Goal: Task Accomplishment & Management: Manage account settings

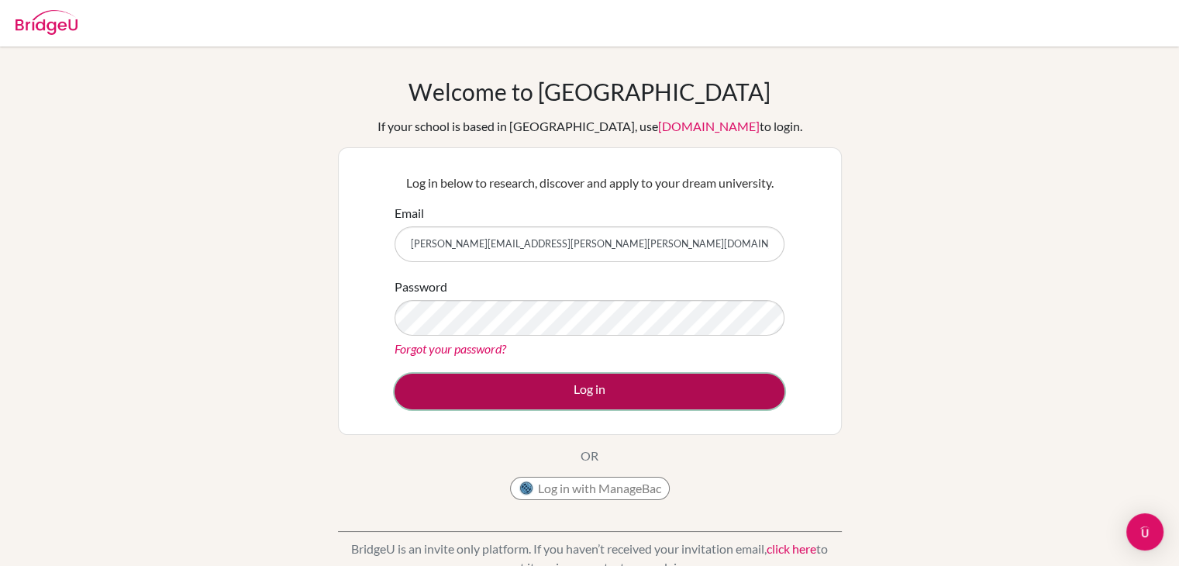
click at [527, 382] on button "Log in" at bounding box center [590, 392] width 390 height 36
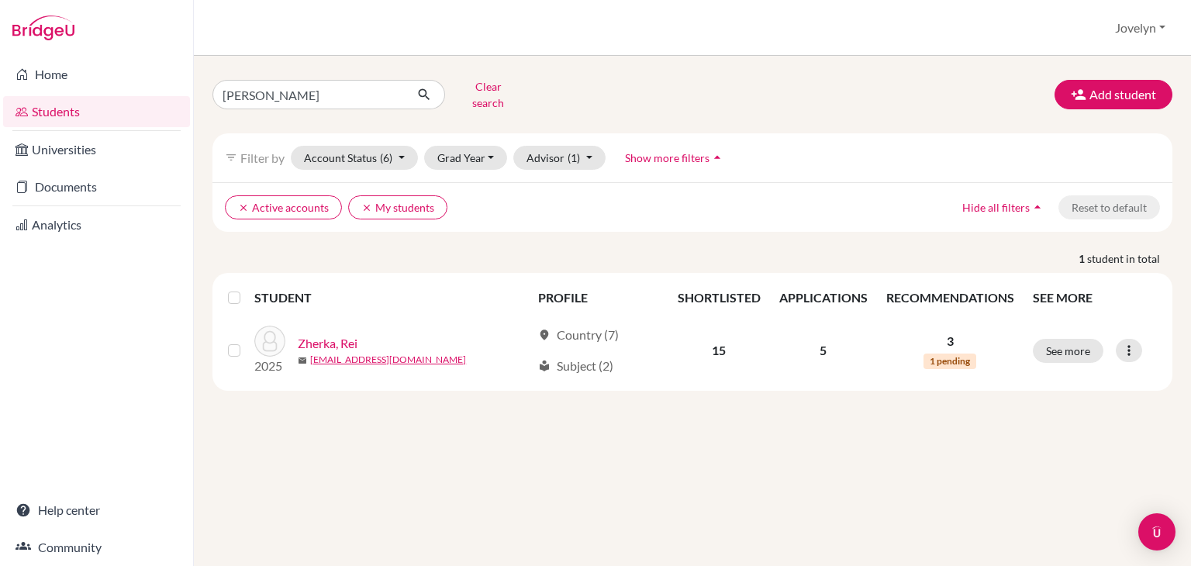
click at [62, 184] on link "Documents" at bounding box center [96, 186] width 187 height 31
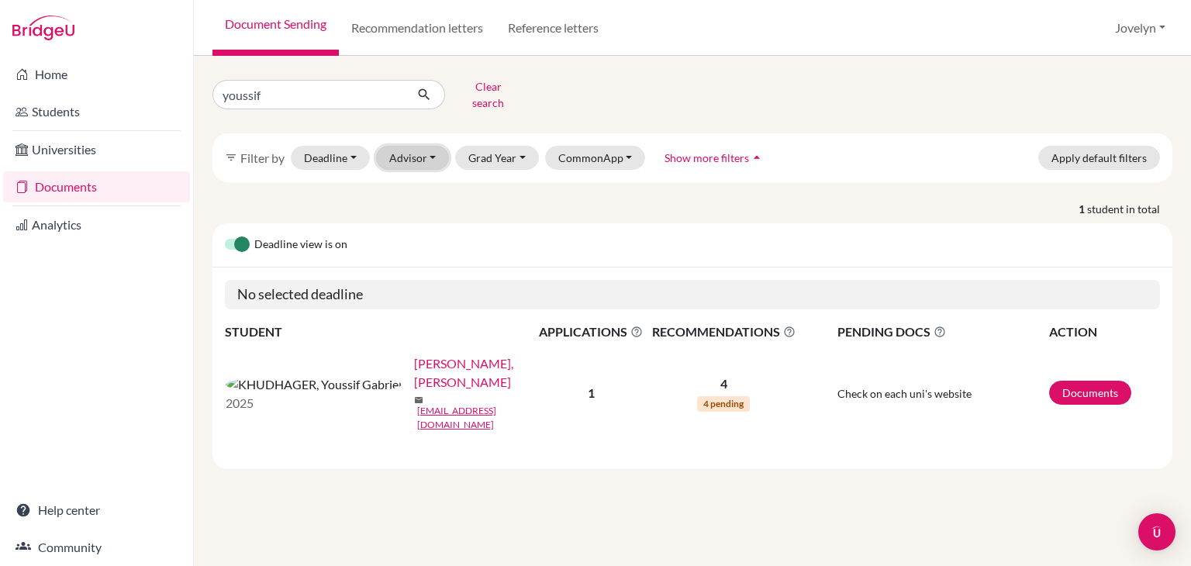
click at [434, 153] on button "Advisor" at bounding box center [413, 158] width 74 height 24
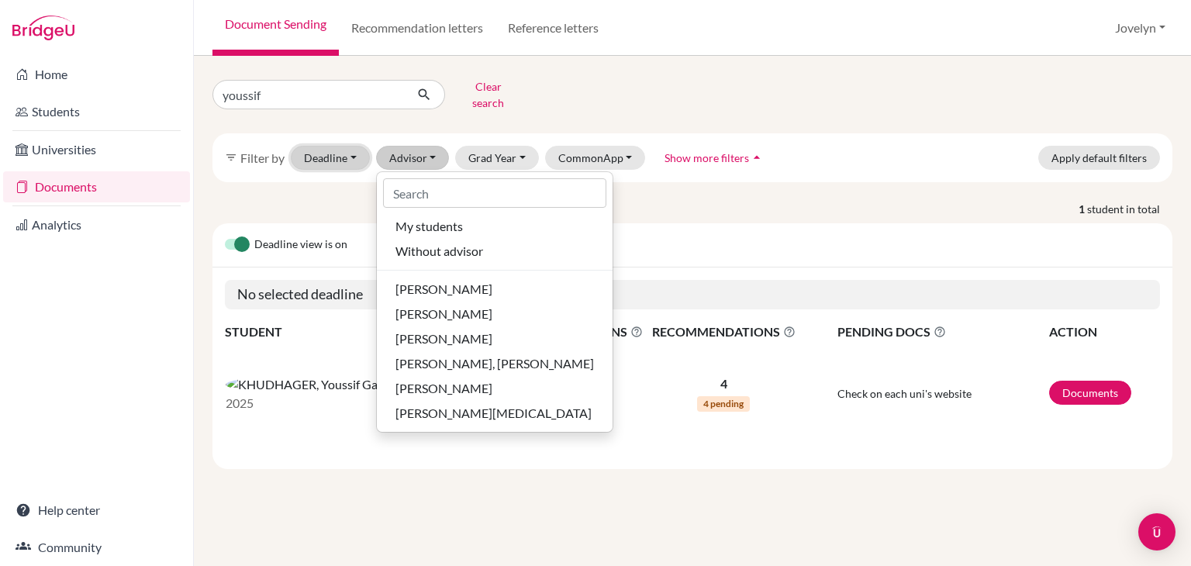
click at [350, 150] on button "Deadline - Select a date range Or double click for a single date selection Toda…" at bounding box center [330, 158] width 79 height 24
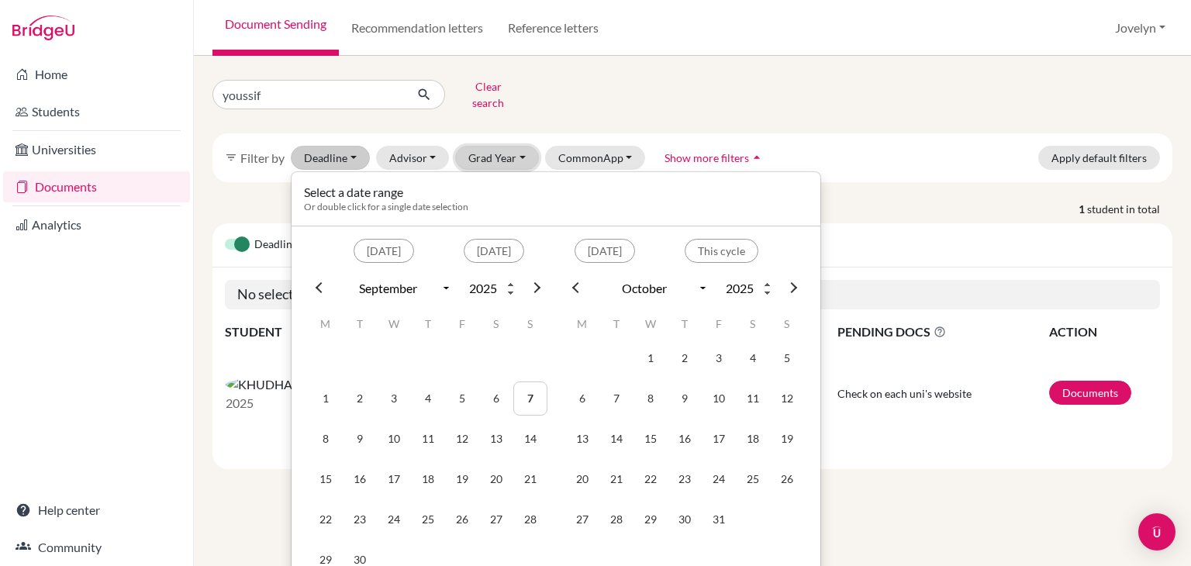
click at [521, 147] on button "Grad Year" at bounding box center [497, 158] width 84 height 24
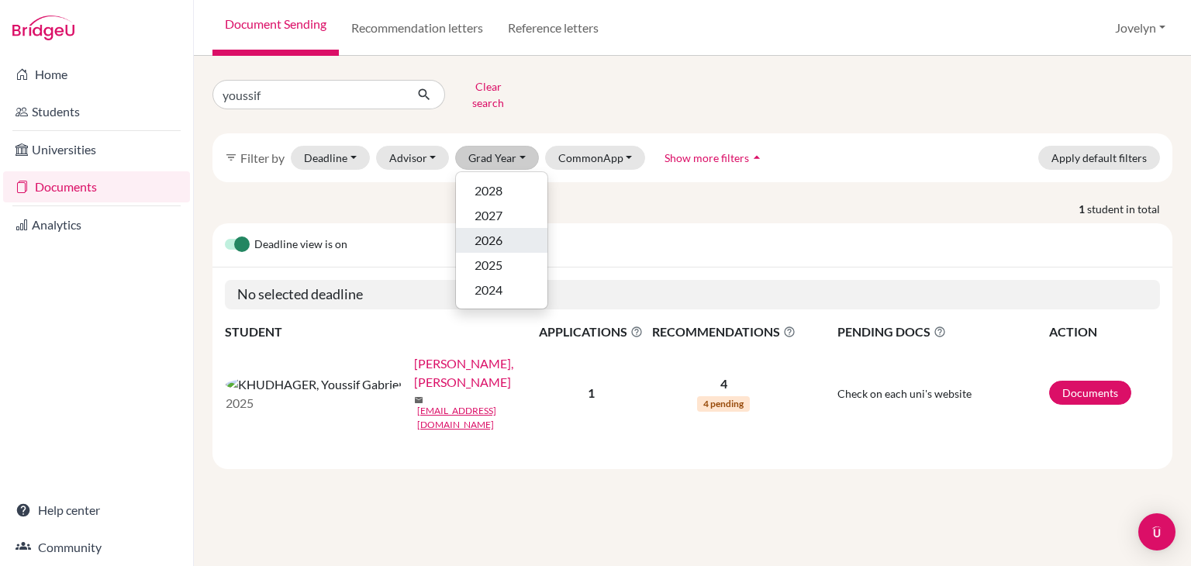
click at [491, 231] on span "2026" at bounding box center [488, 240] width 28 height 19
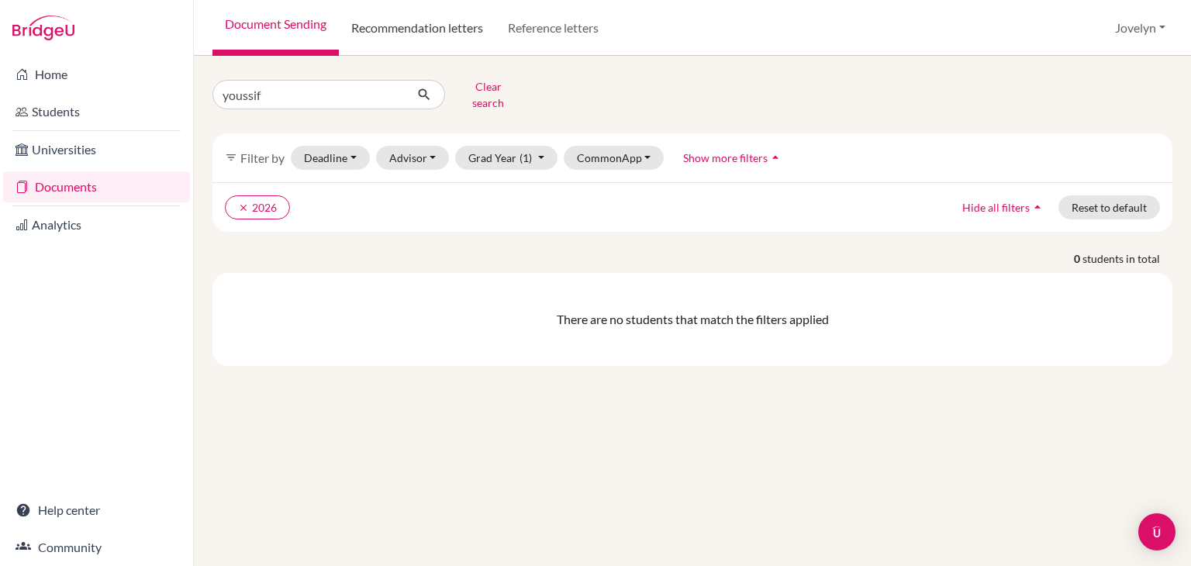
click at [455, 40] on link "Recommendation letters" at bounding box center [417, 28] width 157 height 56
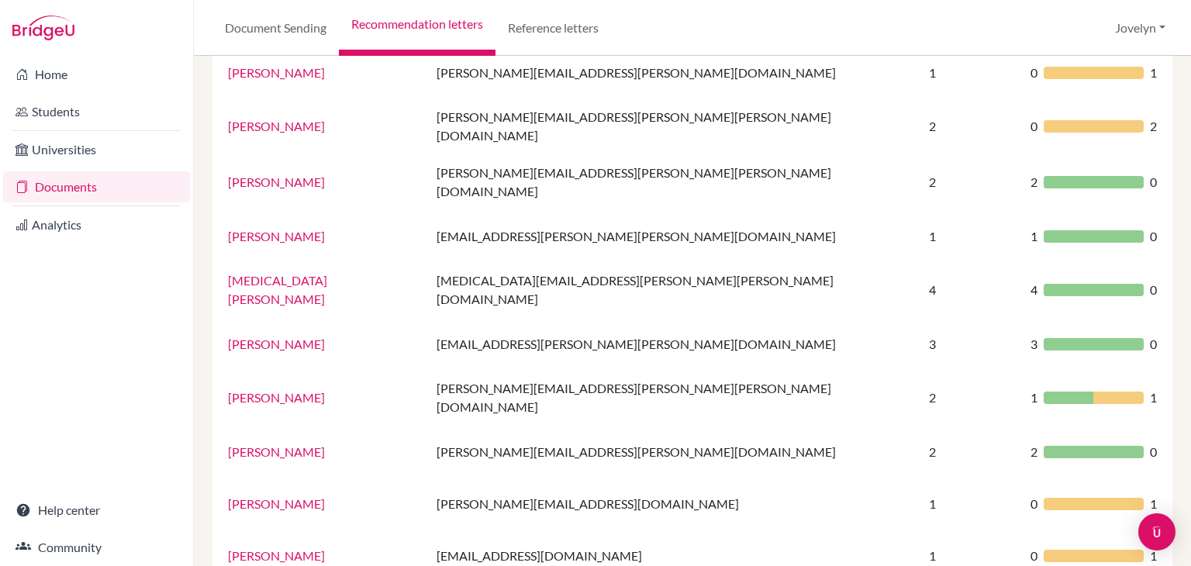
scroll to position [499, 0]
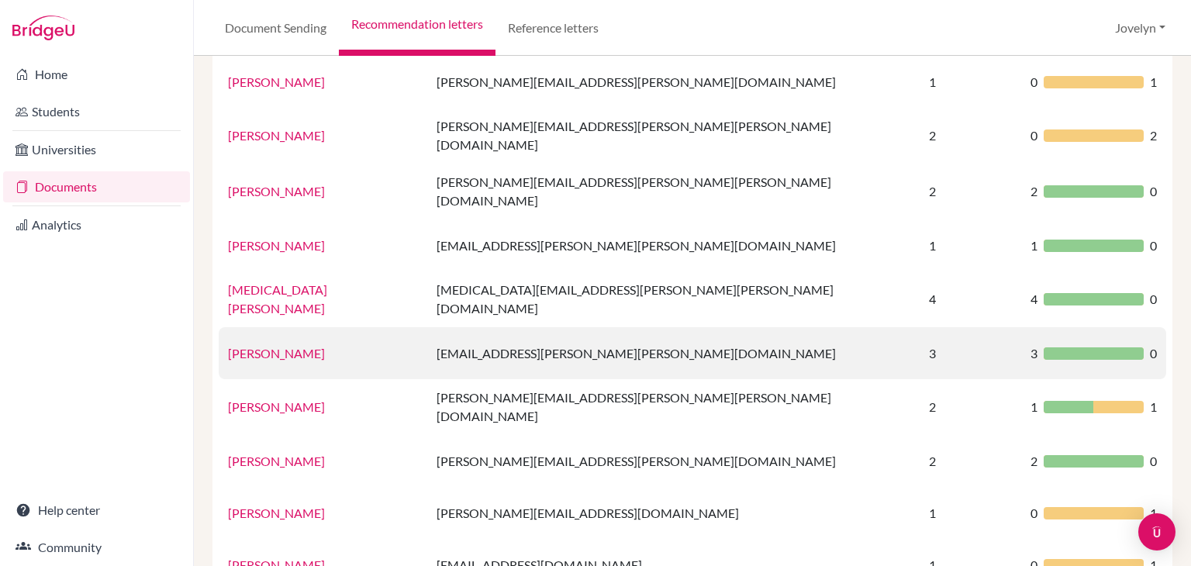
click at [427, 327] on td "[PERSON_NAME]" at bounding box center [323, 353] width 209 height 52
click at [427, 327] on td "Oana Moraru" at bounding box center [323, 353] width 209 height 52
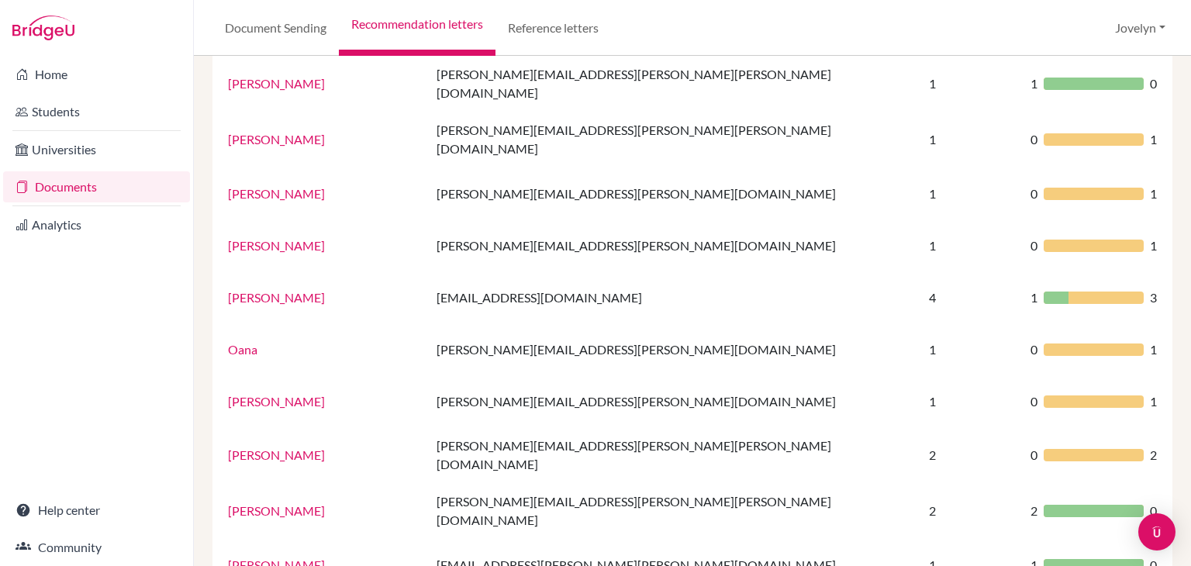
scroll to position [164, 0]
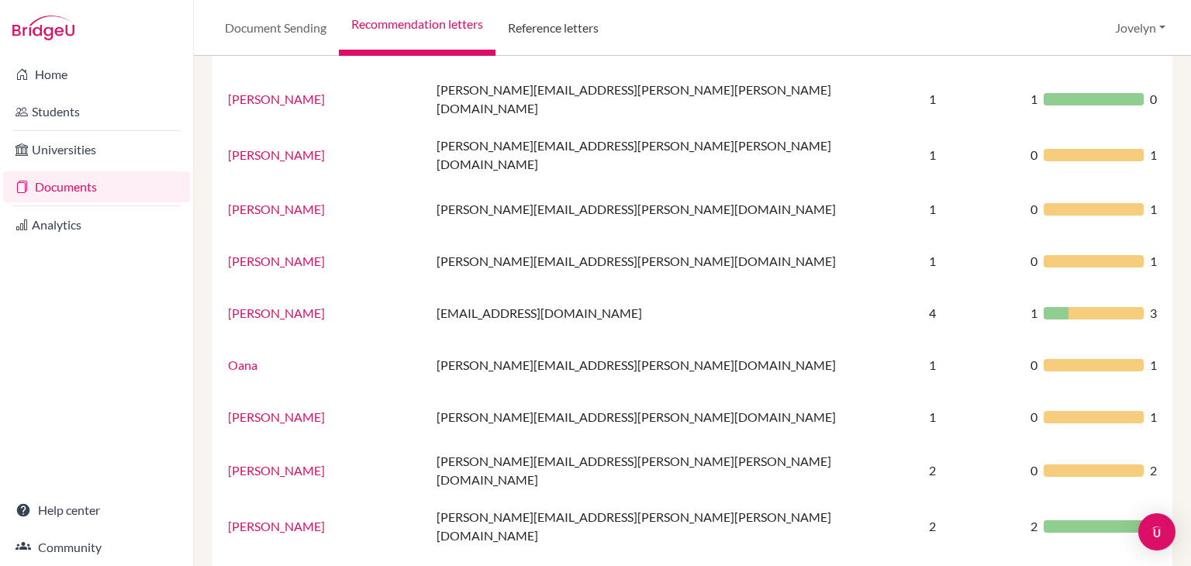
click at [541, 41] on link "Reference letters" at bounding box center [553, 28] width 116 height 56
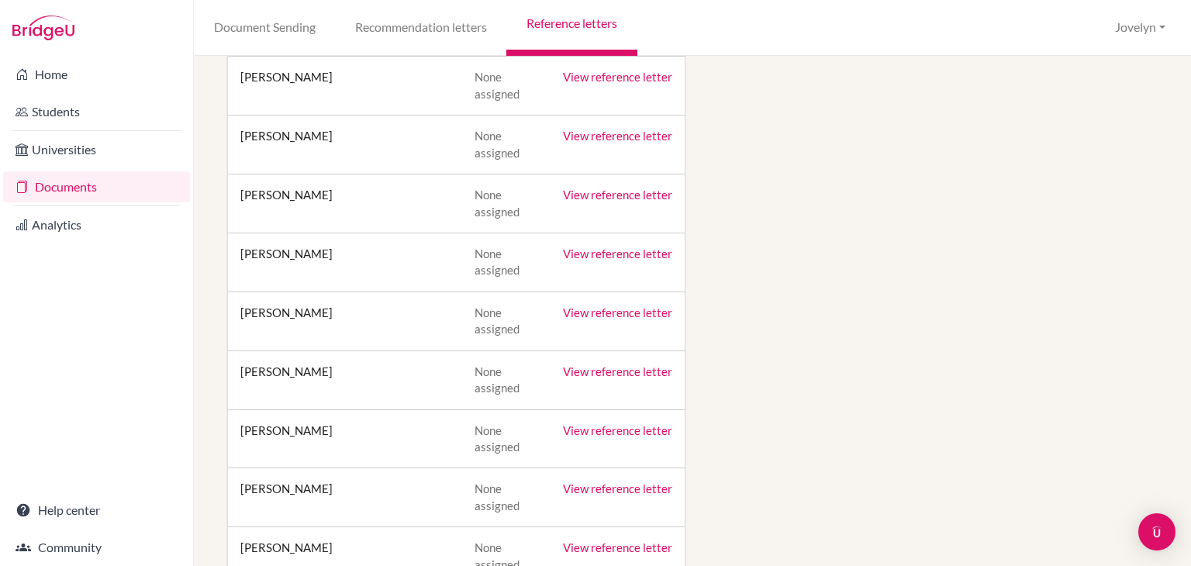
scroll to position [1299, 0]
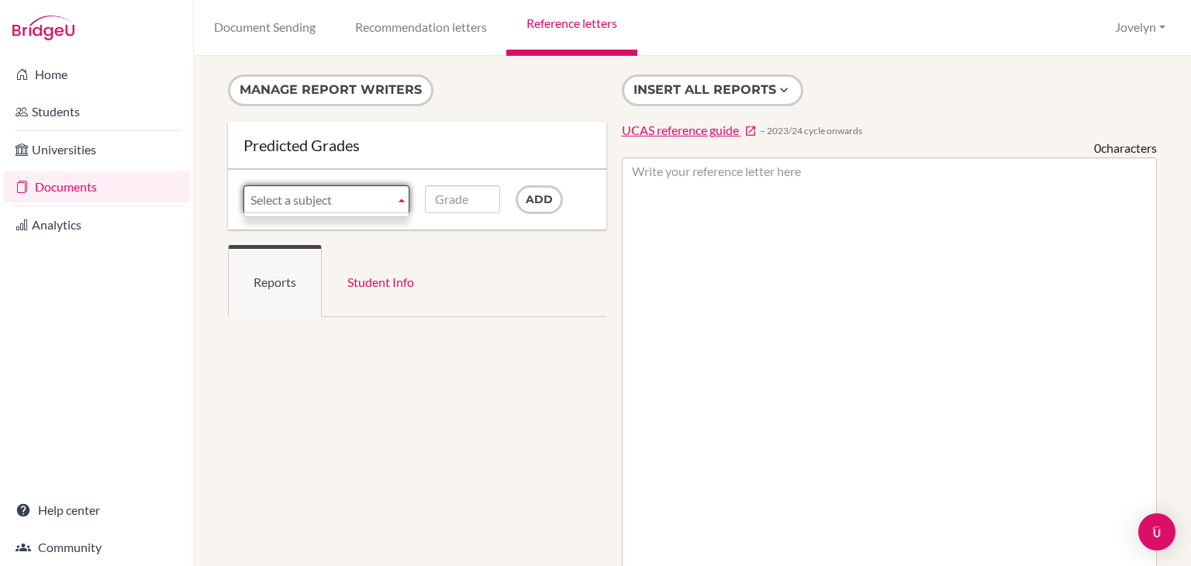
click at [396, 199] on b at bounding box center [402, 199] width 14 height 26
click at [395, 205] on b at bounding box center [402, 199] width 14 height 26
click at [363, 205] on span "Select a subject" at bounding box center [319, 200] width 138 height 28
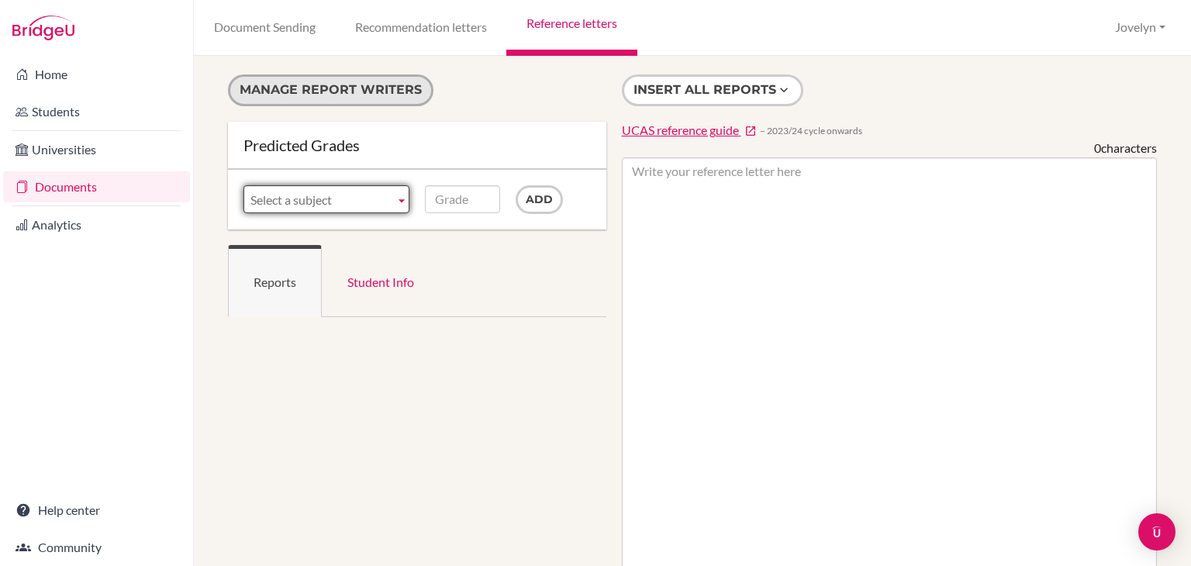
click at [365, 94] on button "Manage report writers" at bounding box center [330, 90] width 205 height 32
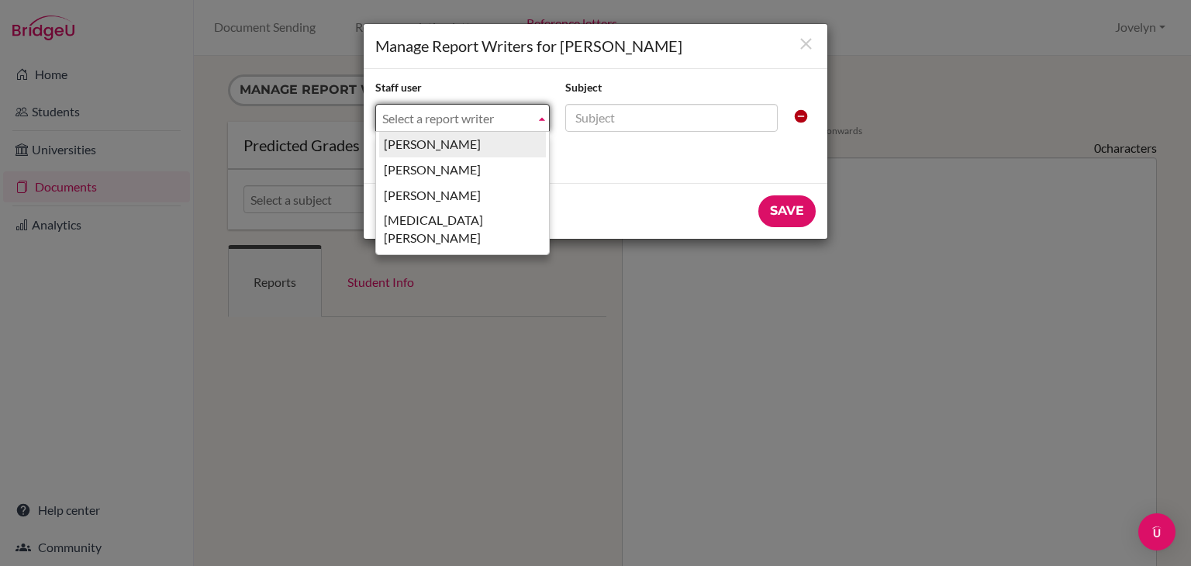
click at [522, 111] on span "Select a report writer" at bounding box center [455, 119] width 147 height 28
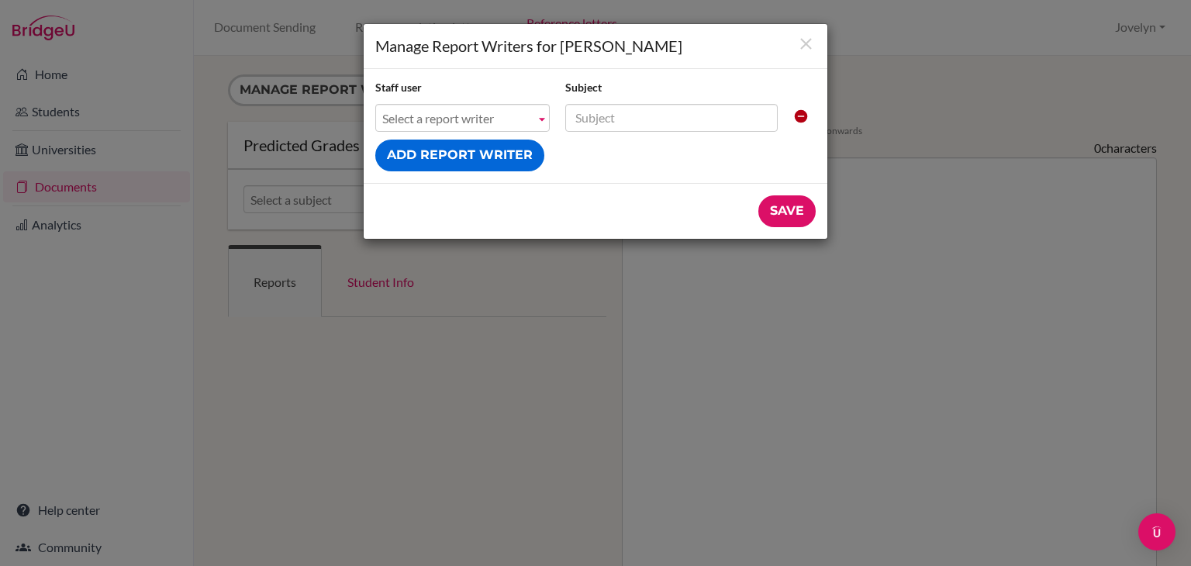
click at [809, 54] on h1 "Manage Report Writers for [PERSON_NAME]" at bounding box center [595, 46] width 440 height 21
click at [804, 35] on icon "Close" at bounding box center [805, 43] width 19 height 19
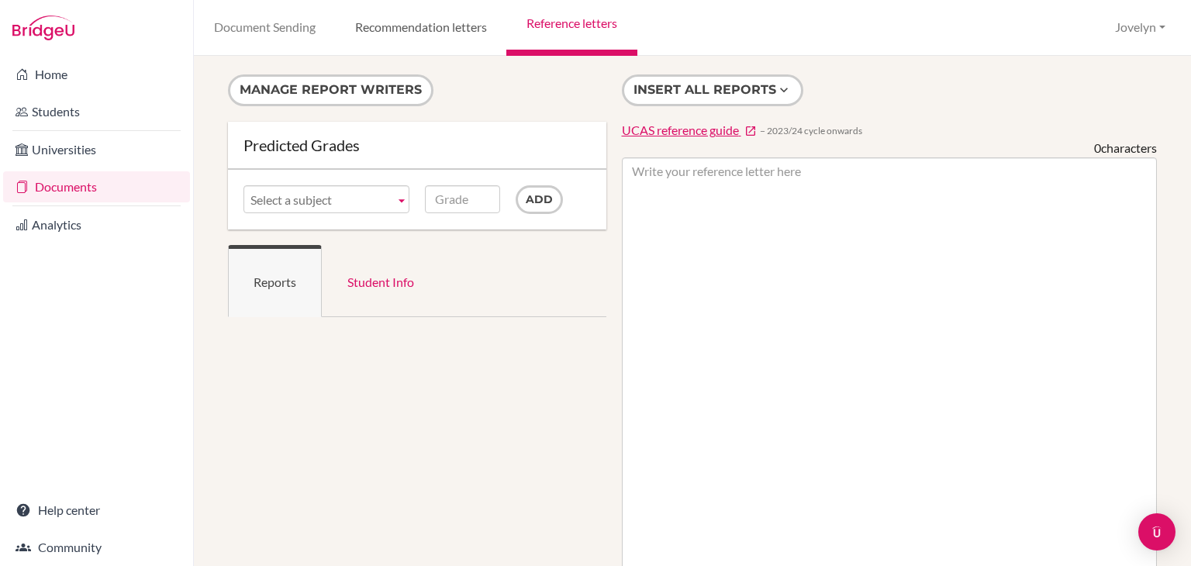
click at [450, 32] on link "Recommendation letters" at bounding box center [420, 28] width 171 height 56
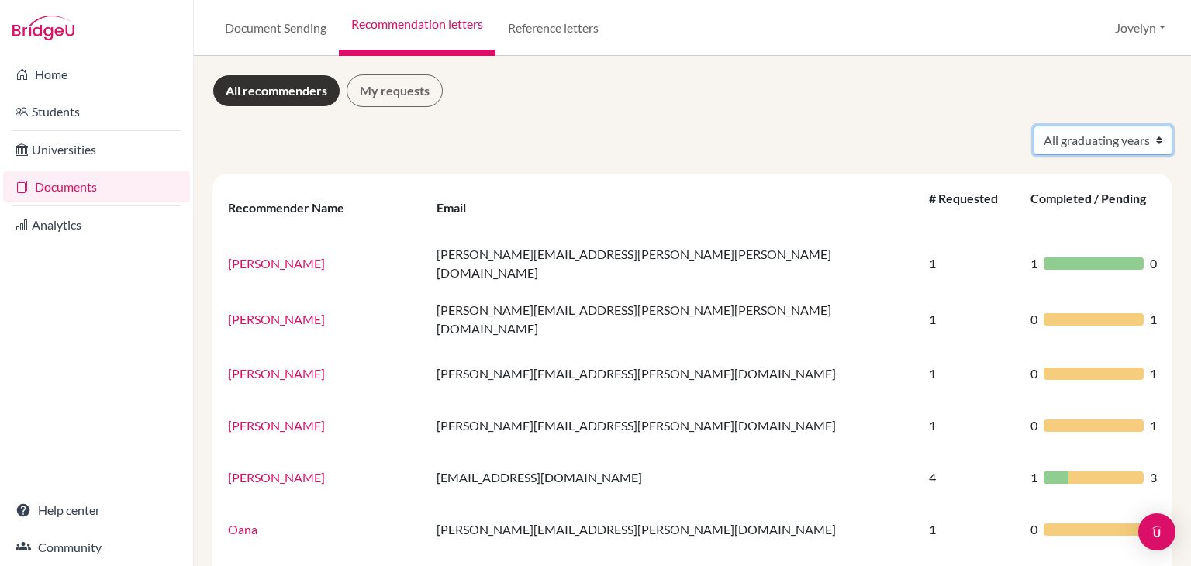
click at [1130, 143] on select "All graduating years 2024 2025 2026" at bounding box center [1102, 140] width 139 height 29
select select "2026"
click at [1033, 126] on select "All graduating years 2024 2025 2026" at bounding box center [1102, 140] width 139 height 29
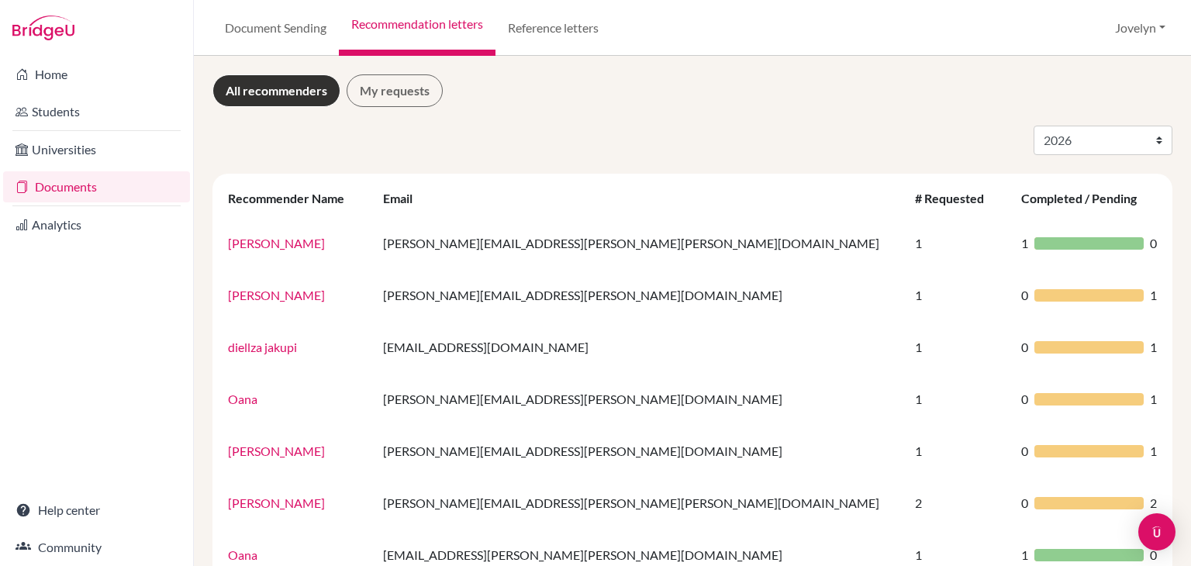
select select "2026"
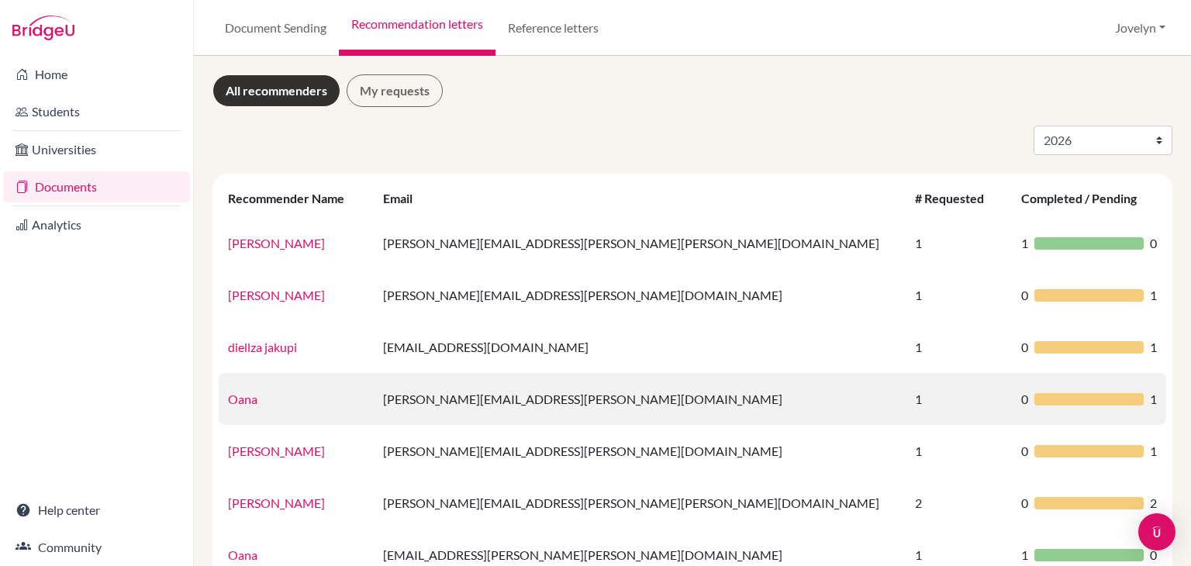
scroll to position [58, 0]
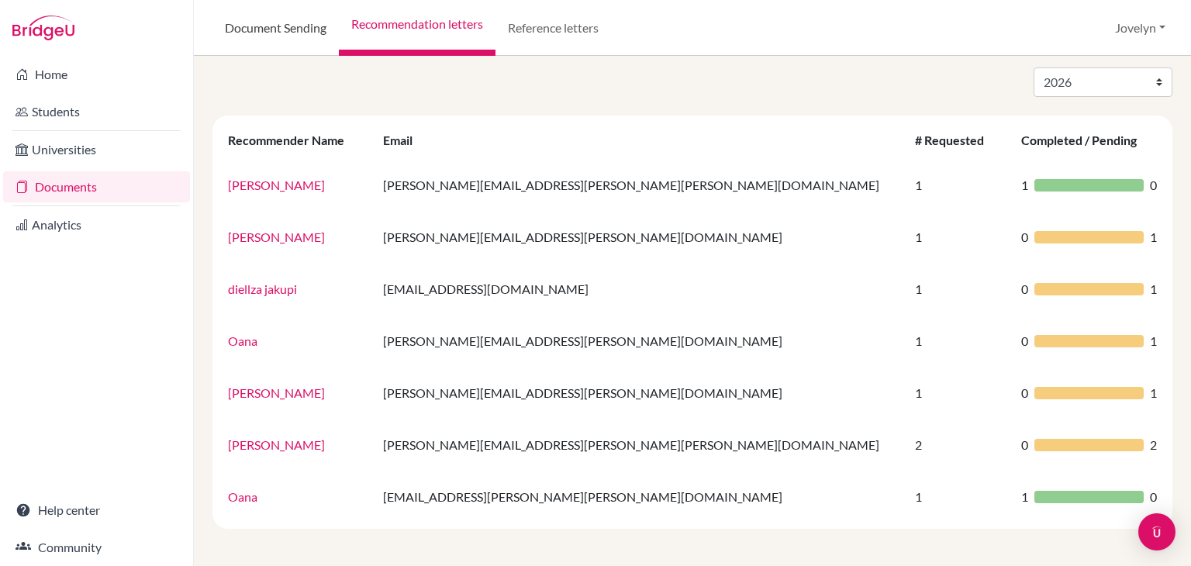
click at [248, 32] on link "Document Sending" at bounding box center [275, 28] width 126 height 56
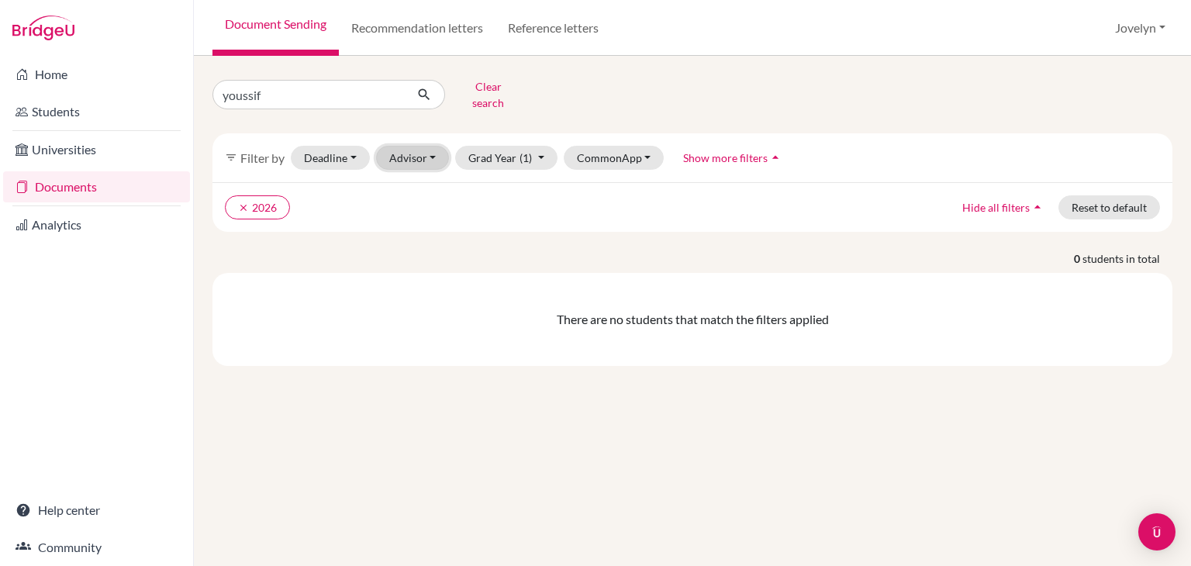
click at [430, 147] on button "Advisor" at bounding box center [413, 158] width 74 height 24
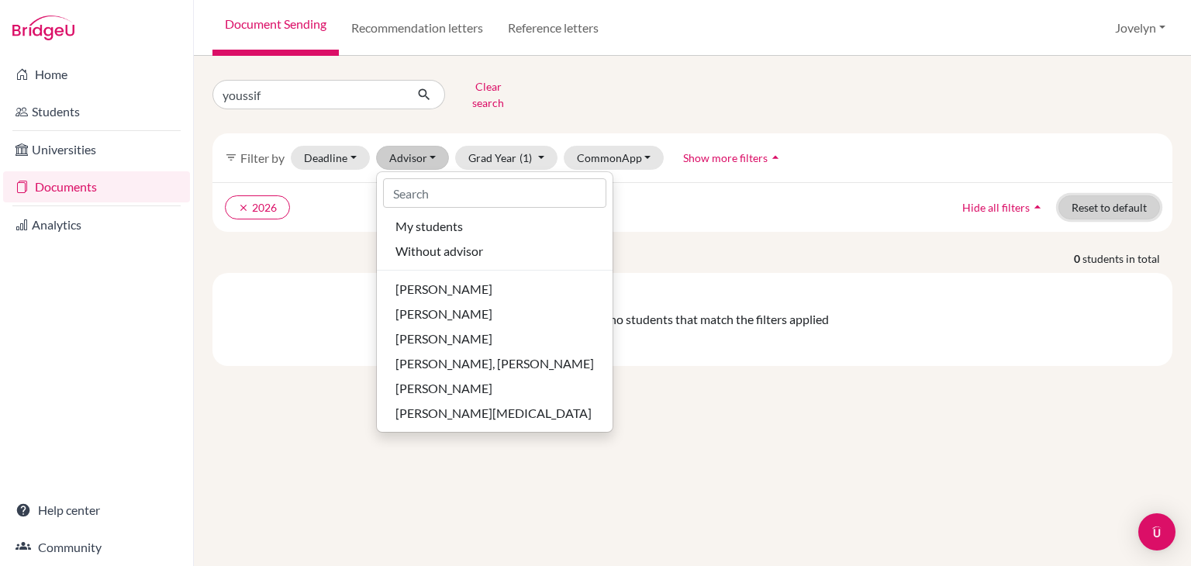
click at [1117, 195] on button "Reset to default" at bounding box center [1109, 207] width 102 height 24
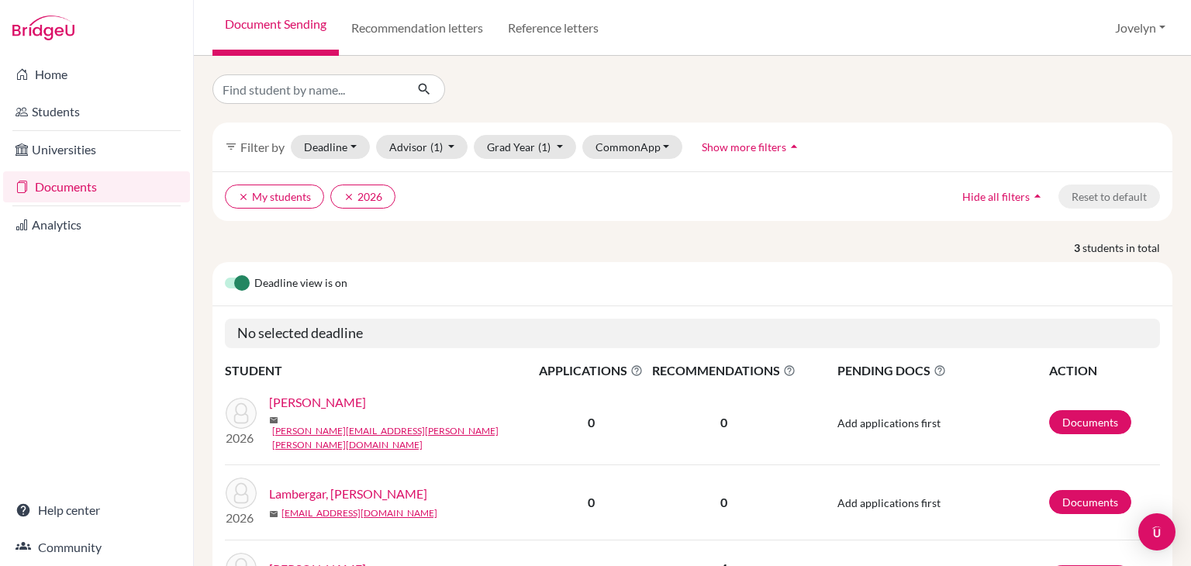
scroll to position [100, 0]
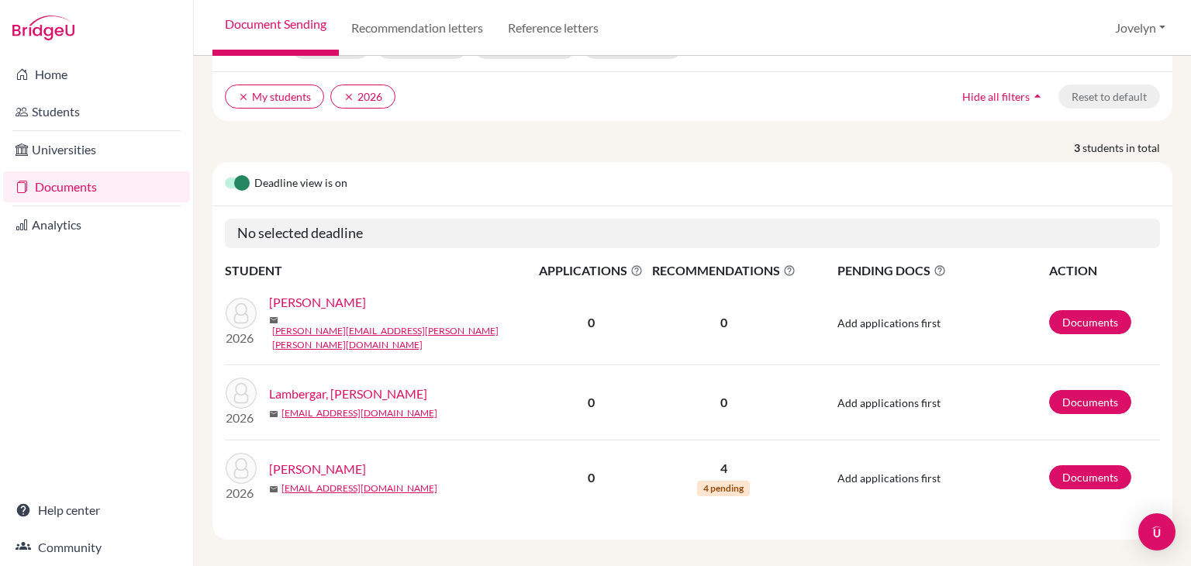
click at [783, 271] on icon at bounding box center [789, 270] width 12 height 12
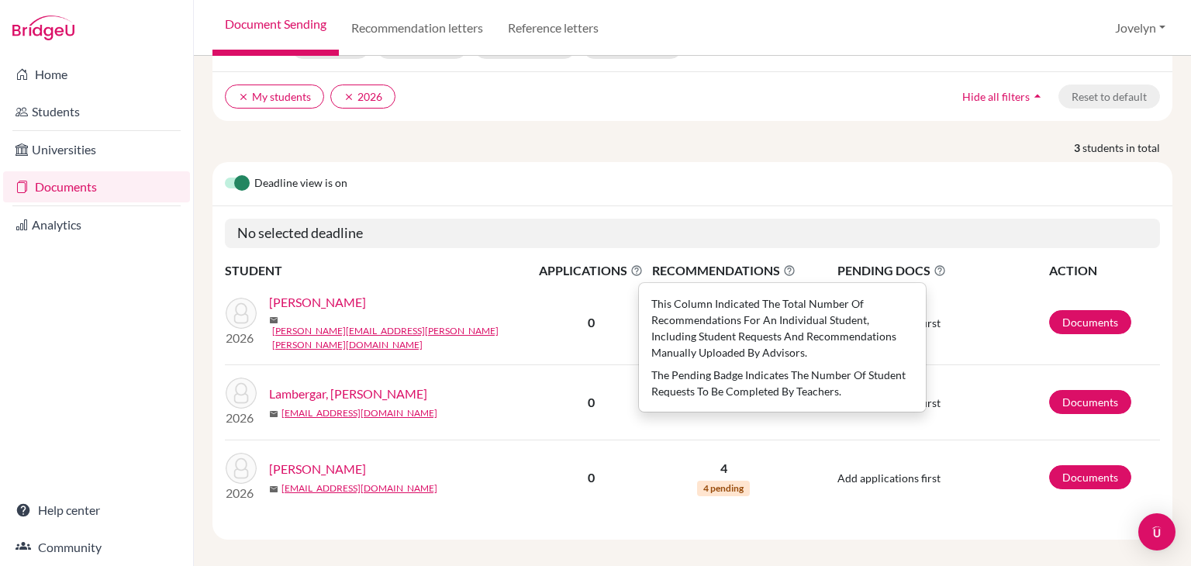
click at [803, 231] on h5 "No selected deadline" at bounding box center [692, 233] width 935 height 29
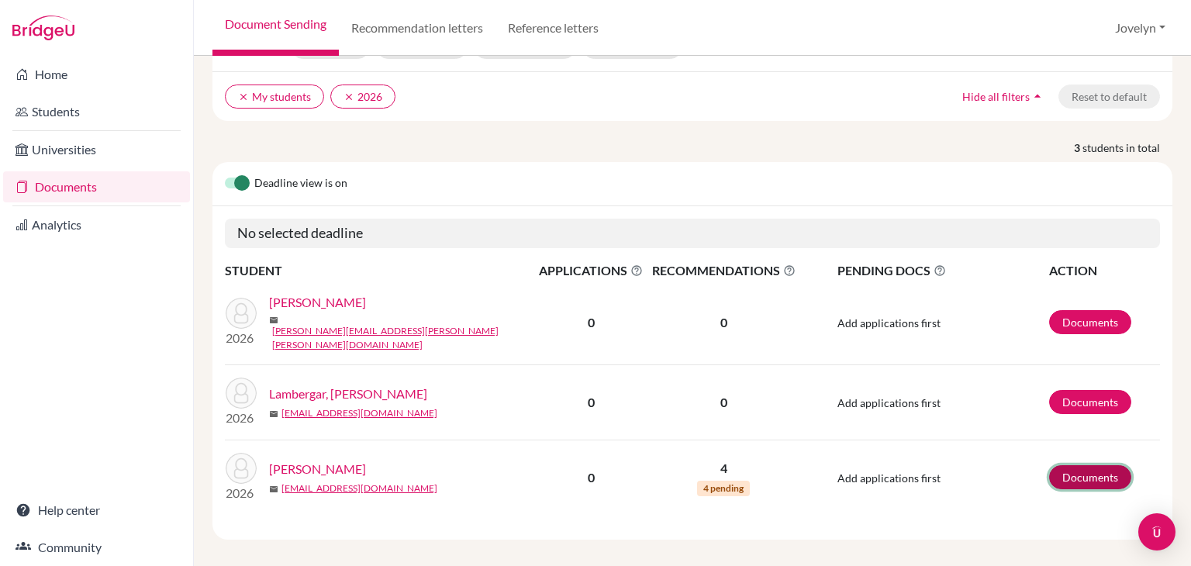
click at [1090, 466] on link "Documents" at bounding box center [1090, 477] width 82 height 24
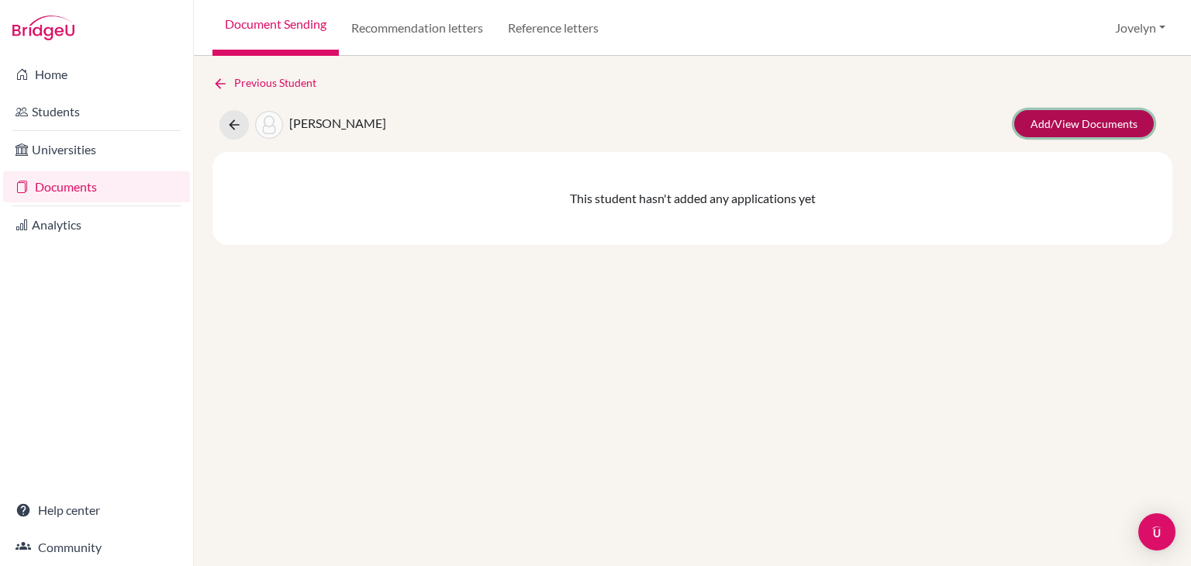
click at [1079, 121] on link "Add/View Documents" at bounding box center [1084, 123] width 140 height 27
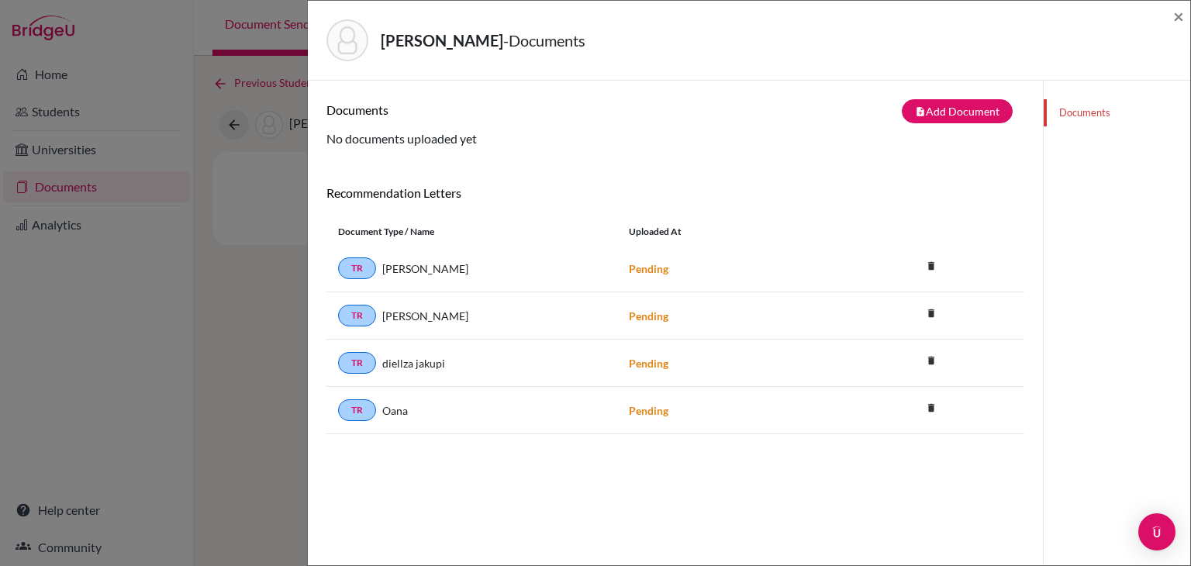
click at [260, 398] on div "[PERSON_NAME] - Documents × Documents note_add Add Document Document type Chang…" at bounding box center [595, 283] width 1191 height 566
click at [1178, 16] on span "×" at bounding box center [1178, 16] width 11 height 22
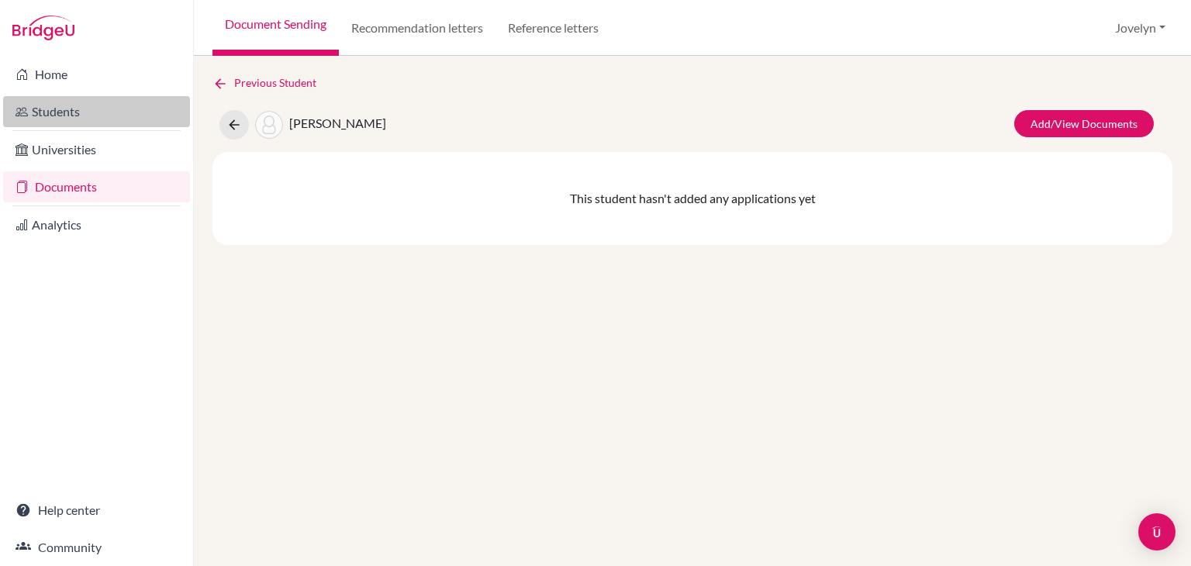
click at [55, 117] on link "Students" at bounding box center [96, 111] width 187 height 31
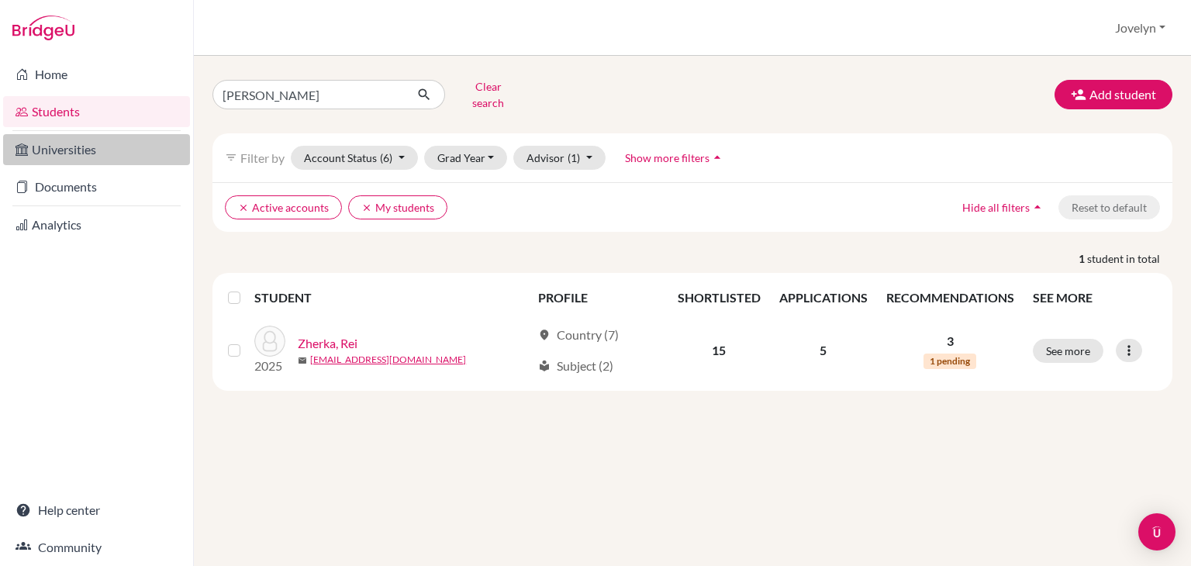
click at [90, 150] on link "Universities" at bounding box center [96, 149] width 187 height 31
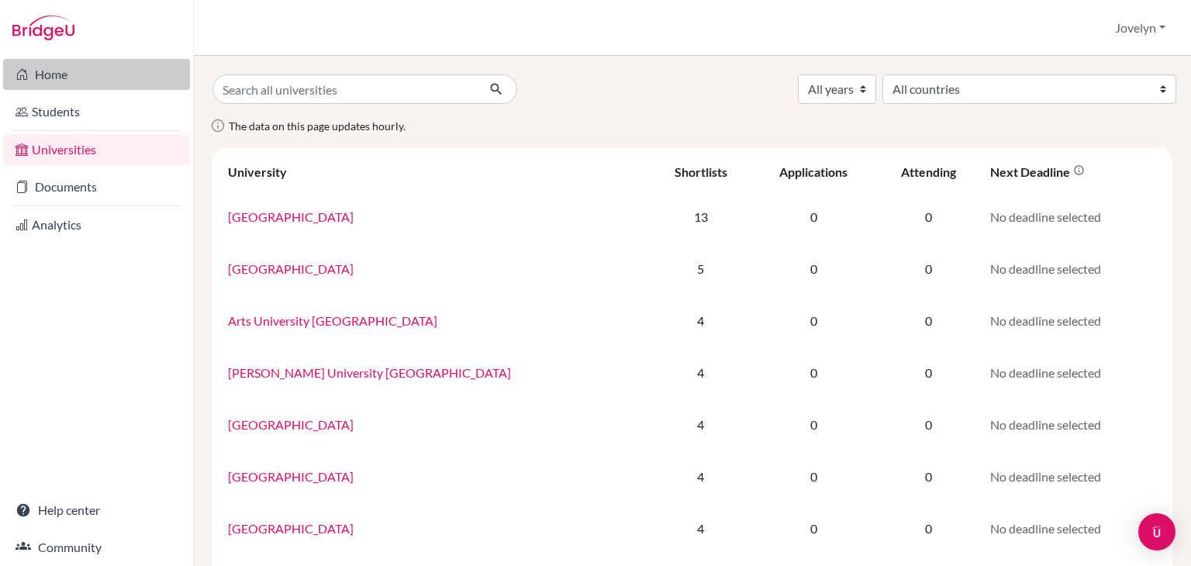
click at [77, 72] on link "Home" at bounding box center [96, 74] width 187 height 31
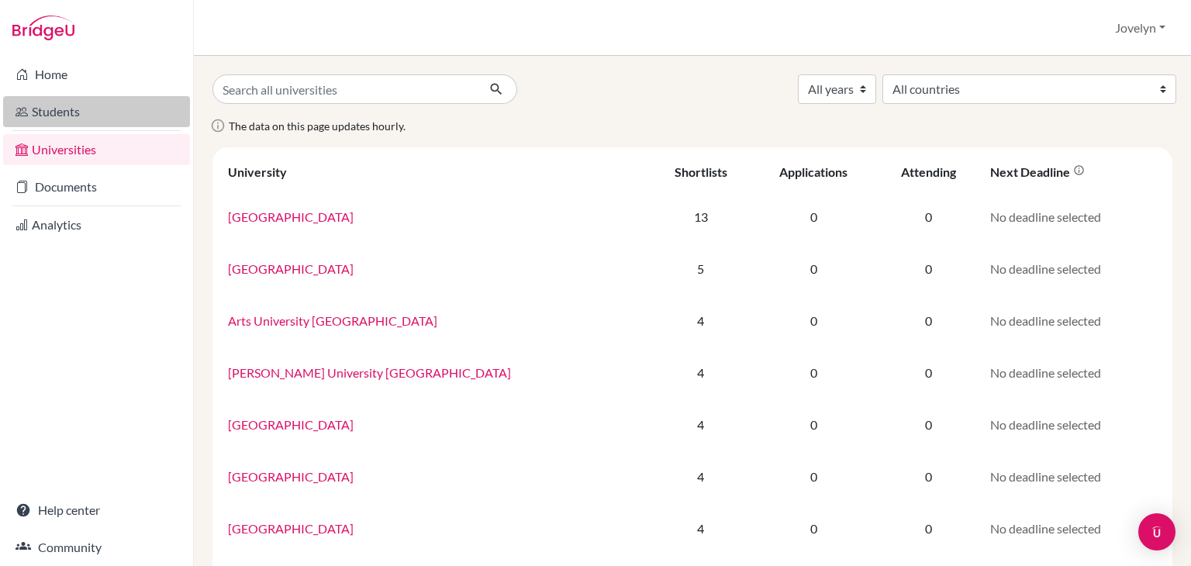
click at [74, 109] on link "Students" at bounding box center [96, 111] width 187 height 31
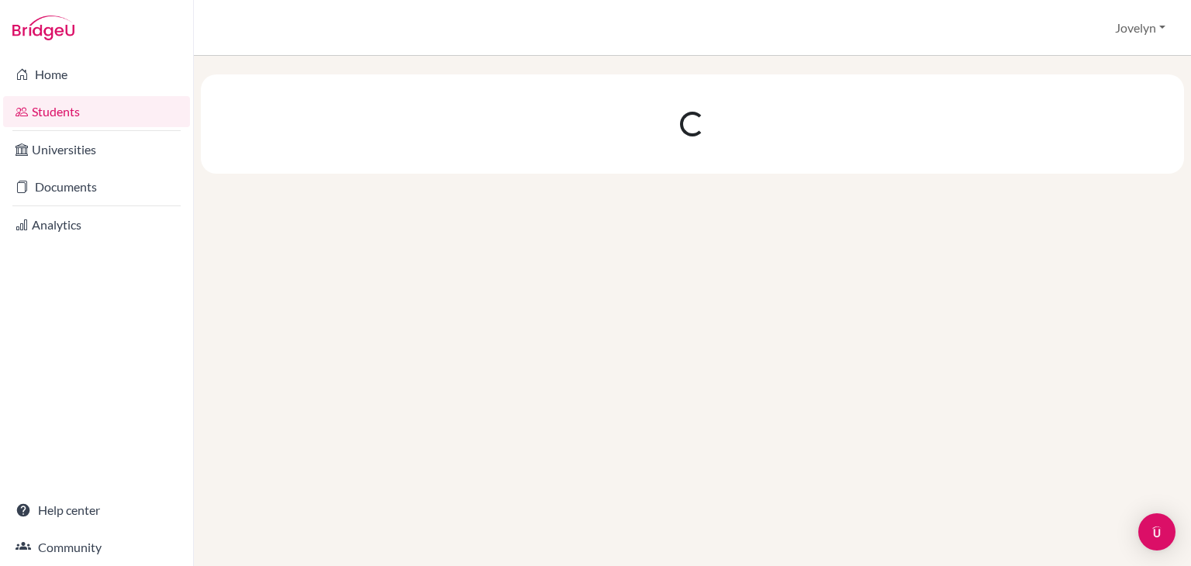
click at [71, 74] on link "Home" at bounding box center [96, 74] width 187 height 31
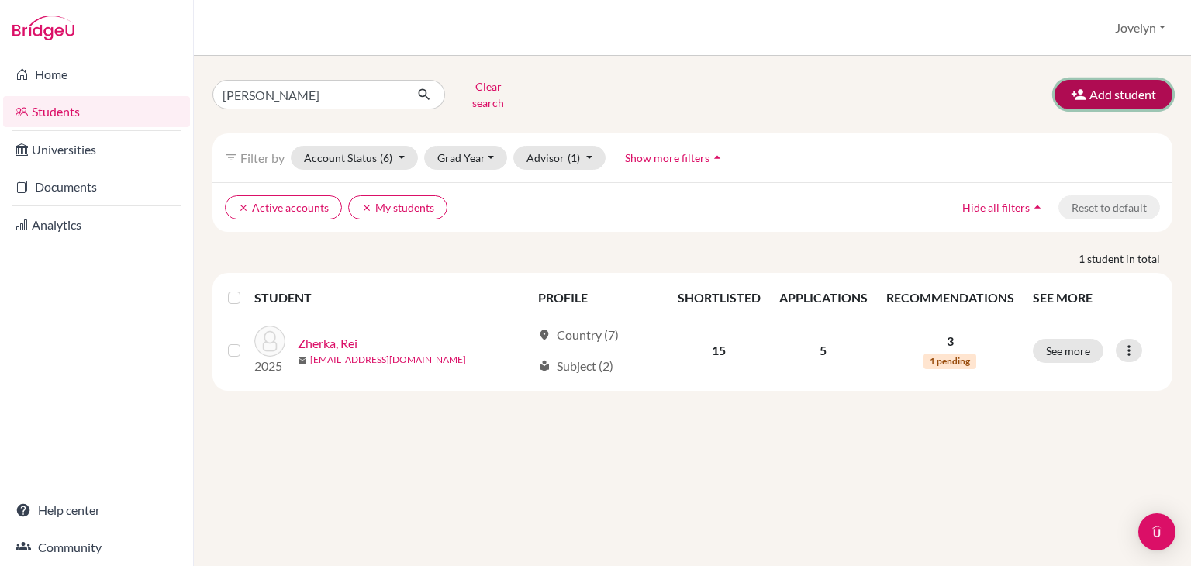
click at [1095, 93] on button "Add student" at bounding box center [1113, 94] width 118 height 29
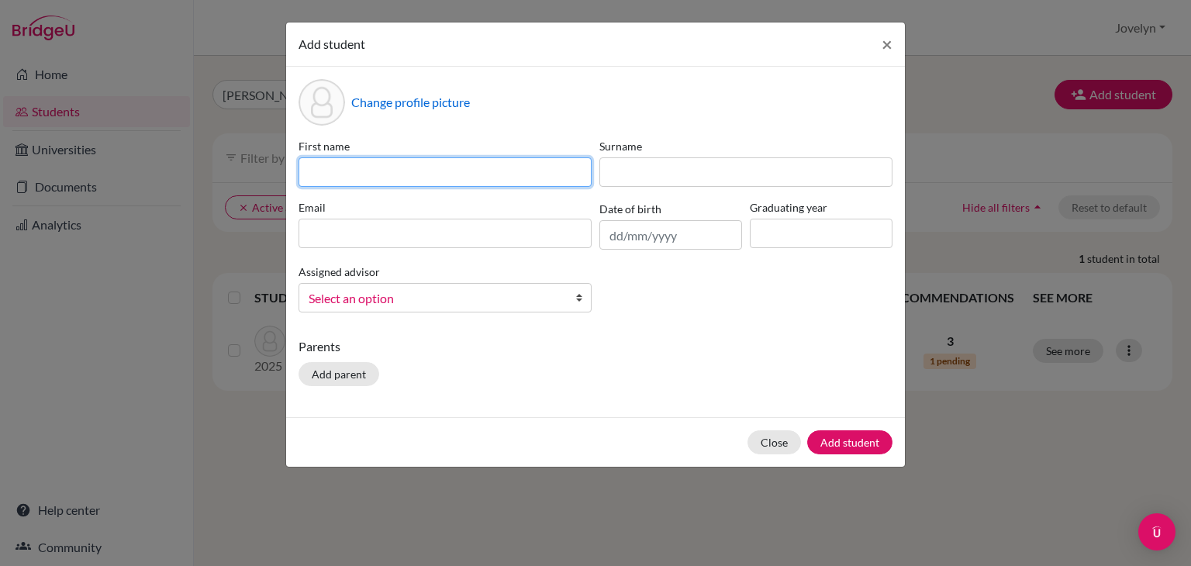
click at [511, 160] on input at bounding box center [444, 171] width 293 height 29
type input "Ada"
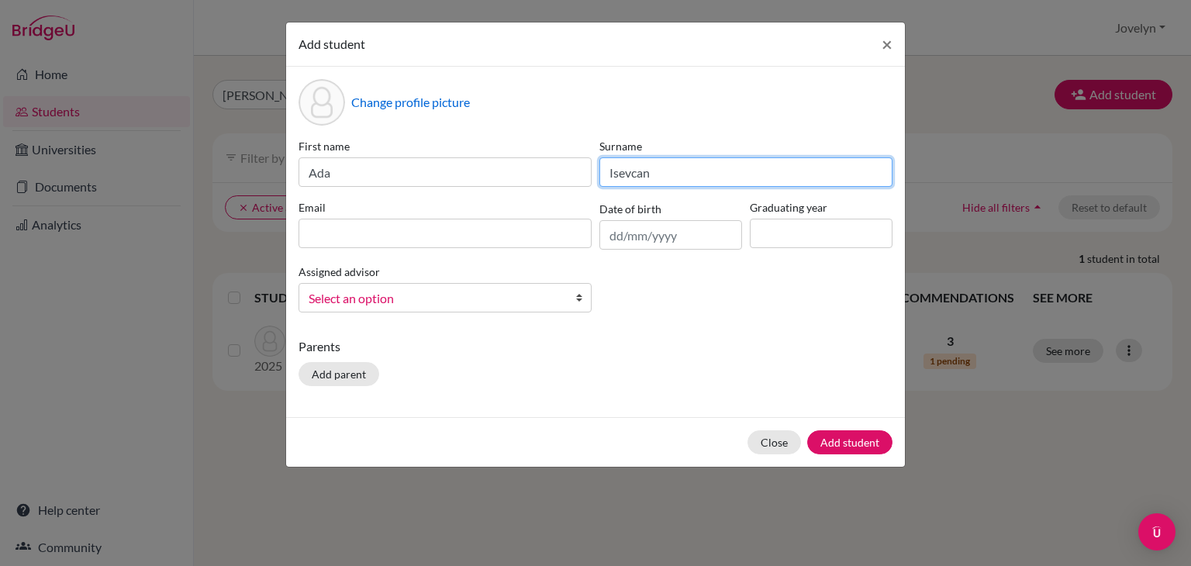
type input "Isevcan"
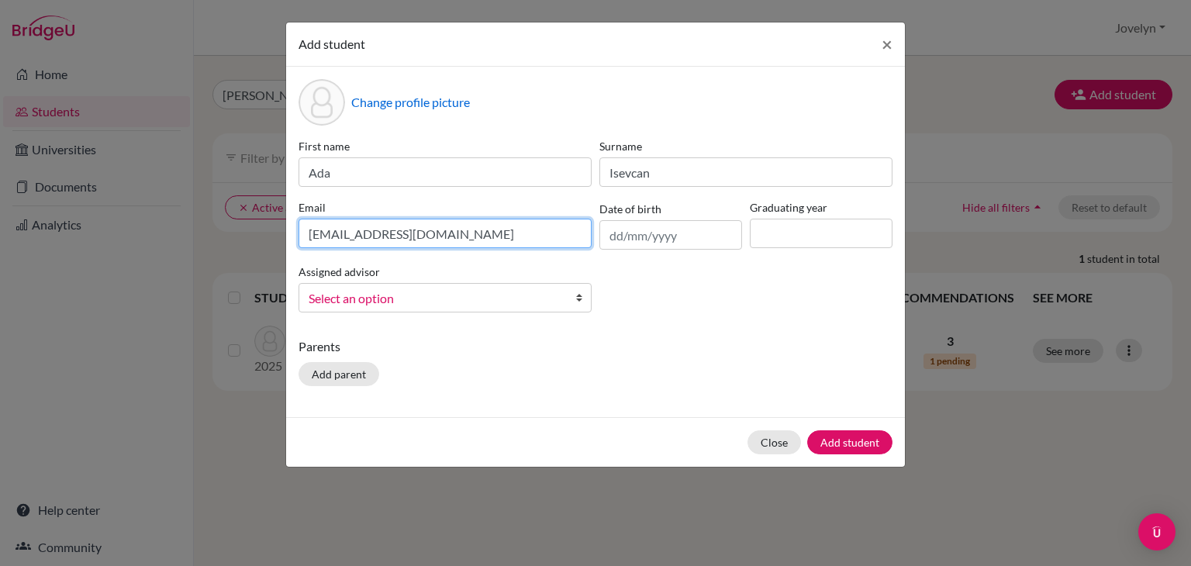
type input "ada.isevcan@ilg-ks.org"
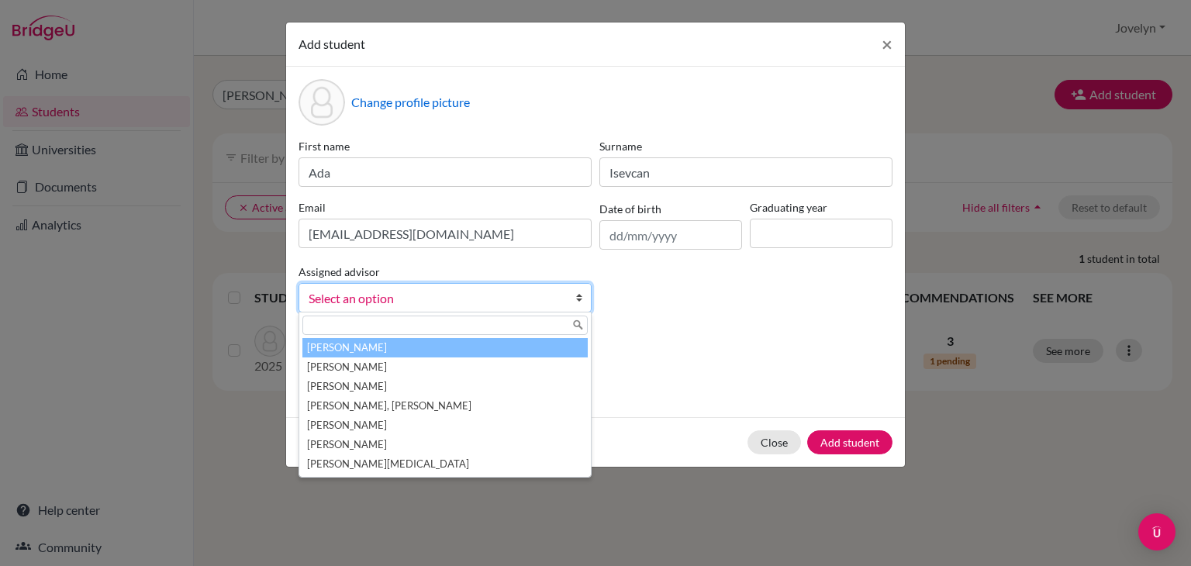
click at [509, 303] on span "Select an option" at bounding box center [435, 298] width 253 height 20
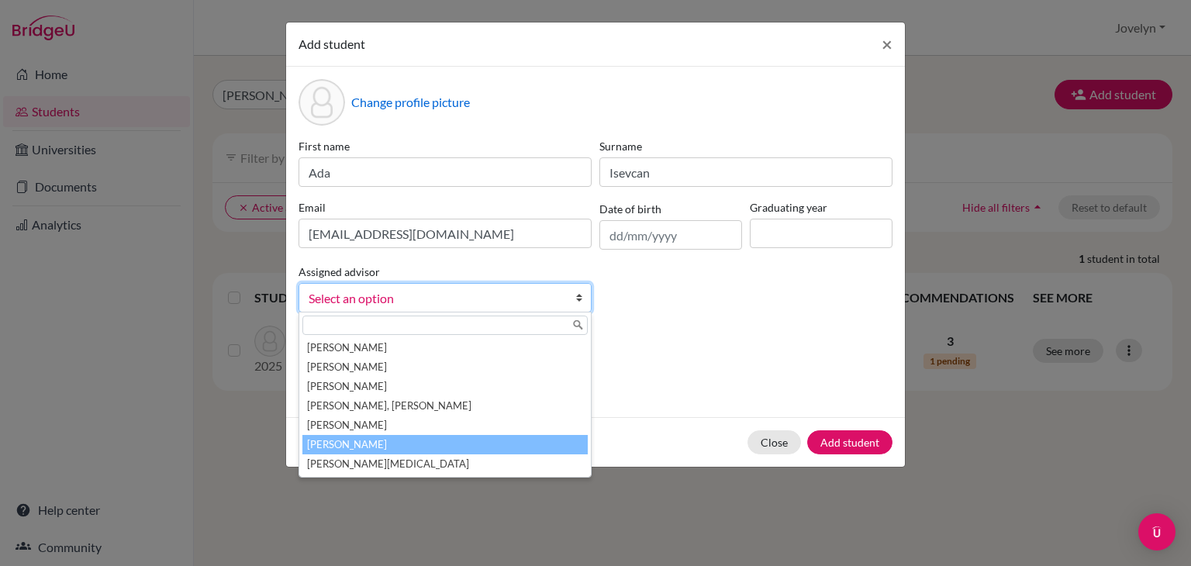
click at [456, 444] on li "Santos, Jovelyn" at bounding box center [444, 444] width 285 height 19
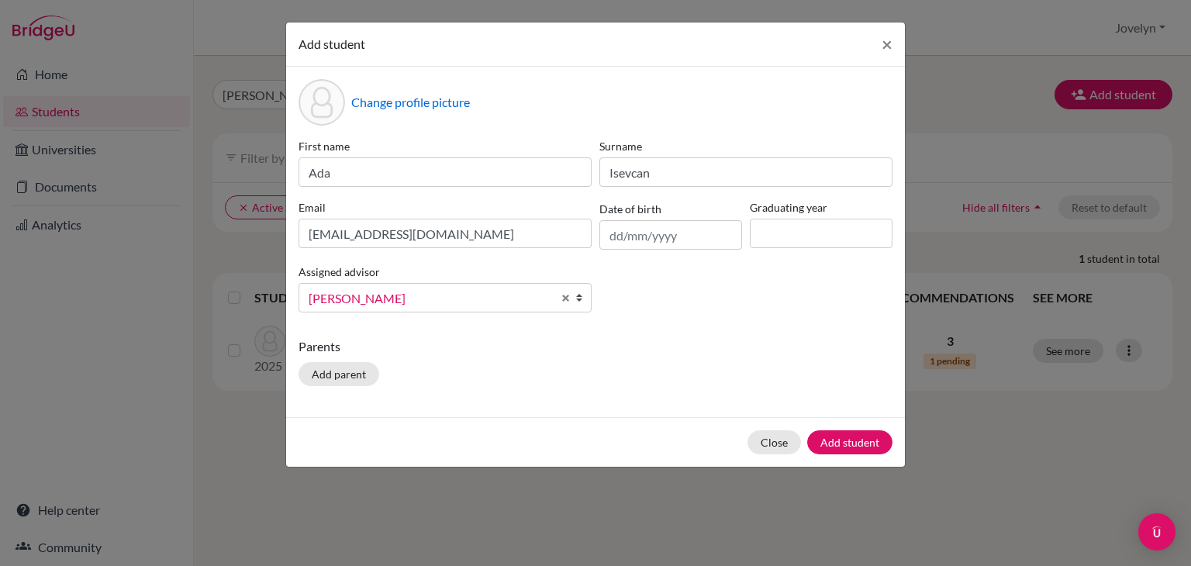
click at [676, 324] on div "First name Ada Surname Isevcan Email ada.isevcan@ilg-ks.org Date of birth Gradu…" at bounding box center [596, 231] width 602 height 187
click at [809, 236] on input at bounding box center [821, 233] width 143 height 29
type input "2026"
click at [345, 379] on button "Add parent" at bounding box center [338, 374] width 81 height 24
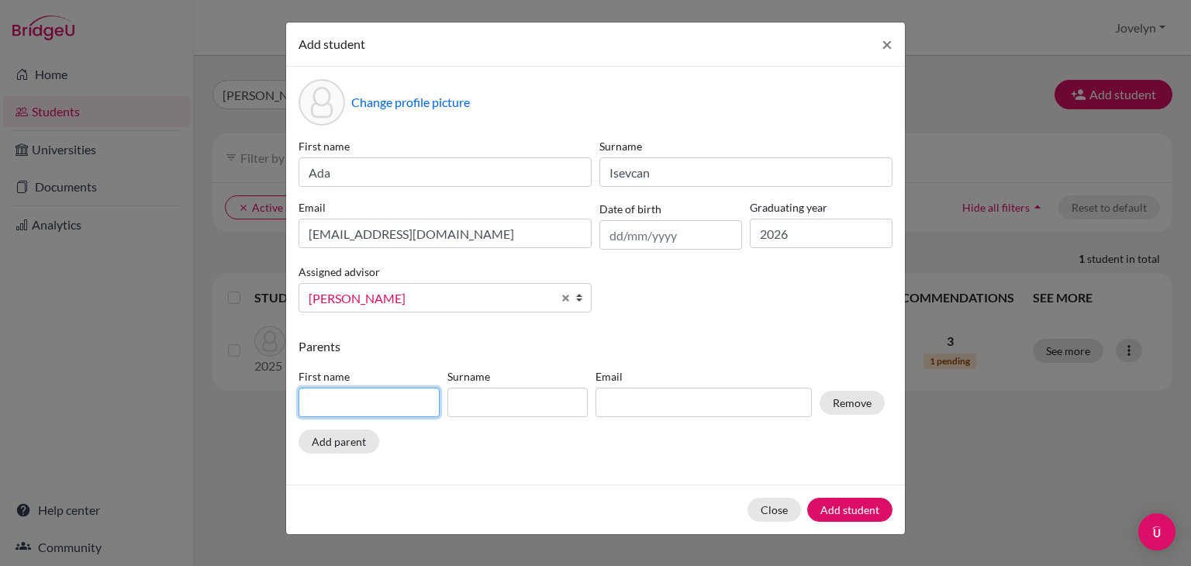
click at [366, 410] on input at bounding box center [368, 402] width 141 height 29
type input "Gokhan"
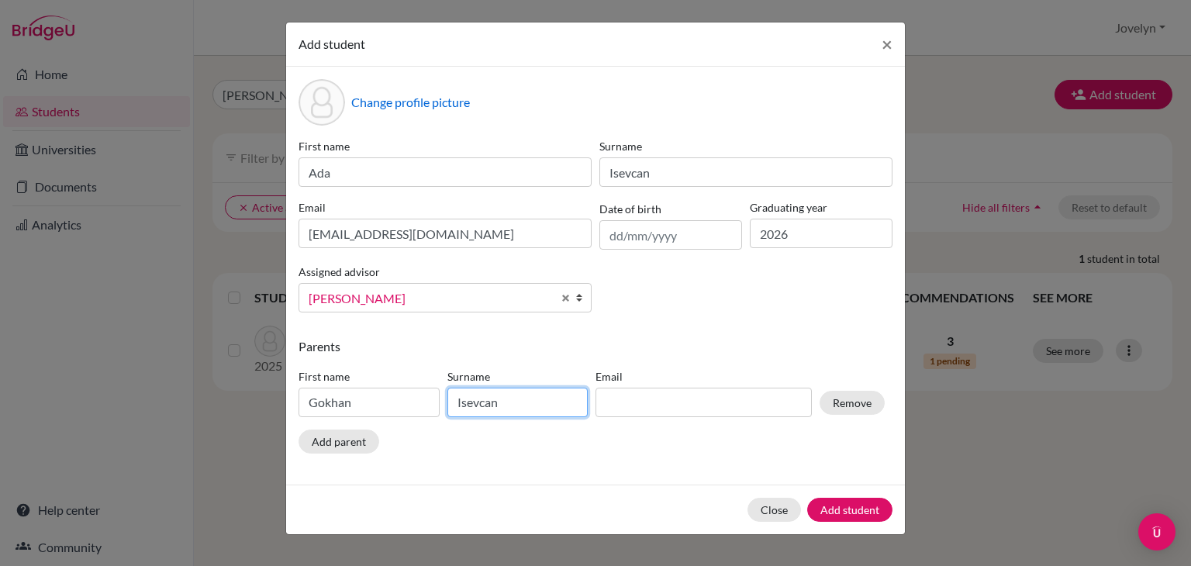
type input "Isevcan"
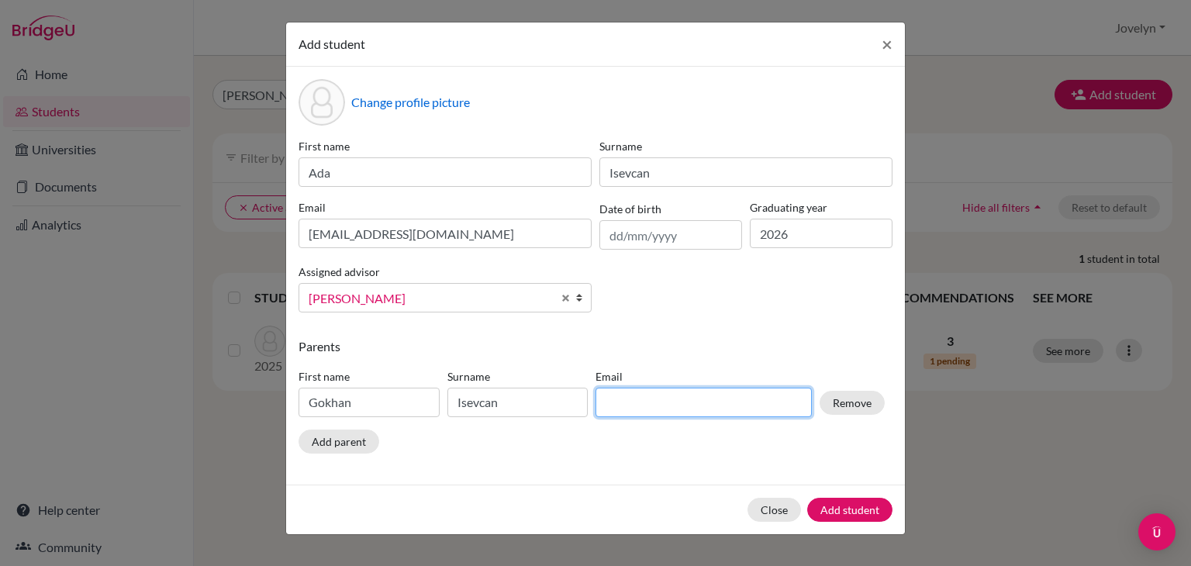
paste input "Gokhan.isevcan@albicenter.com"
type input "Gokhan.isevcan@albicenter.com"
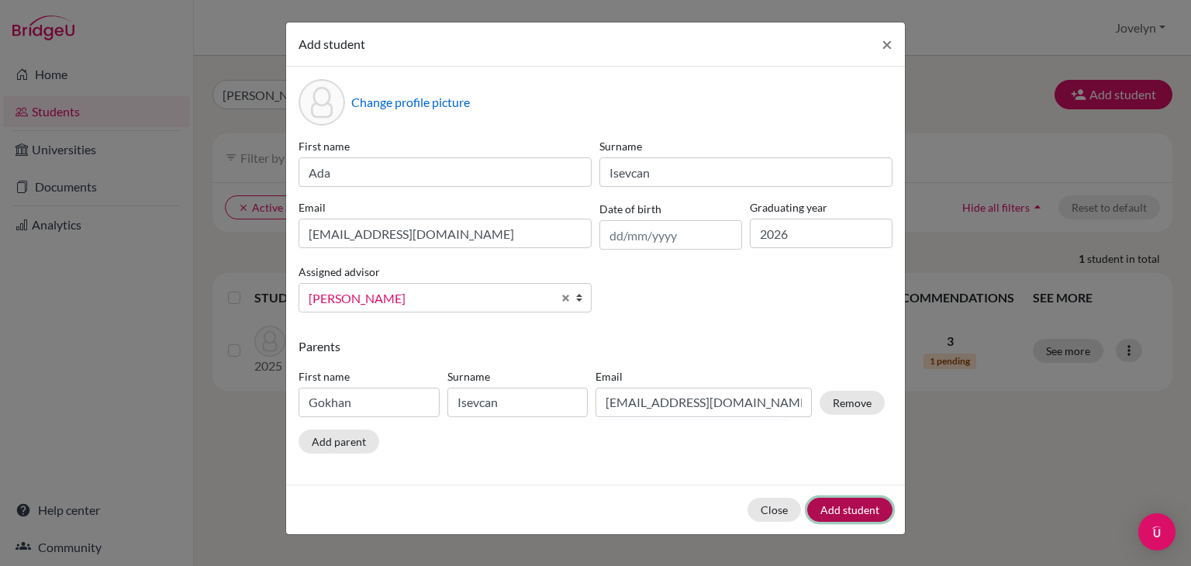
click at [850, 504] on button "Add student" at bounding box center [849, 510] width 85 height 24
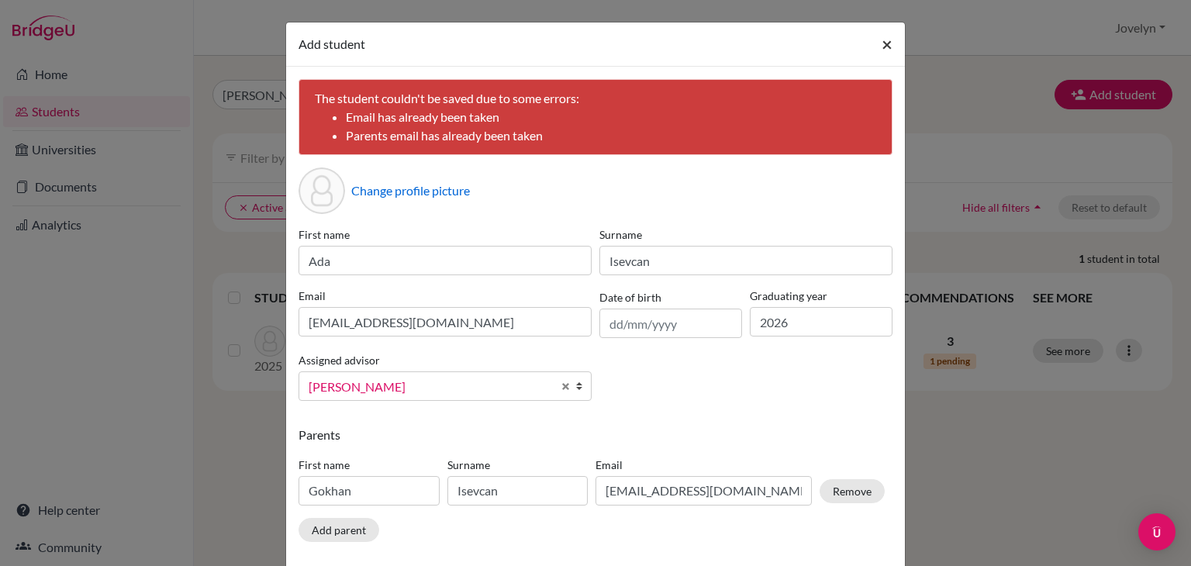
click at [881, 45] on span "×" at bounding box center [886, 44] width 11 height 22
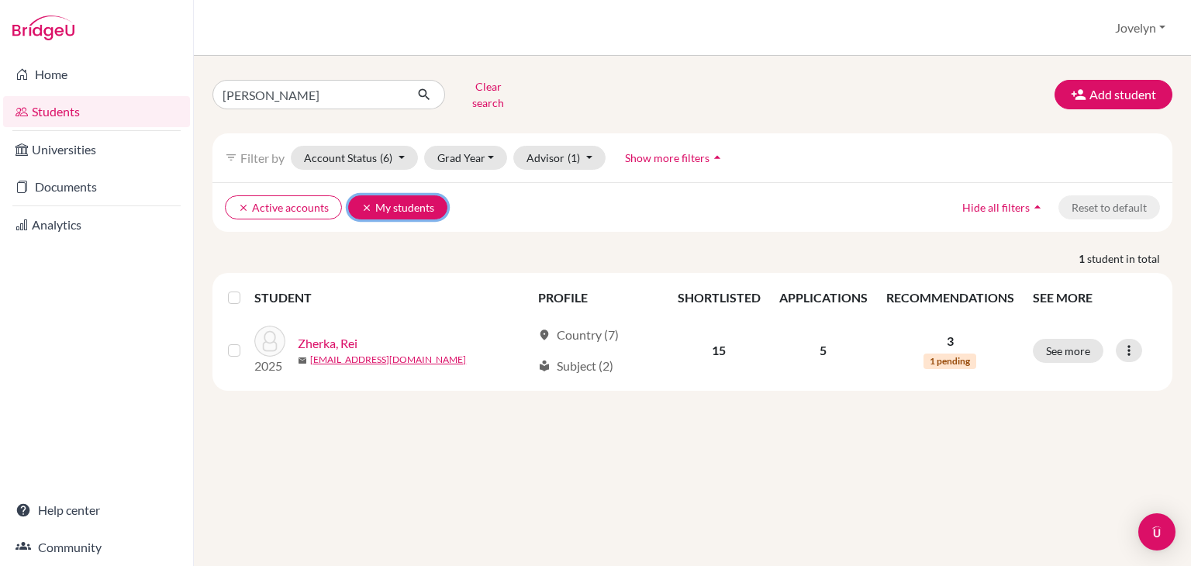
click at [365, 202] on icon "clear" at bounding box center [366, 207] width 11 height 11
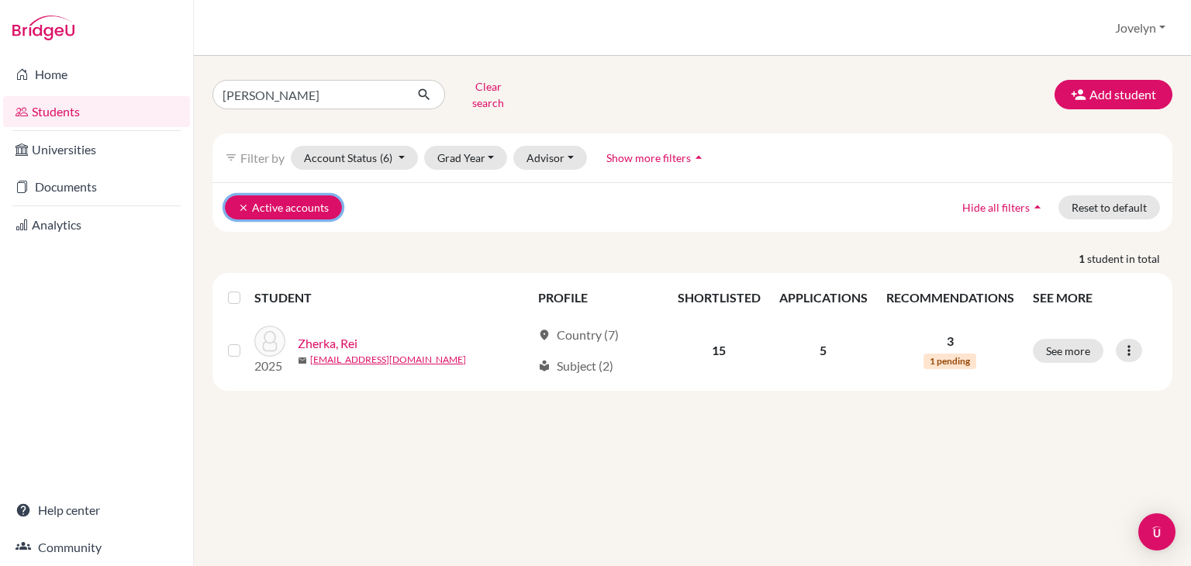
click at [242, 202] on icon "clear" at bounding box center [243, 207] width 11 height 11
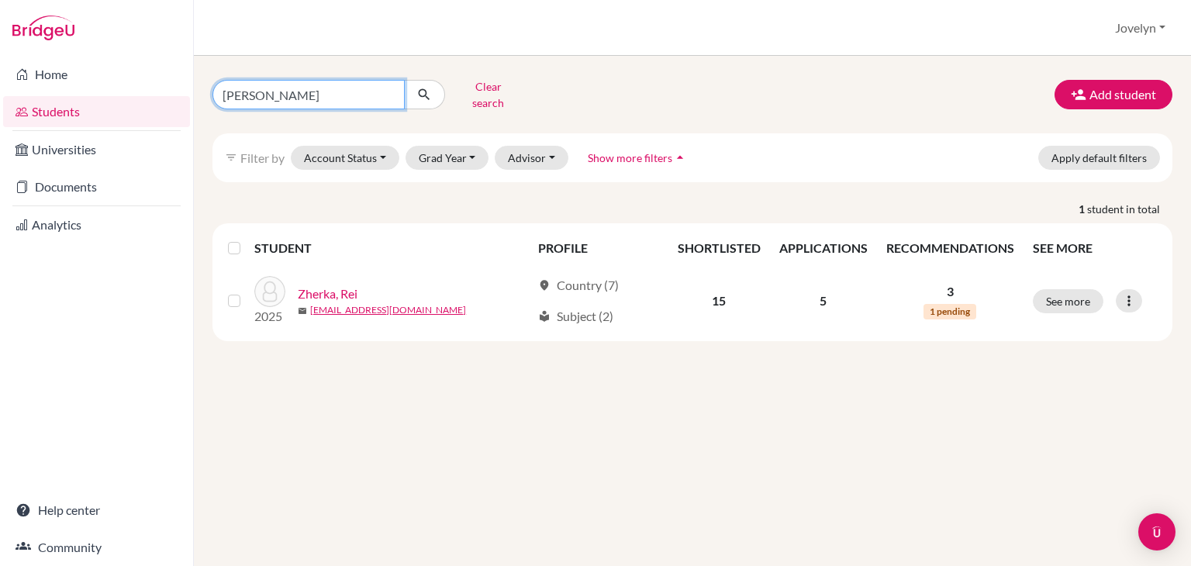
click at [358, 94] on input "[PERSON_NAME]" at bounding box center [308, 94] width 192 height 29
type input "R"
type input "ada"
click button "submit" at bounding box center [424, 94] width 41 height 29
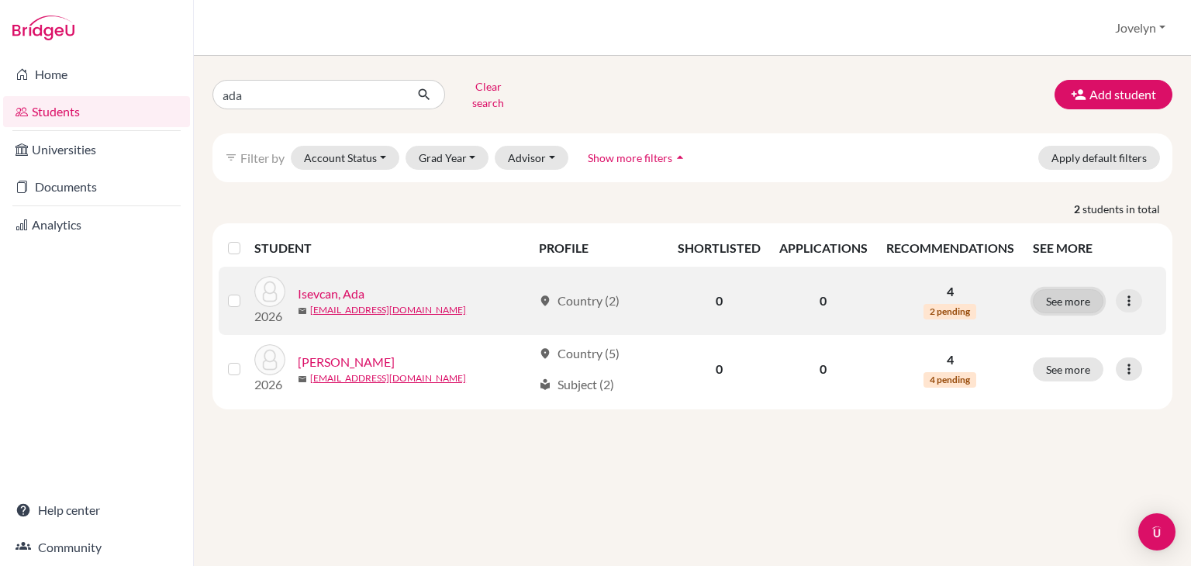
click at [1066, 289] on button "See more" at bounding box center [1068, 301] width 71 height 24
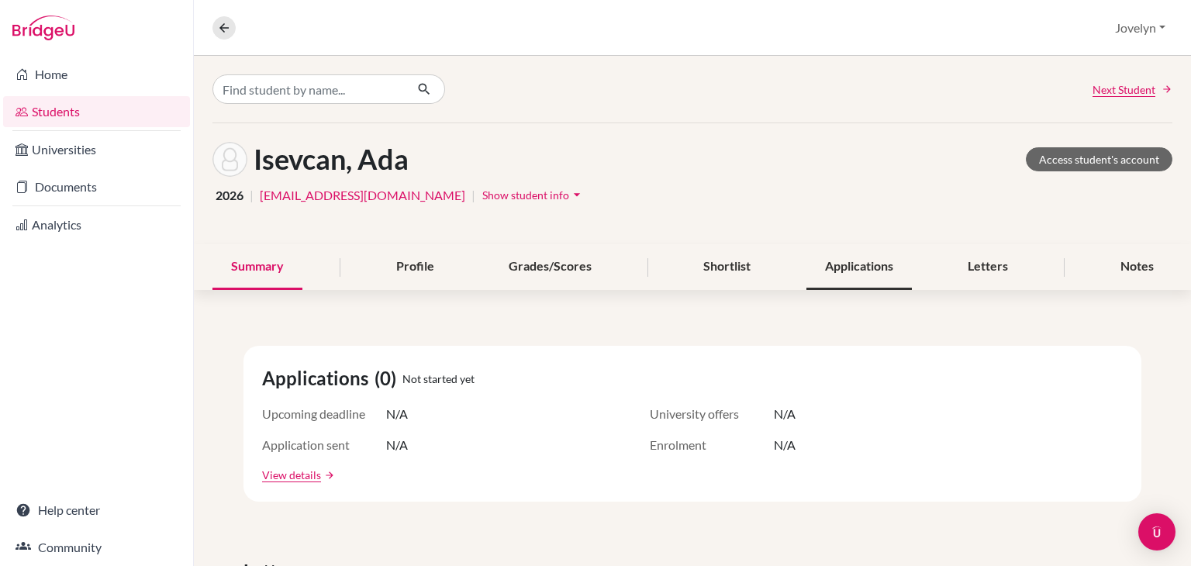
click at [871, 264] on div "Applications" at bounding box center [858, 267] width 105 height 46
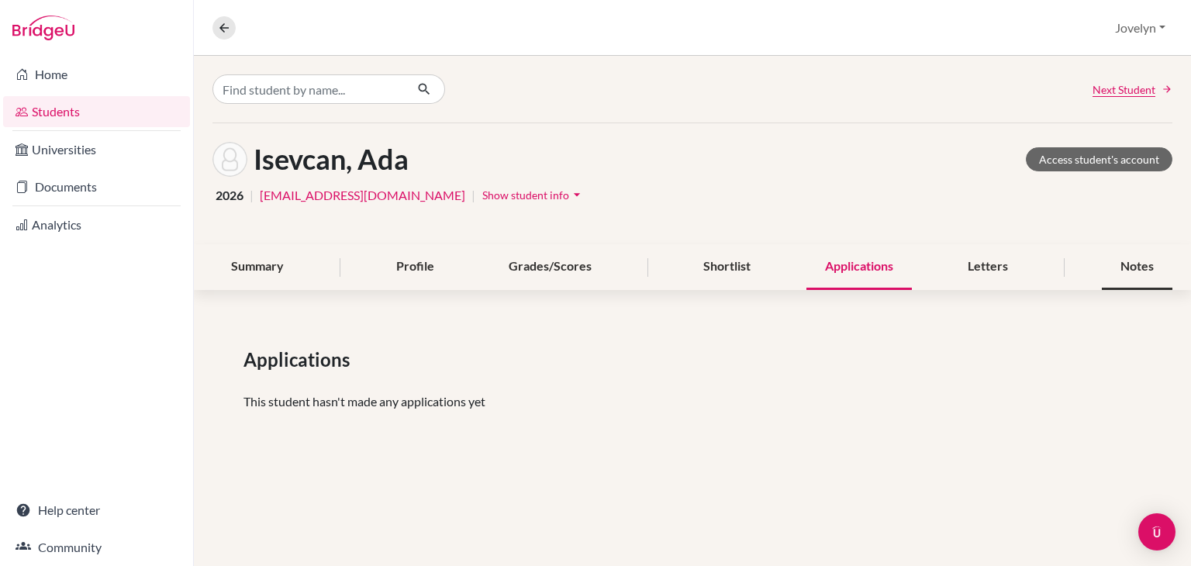
click at [1132, 260] on div "Notes" at bounding box center [1137, 267] width 71 height 46
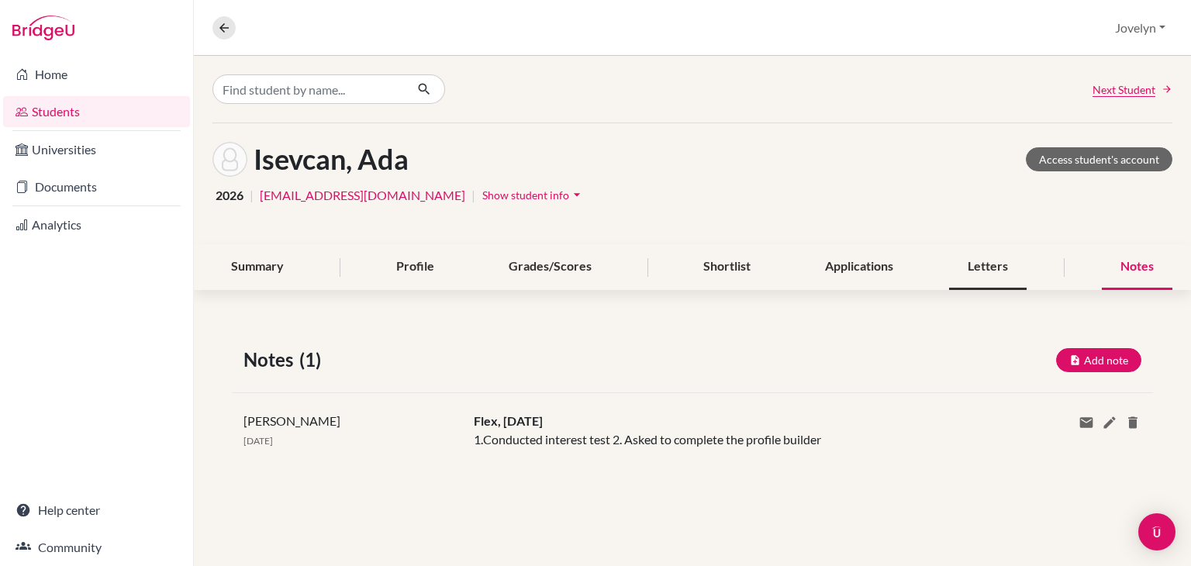
click at [984, 267] on div "Letters" at bounding box center [988, 267] width 78 height 46
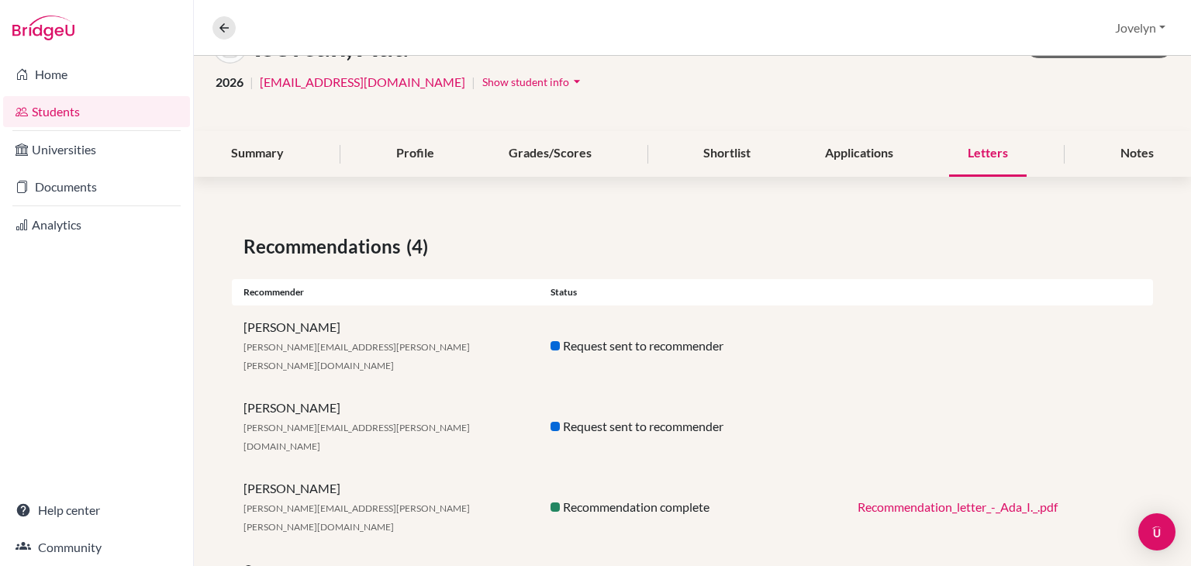
scroll to position [137, 0]
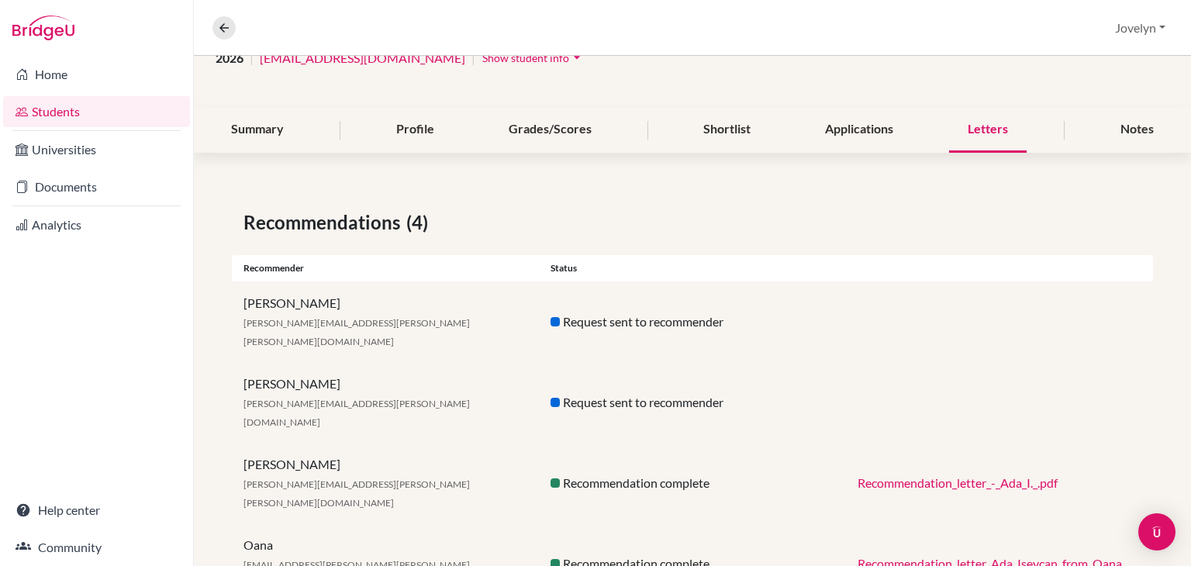
click at [943, 556] on link "Recommendation_letter_Ada_Isevcan_from_Oana_Moraru.pdf" at bounding box center [1022, 563] width 330 height 15
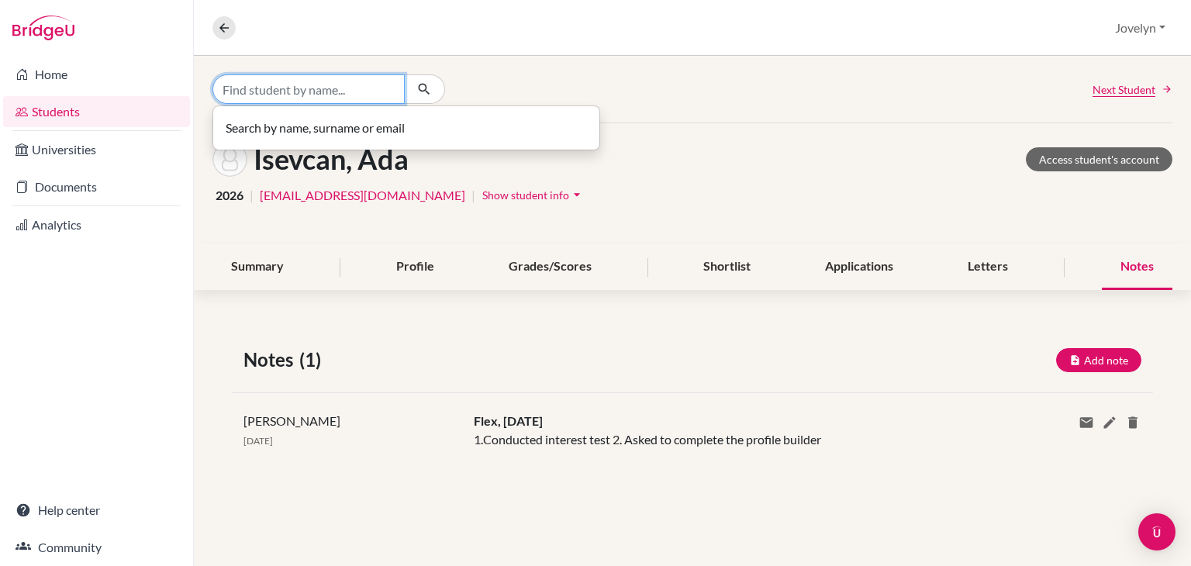
click at [353, 97] on input "Find student by name..." at bounding box center [308, 88] width 192 height 29
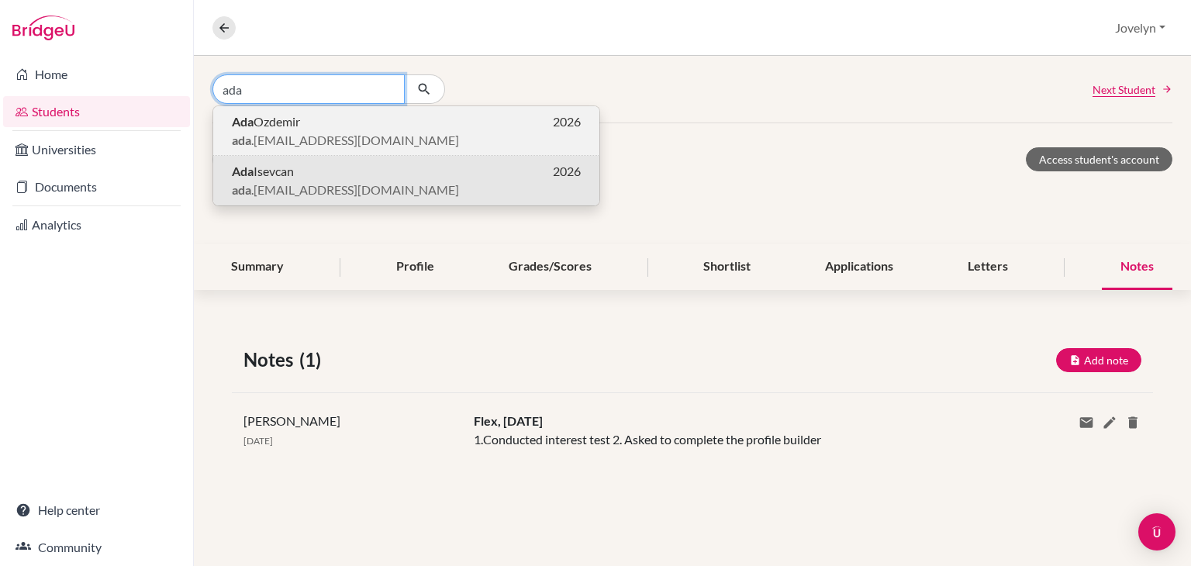
type input "ada"
click at [359, 119] on p "Ada Ozdemir 2026" at bounding box center [406, 121] width 349 height 19
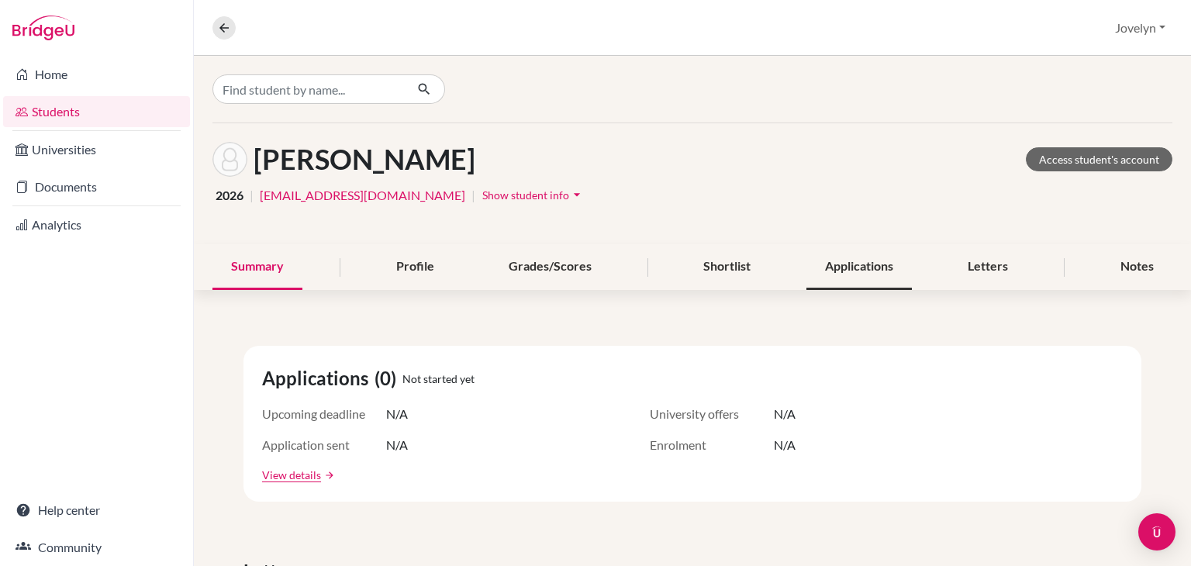
click at [853, 257] on div "Applications" at bounding box center [858, 267] width 105 height 46
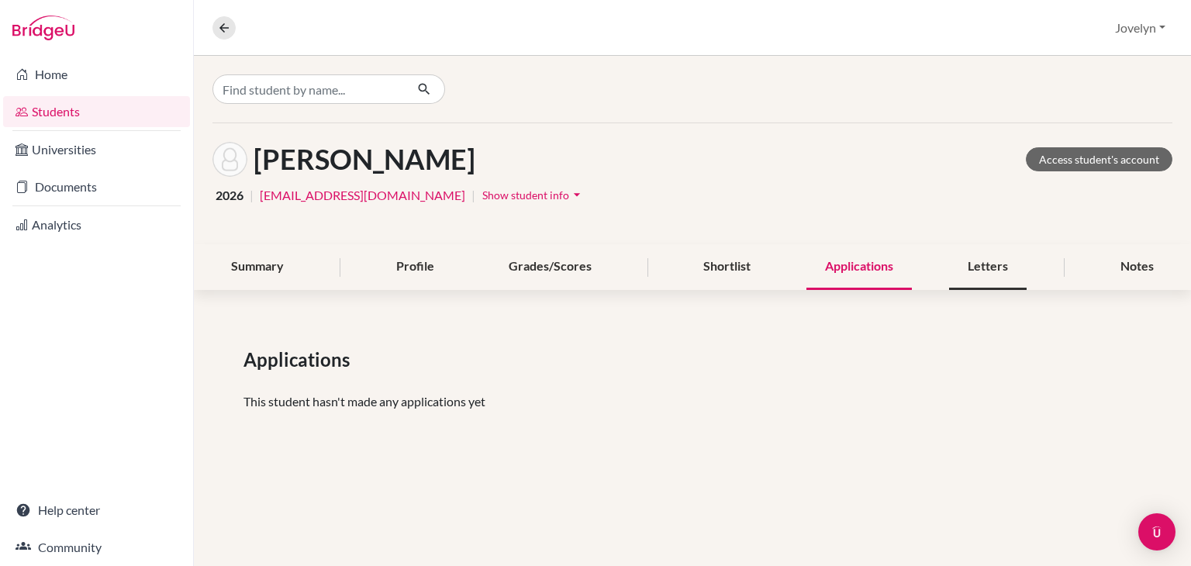
click at [986, 259] on div "Letters" at bounding box center [988, 267] width 78 height 46
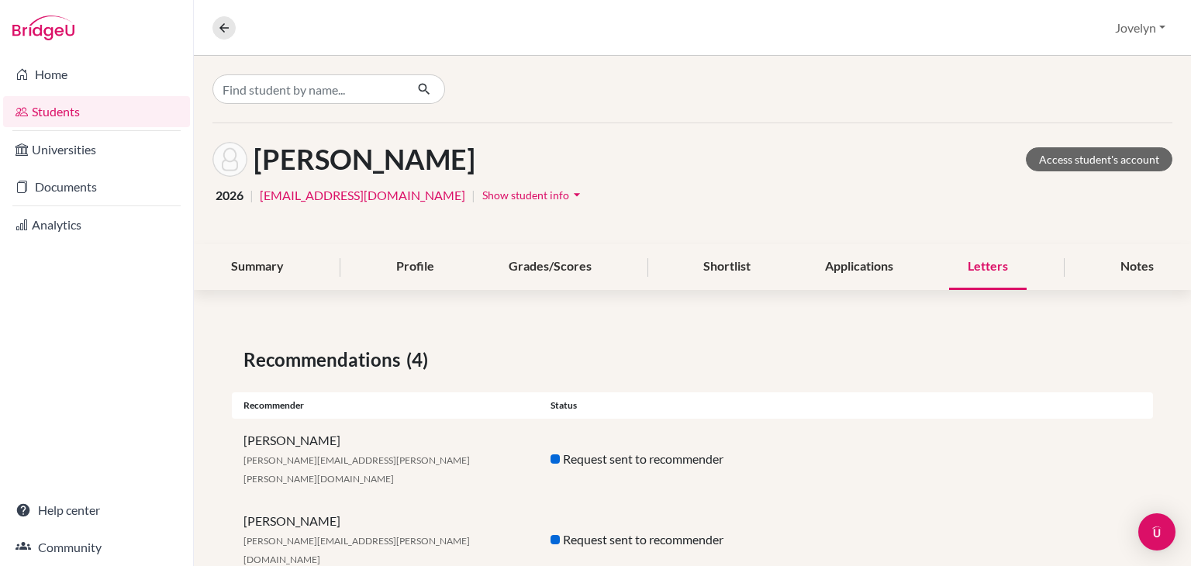
scroll to position [137, 0]
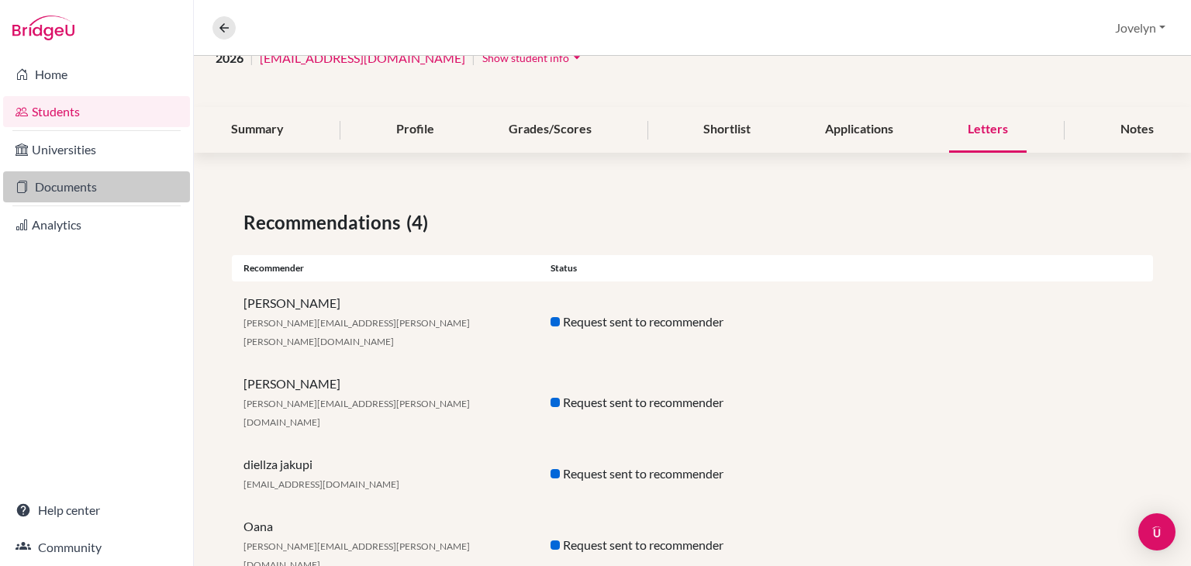
click at [65, 184] on link "Documents" at bounding box center [96, 186] width 187 height 31
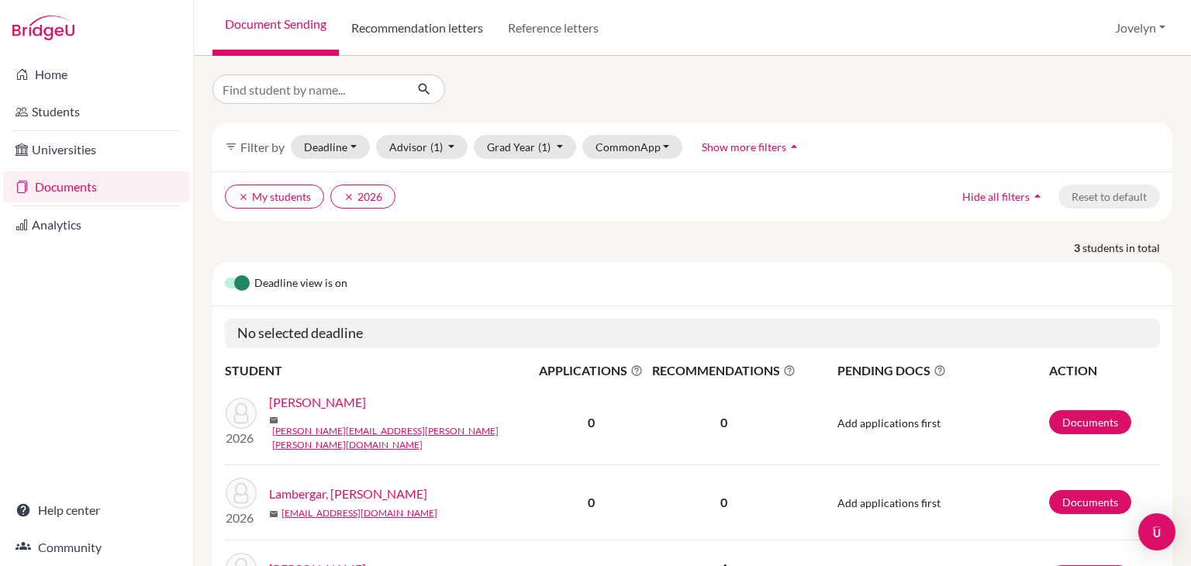
click at [466, 22] on link "Recommendation letters" at bounding box center [417, 28] width 157 height 56
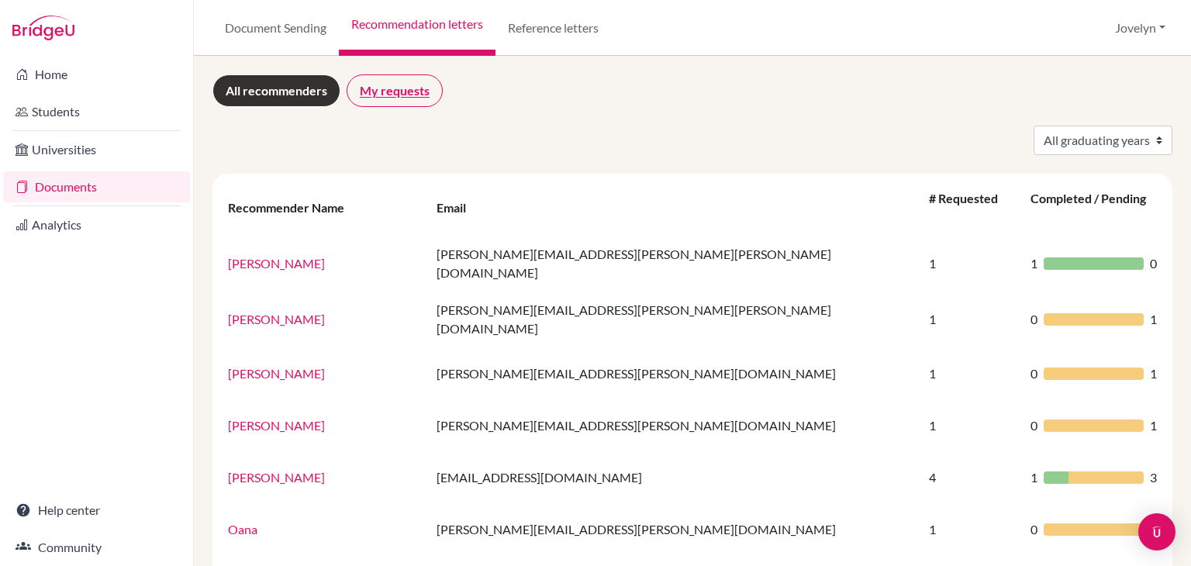
click at [407, 96] on link "My requests" at bounding box center [395, 90] width 96 height 33
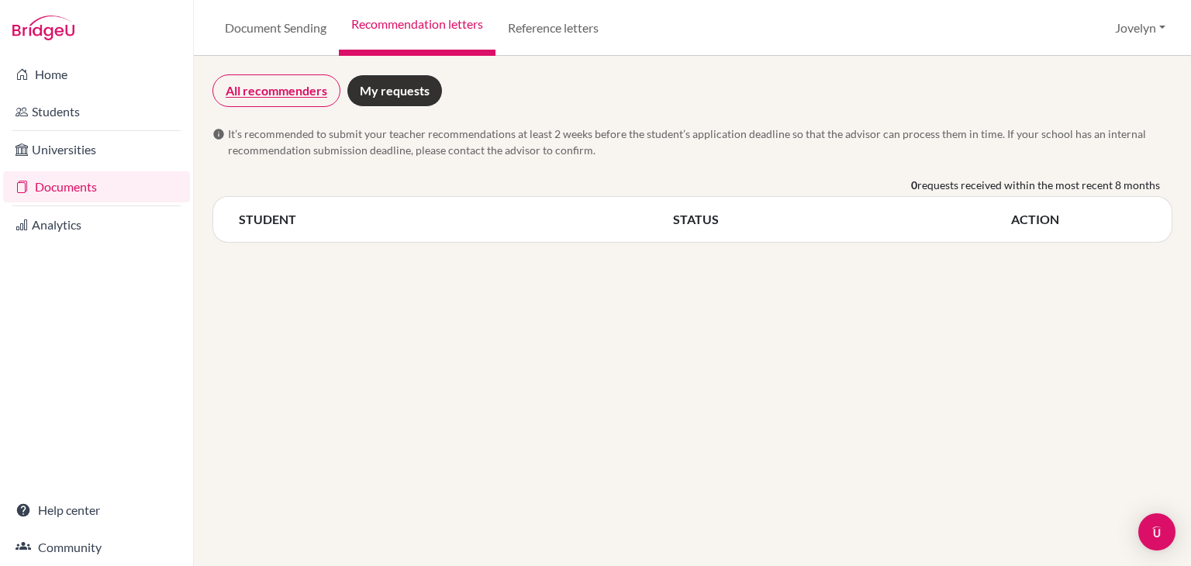
click at [279, 91] on link "All recommenders" at bounding box center [276, 90] width 128 height 33
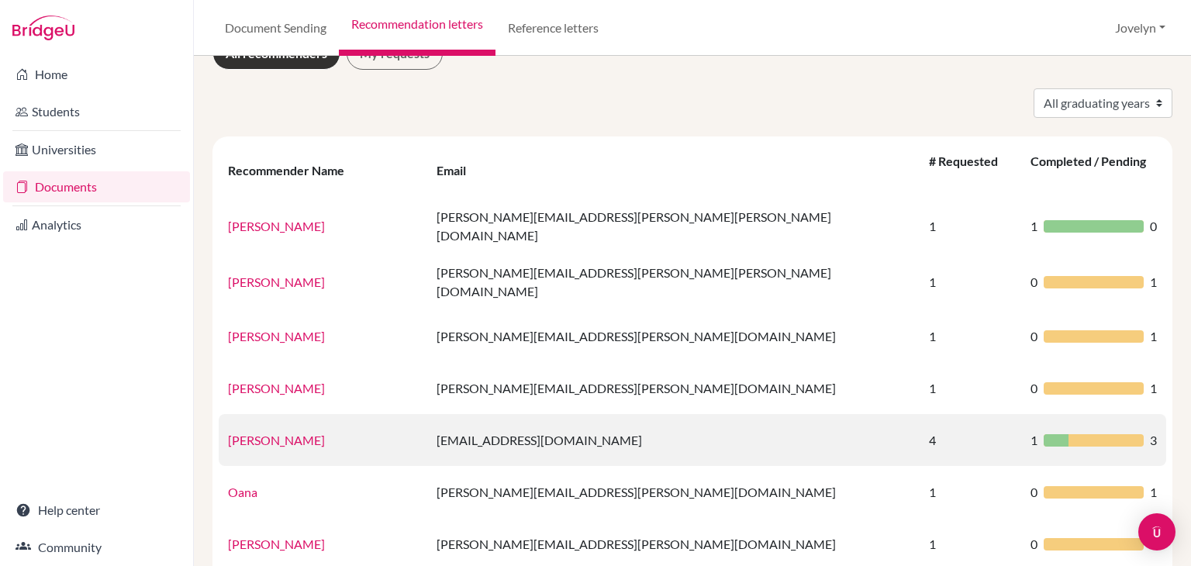
scroll to position [24, 0]
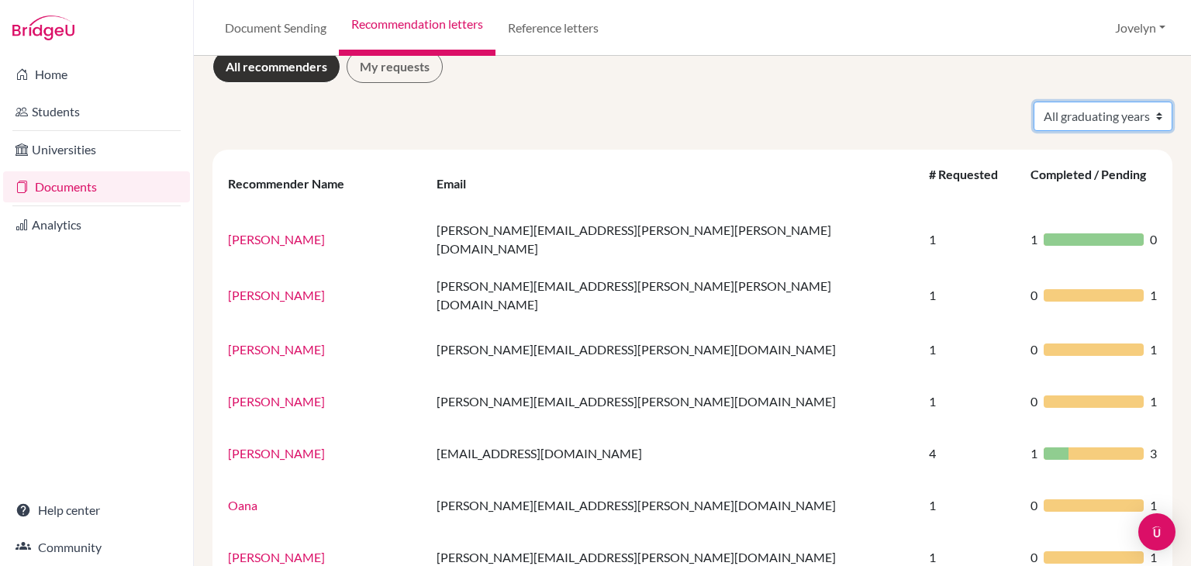
click at [1135, 114] on select "All graduating years 2024 2025 2026" at bounding box center [1102, 116] width 139 height 29
select select "2026"
click at [1033, 102] on select "All graduating years 2024 2025 2026" at bounding box center [1102, 116] width 139 height 29
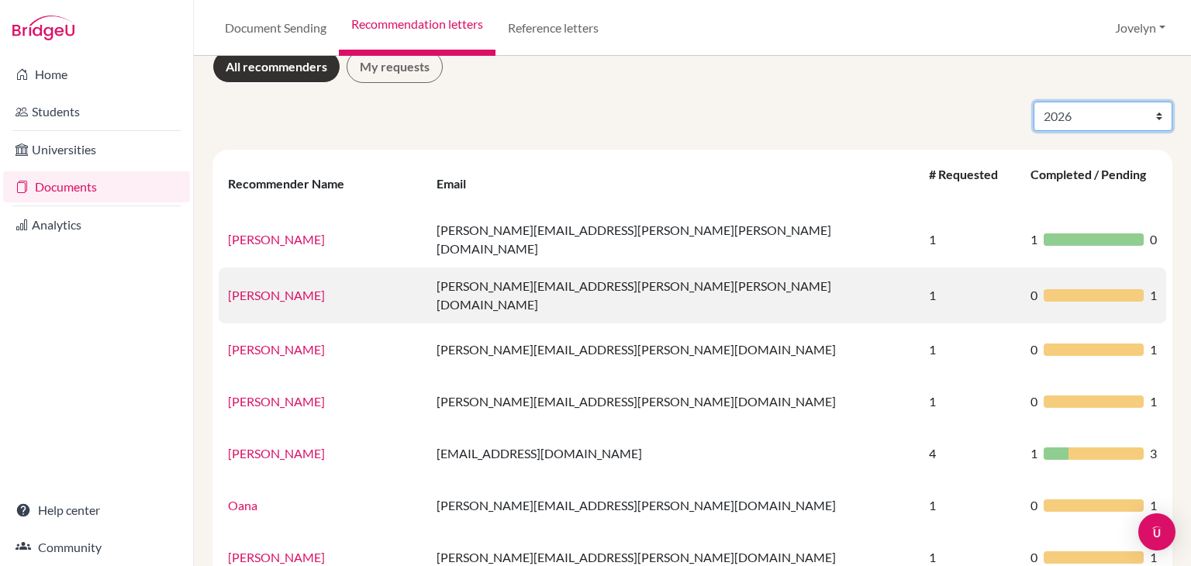
scroll to position [34, 0]
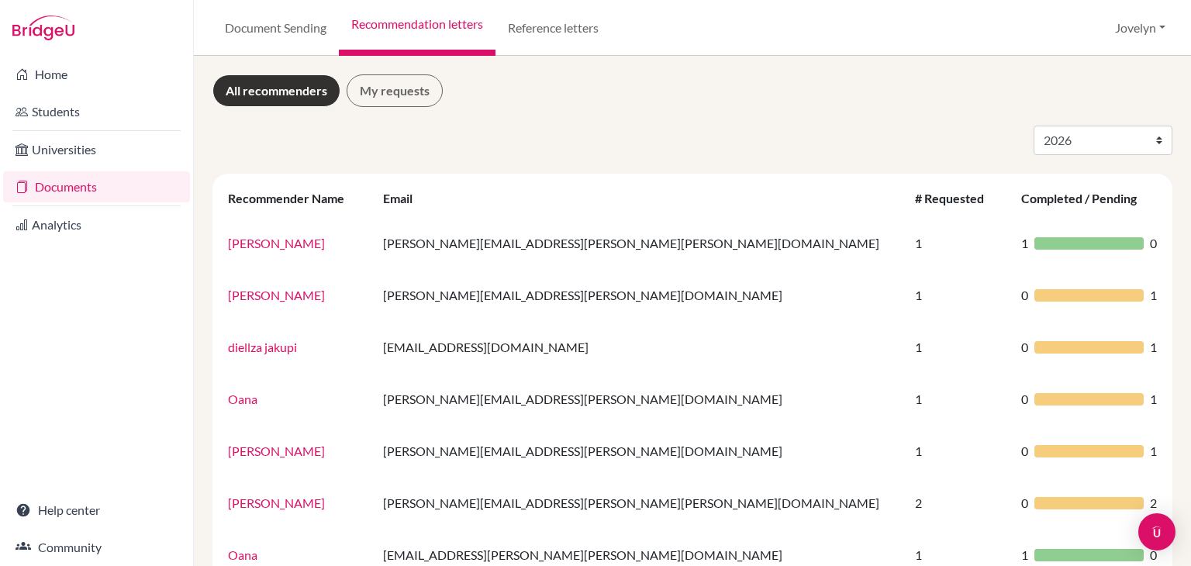
select select "2026"
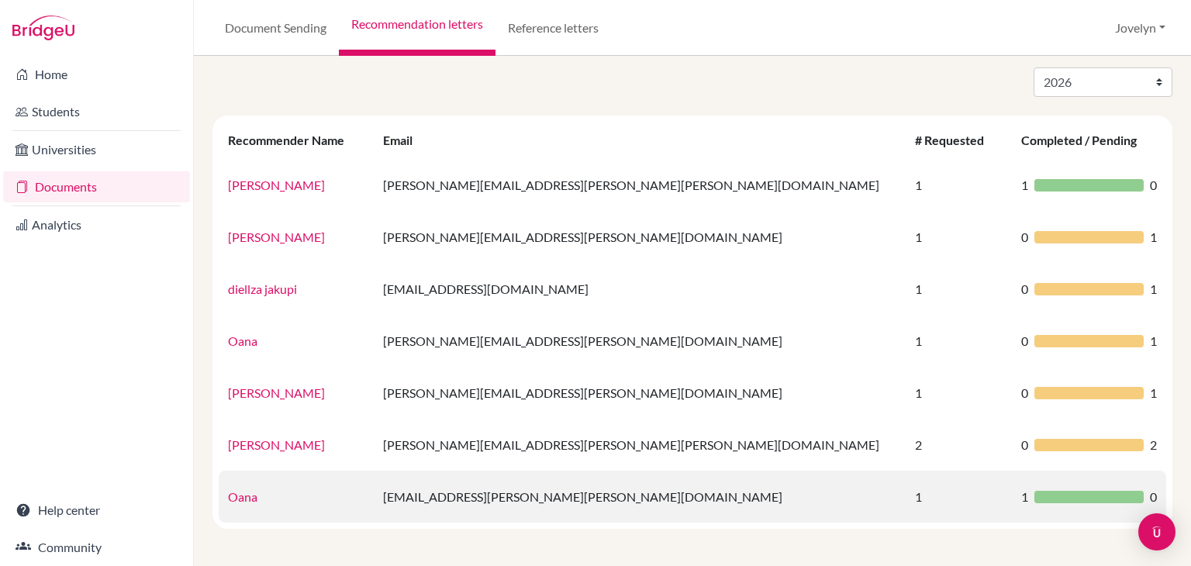
click at [574, 498] on td "oana.moraru@ilg-ks.org" at bounding box center [639, 497] width 531 height 52
click at [1034, 497] on div at bounding box center [1088, 497] width 109 height 12
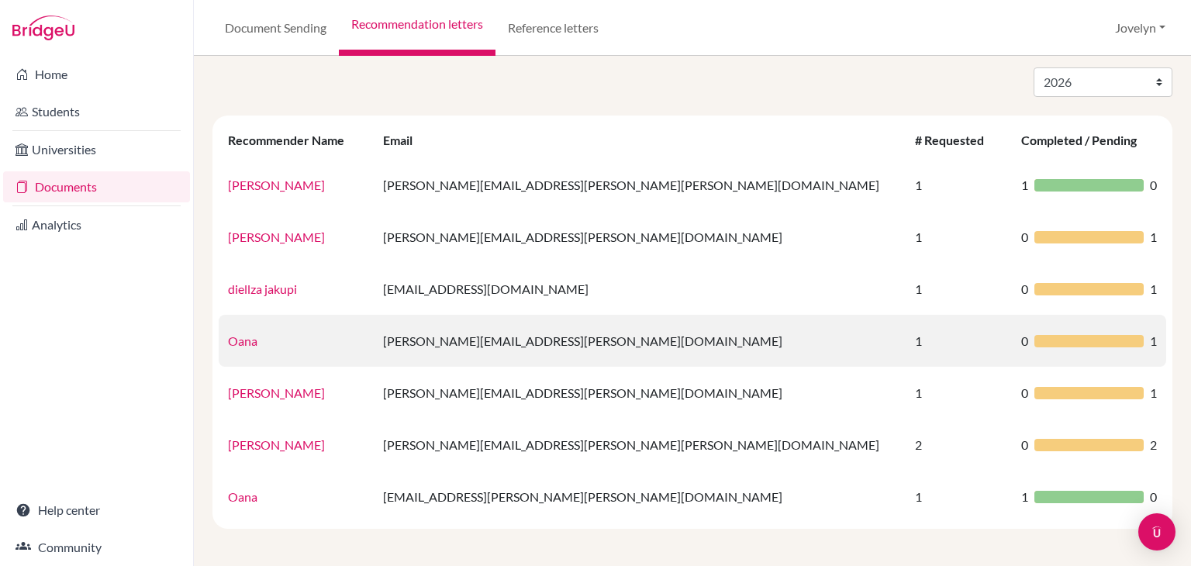
scroll to position [0, 0]
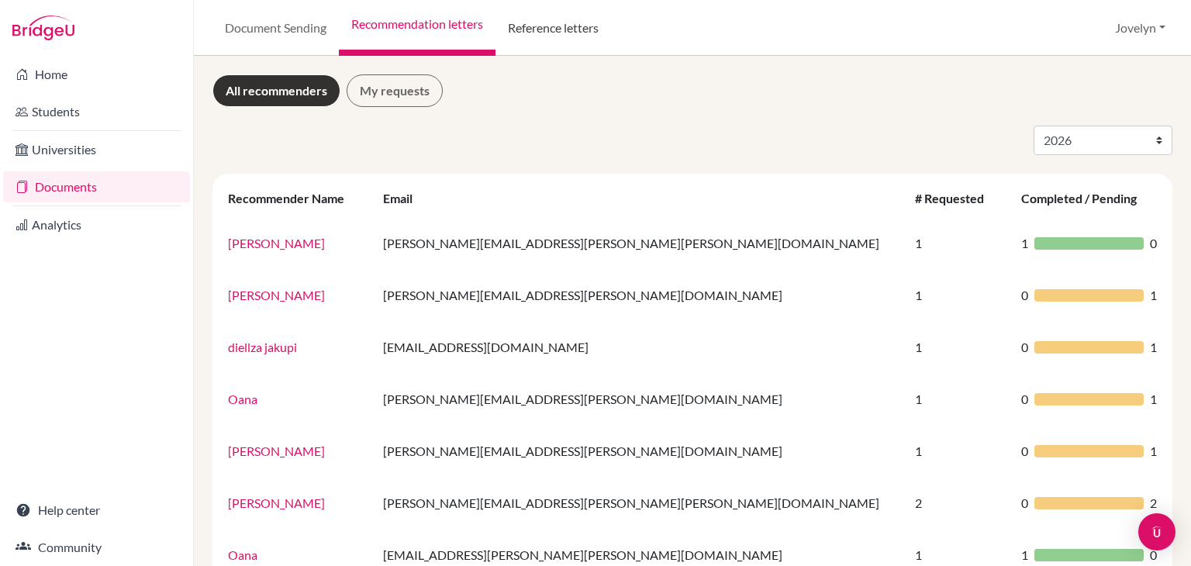
click at [548, 26] on link "Reference letters" at bounding box center [553, 28] width 116 height 56
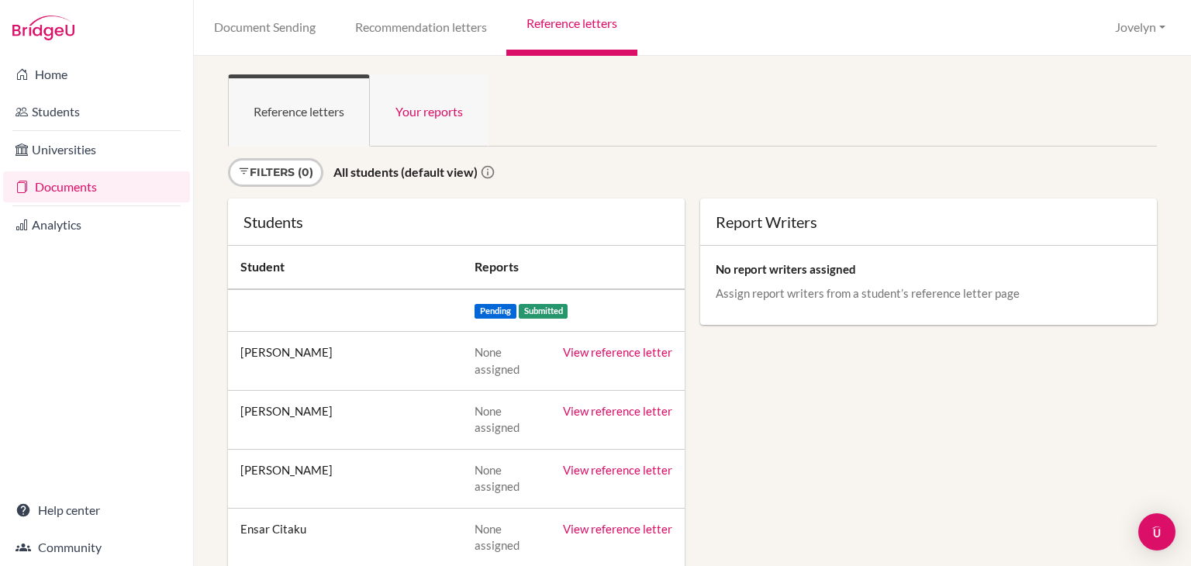
click at [422, 126] on link "Your reports" at bounding box center [429, 110] width 119 height 72
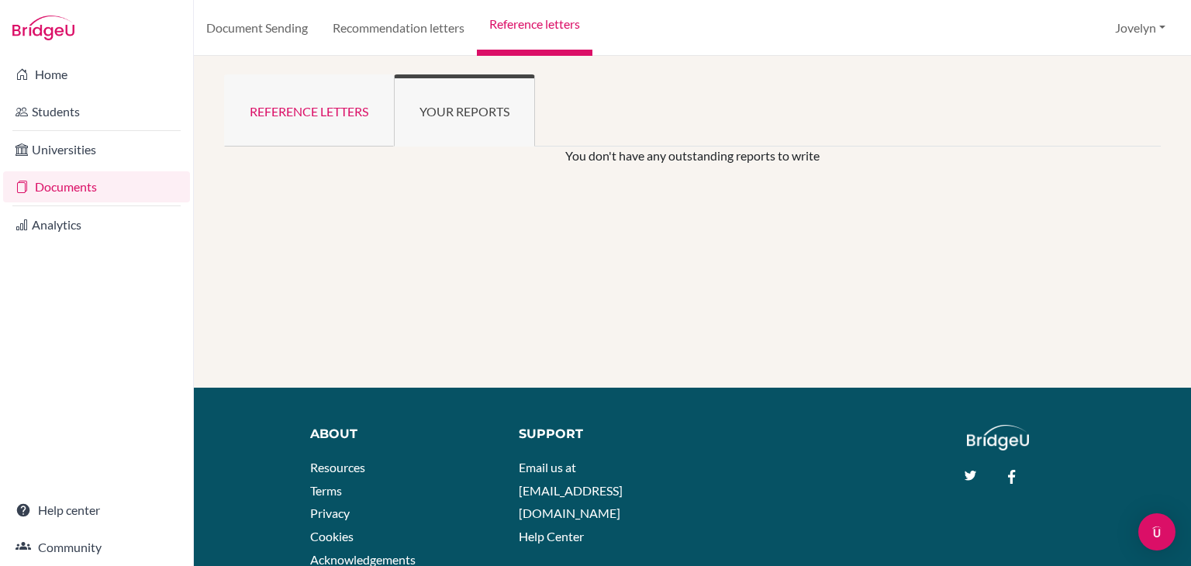
click at [291, 120] on link "Reference letters" at bounding box center [309, 110] width 170 height 72
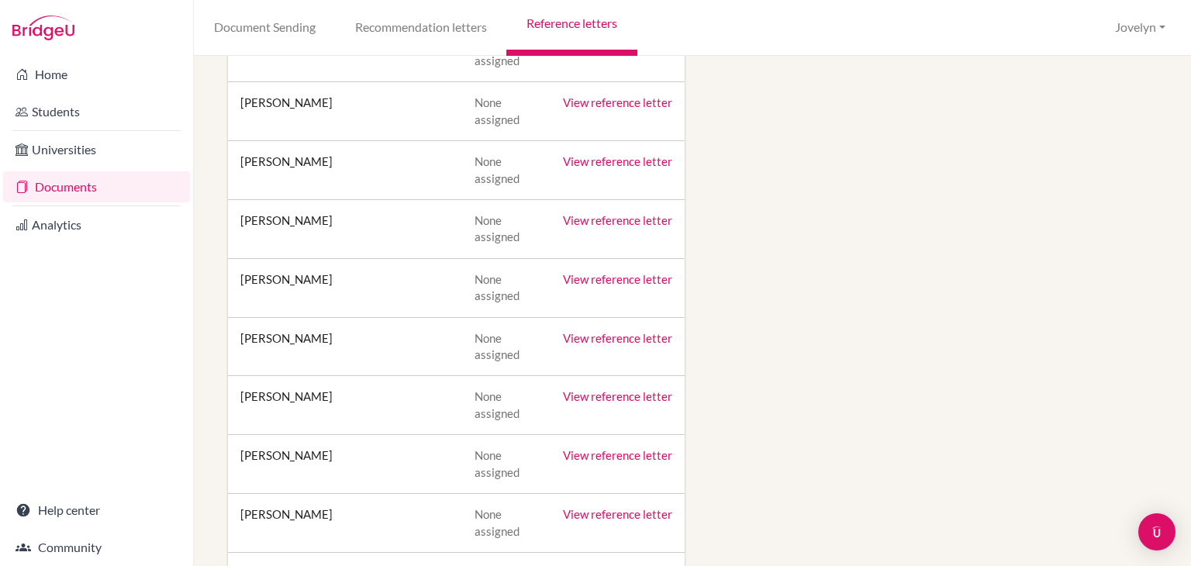
scroll to position [983, 0]
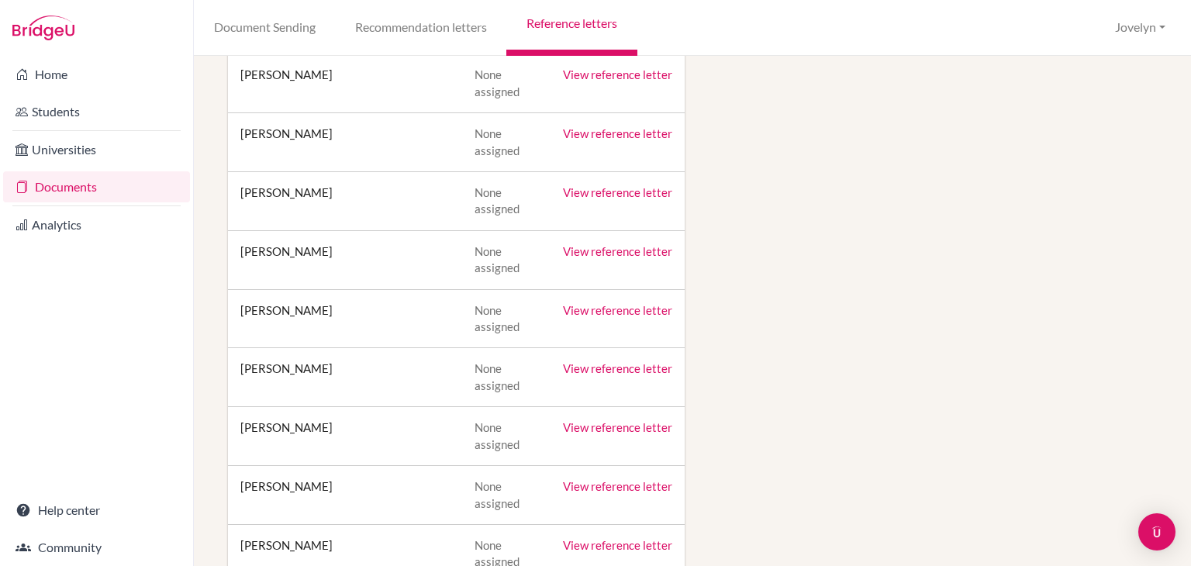
drag, startPoint x: 302, startPoint y: 425, endPoint x: 630, endPoint y: 416, distance: 328.8
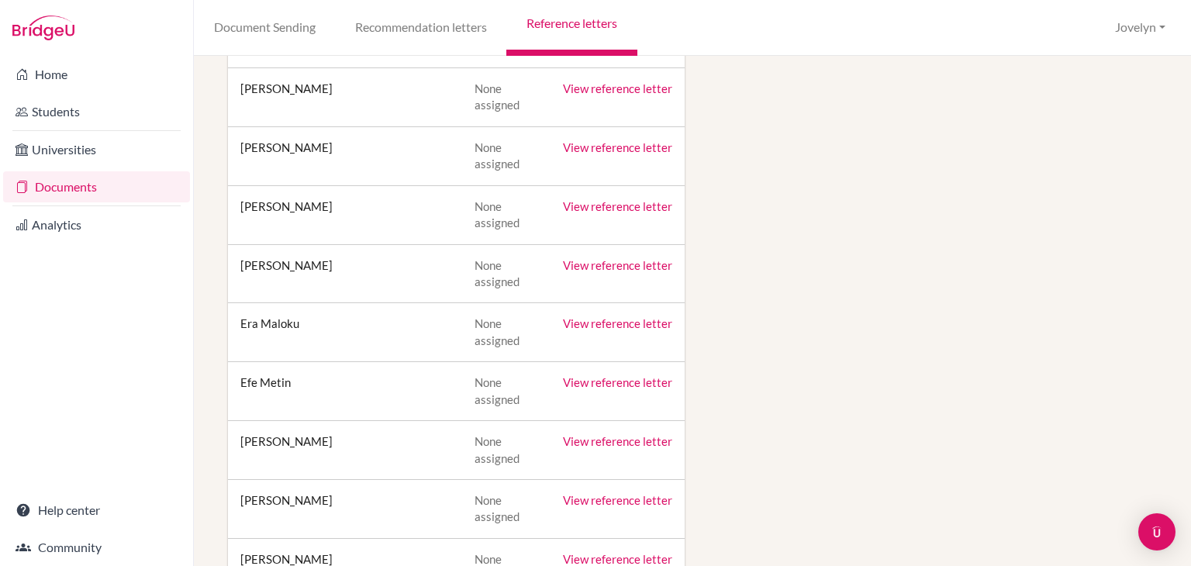
scroll to position [1828, 0]
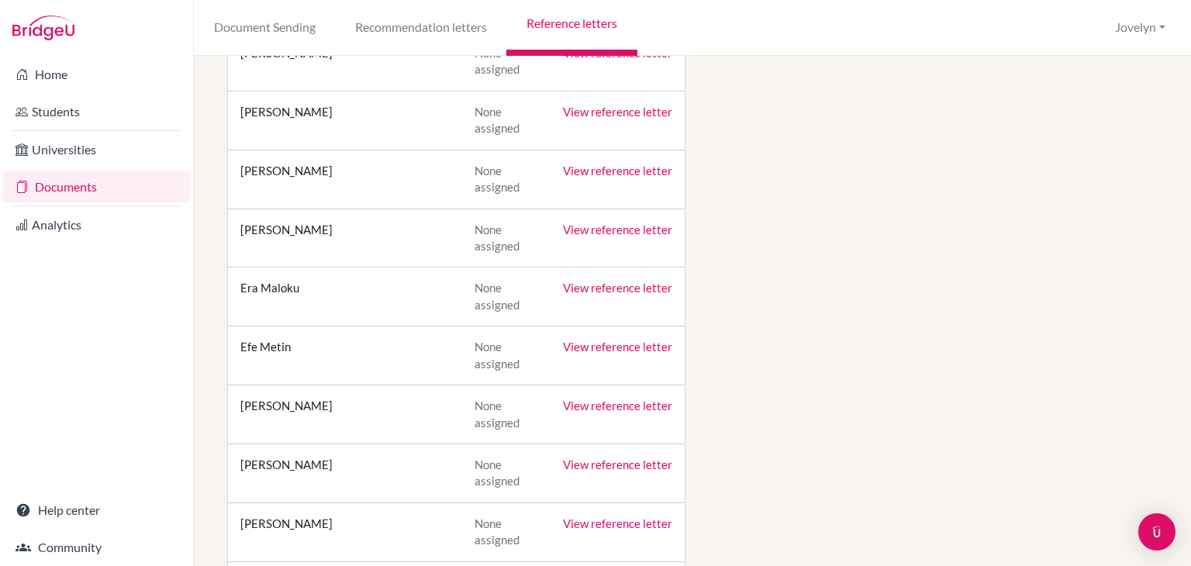
drag, startPoint x: 594, startPoint y: 513, endPoint x: 419, endPoint y: 329, distance: 253.3
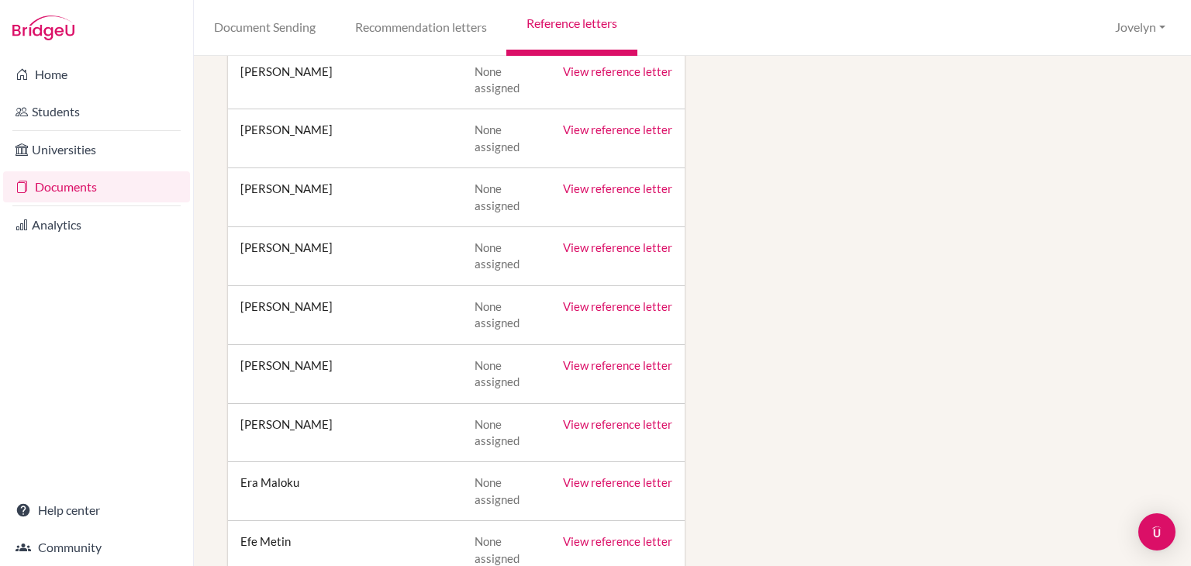
scroll to position [1630, 0]
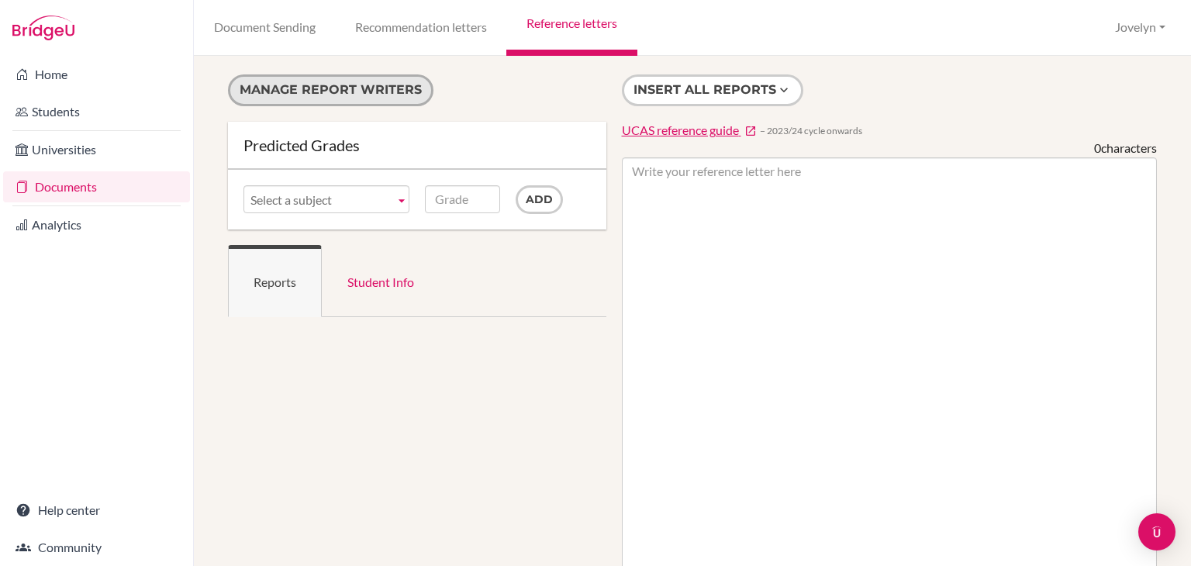
click at [367, 88] on button "Manage report writers" at bounding box center [330, 90] width 205 height 32
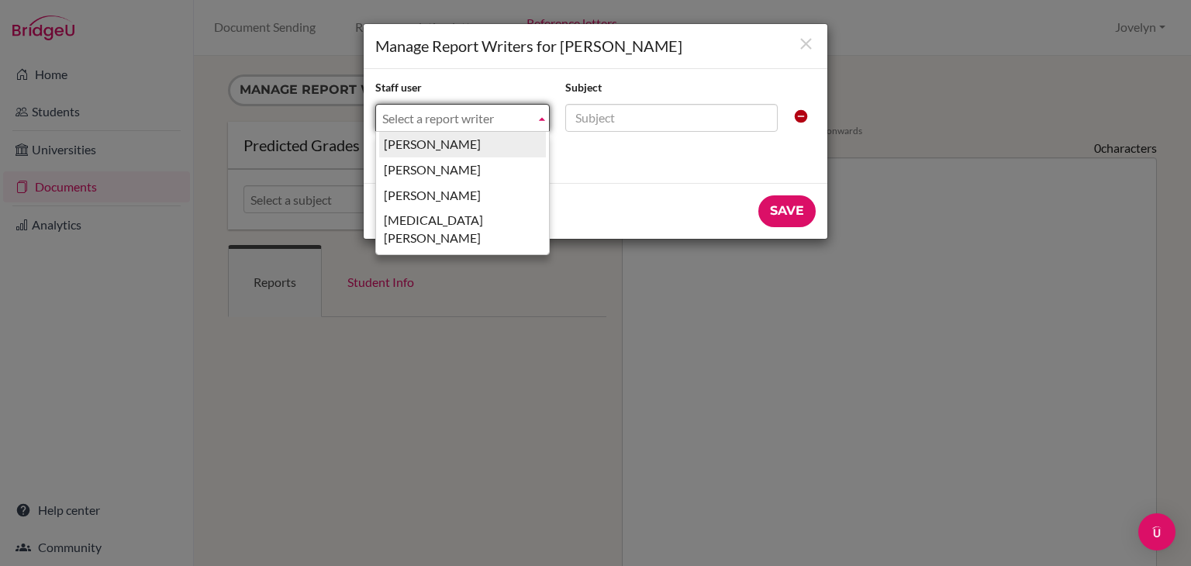
click at [519, 112] on span "Select a report writer" at bounding box center [455, 119] width 147 height 28
click at [505, 186] on li "[PERSON_NAME]" at bounding box center [462, 196] width 167 height 26
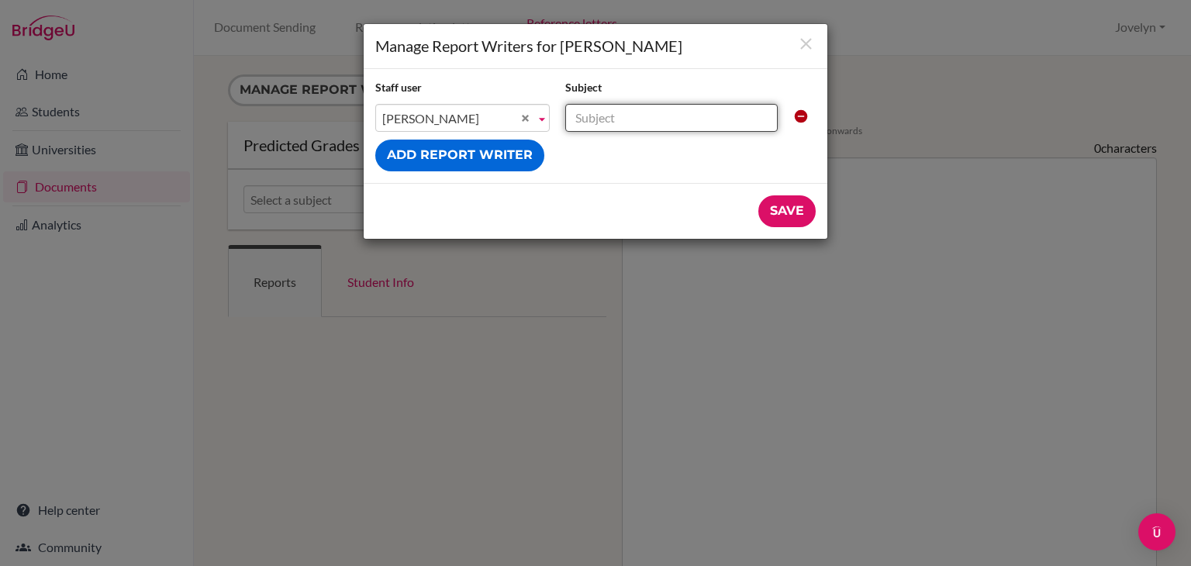
click at [690, 124] on input "text" at bounding box center [671, 118] width 212 height 28
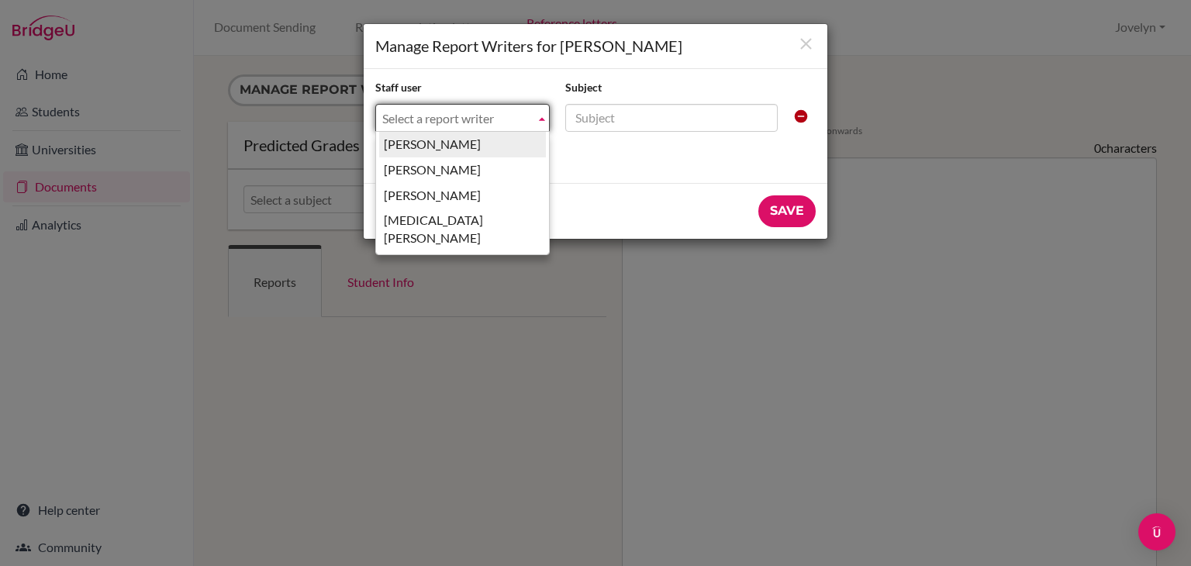
click at [474, 116] on span "Select a report writer" at bounding box center [455, 119] width 147 height 28
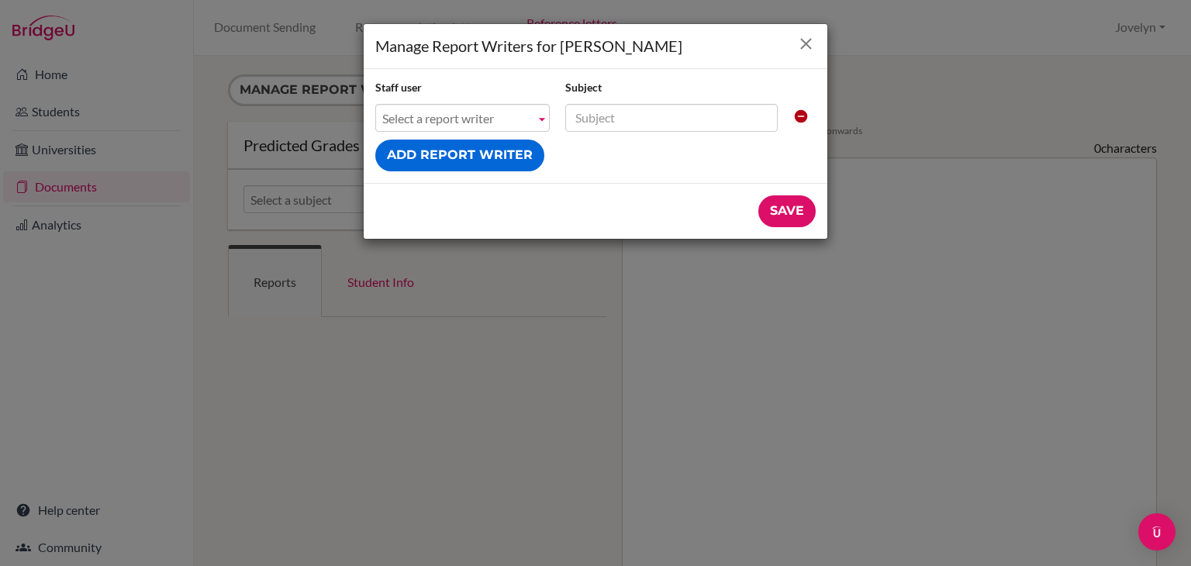
click at [798, 41] on icon "Close" at bounding box center [805, 43] width 19 height 19
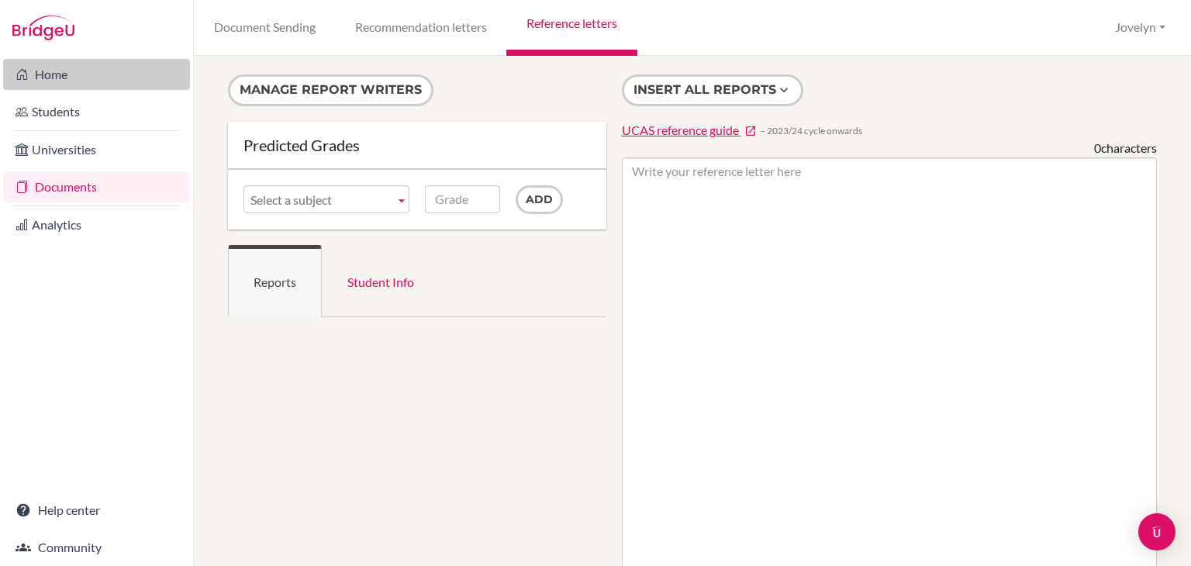
click at [78, 76] on link "Home" at bounding box center [96, 74] width 187 height 31
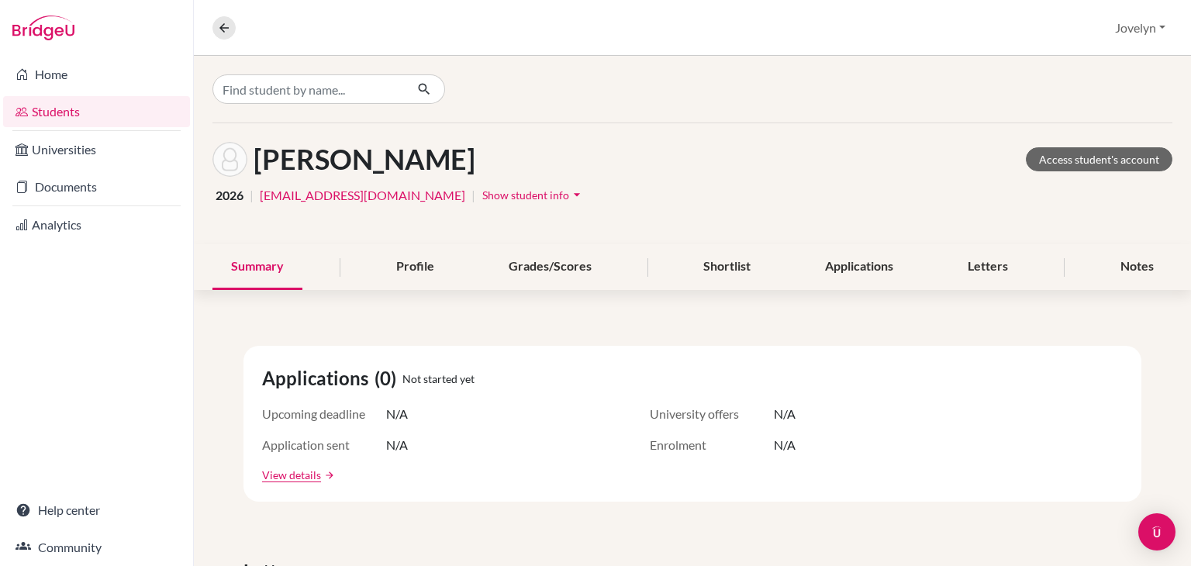
click at [569, 198] on icon "arrow_drop_down" at bounding box center [577, 195] width 16 height 16
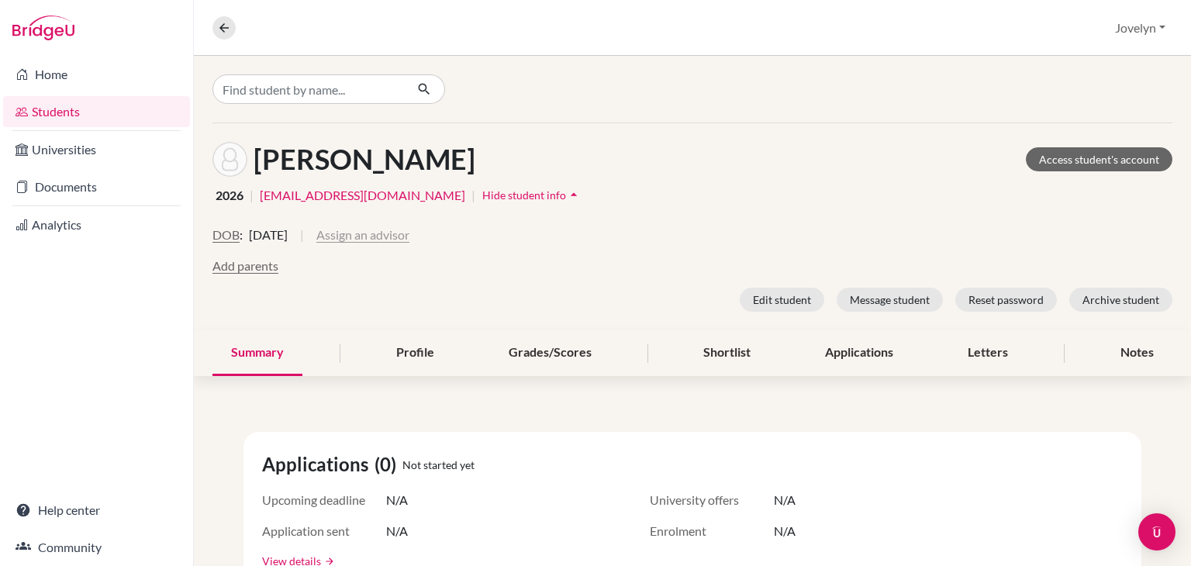
click at [408, 234] on button "Assign an advisor" at bounding box center [362, 235] width 93 height 19
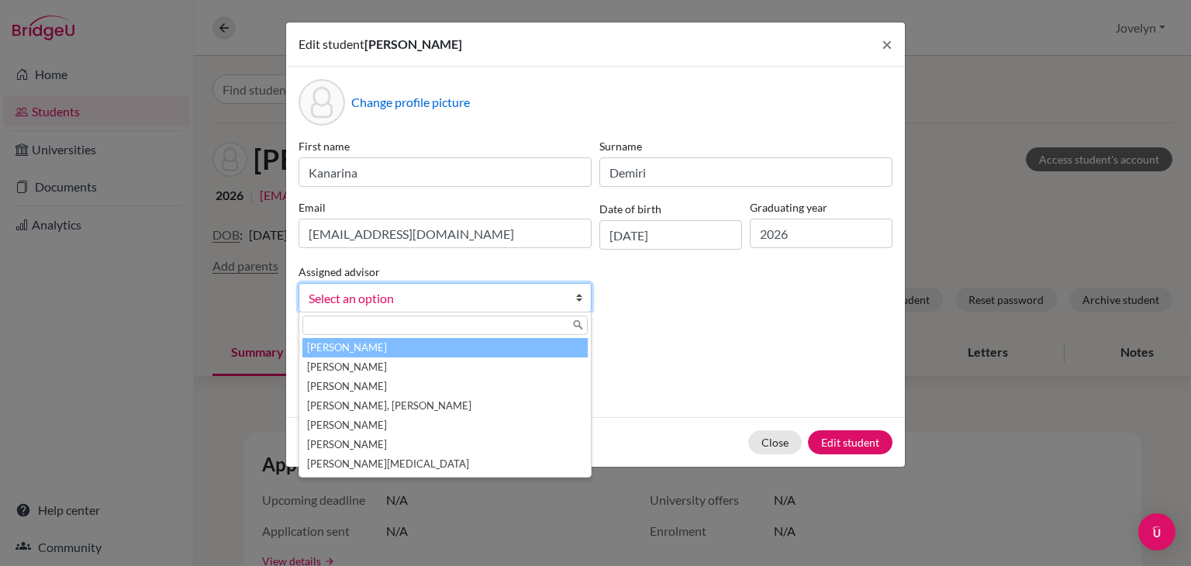
click at [507, 295] on span "Select an option" at bounding box center [435, 298] width 253 height 20
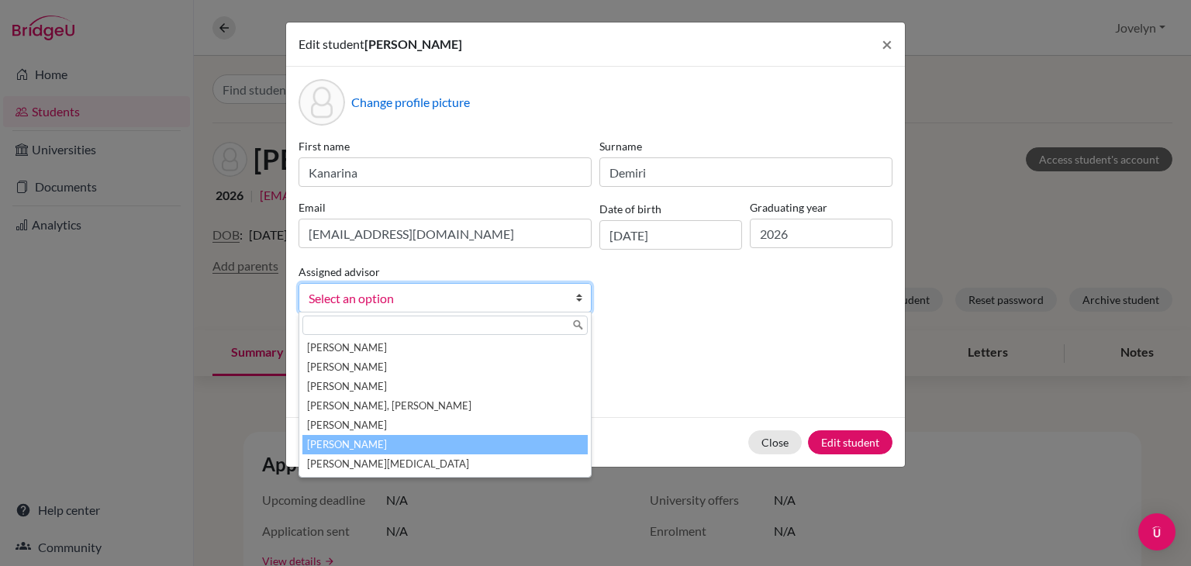
click at [432, 447] on li "Santos, Jovelyn" at bounding box center [444, 444] width 285 height 19
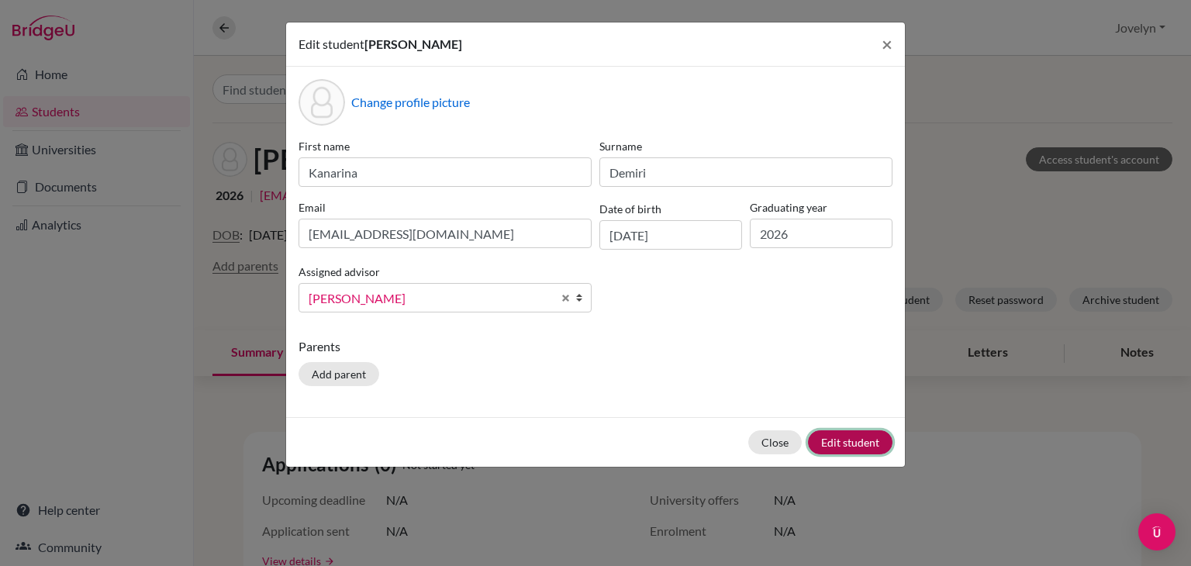
click at [846, 438] on button "Edit student" at bounding box center [850, 442] width 84 height 24
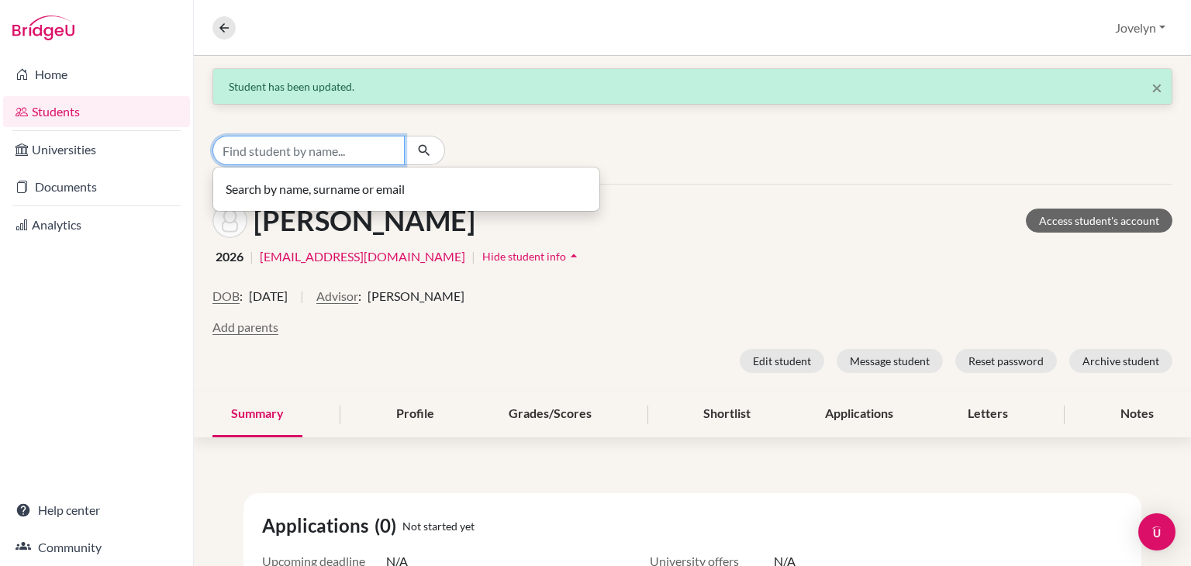
click at [290, 147] on input "Find student by name..." at bounding box center [308, 150] width 192 height 29
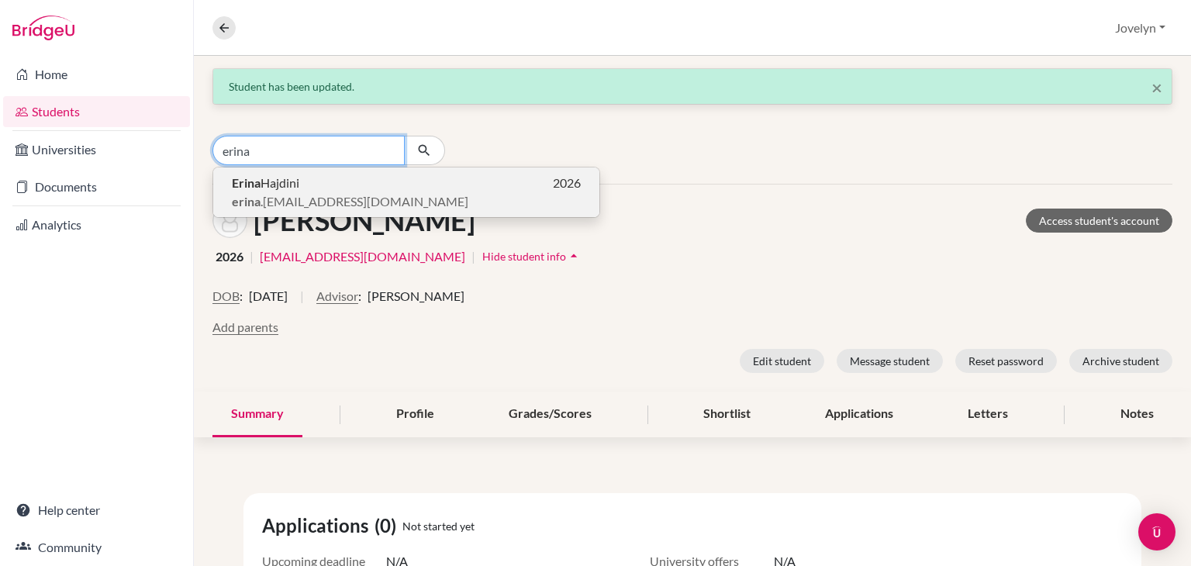
type input "erina"
click at [314, 190] on p "Erina Hajdini 2026" at bounding box center [406, 183] width 349 height 19
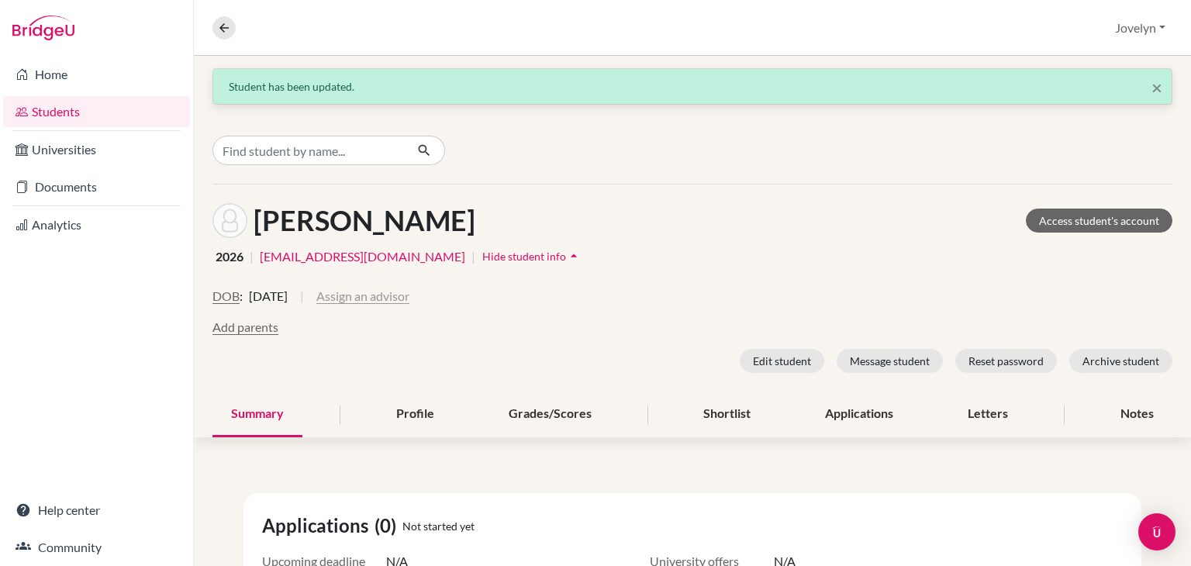
click at [395, 298] on button "Assign an advisor" at bounding box center [362, 296] width 93 height 19
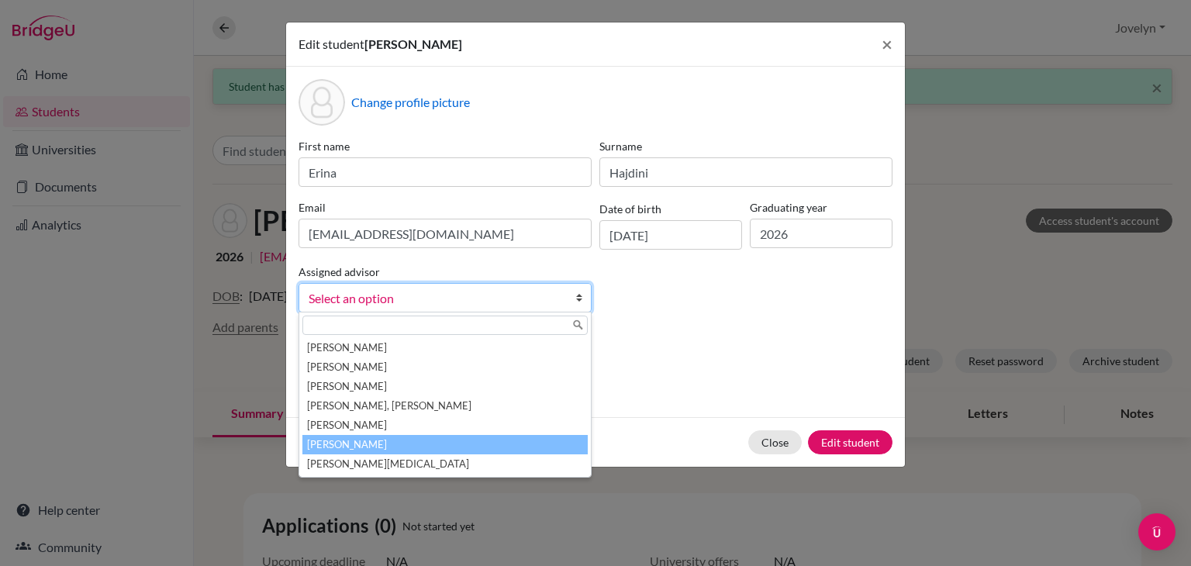
click at [430, 443] on li "Santos, Jovelyn" at bounding box center [444, 444] width 285 height 19
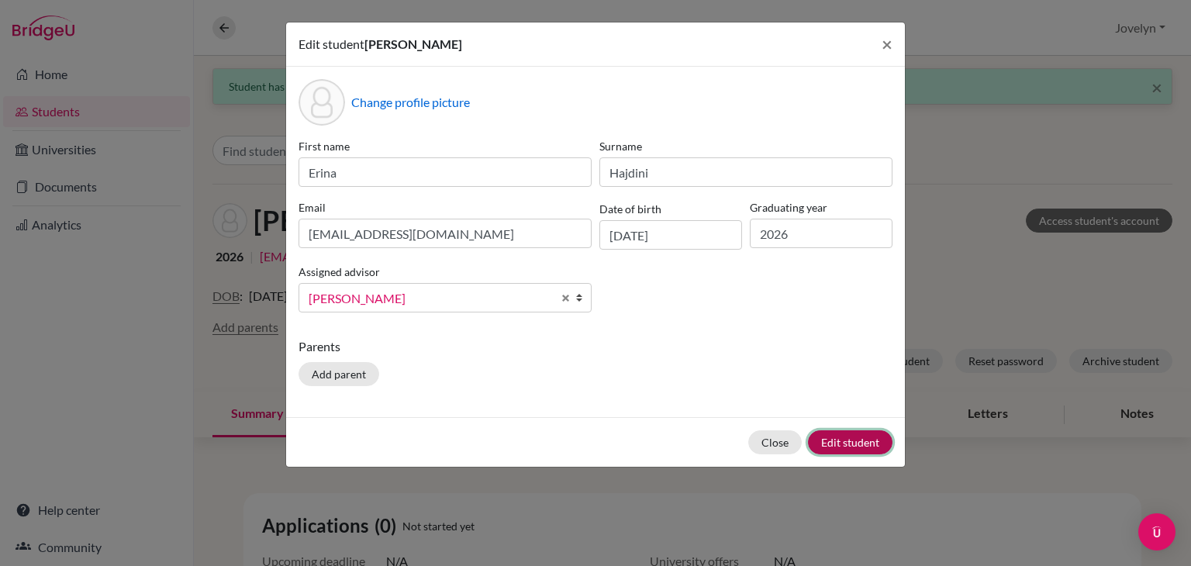
click at [850, 441] on button "Edit student" at bounding box center [850, 442] width 84 height 24
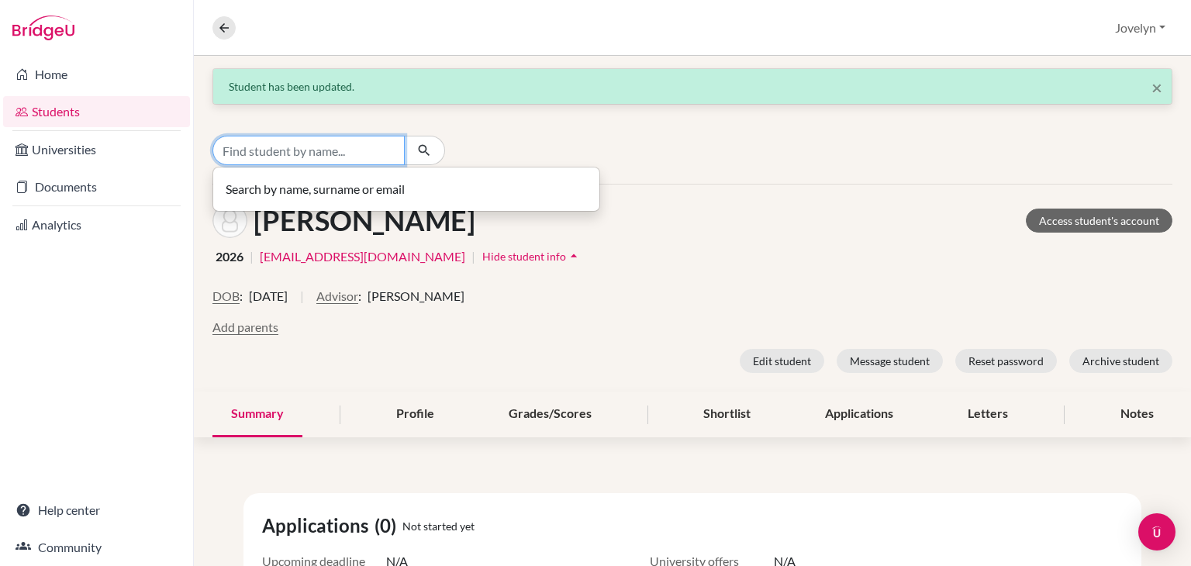
click at [295, 149] on input "Find student by name..." at bounding box center [308, 150] width 192 height 29
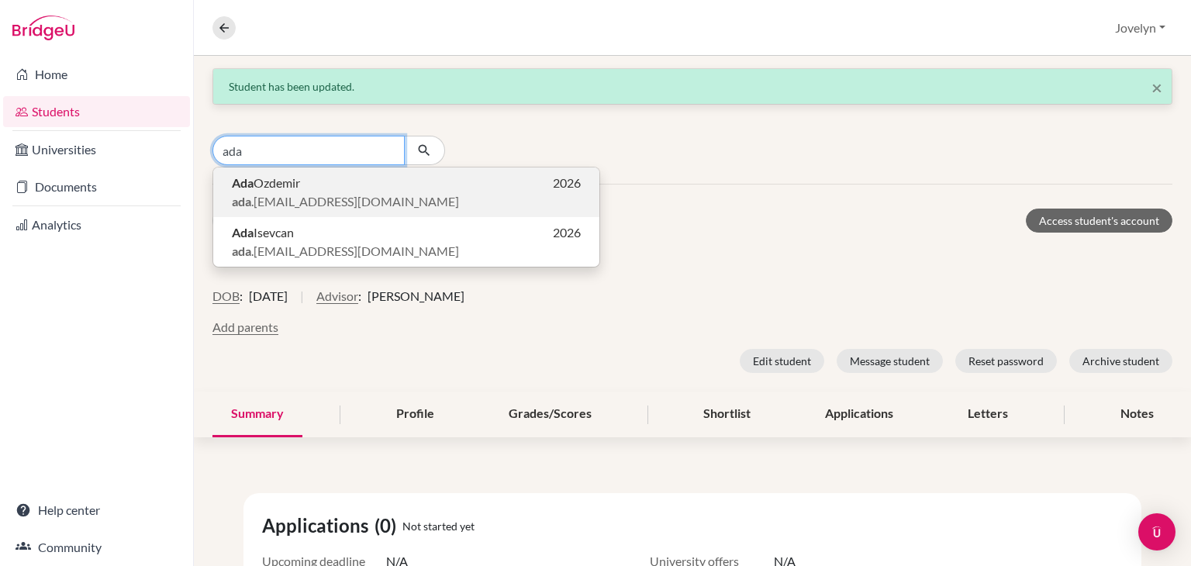
type input "ada"
click at [388, 197] on p "ada .ozdemir@ilg-ks.org" at bounding box center [406, 201] width 349 height 19
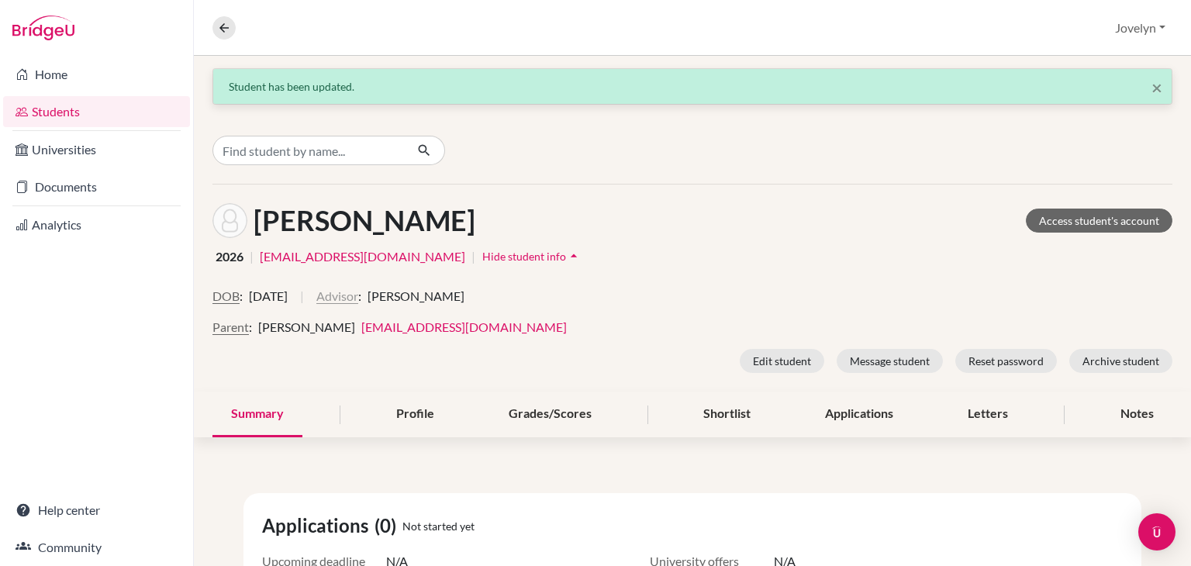
click at [358, 298] on button "Advisor" at bounding box center [337, 296] width 42 height 19
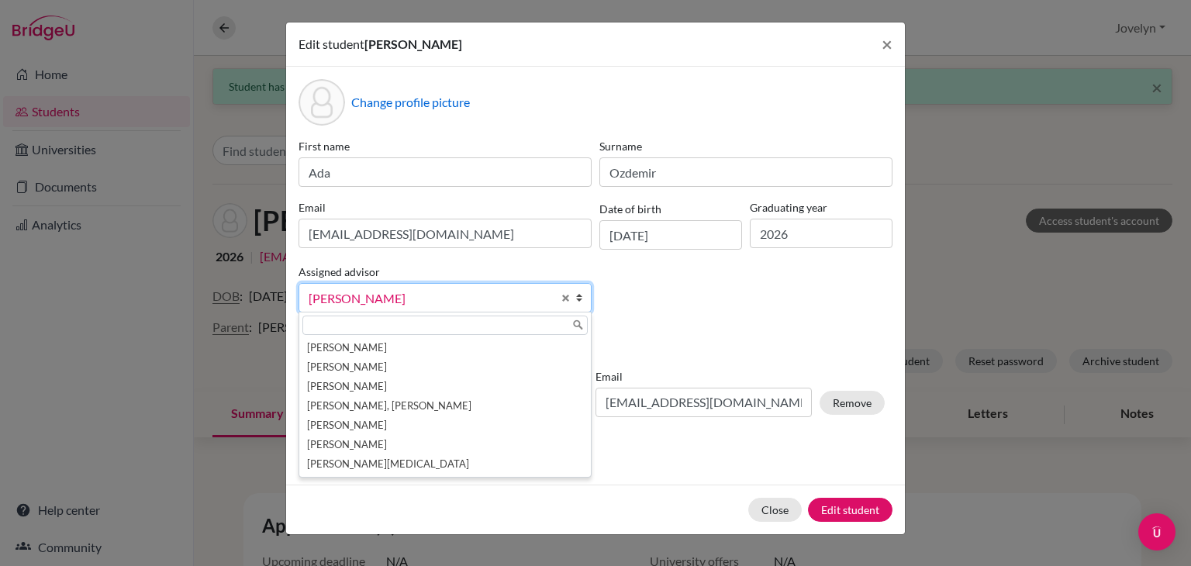
click at [645, 323] on div "First name Ada Surname Ozdemir Email ada.ozdemir@ilg-ks.org Date of birth 23/10…" at bounding box center [596, 231] width 602 height 187
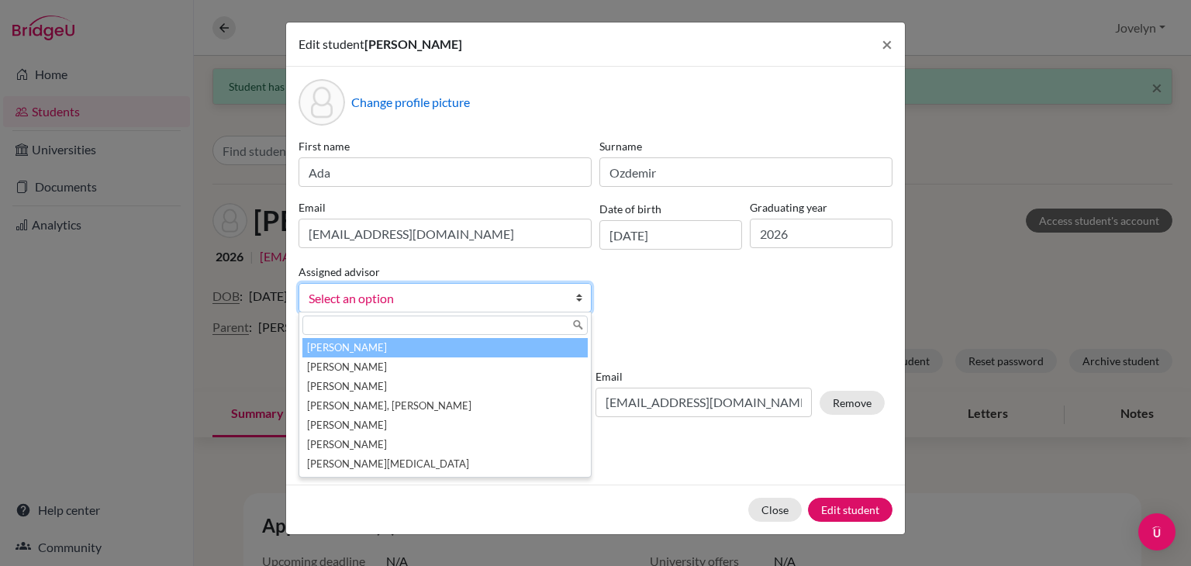
click at [543, 298] on span "Select an option" at bounding box center [430, 298] width 243 height 20
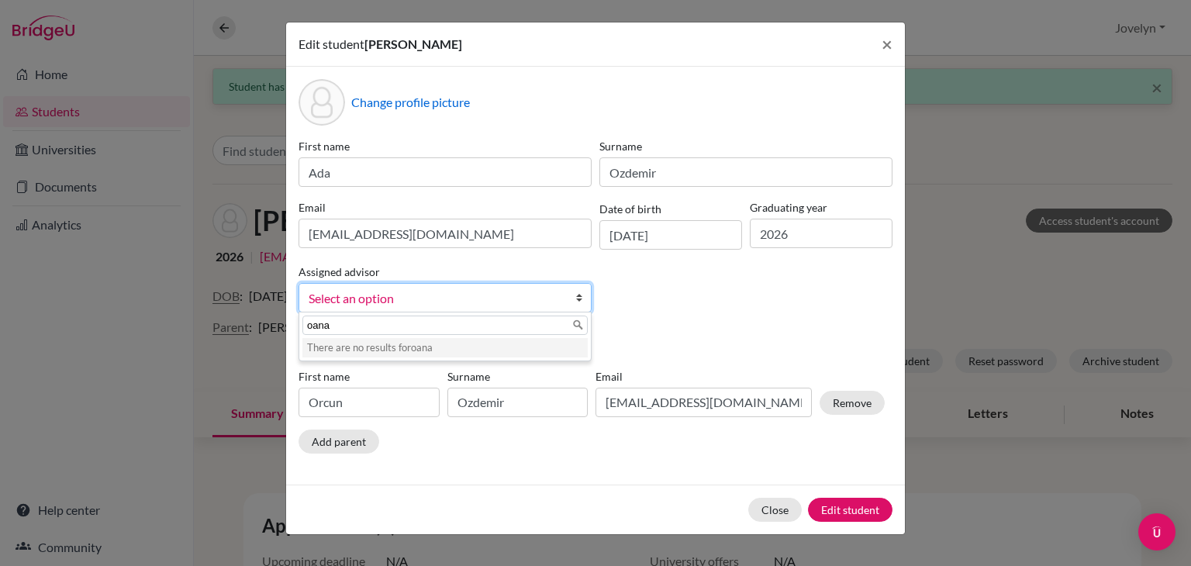
type input "oana"
click at [629, 330] on div "Change profile picture First name Ada Surname Ozdemir Email ada.ozdemir@ilg-ks.…" at bounding box center [595, 276] width 619 height 418
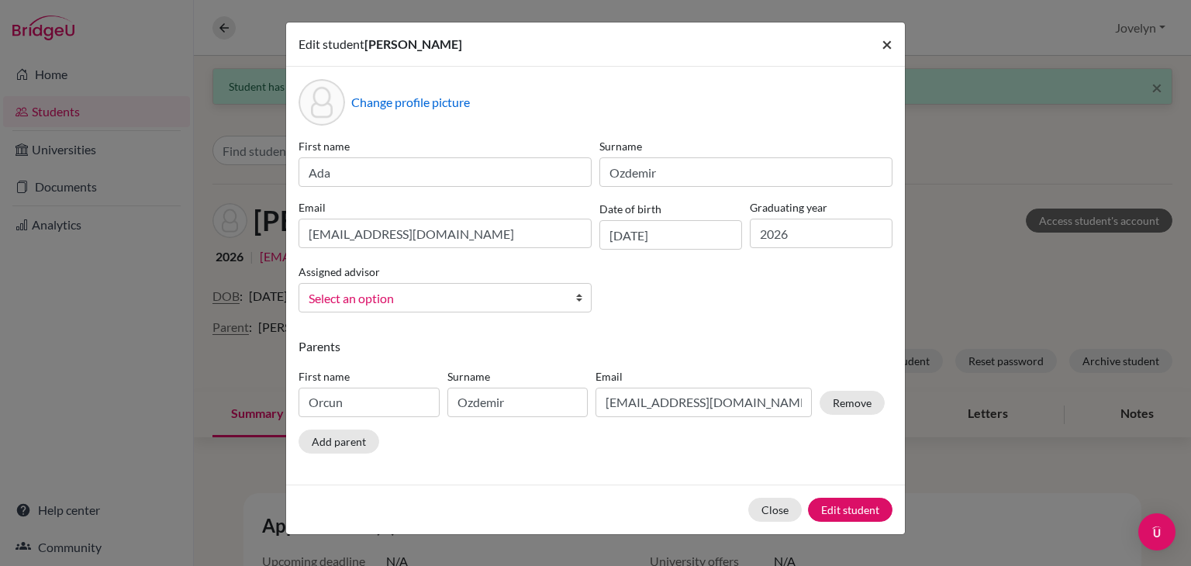
click at [891, 38] on span "×" at bounding box center [886, 44] width 11 height 22
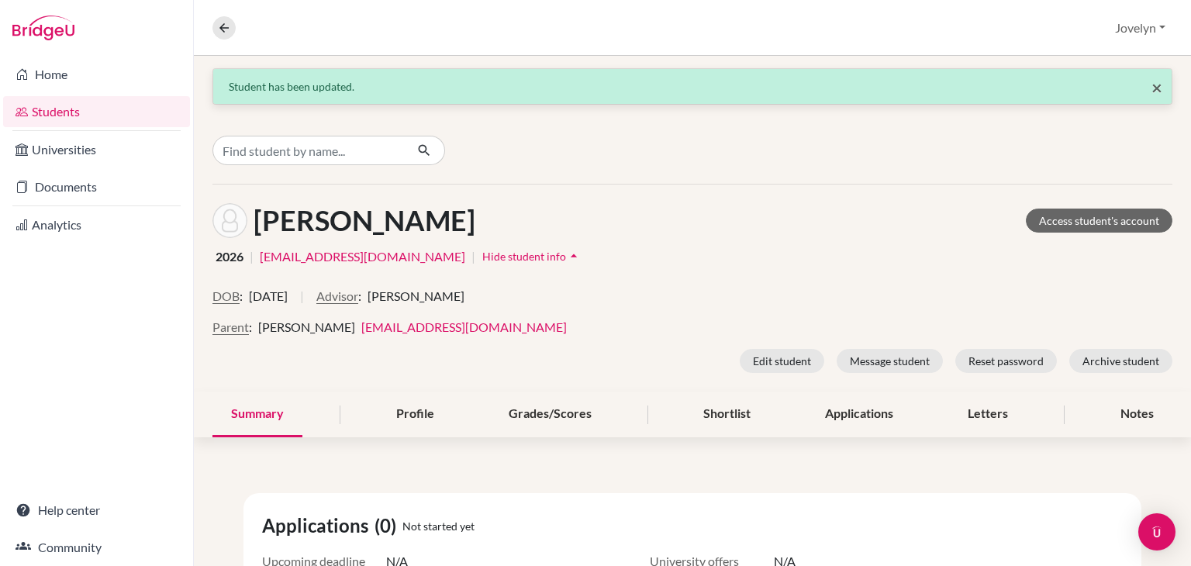
click at [1151, 88] on span "×" at bounding box center [1156, 87] width 11 height 22
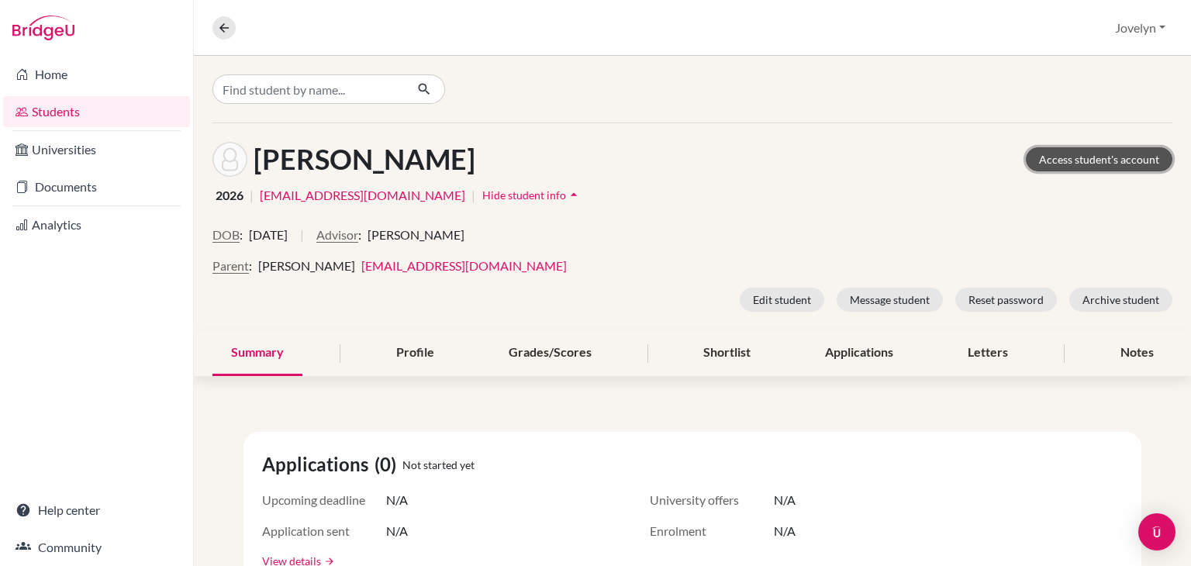
click at [1075, 160] on link "Access student's account" at bounding box center [1099, 159] width 147 height 24
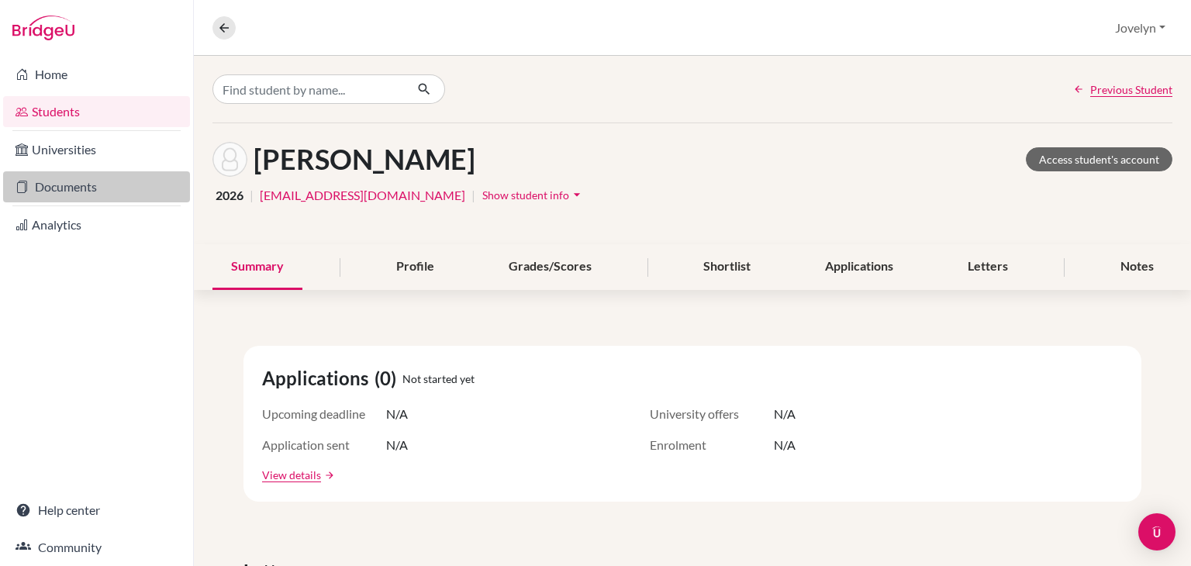
click at [107, 177] on link "Documents" at bounding box center [96, 186] width 187 height 31
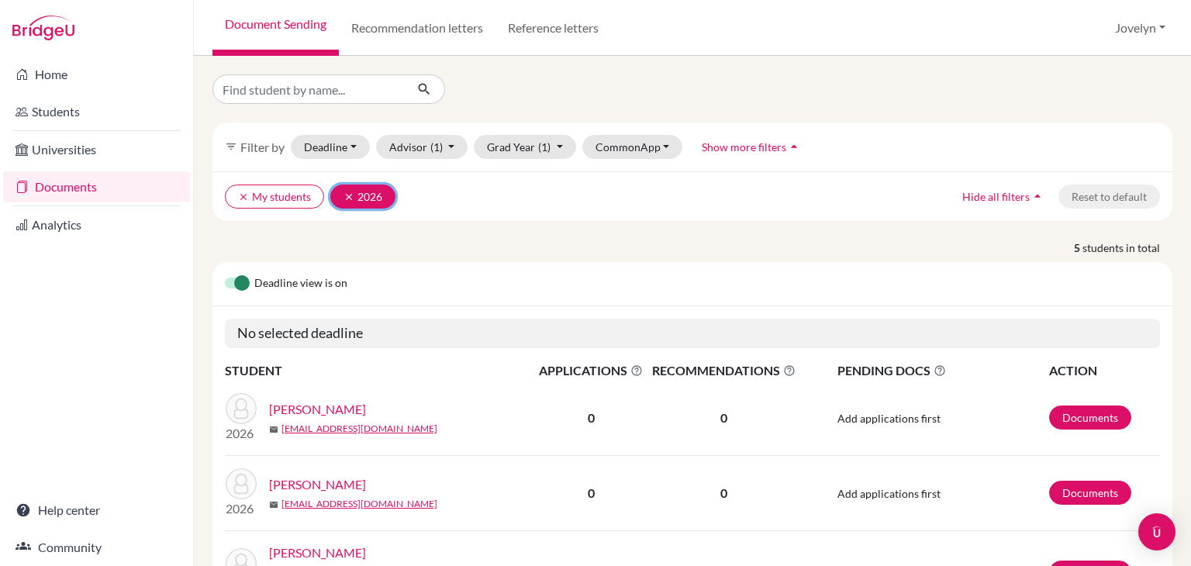
click at [343, 196] on icon "clear" at bounding box center [348, 196] width 11 height 11
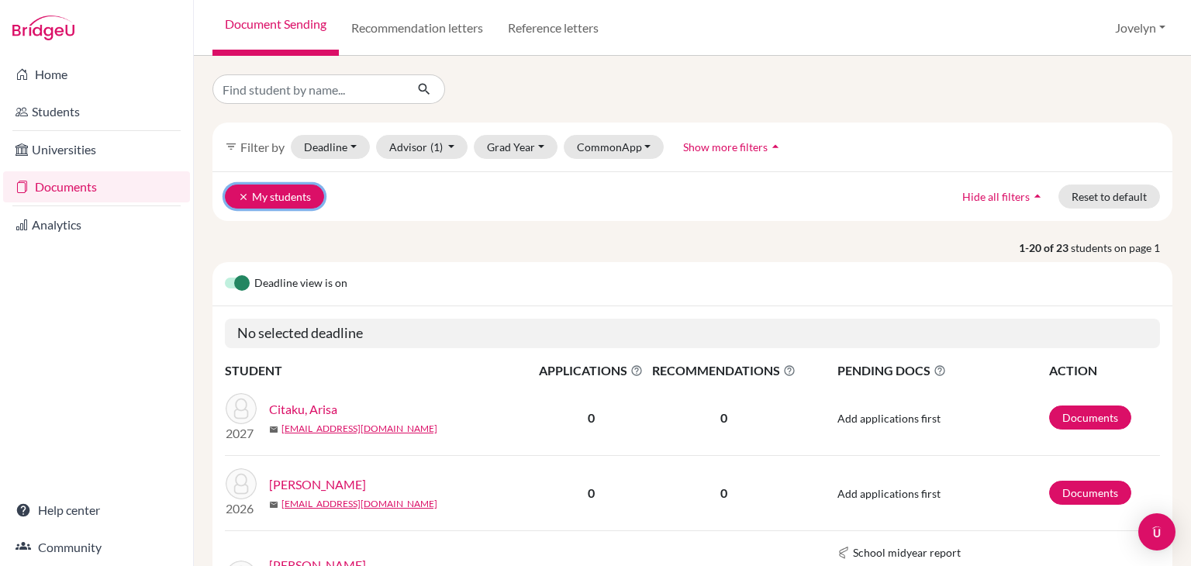
click at [240, 194] on icon "clear" at bounding box center [243, 196] width 11 height 11
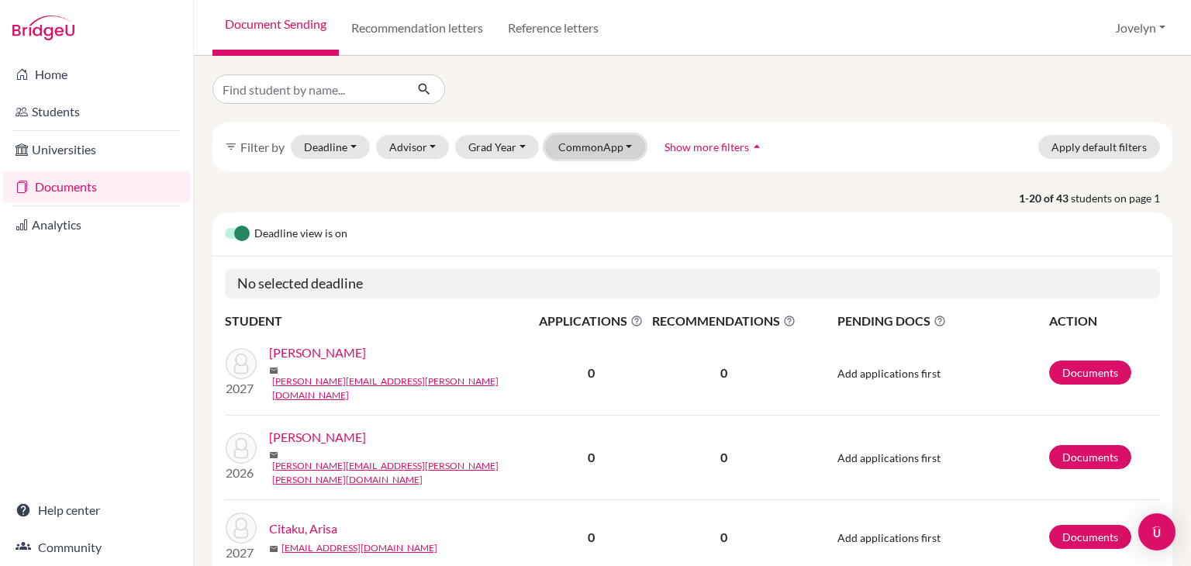
click at [625, 145] on button "CommonApp" at bounding box center [595, 147] width 101 height 24
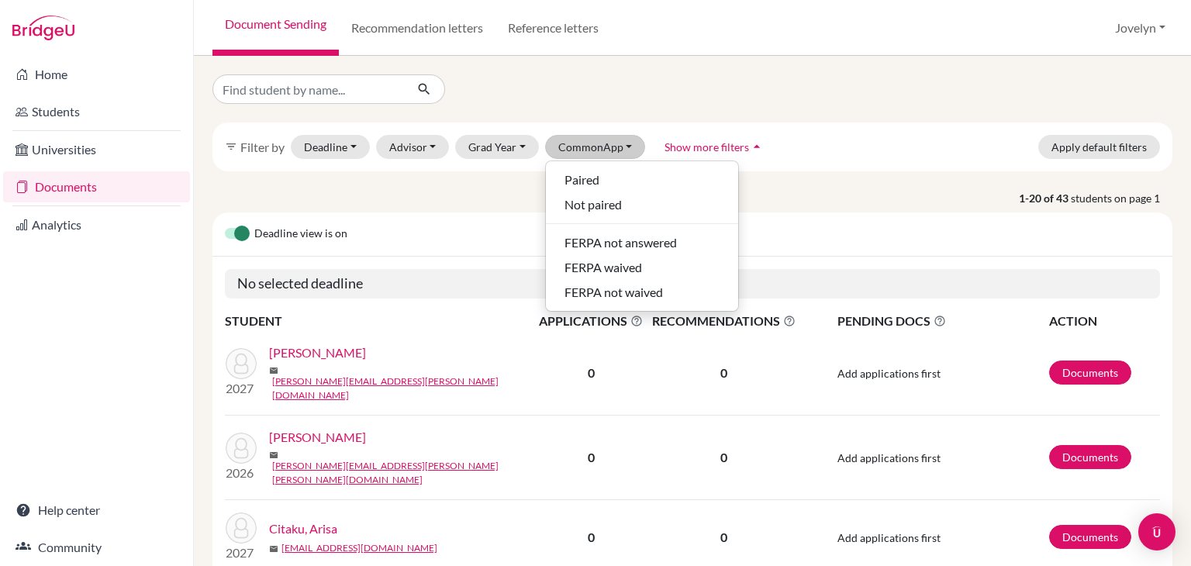
click at [518, 202] on p "1-20 of 43 students on page 1" at bounding box center [692, 198] width 983 height 16
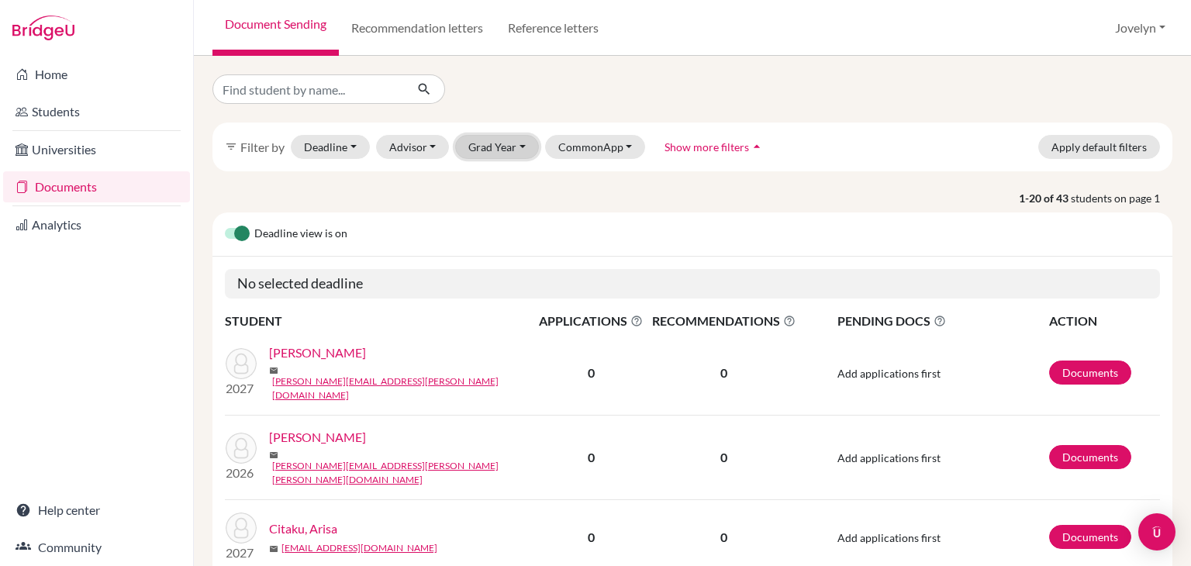
click at [519, 153] on button "Grad Year" at bounding box center [497, 147] width 84 height 24
click at [749, 146] on icon "arrow_drop_up" at bounding box center [757, 147] width 16 height 16
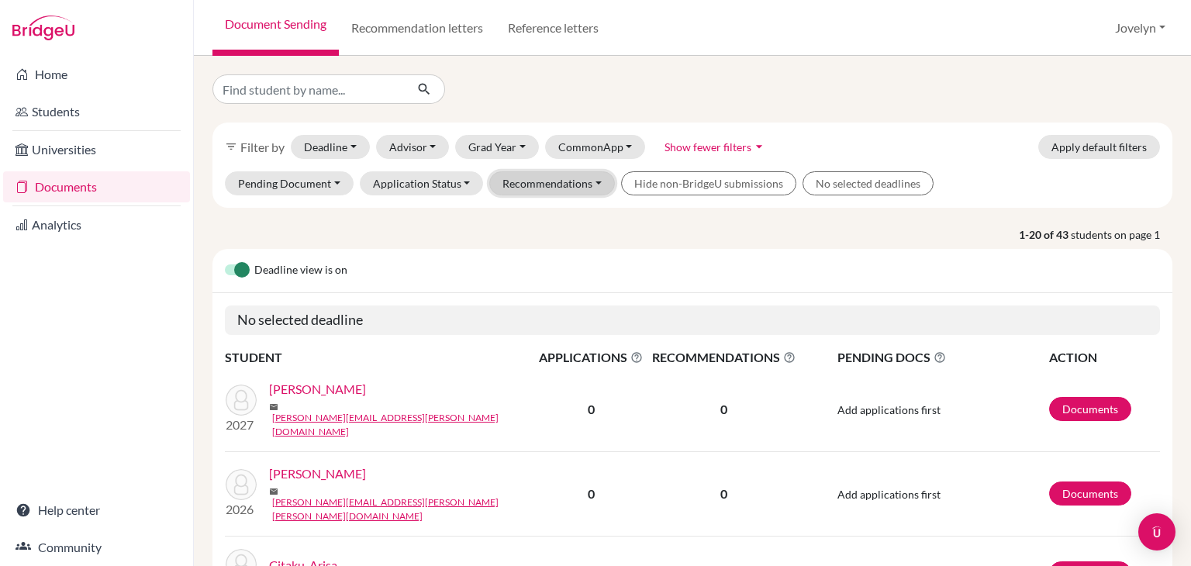
click at [567, 190] on button "Recommendations" at bounding box center [552, 183] width 126 height 24
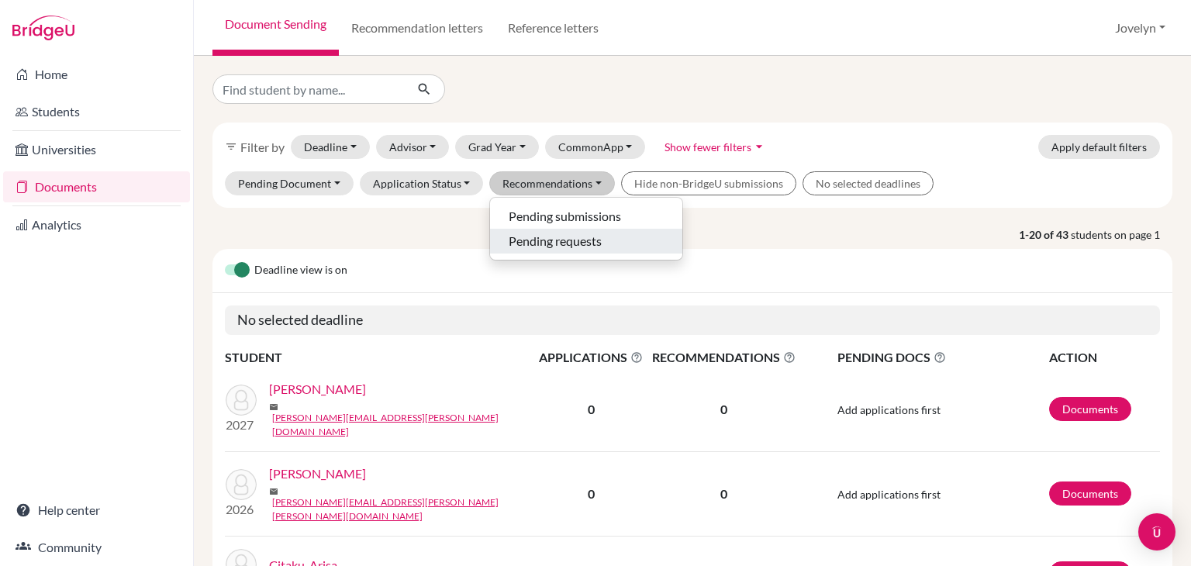
click at [576, 237] on span "Pending requests" at bounding box center [555, 241] width 93 height 19
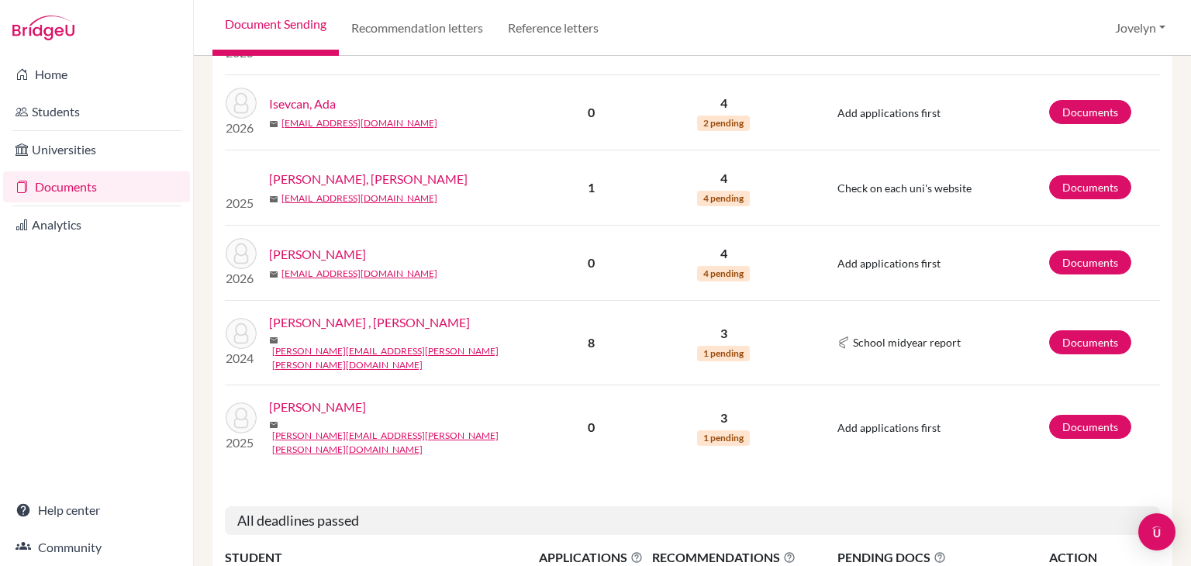
scroll to position [456, 0]
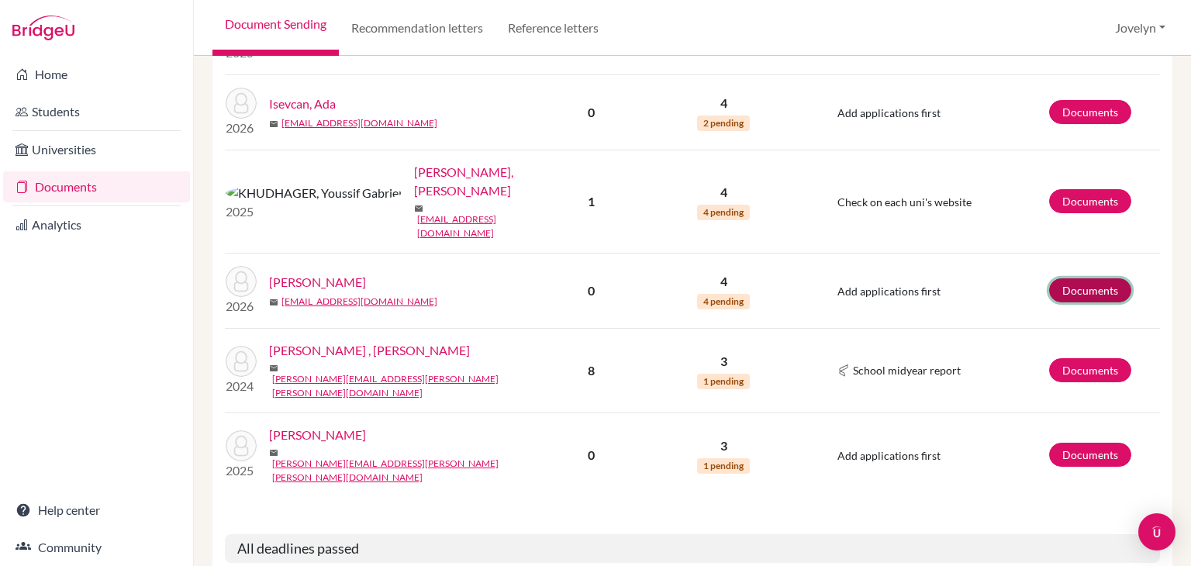
click at [1074, 278] on link "Documents" at bounding box center [1090, 290] width 82 height 24
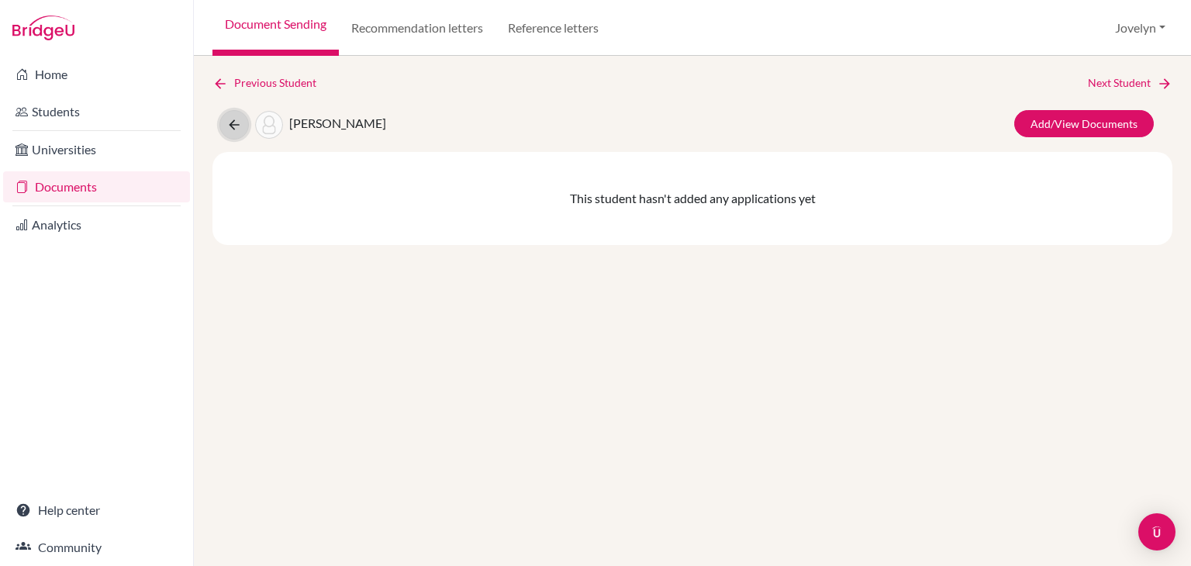
click at [234, 121] on icon at bounding box center [234, 125] width 16 height 16
click at [233, 129] on icon at bounding box center [234, 125] width 16 height 16
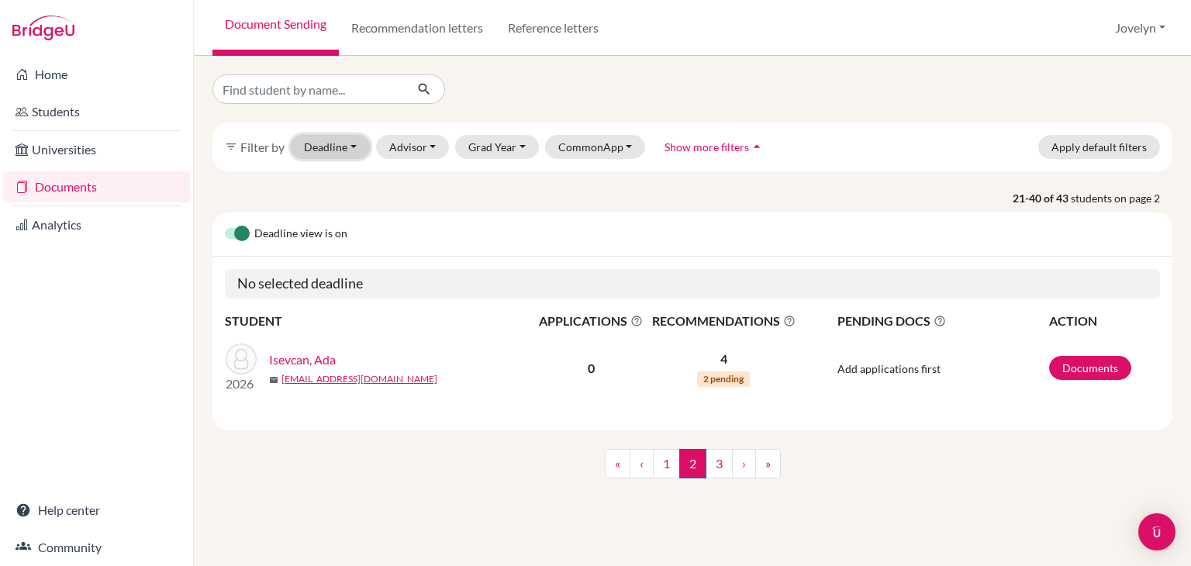
click at [346, 143] on button "Deadline - Select a date range Or double click for a single date selection [DAT…" at bounding box center [330, 147] width 79 height 24
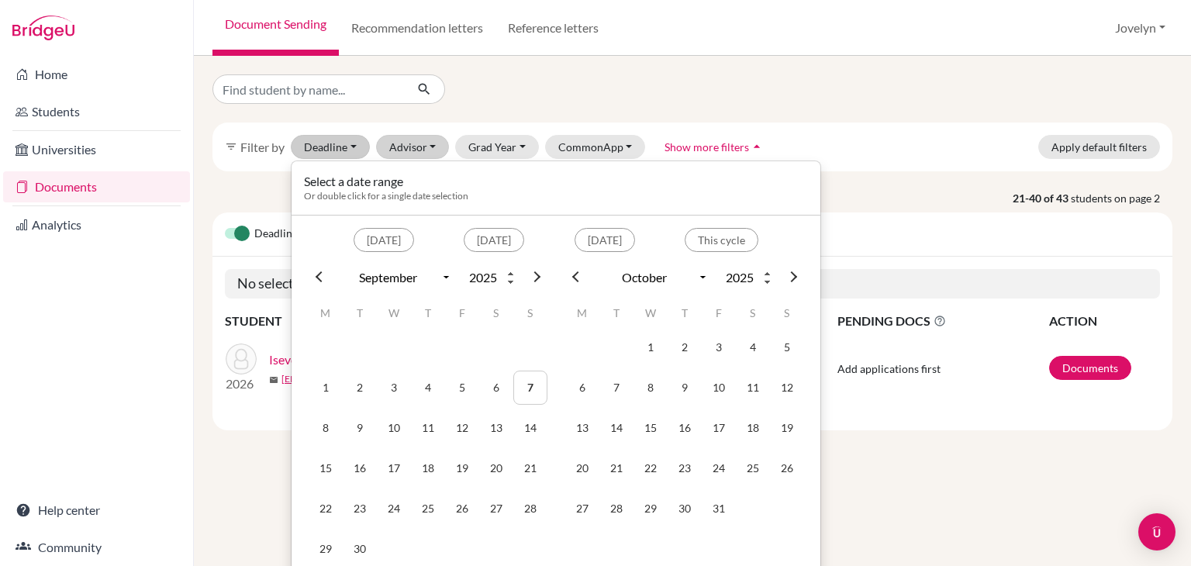
drag, startPoint x: 491, startPoint y: 112, endPoint x: 431, endPoint y: 150, distance: 71.4
click at [431, 150] on div "filter_list Filter by Deadline - Select a date range Or double click for a sing…" at bounding box center [692, 291] width 960 height 435
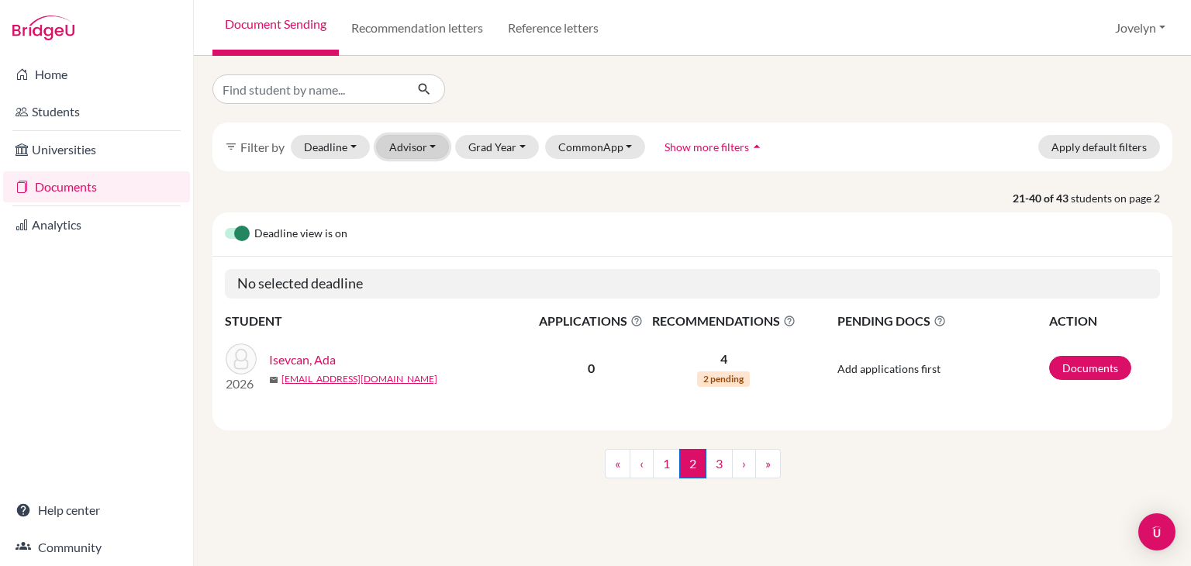
click at [431, 150] on button "Advisor" at bounding box center [413, 147] width 74 height 24
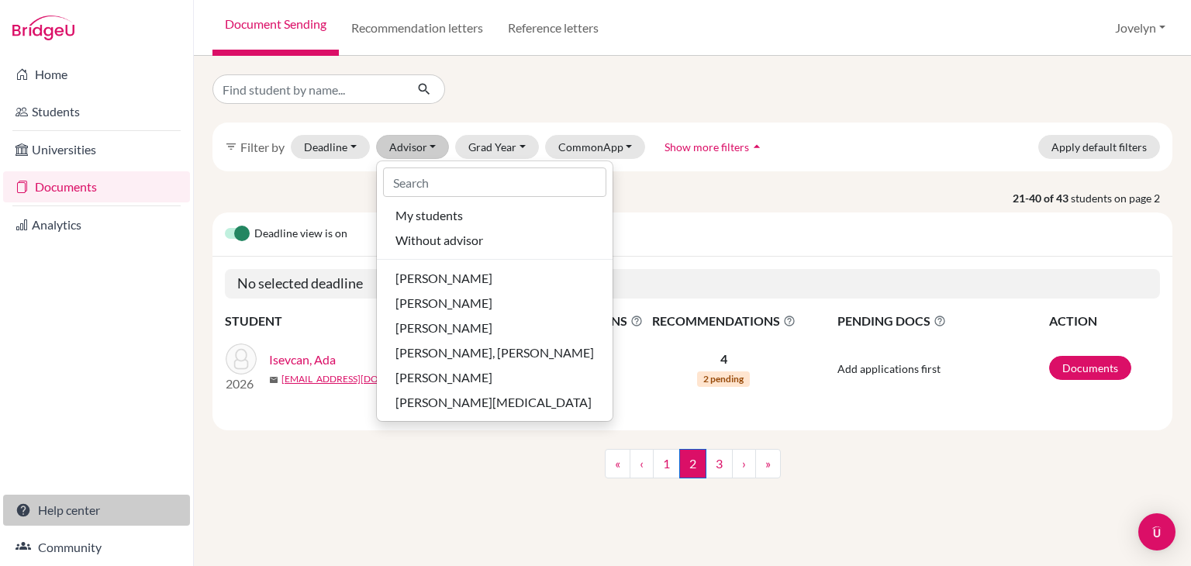
click at [74, 513] on link "Help center" at bounding box center [96, 510] width 187 height 31
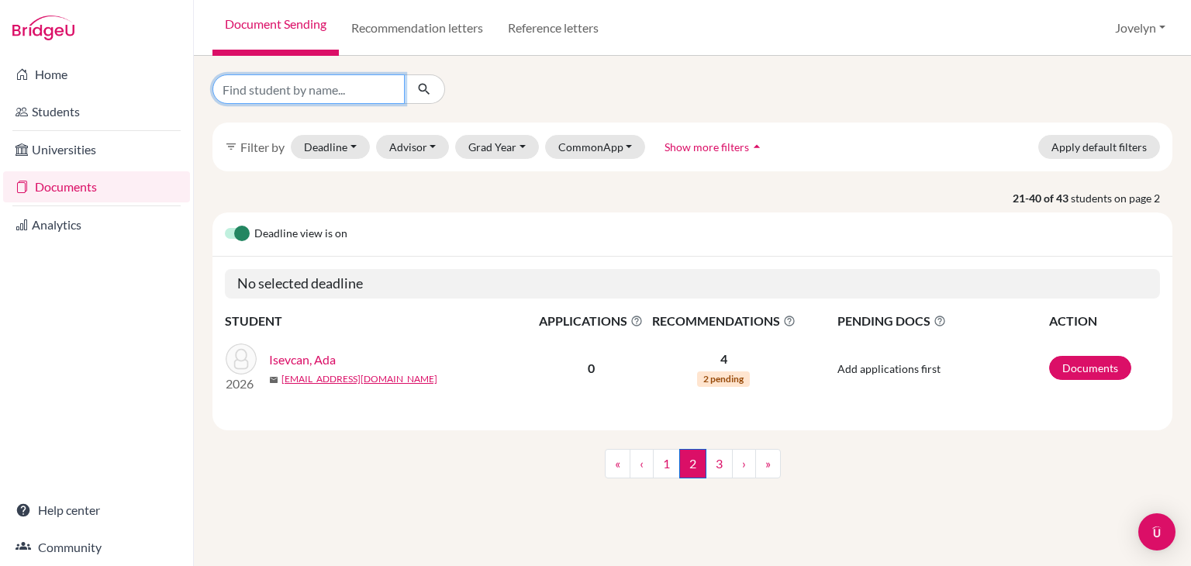
click at [365, 94] on input "Find student by name..." at bounding box center [308, 88] width 192 height 29
type input "Ada"
click at [425, 91] on icon "submit" at bounding box center [424, 89] width 16 height 16
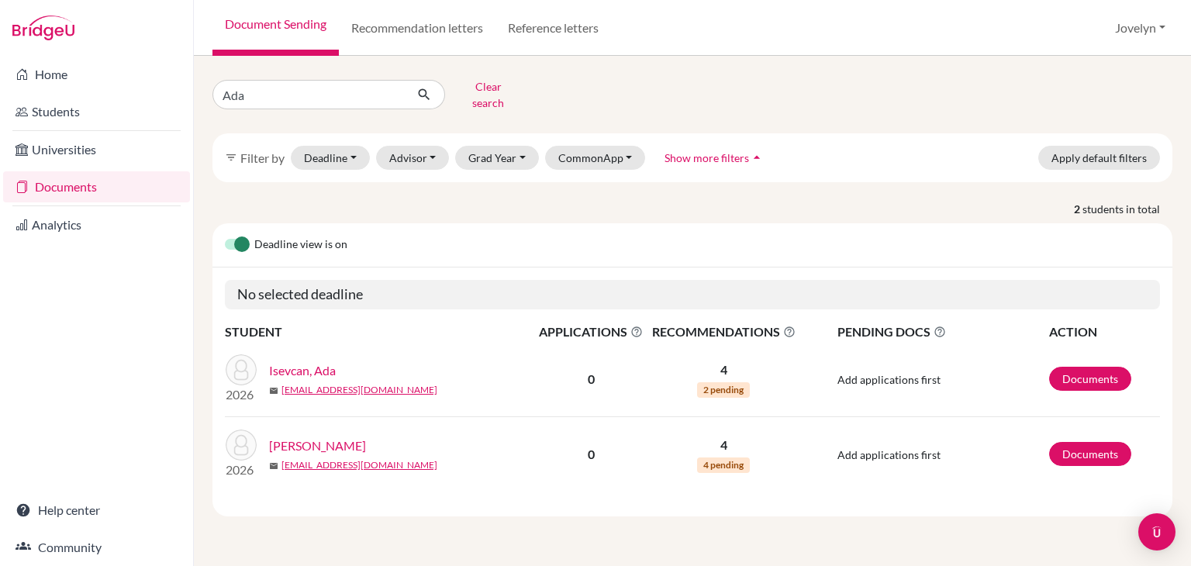
click at [940, 326] on icon at bounding box center [939, 332] width 12 height 12
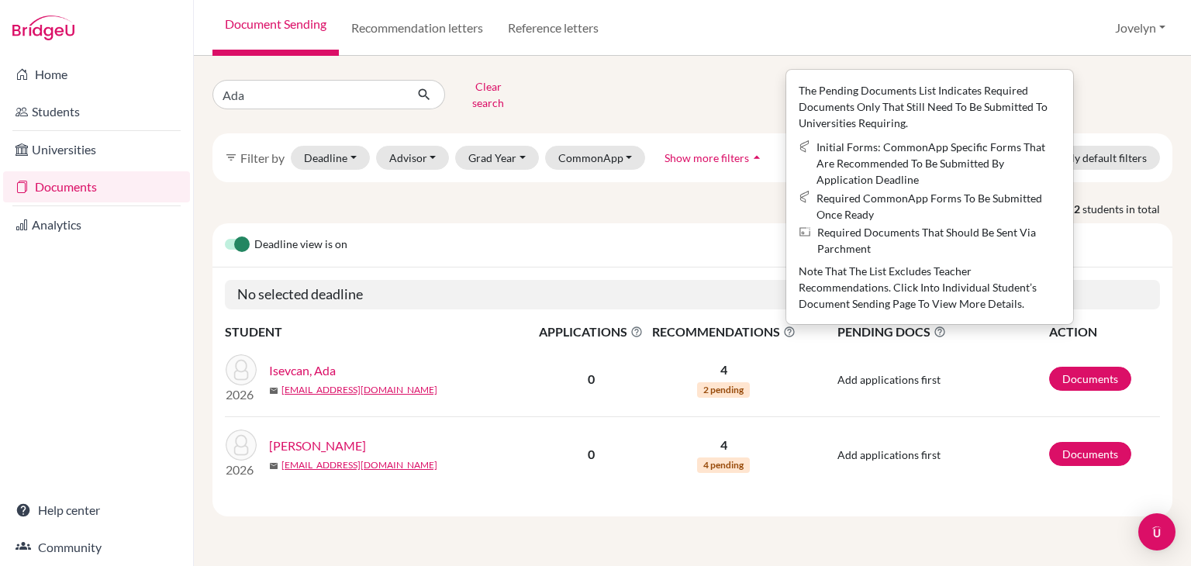
click at [643, 239] on div "Deadline view is on" at bounding box center [692, 245] width 960 height 44
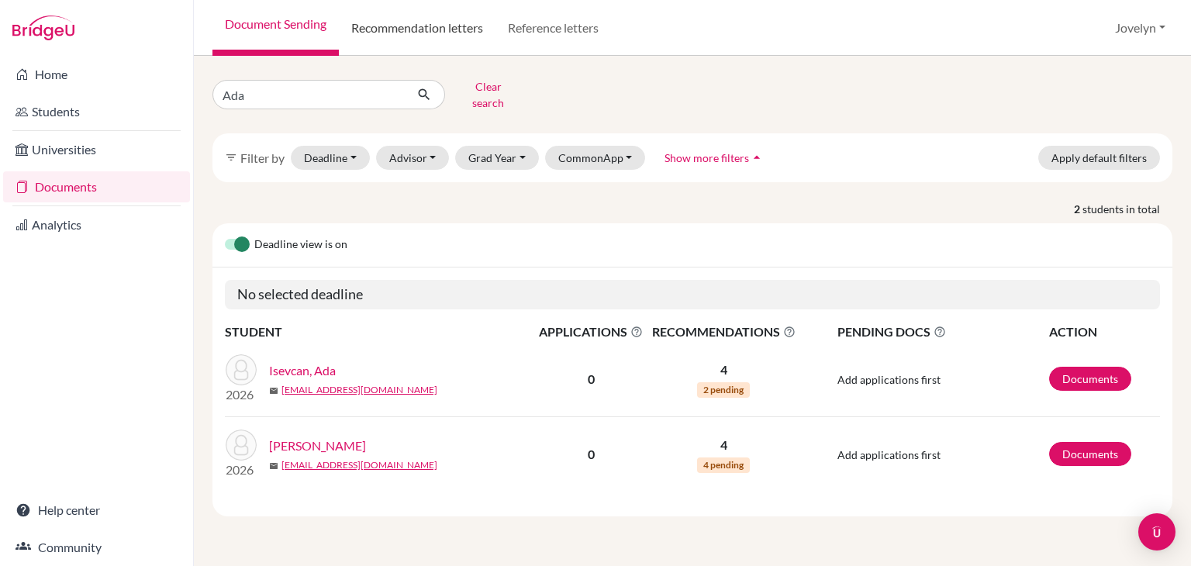
click at [460, 28] on link "Recommendation letters" at bounding box center [417, 28] width 157 height 56
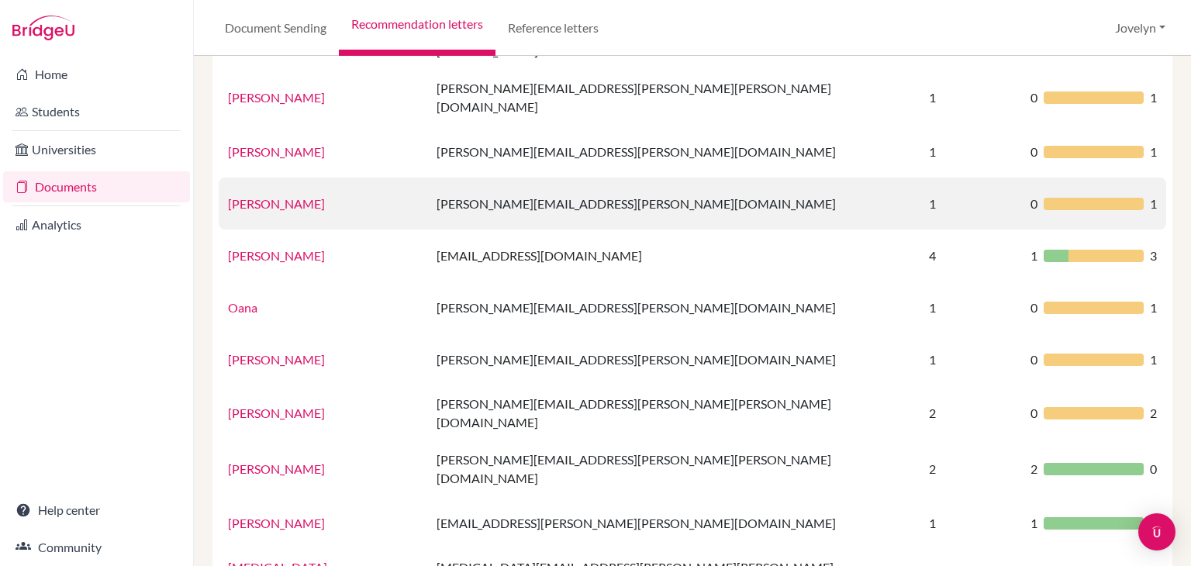
scroll to position [223, 0]
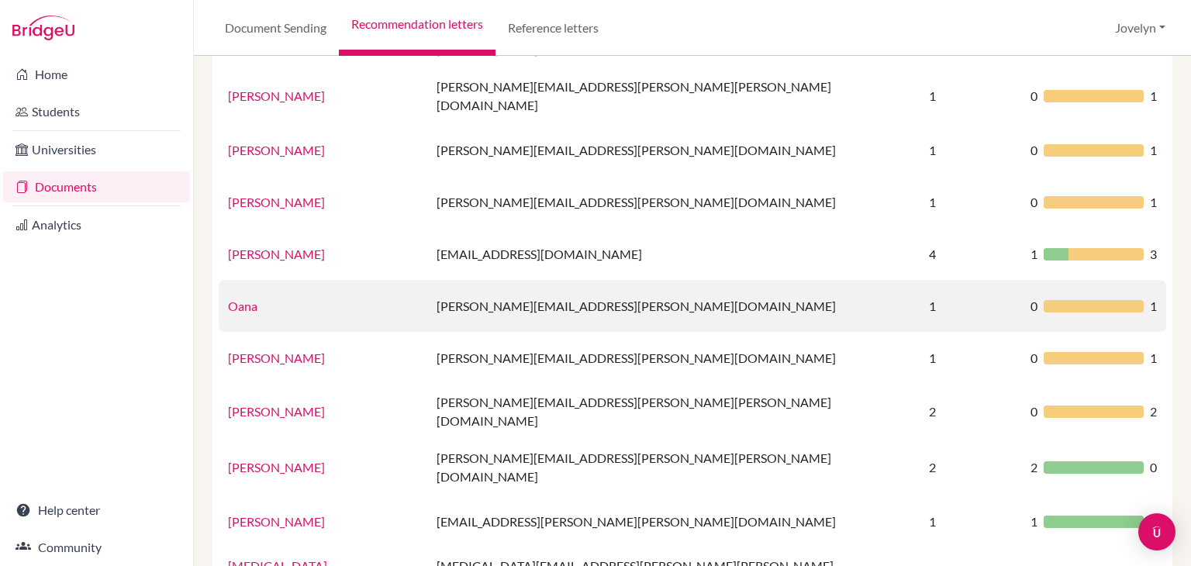
click at [252, 298] on link "Oana" at bounding box center [242, 305] width 29 height 15
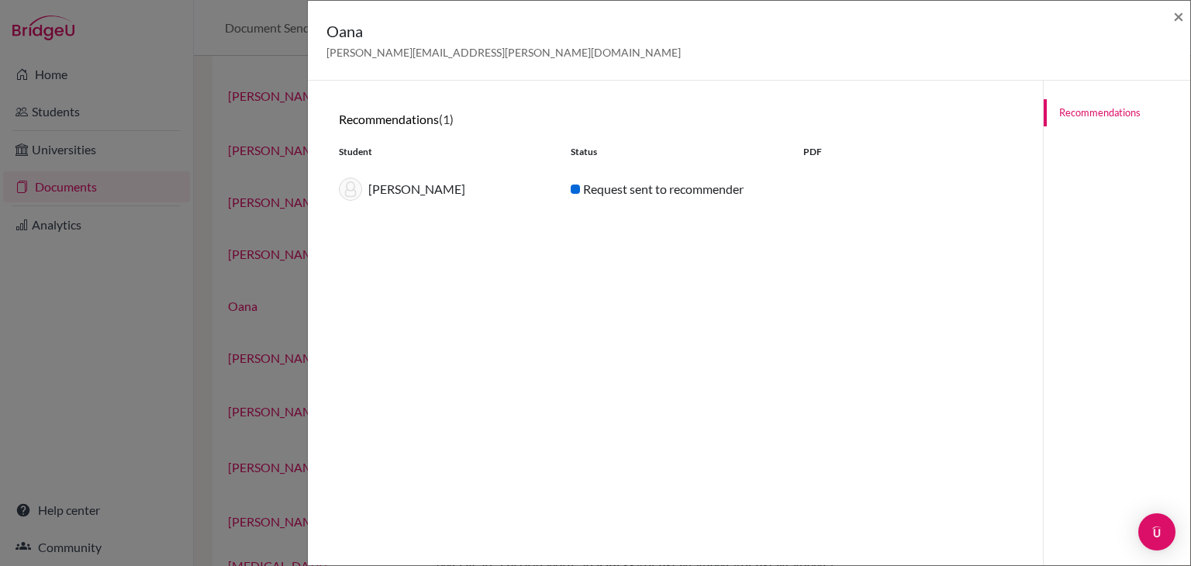
click at [1085, 111] on link "Recommendations" at bounding box center [1116, 112] width 147 height 27
click at [1083, 112] on link "Recommendations" at bounding box center [1116, 112] width 147 height 27
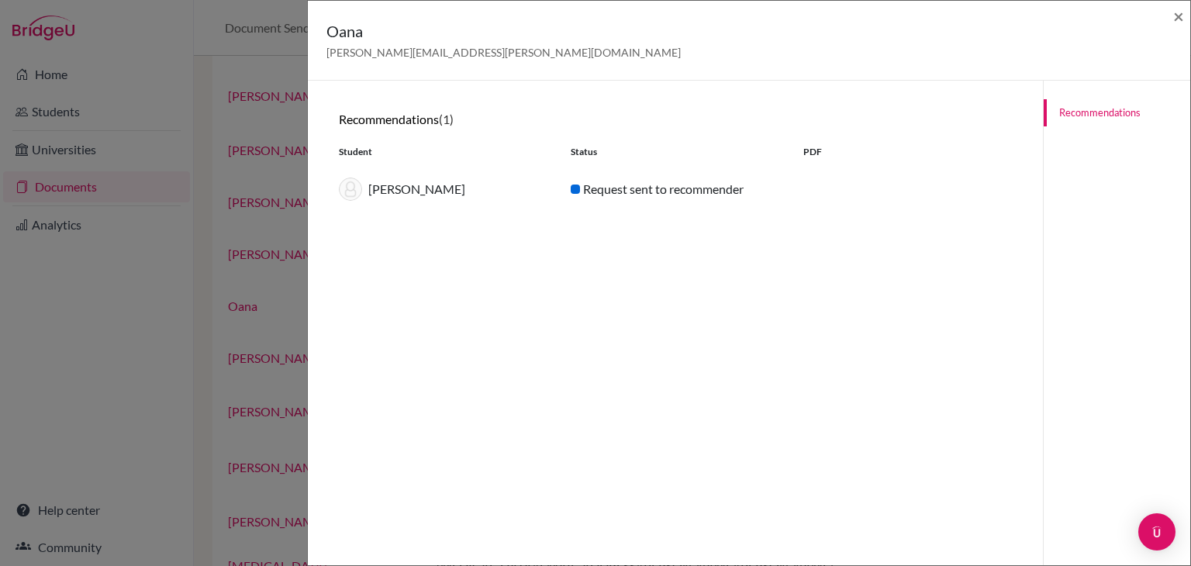
click at [1101, 117] on link "Recommendations" at bounding box center [1116, 112] width 147 height 27
click at [1178, 19] on span "×" at bounding box center [1178, 16] width 11 height 22
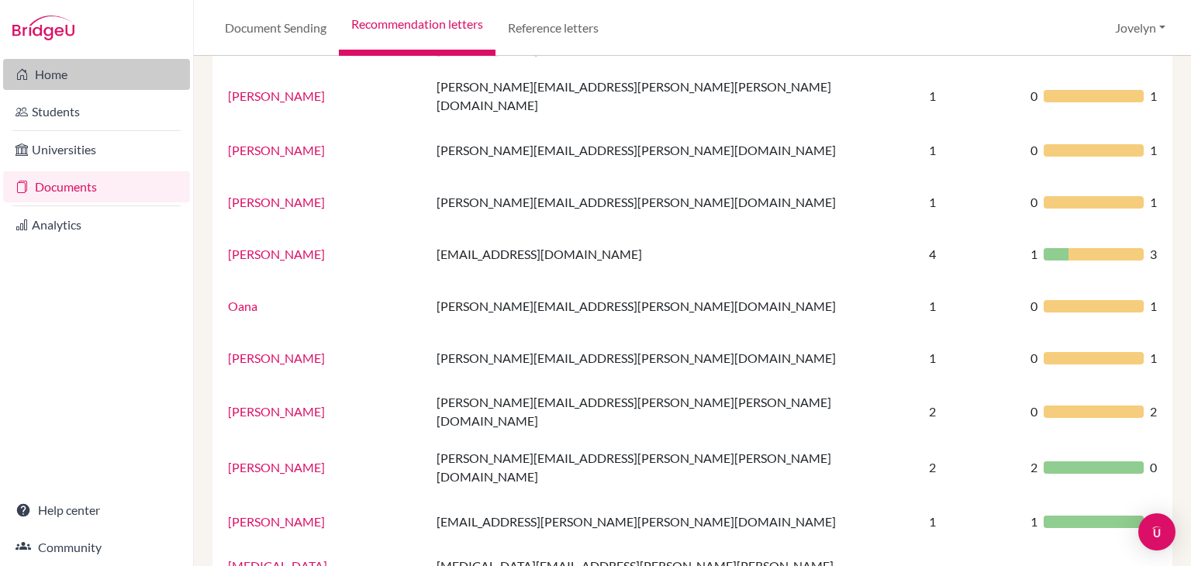
click at [54, 75] on link "Home" at bounding box center [96, 74] width 187 height 31
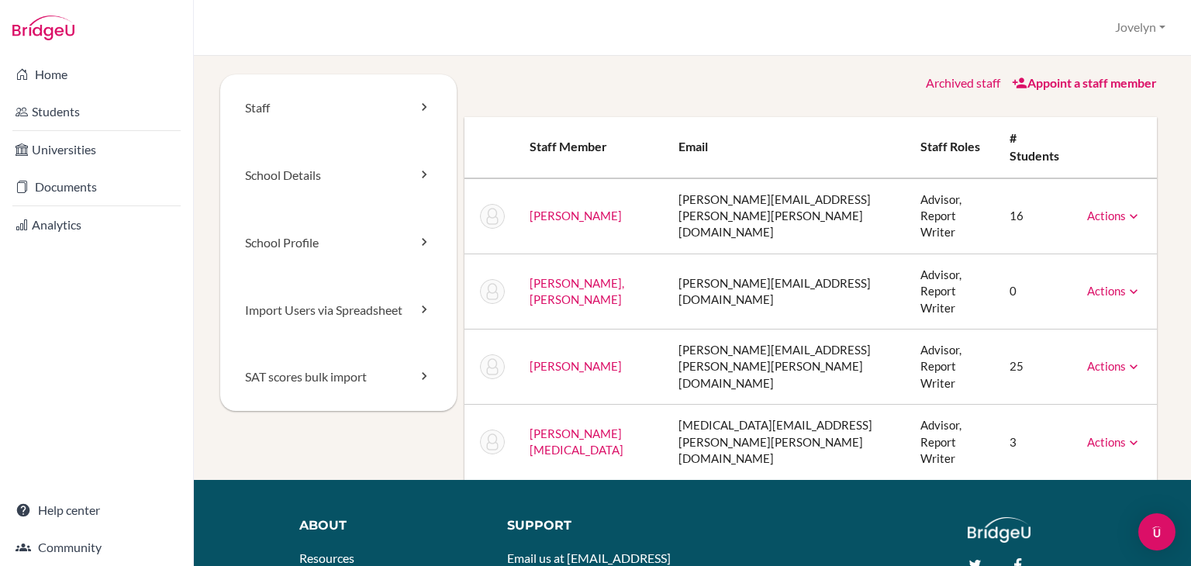
click at [1126, 209] on icon at bounding box center [1134, 217] width 16 height 16
click at [1070, 275] on link "Archive" at bounding box center [1075, 286] width 132 height 22
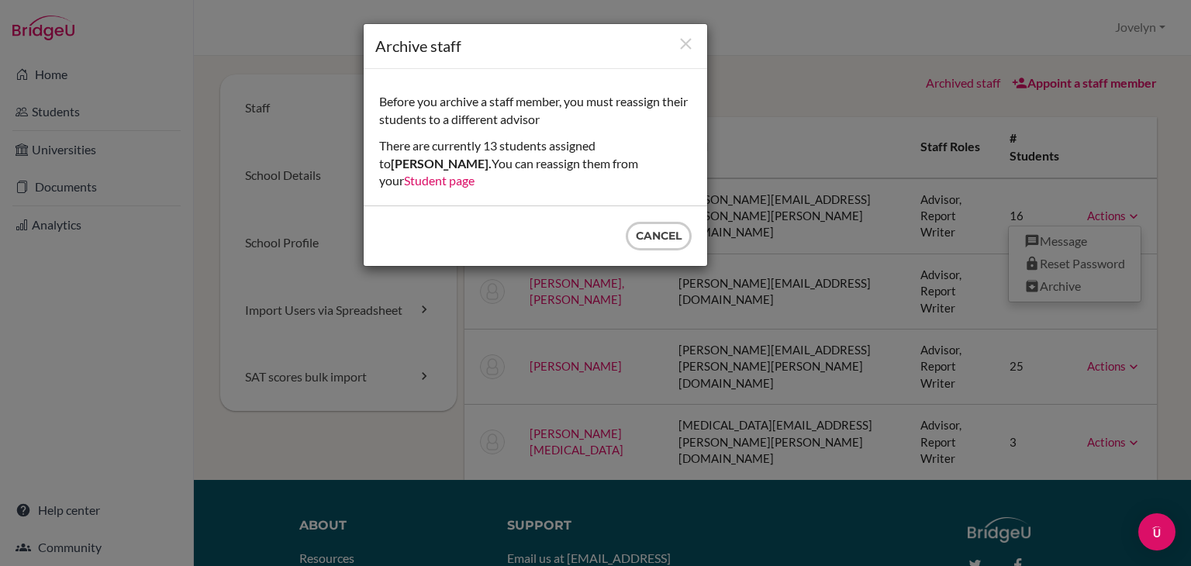
click at [474, 173] on link "Student page" at bounding box center [439, 180] width 71 height 15
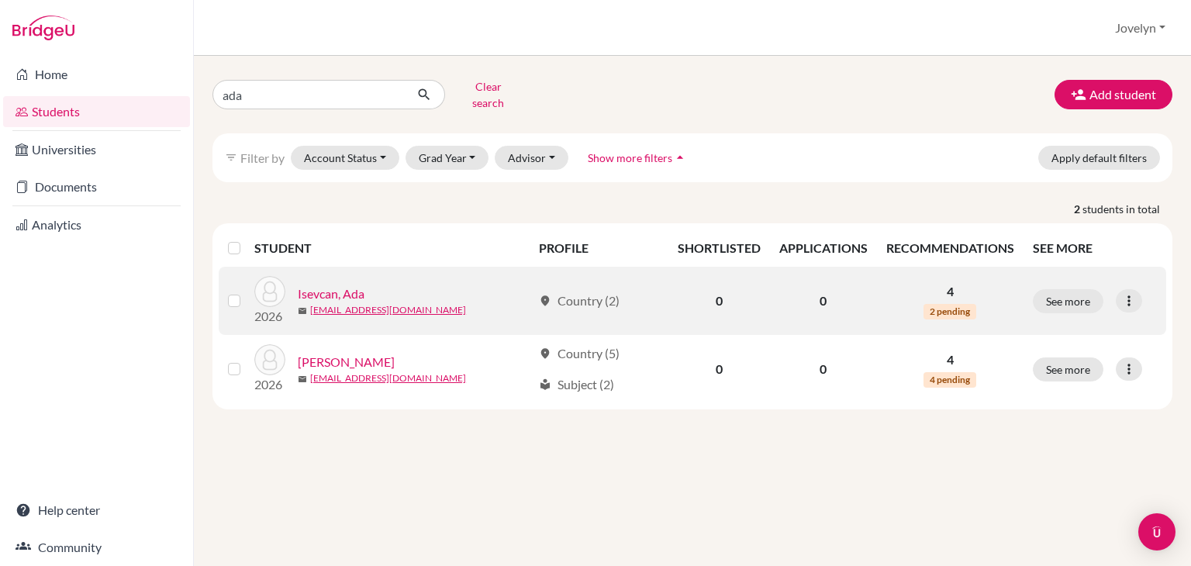
click at [247, 291] on label at bounding box center [247, 291] width 0 height 0
click at [0, 0] on input "checkbox" at bounding box center [0, 0] width 0 height 0
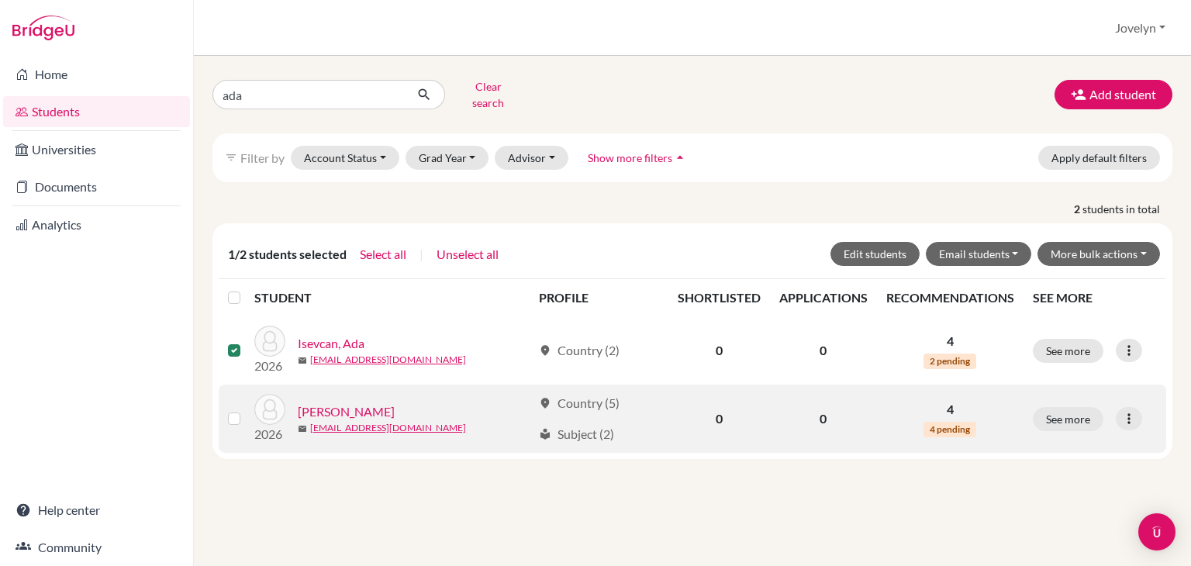
click at [247, 409] on label at bounding box center [247, 409] width 0 height 0
click at [0, 0] on input "checkbox" at bounding box center [0, 0] width 0 height 0
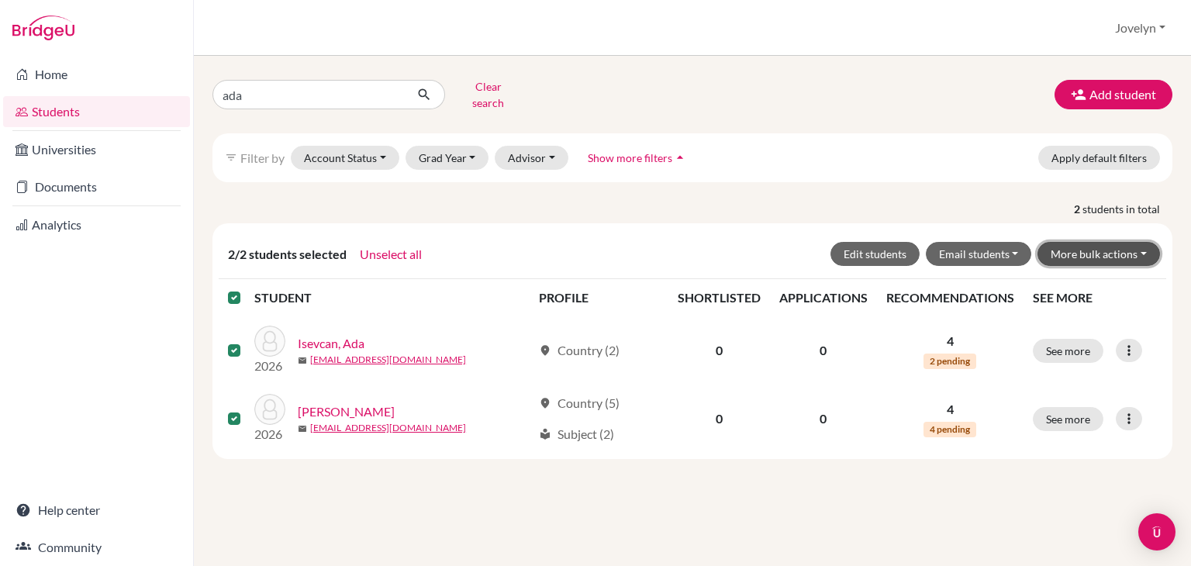
click at [1147, 242] on button "More bulk actions" at bounding box center [1098, 254] width 122 height 24
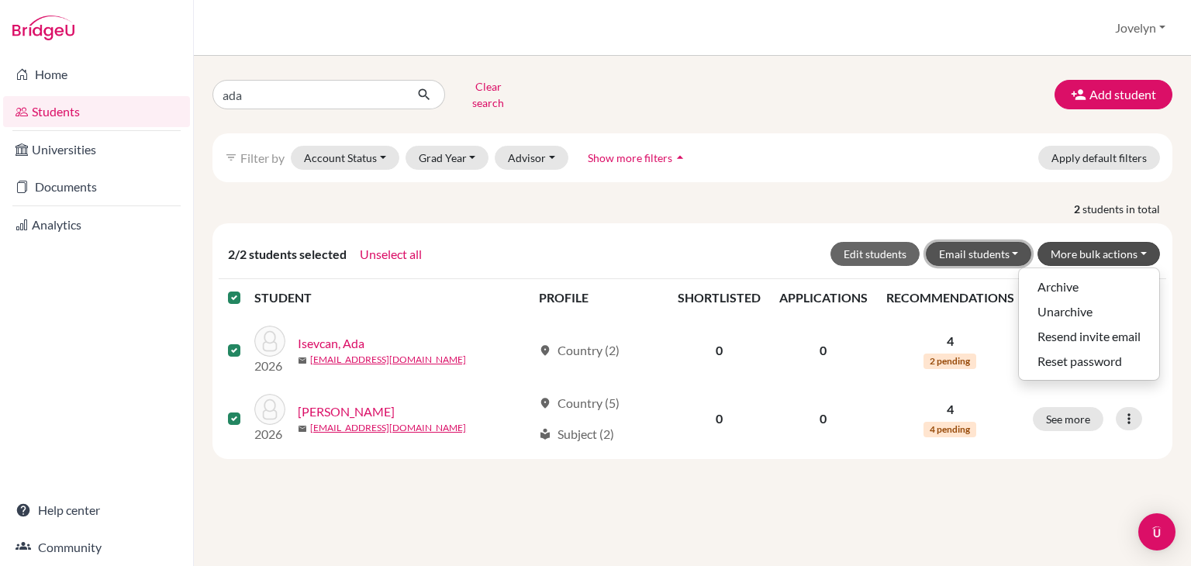
click at [1025, 242] on button "Email students" at bounding box center [979, 254] width 106 height 24
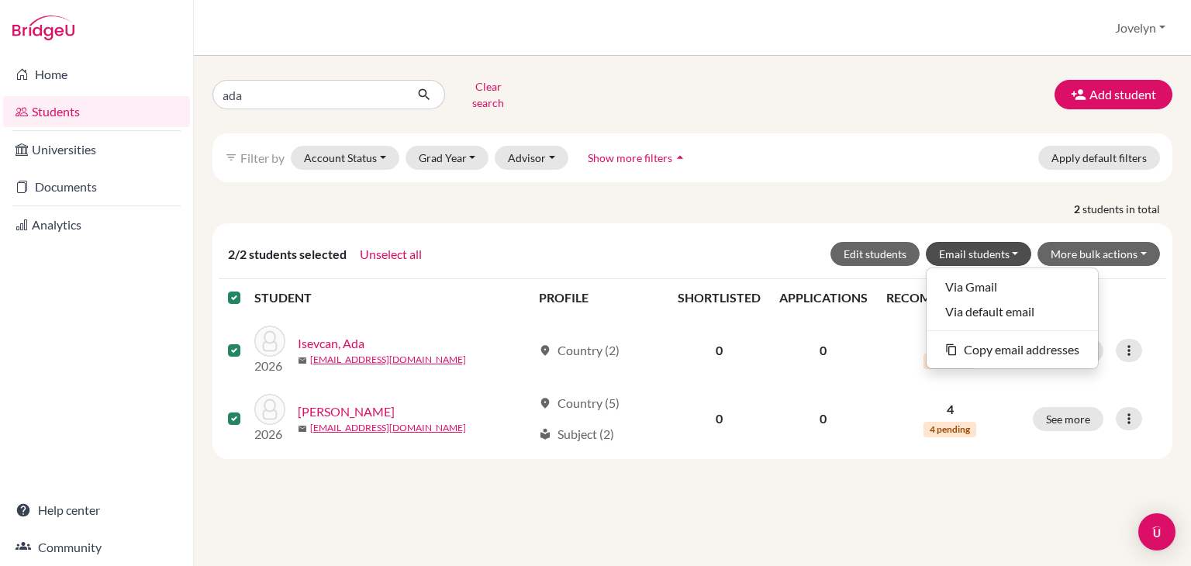
click at [761, 242] on div "2/2 students selected Unselect all Edit students Email students Via Gmail Via d…" at bounding box center [692, 254] width 935 height 24
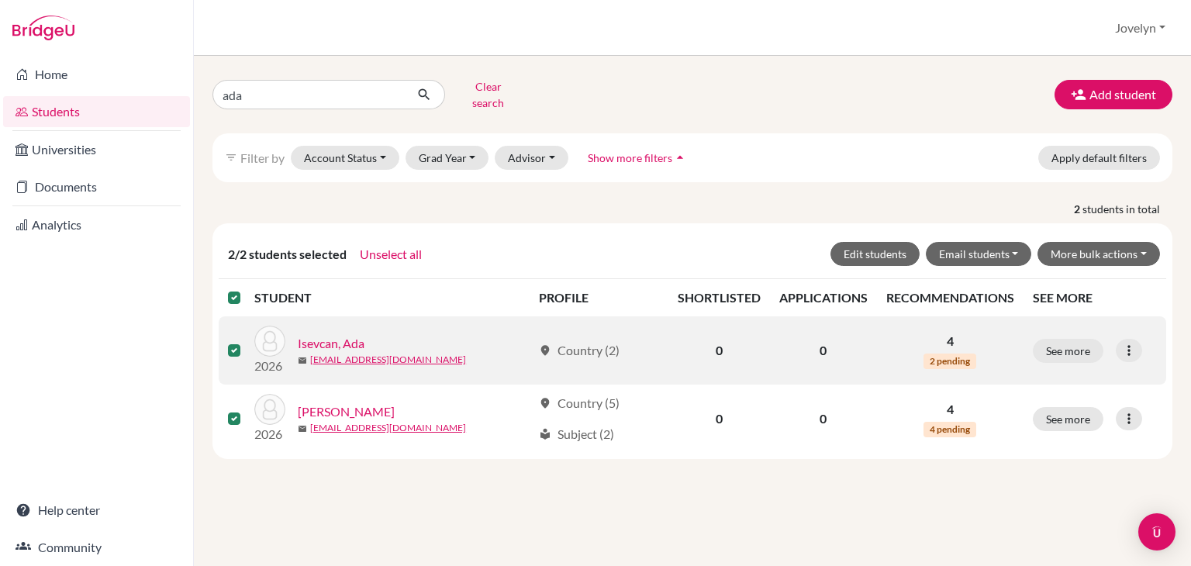
click at [335, 334] on link "Isevcan, Ada" at bounding box center [331, 343] width 67 height 19
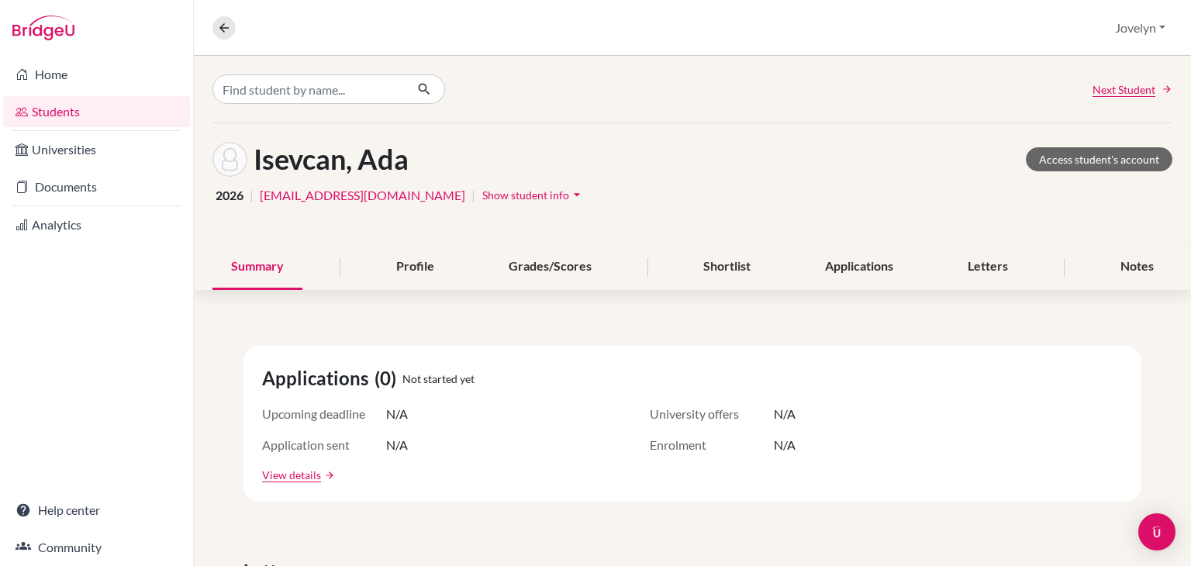
click at [569, 198] on icon "arrow_drop_down" at bounding box center [577, 195] width 16 height 16
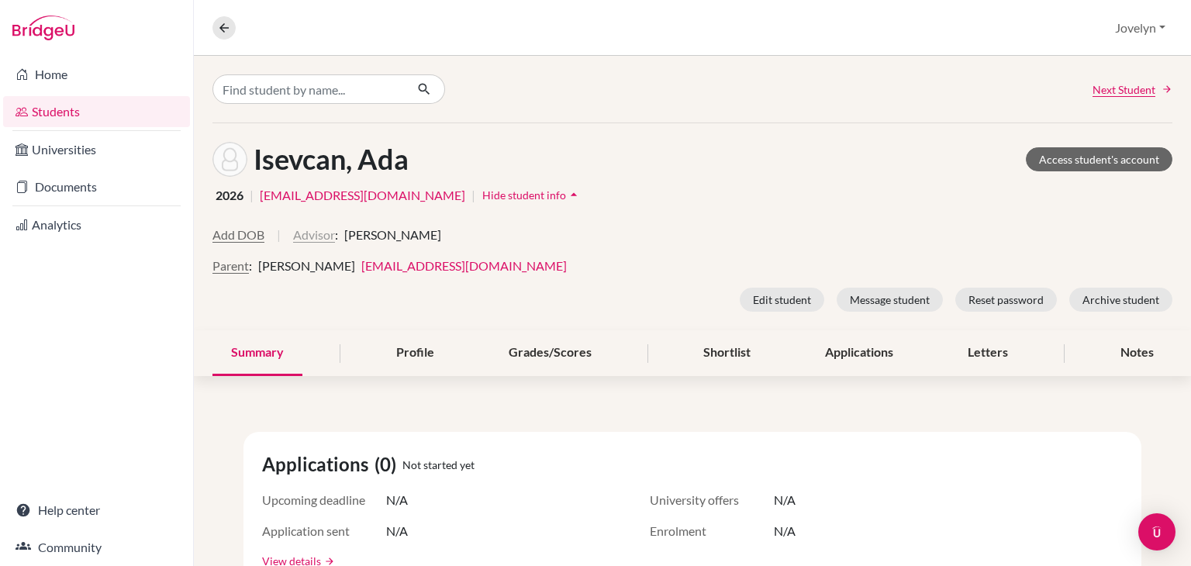
click at [328, 233] on button "Advisor" at bounding box center [314, 235] width 42 height 19
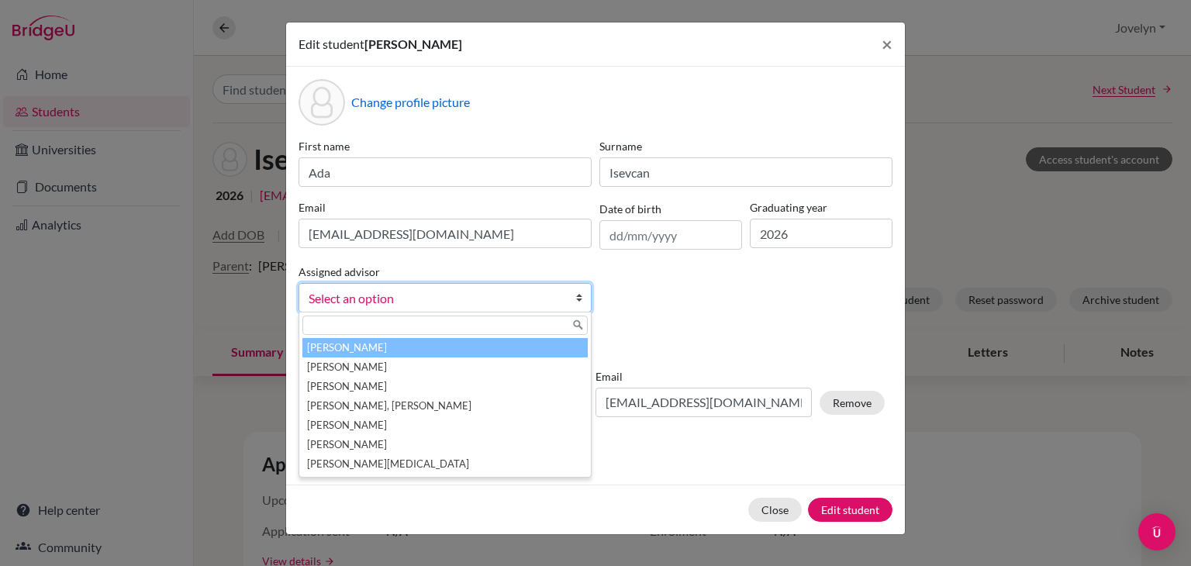
click at [564, 300] on link "Select an option" at bounding box center [444, 297] width 293 height 29
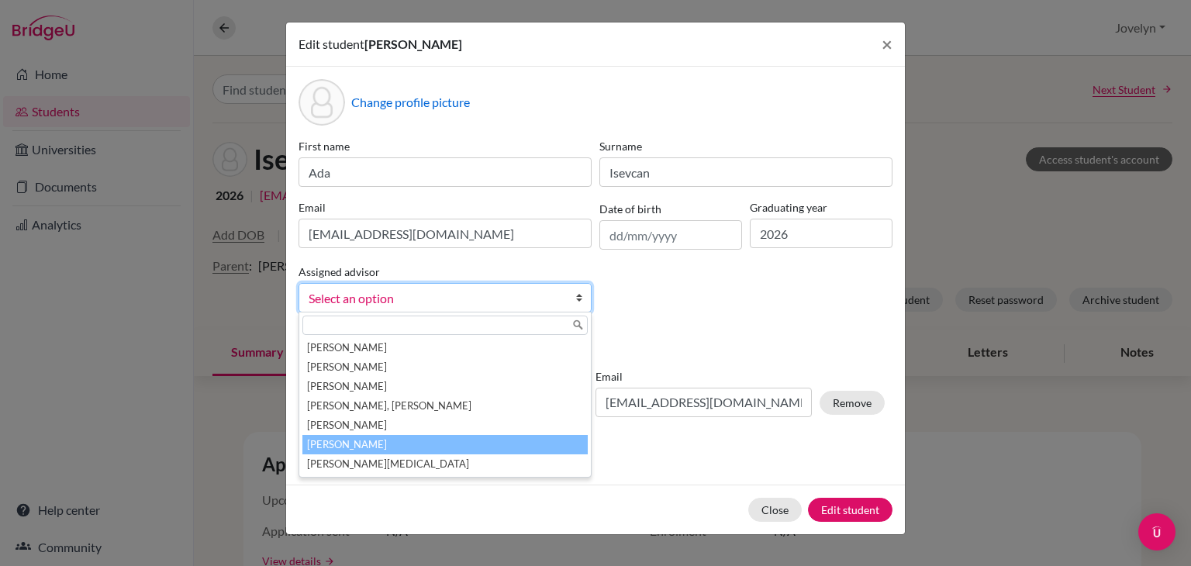
click at [498, 447] on li "[PERSON_NAME]" at bounding box center [444, 444] width 285 height 19
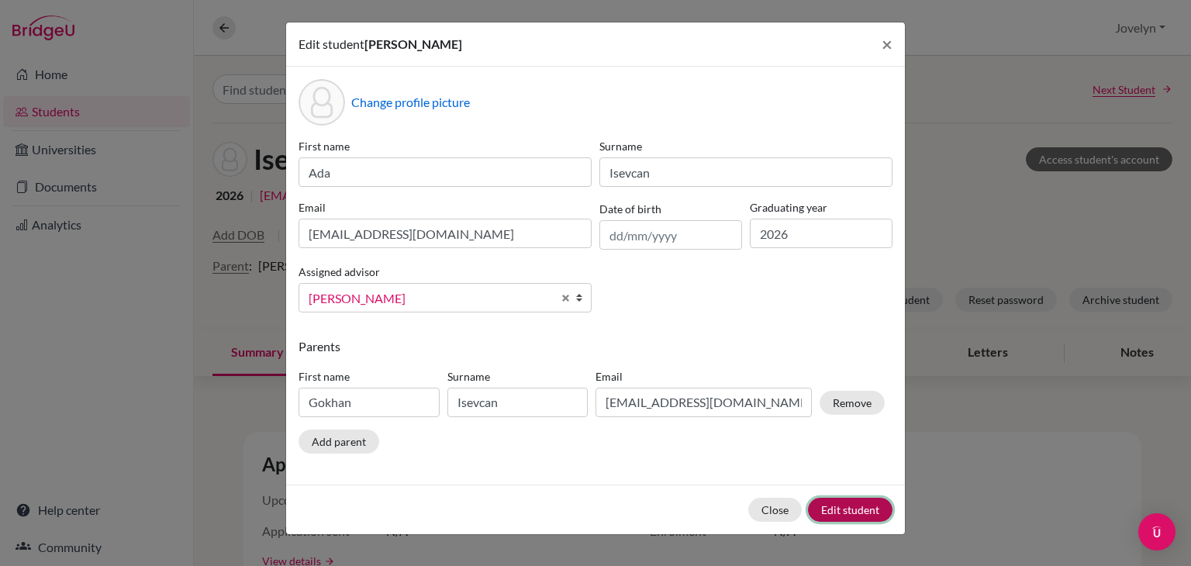
click at [847, 506] on button "Edit student" at bounding box center [850, 510] width 84 height 24
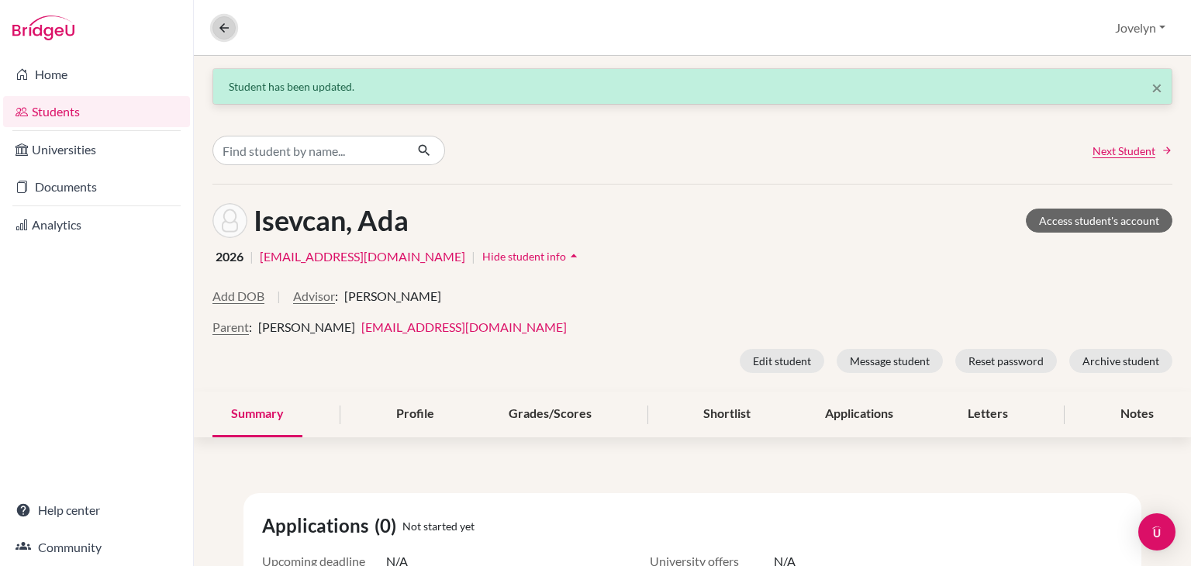
click at [226, 35] on button at bounding box center [223, 27] width 23 height 23
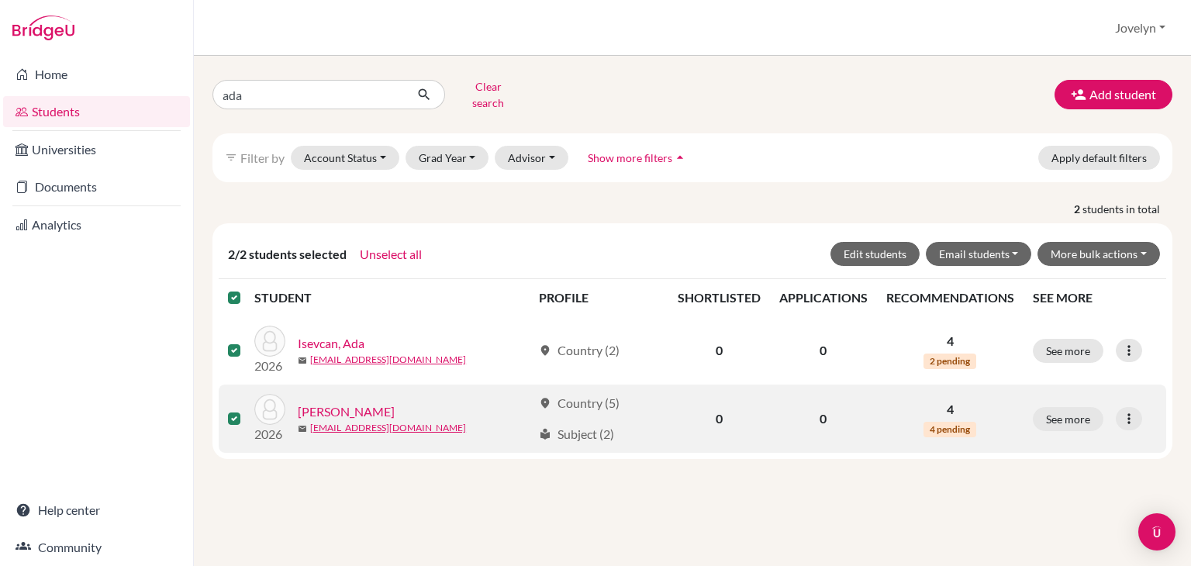
click at [353, 402] on link "[PERSON_NAME]" at bounding box center [346, 411] width 97 height 19
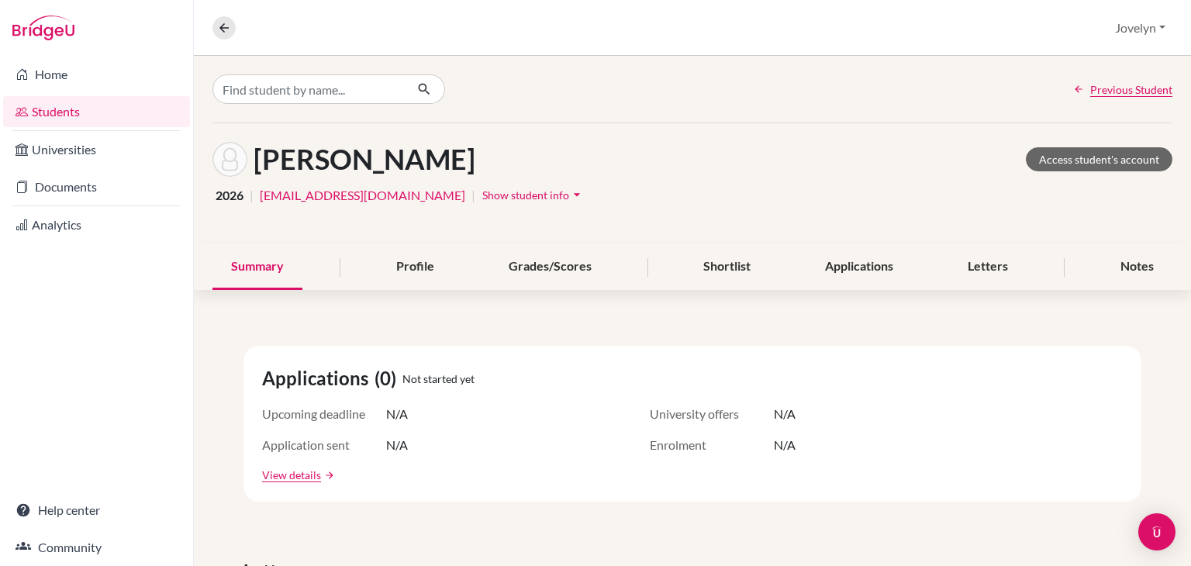
click at [569, 192] on icon "arrow_drop_down" at bounding box center [577, 195] width 16 height 16
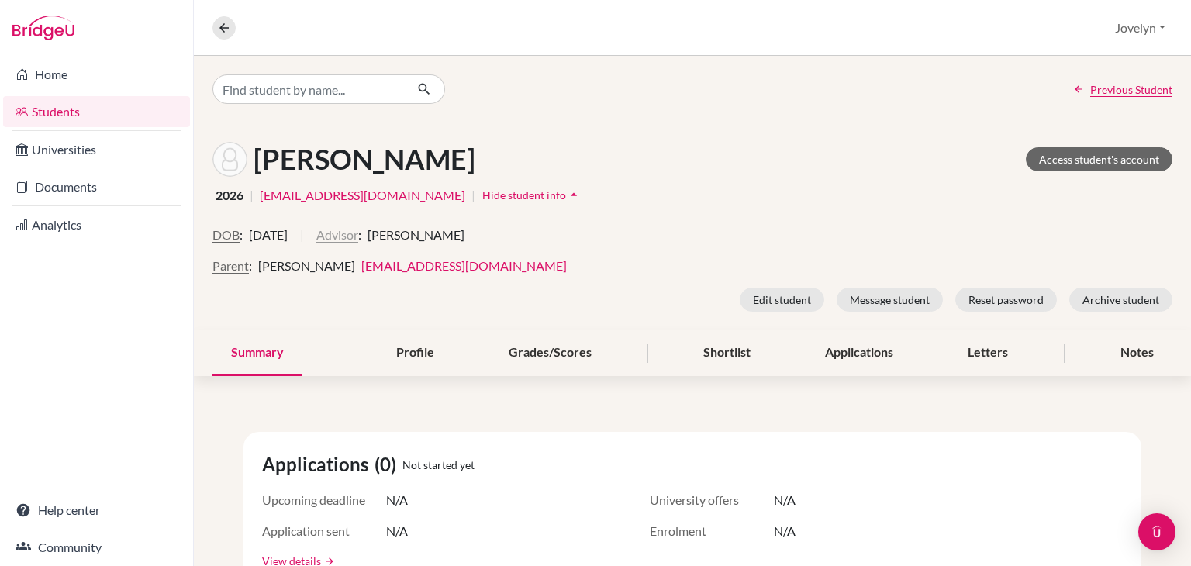
click at [358, 235] on button "Advisor" at bounding box center [337, 235] width 42 height 19
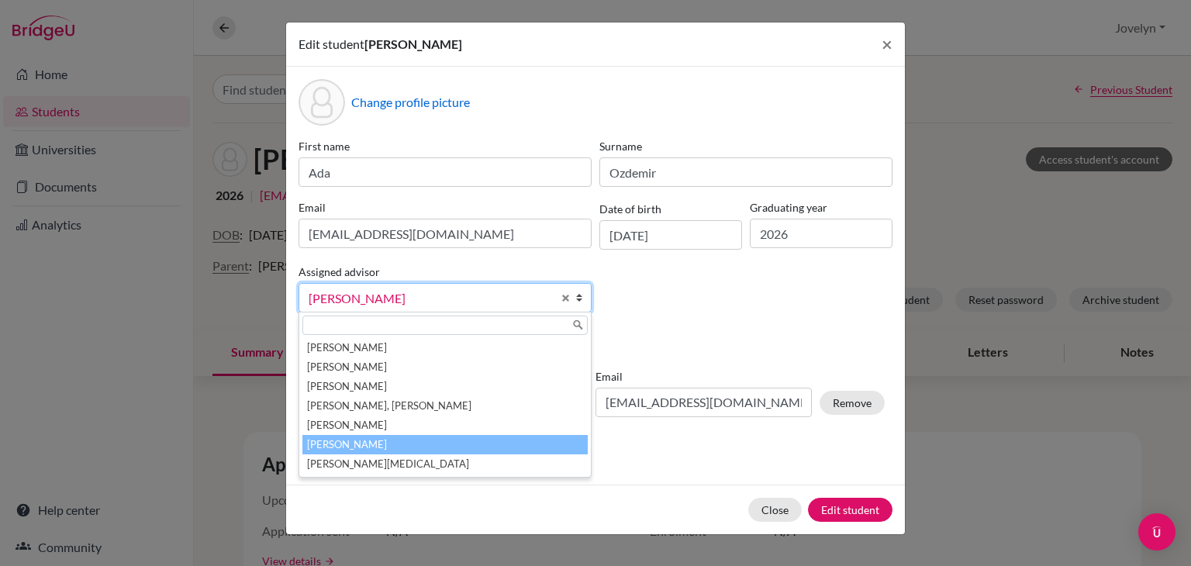
click at [559, 298] on link "[PERSON_NAME]" at bounding box center [444, 297] width 293 height 29
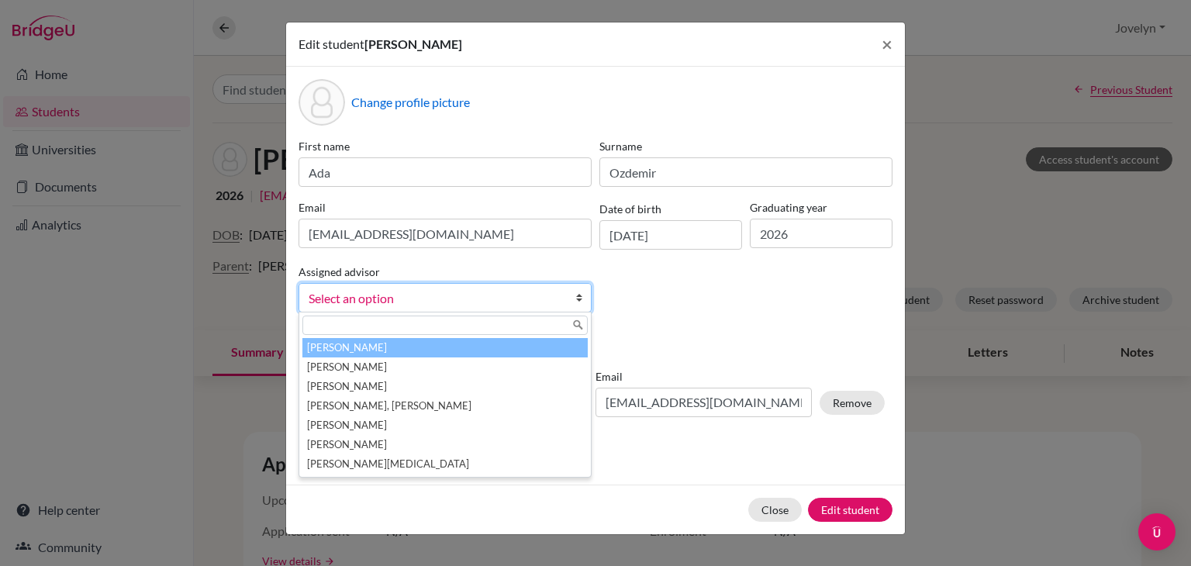
click at [570, 297] on link "Select an option" at bounding box center [444, 297] width 293 height 29
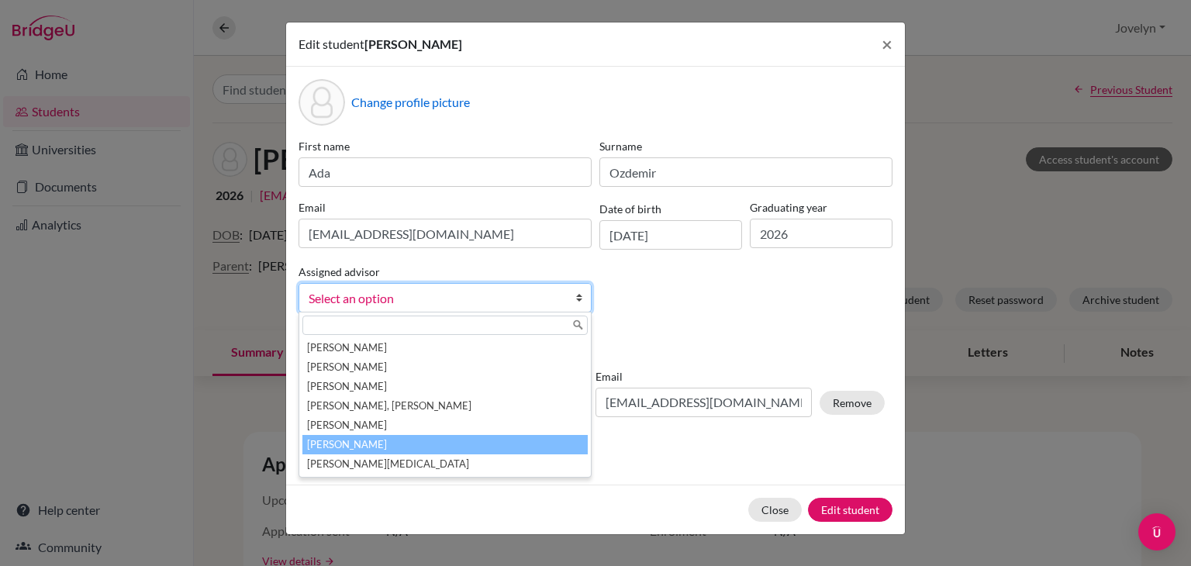
click at [460, 443] on li "[PERSON_NAME]" at bounding box center [444, 444] width 285 height 19
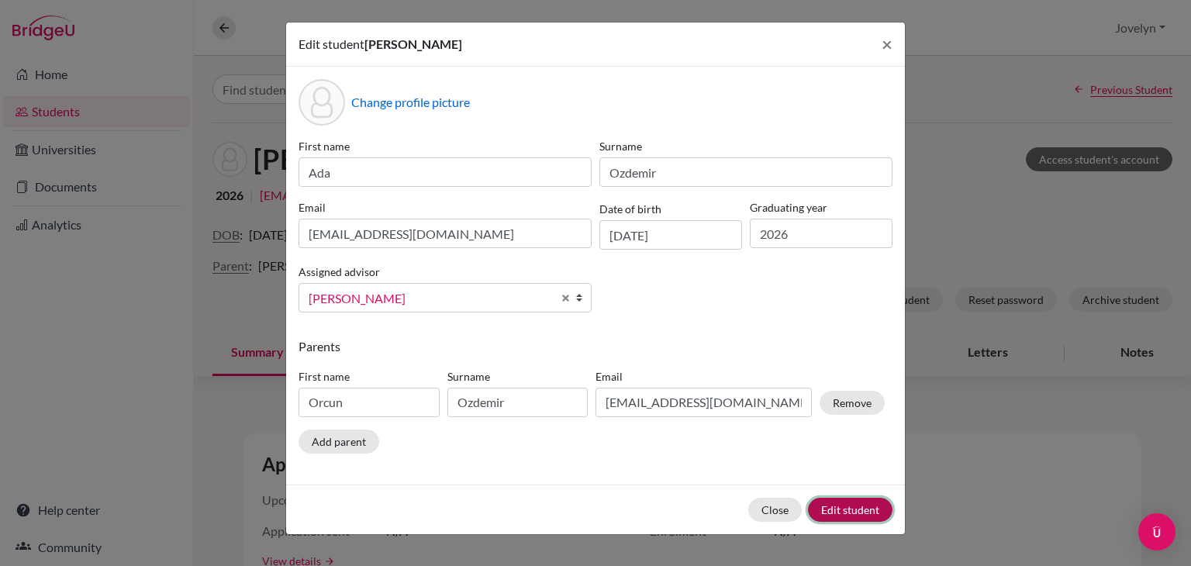
click at [836, 508] on button "Edit student" at bounding box center [850, 510] width 84 height 24
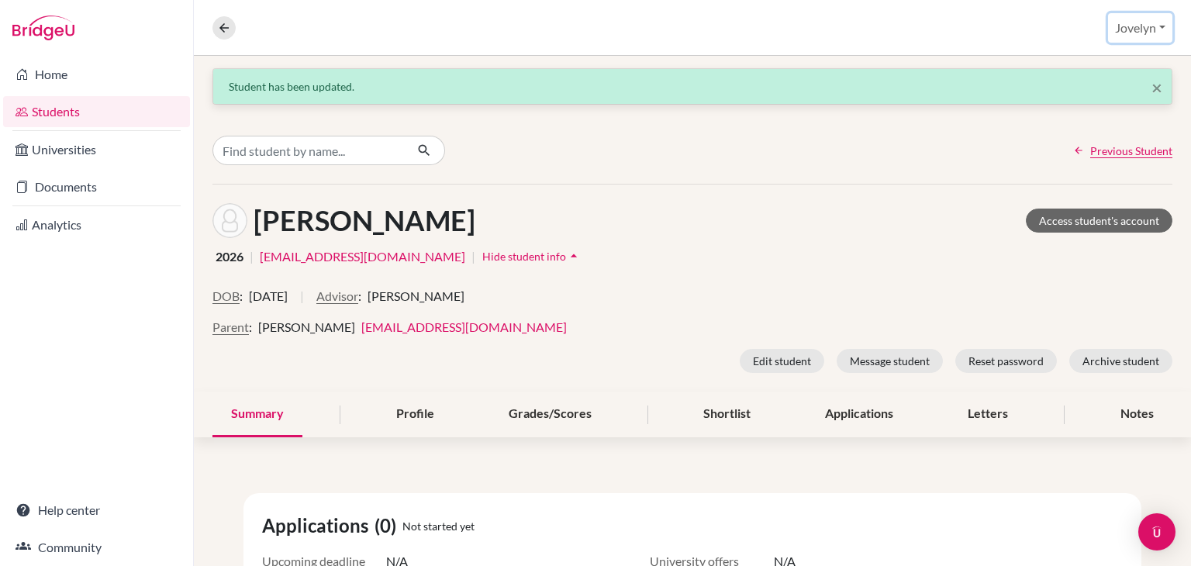
click at [1160, 35] on button "Jovelyn" at bounding box center [1140, 27] width 64 height 29
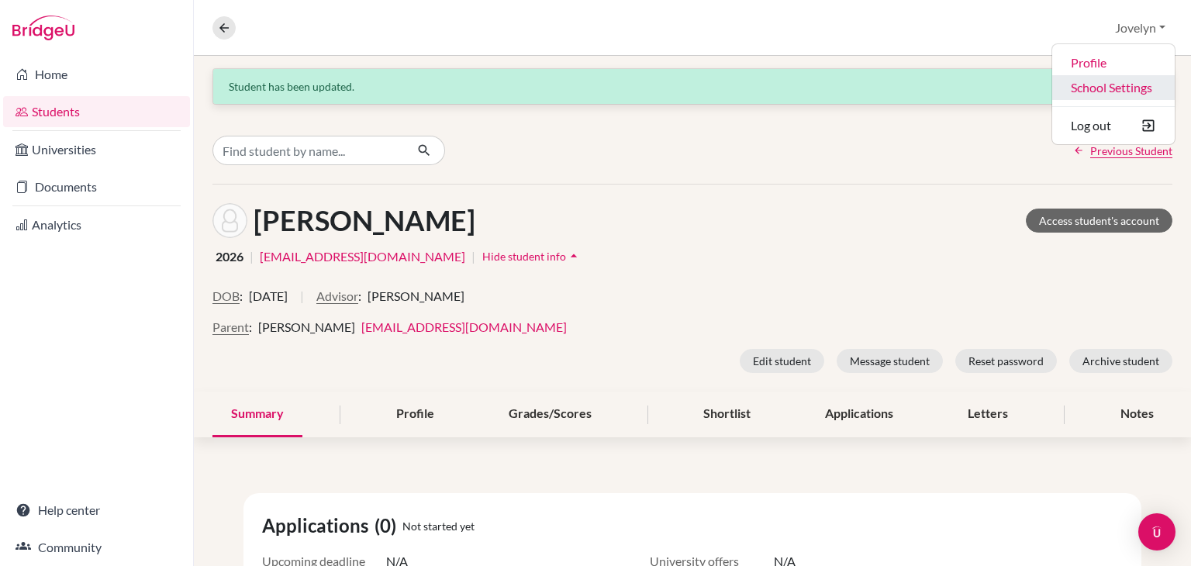
click at [1135, 83] on link "School Settings" at bounding box center [1113, 87] width 122 height 25
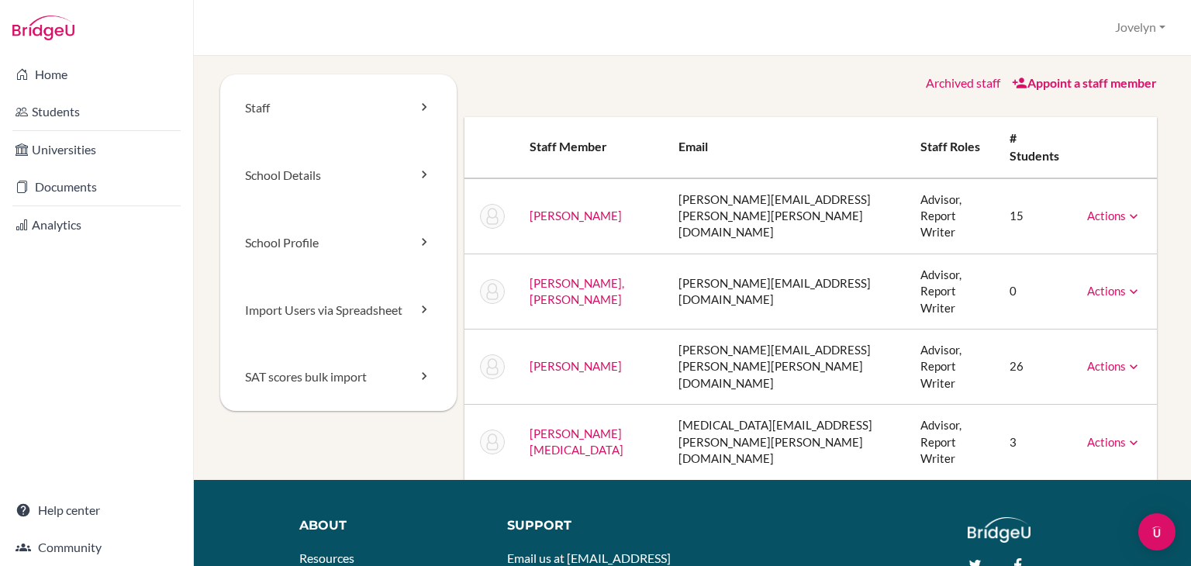
click at [1126, 209] on icon at bounding box center [1134, 217] width 16 height 16
click at [1085, 275] on link "Archive" at bounding box center [1075, 286] width 132 height 22
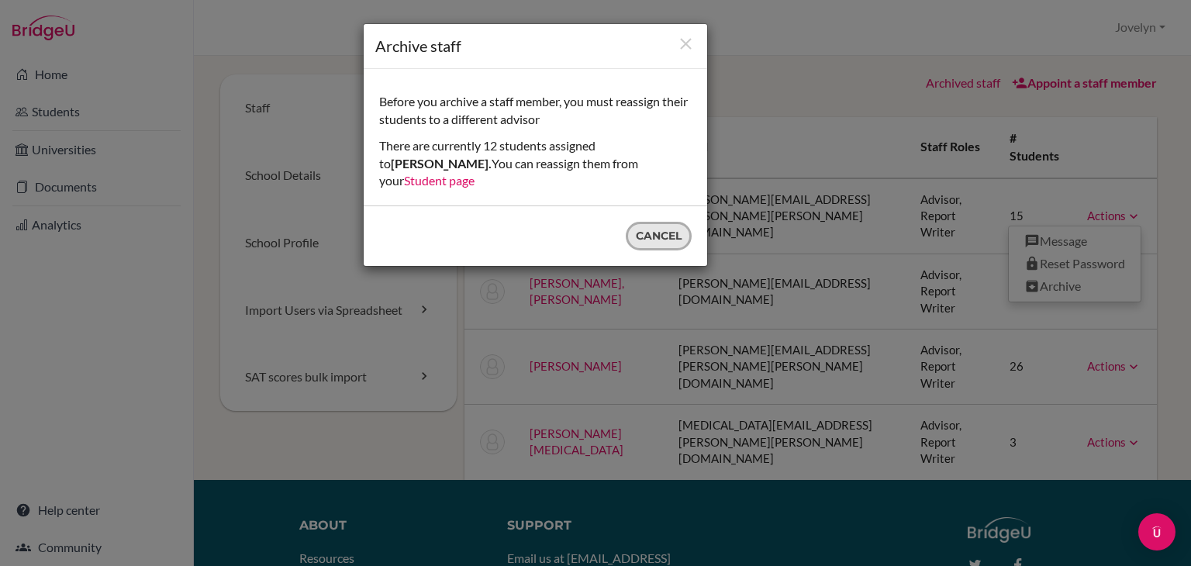
click at [667, 229] on button "Cancel" at bounding box center [659, 236] width 66 height 29
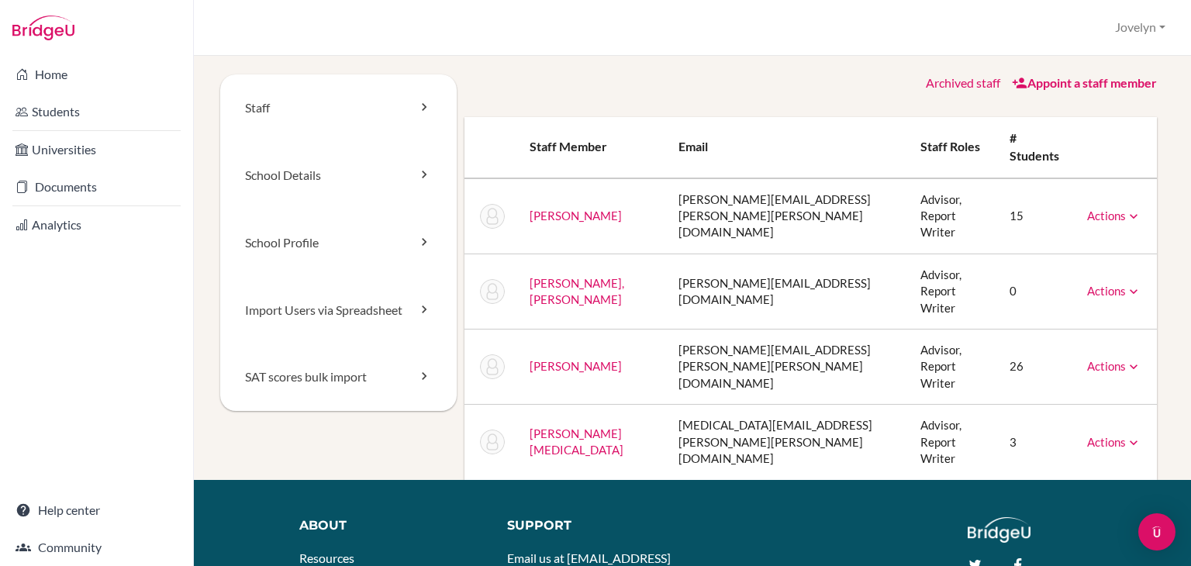
click at [1126, 435] on icon at bounding box center [1134, 443] width 16 height 16
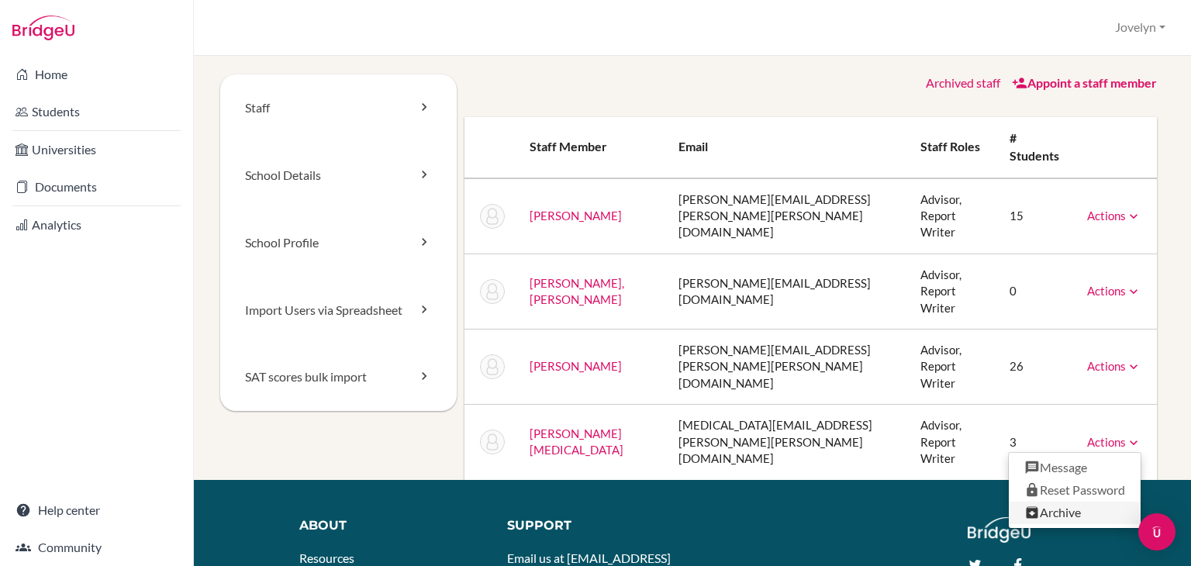
click at [1076, 502] on link "Archive" at bounding box center [1075, 513] width 132 height 22
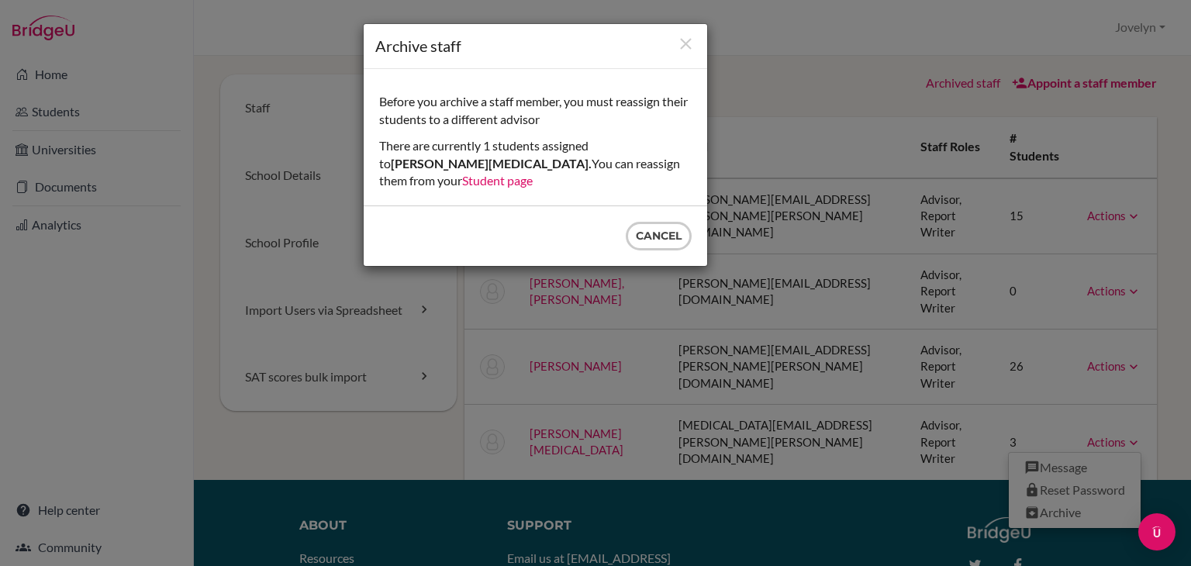
click at [533, 173] on link "Student page" at bounding box center [497, 180] width 71 height 15
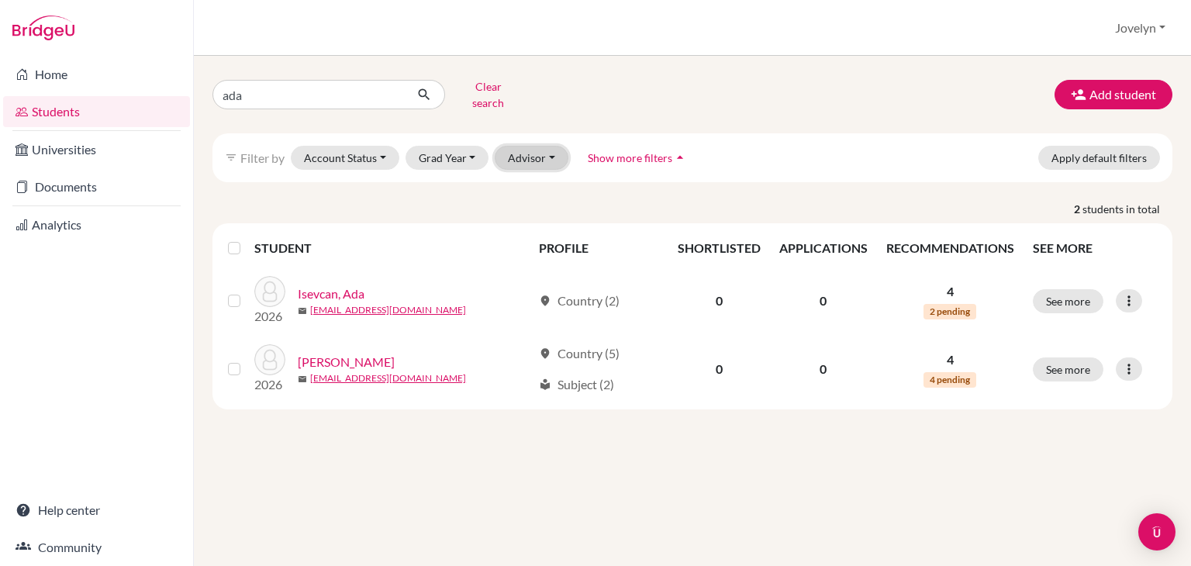
click at [542, 147] on button "Advisor" at bounding box center [532, 158] width 74 height 24
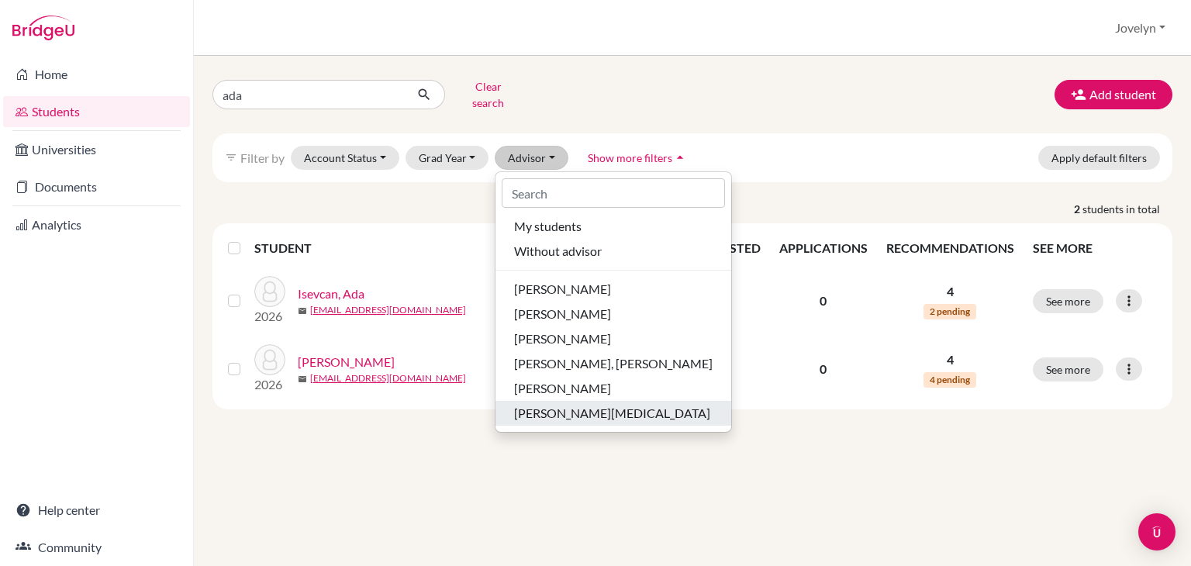
click at [584, 407] on span "[PERSON_NAME][MEDICAL_DATA]" at bounding box center [612, 413] width 196 height 19
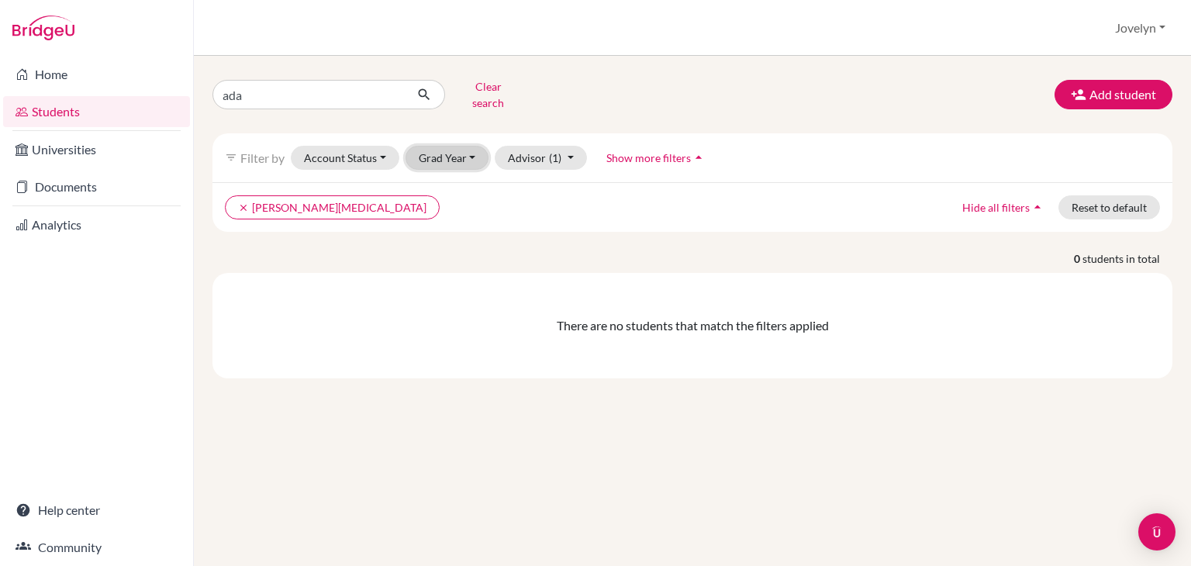
click at [464, 146] on button "Grad Year" at bounding box center [447, 158] width 84 height 24
click at [455, 281] on div "2024" at bounding box center [452, 290] width 54 height 19
click at [378, 146] on button "Account Status" at bounding box center [345, 158] width 109 height 24
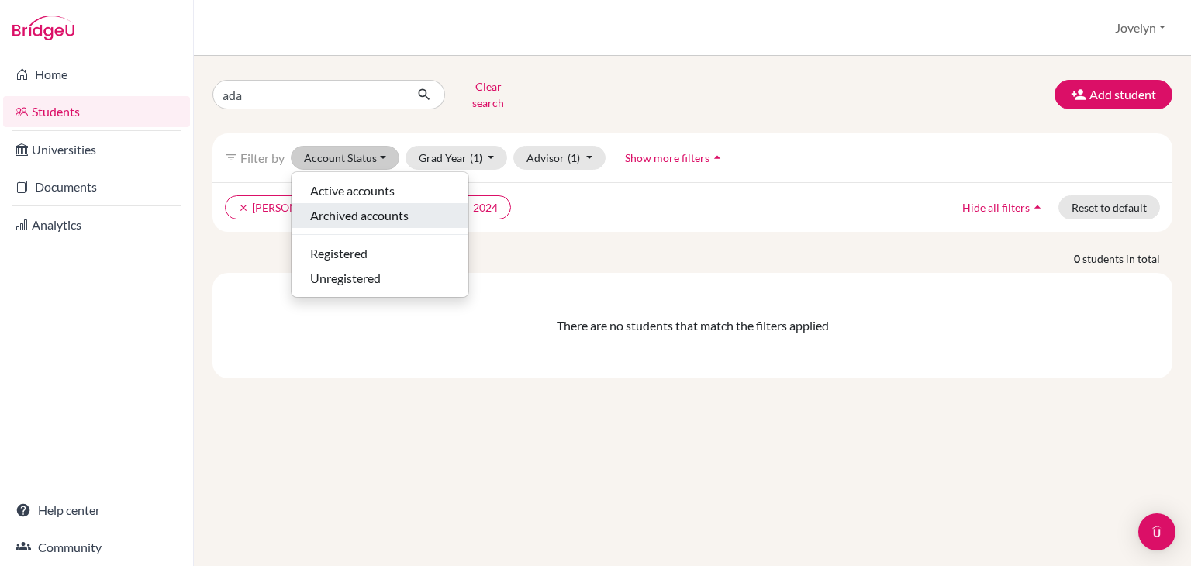
click at [377, 206] on span "Archived accounts" at bounding box center [359, 215] width 98 height 19
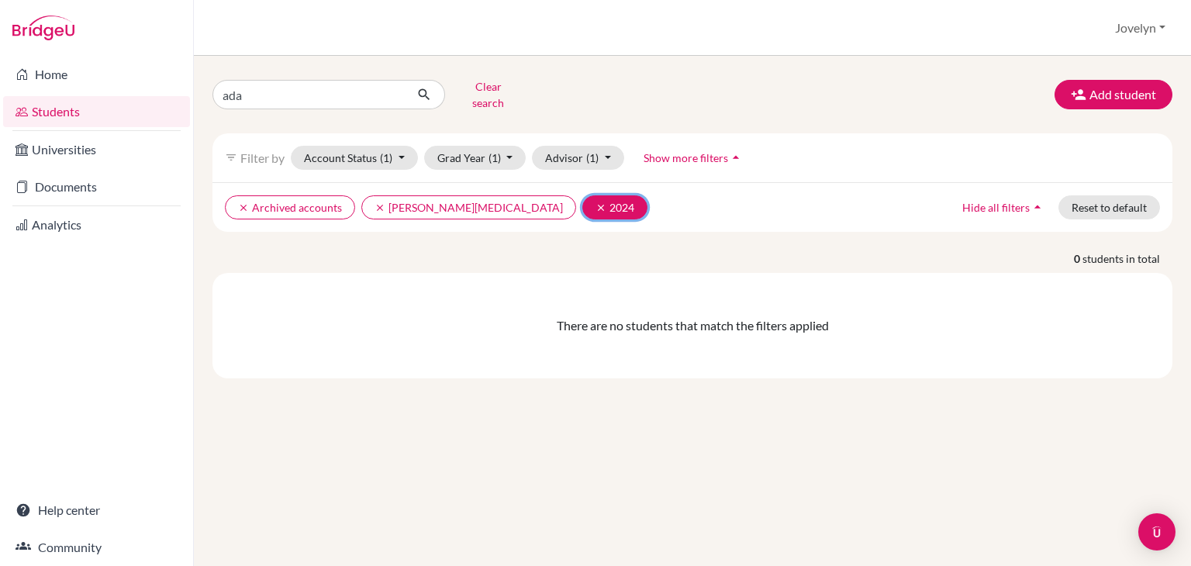
click at [595, 202] on icon "clear" at bounding box center [600, 207] width 11 height 11
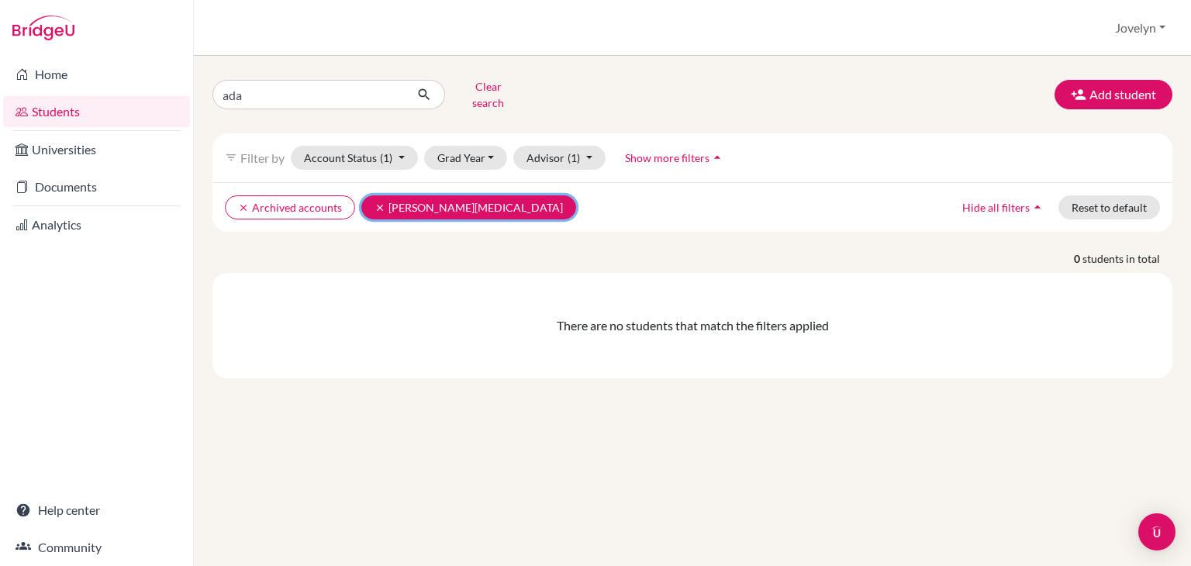
click at [376, 202] on icon "clear" at bounding box center [379, 207] width 11 height 11
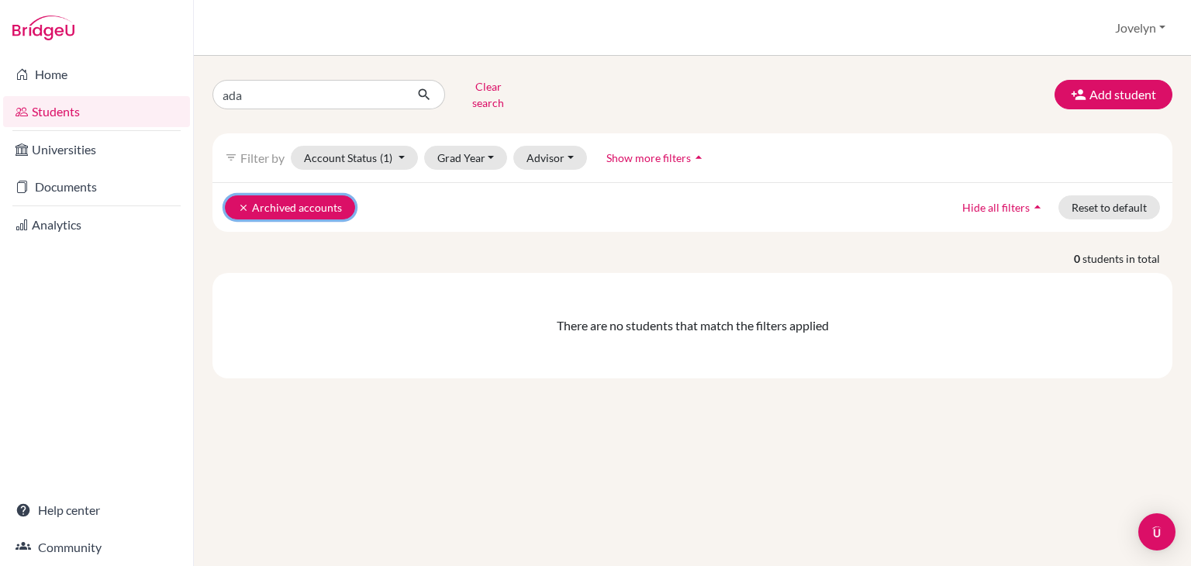
click at [242, 202] on icon "clear" at bounding box center [243, 207] width 11 height 11
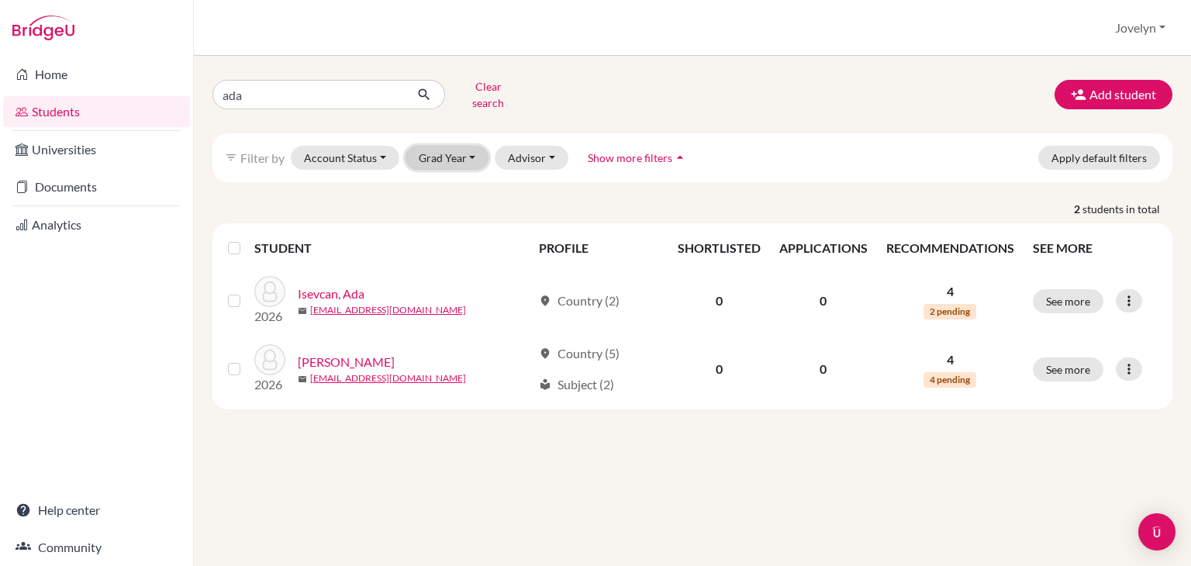
click at [474, 147] on button "Grad Year" at bounding box center [447, 158] width 84 height 24
click at [537, 147] on button "Advisor" at bounding box center [532, 158] width 74 height 24
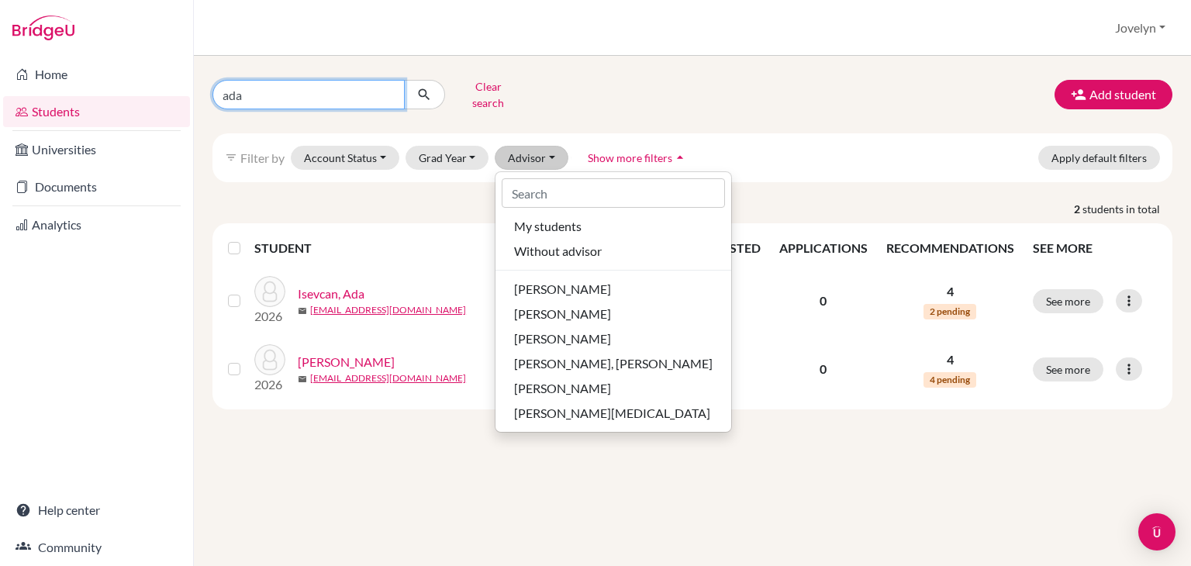
click at [360, 89] on input "ada" at bounding box center [308, 94] width 192 height 29
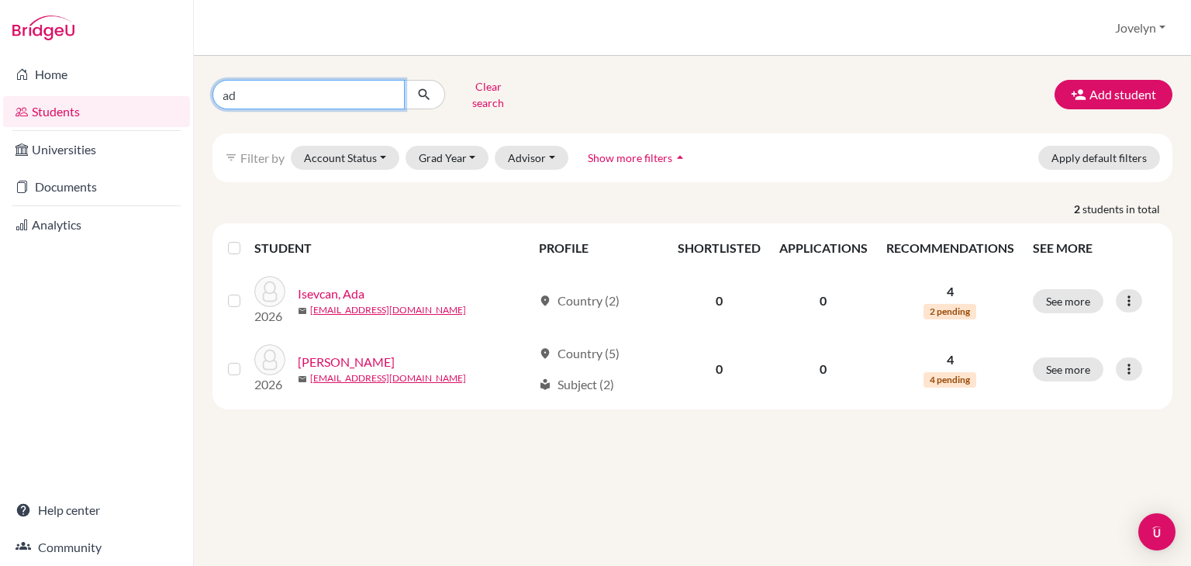
type input "a"
click at [613, 160] on div "filter_list Filter by Account Status Active accounts Archived accounts Register…" at bounding box center [692, 157] width 960 height 49
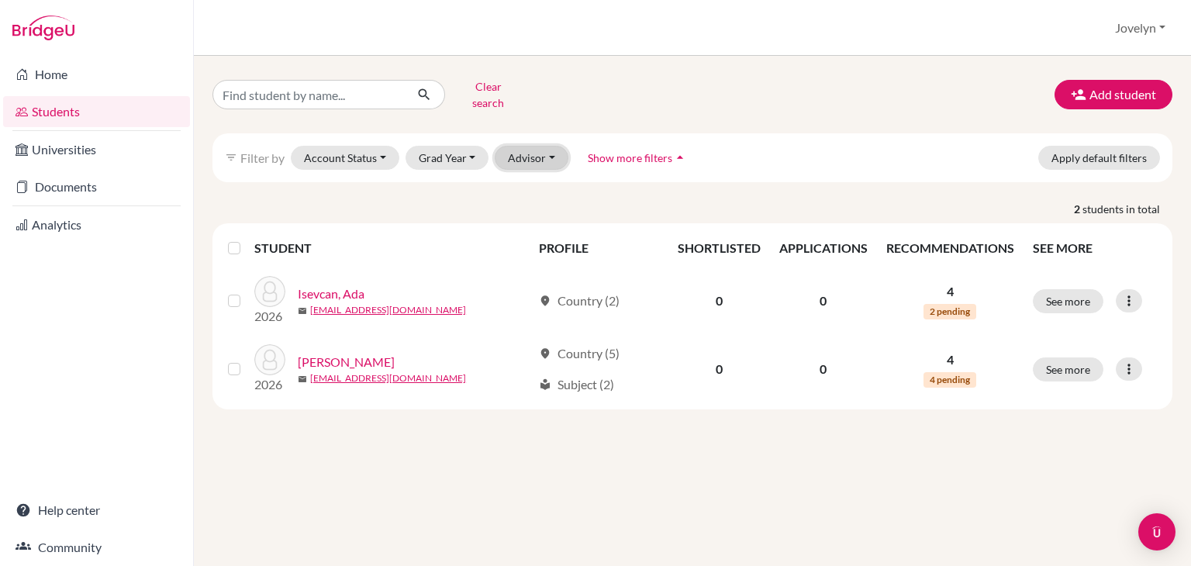
click at [551, 149] on button "Advisor" at bounding box center [532, 158] width 74 height 24
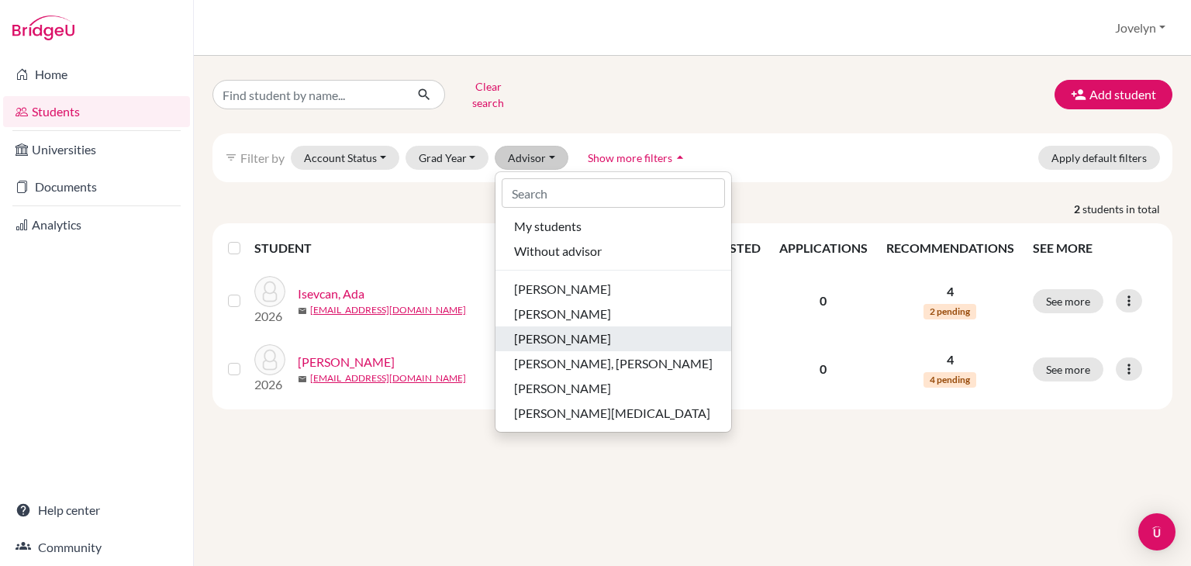
click at [567, 331] on span "[PERSON_NAME]" at bounding box center [562, 338] width 97 height 19
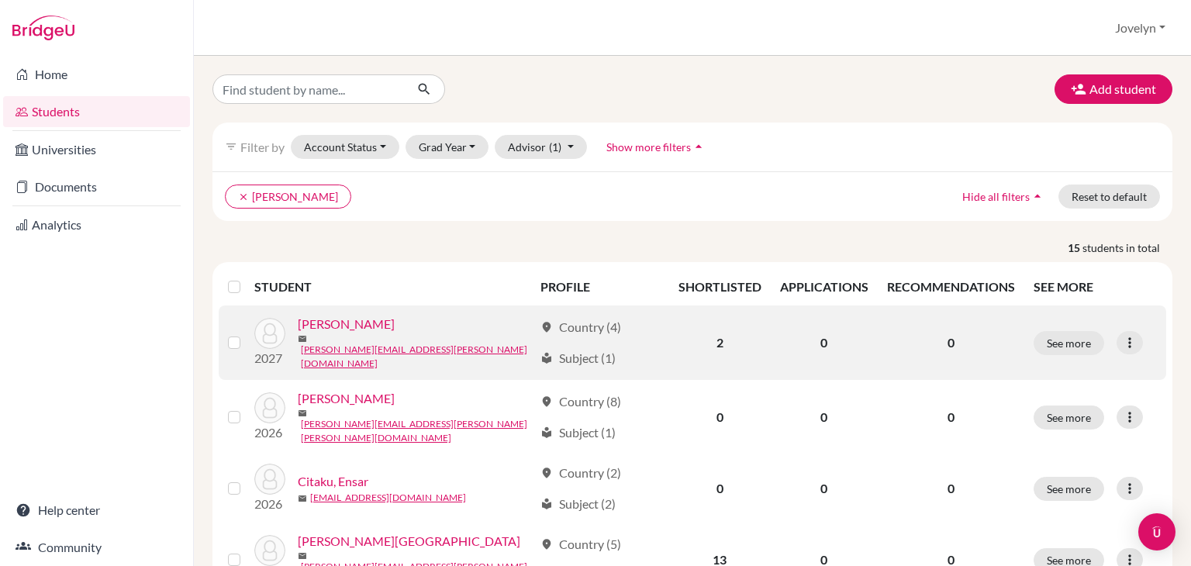
click at [363, 330] on link "Baraku, Bernard" at bounding box center [346, 324] width 97 height 19
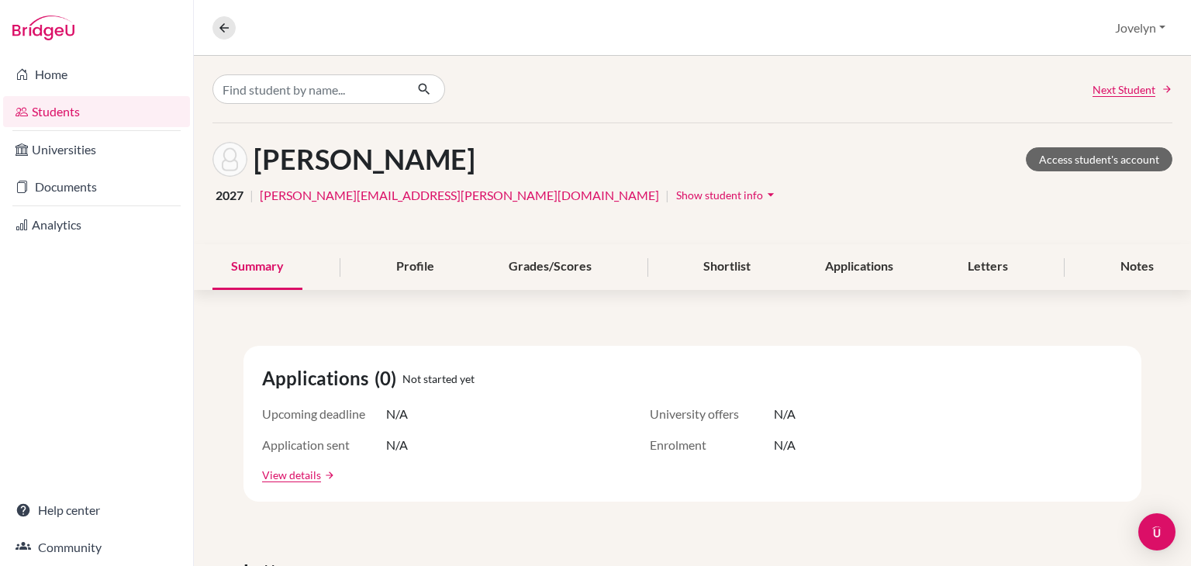
click at [763, 198] on icon "arrow_drop_down" at bounding box center [771, 195] width 16 height 16
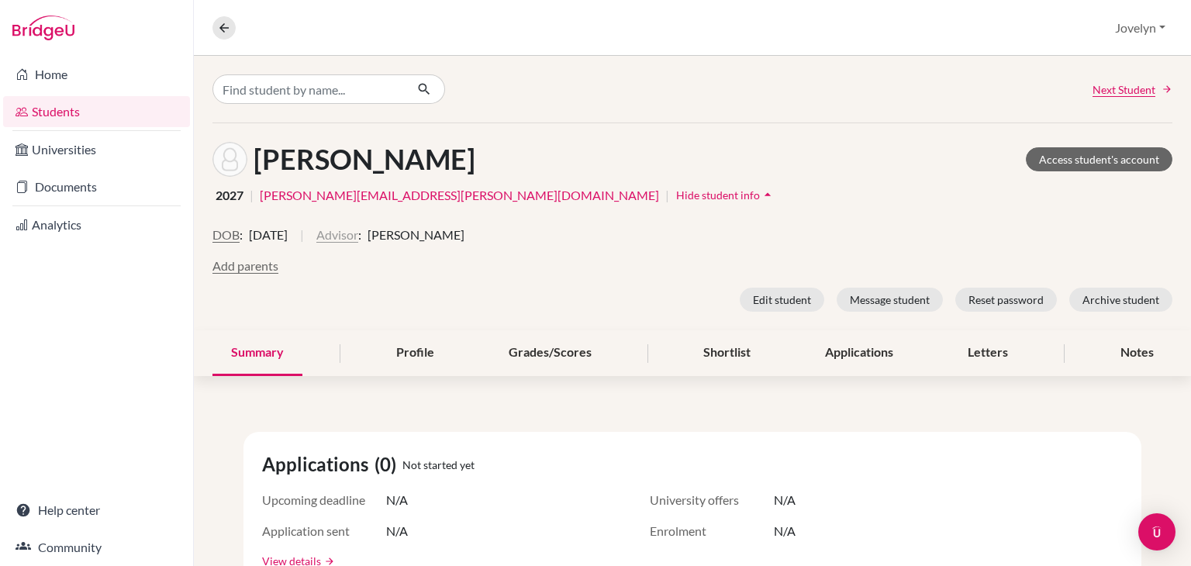
click at [358, 236] on button "Advisor" at bounding box center [337, 235] width 42 height 19
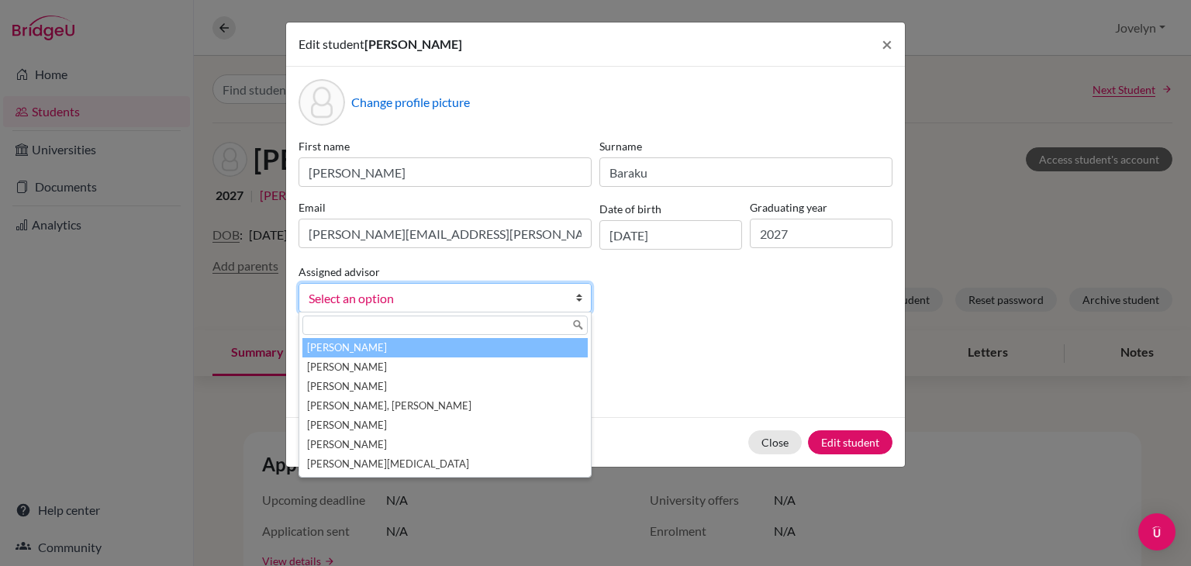
click at [567, 302] on link "Select an option" at bounding box center [444, 297] width 293 height 29
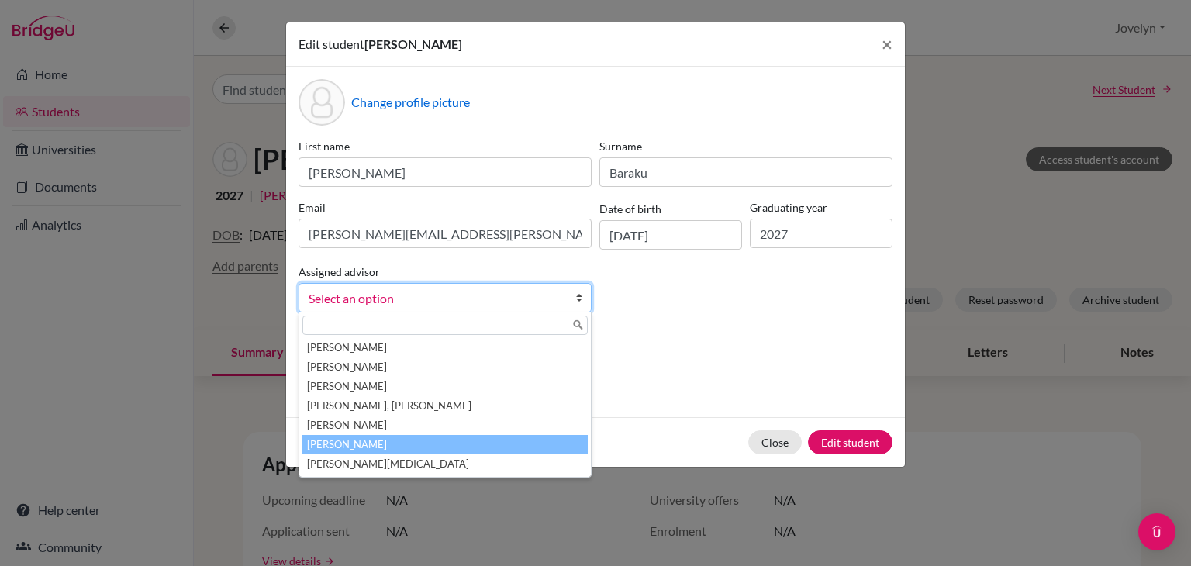
click at [515, 441] on li "[PERSON_NAME]" at bounding box center [444, 444] width 285 height 19
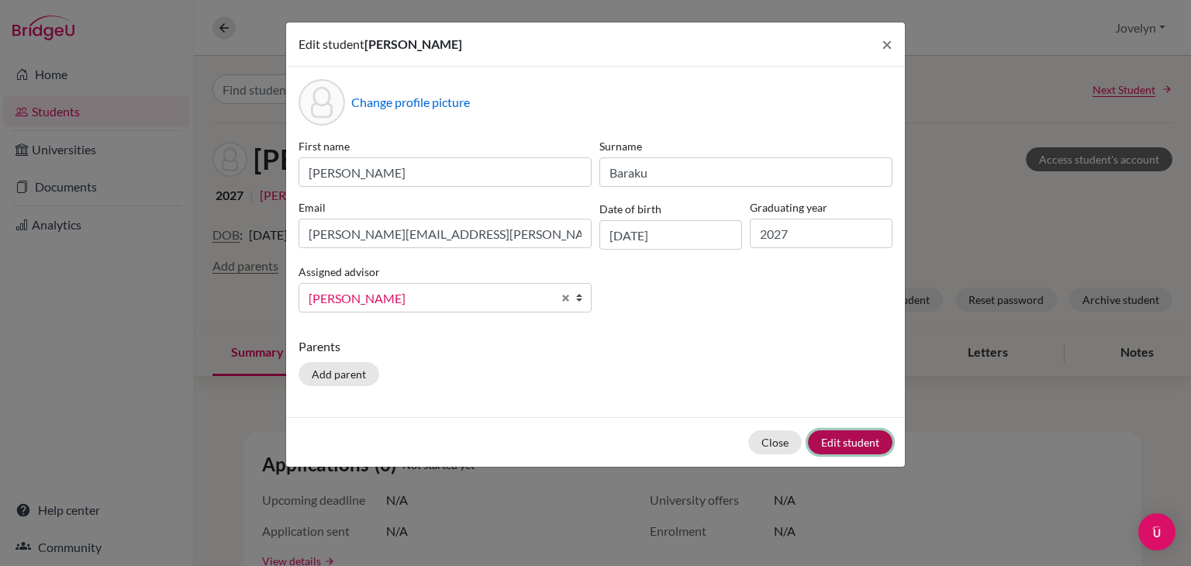
click at [845, 444] on button "Edit student" at bounding box center [850, 442] width 84 height 24
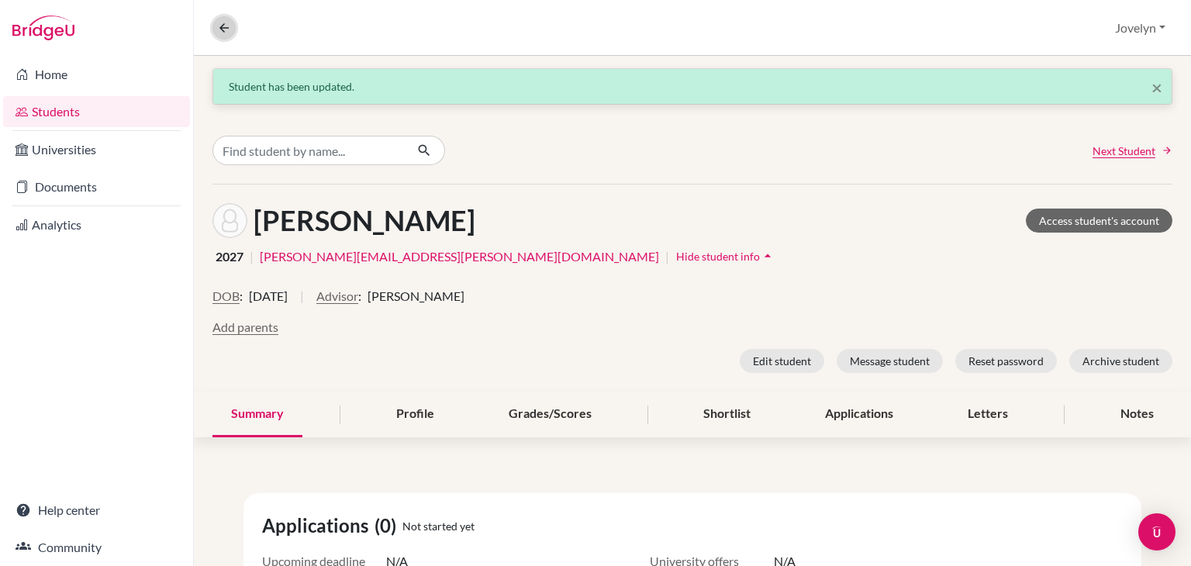
click at [221, 26] on icon at bounding box center [224, 28] width 14 height 14
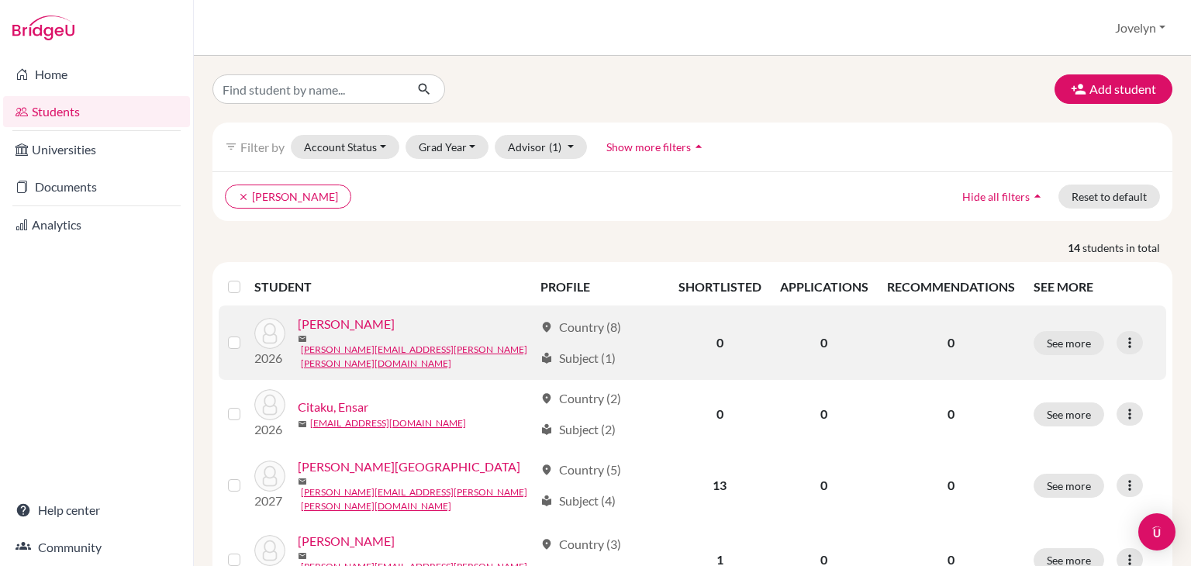
click at [360, 333] on link "Beqiri, Leona" at bounding box center [346, 324] width 97 height 19
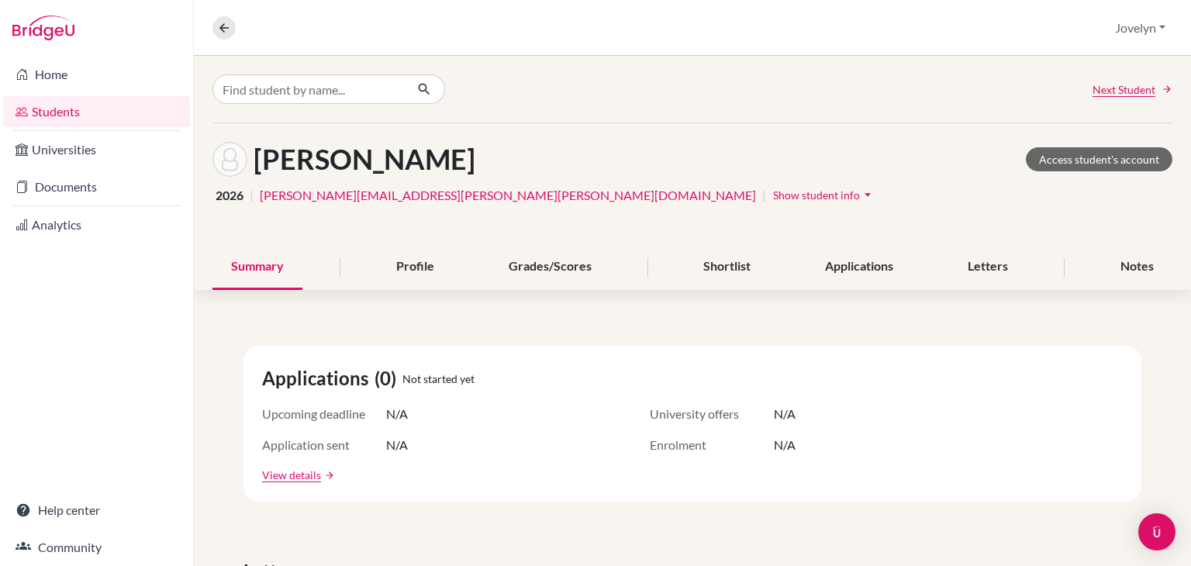
click at [860, 193] on icon "arrow_drop_down" at bounding box center [868, 195] width 16 height 16
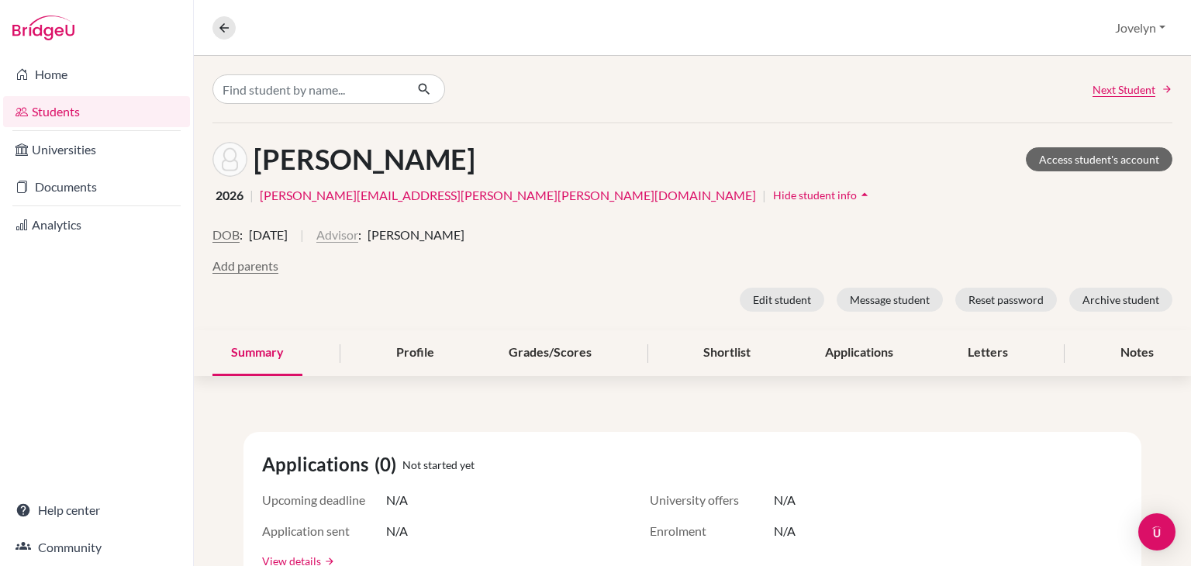
click at [358, 233] on button "Advisor" at bounding box center [337, 235] width 42 height 19
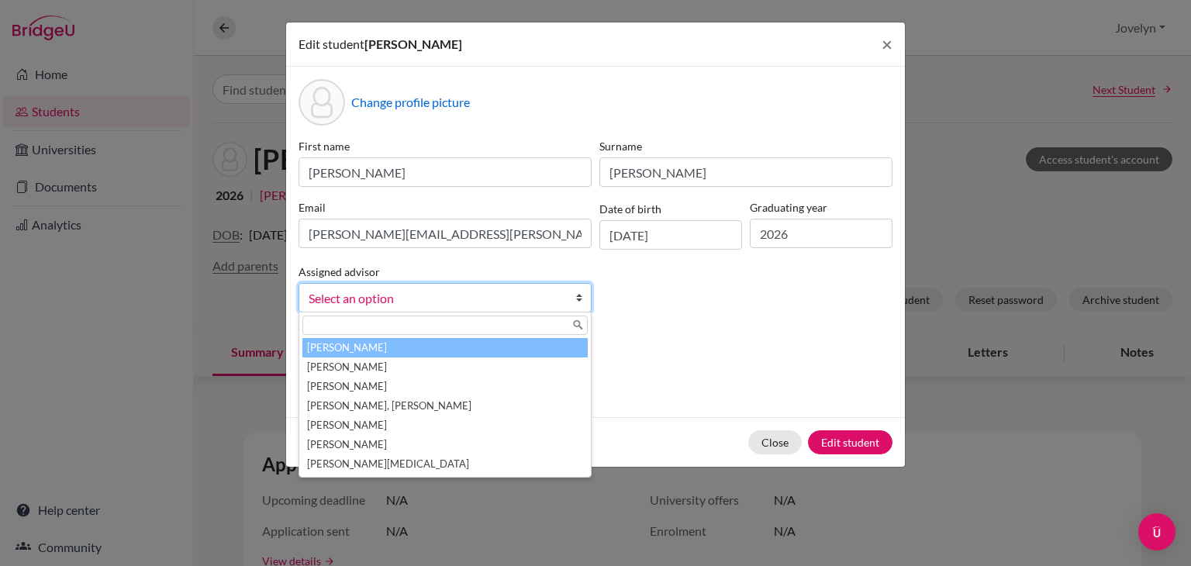
click at [564, 303] on link "Select an option" at bounding box center [444, 297] width 293 height 29
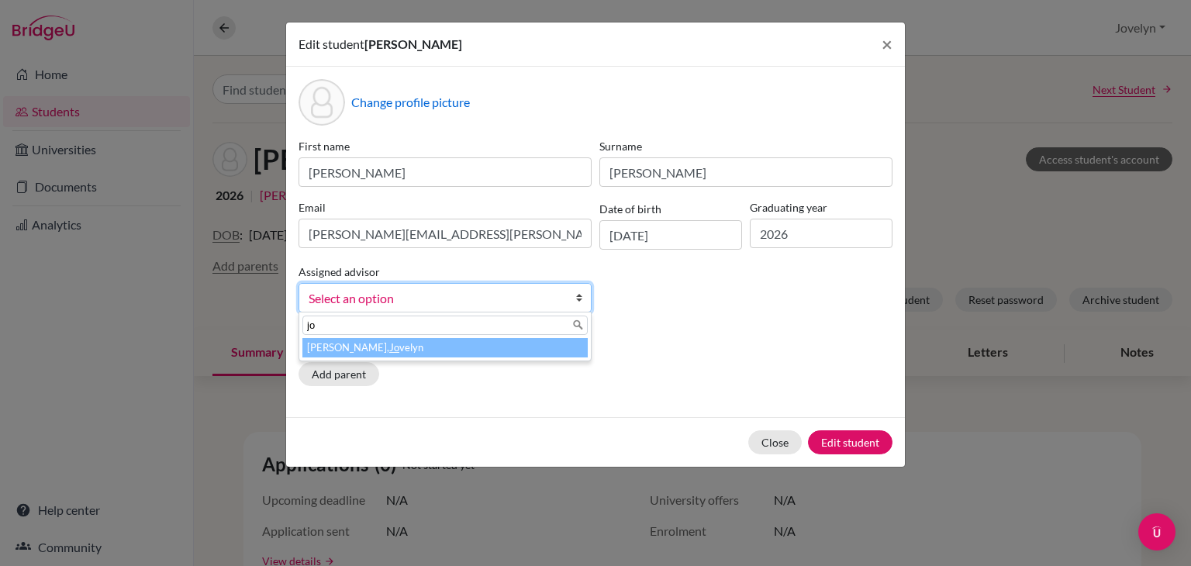
type input "jo"
click at [469, 347] on li "Santos, Jo velyn" at bounding box center [444, 347] width 285 height 19
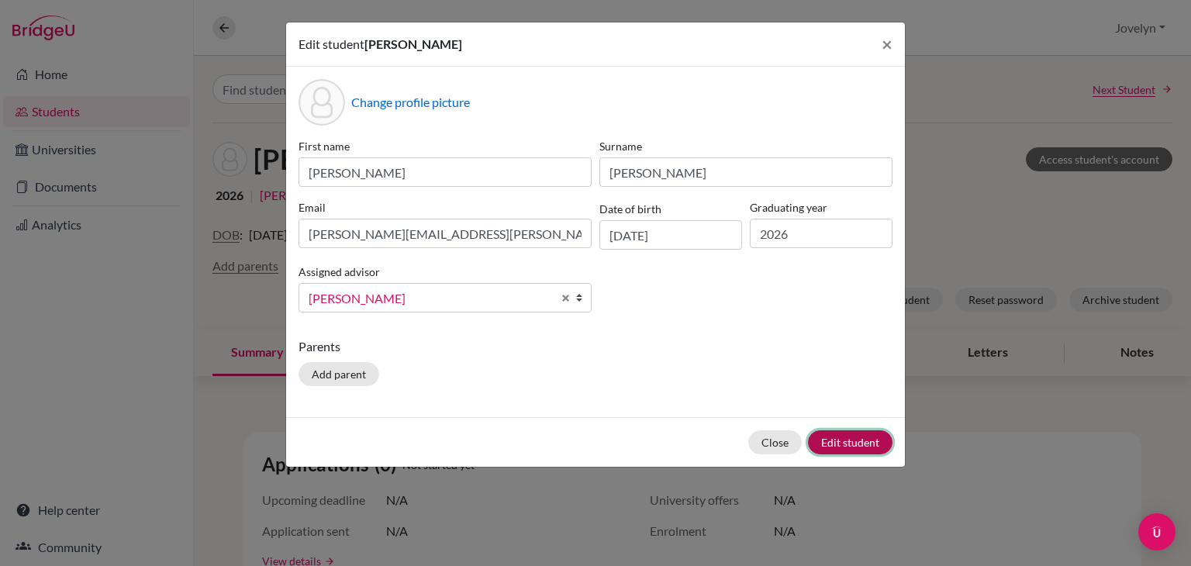
click at [862, 431] on button "Edit student" at bounding box center [850, 442] width 84 height 24
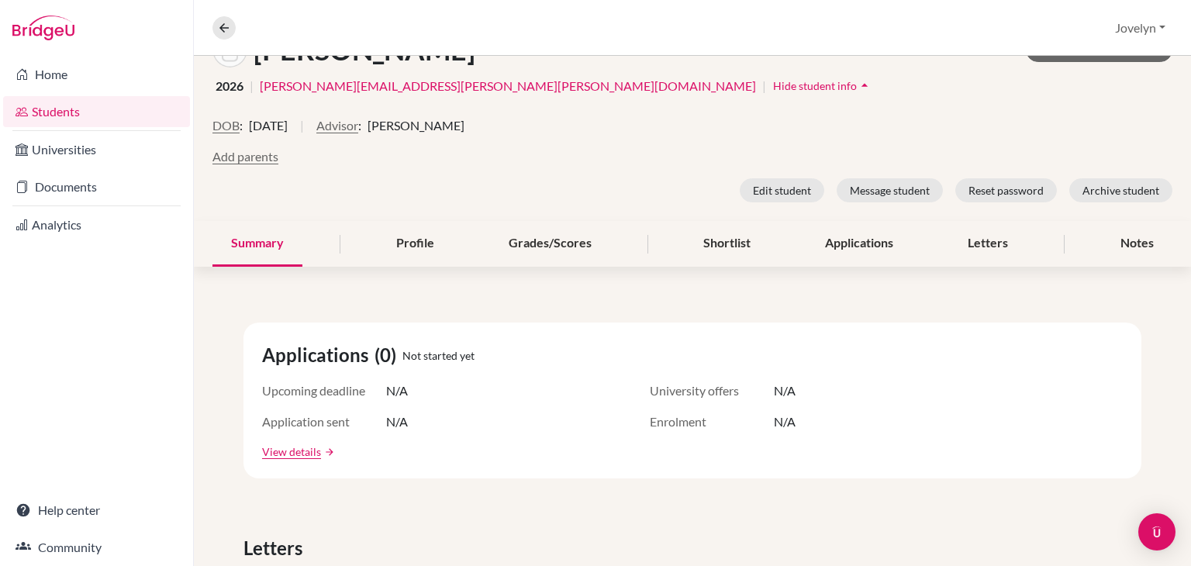
scroll to position [180, 0]
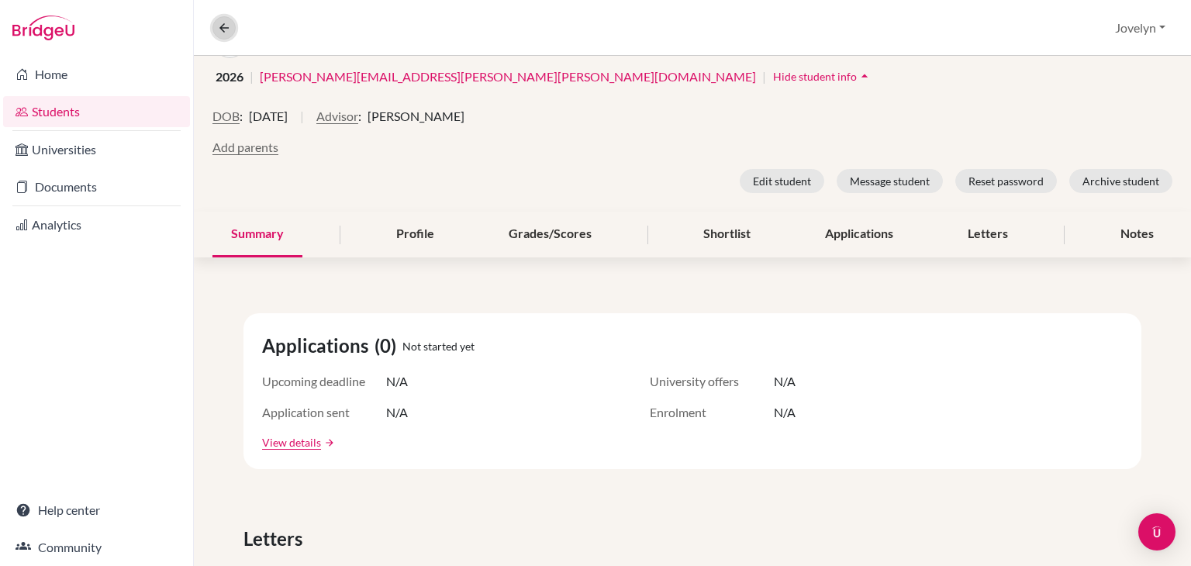
click at [225, 24] on icon at bounding box center [224, 28] width 14 height 14
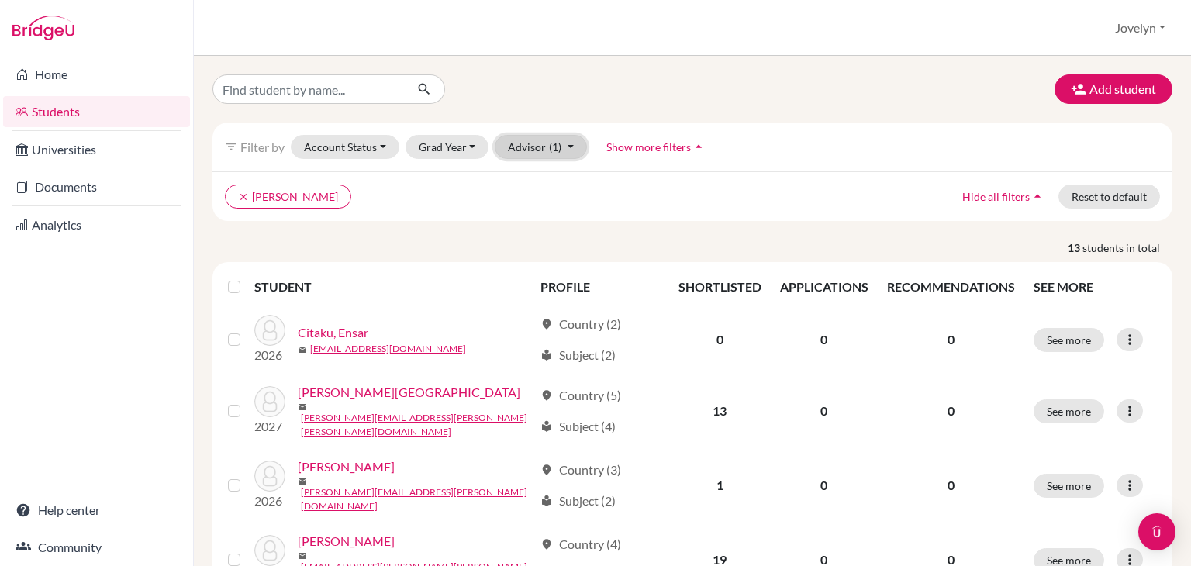
click at [561, 154] on button "Advisor (1)" at bounding box center [541, 147] width 92 height 24
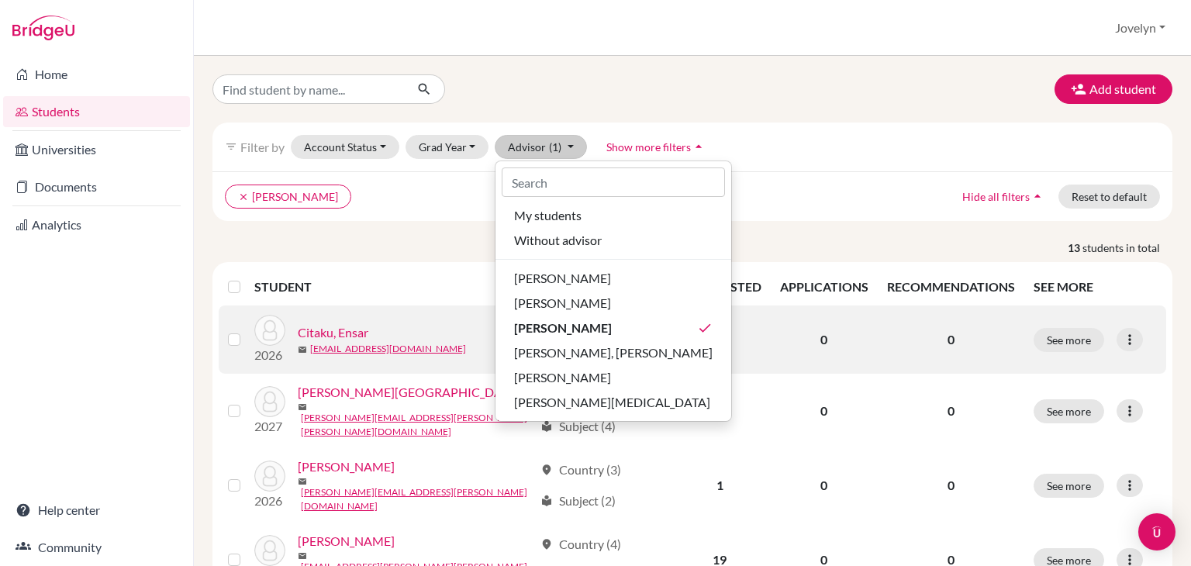
click at [334, 333] on link "Citaku, Ensar" at bounding box center [333, 332] width 71 height 19
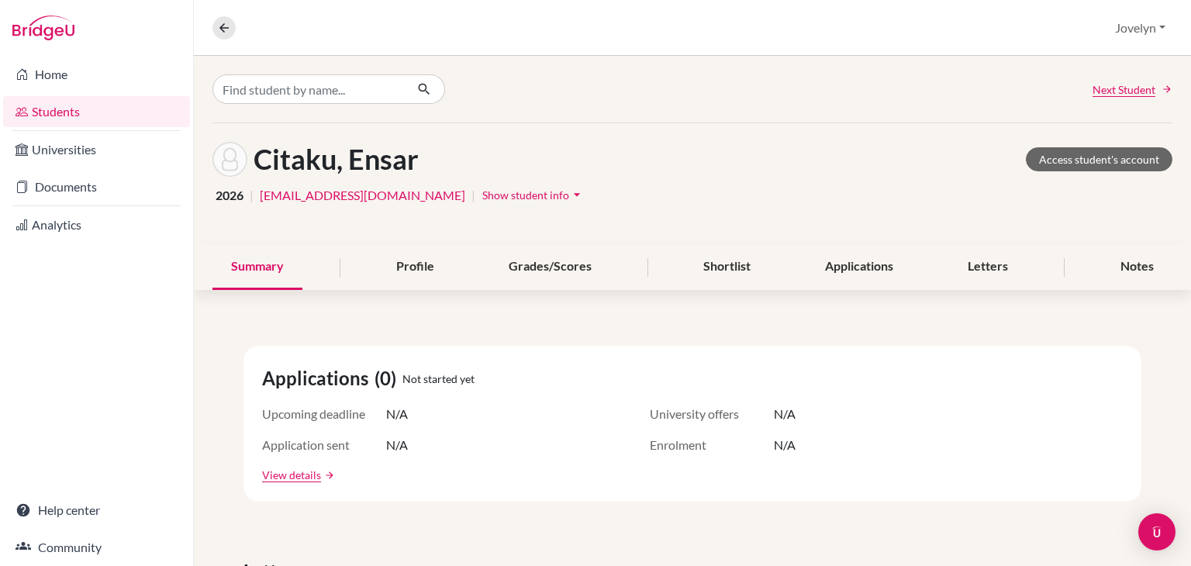
click at [482, 195] on span "Show student info" at bounding box center [525, 194] width 87 height 13
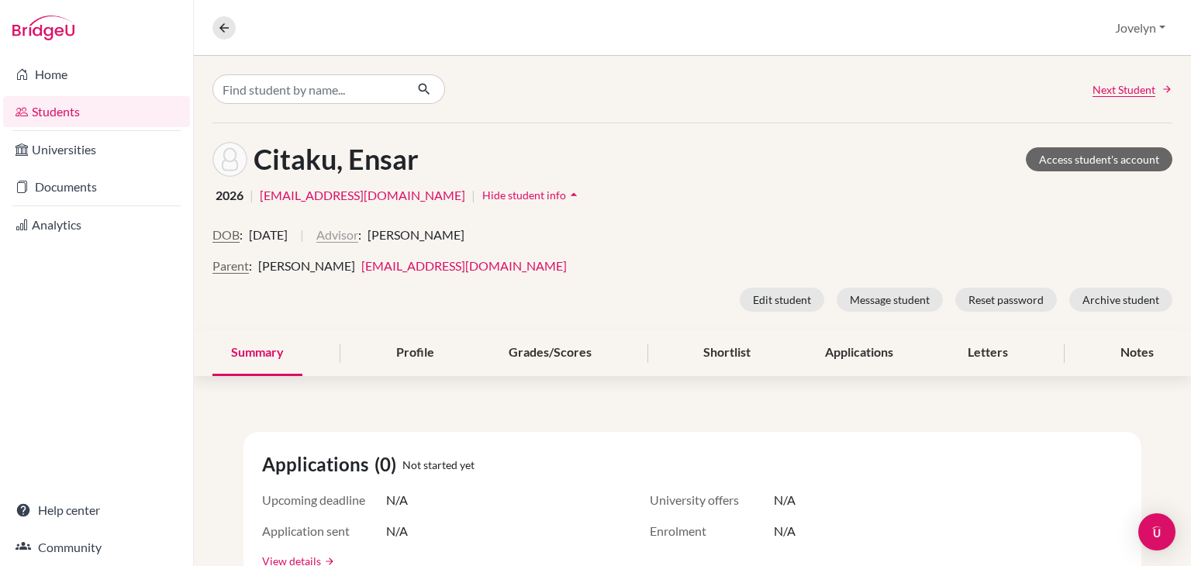
click at [358, 238] on button "Advisor" at bounding box center [337, 235] width 42 height 19
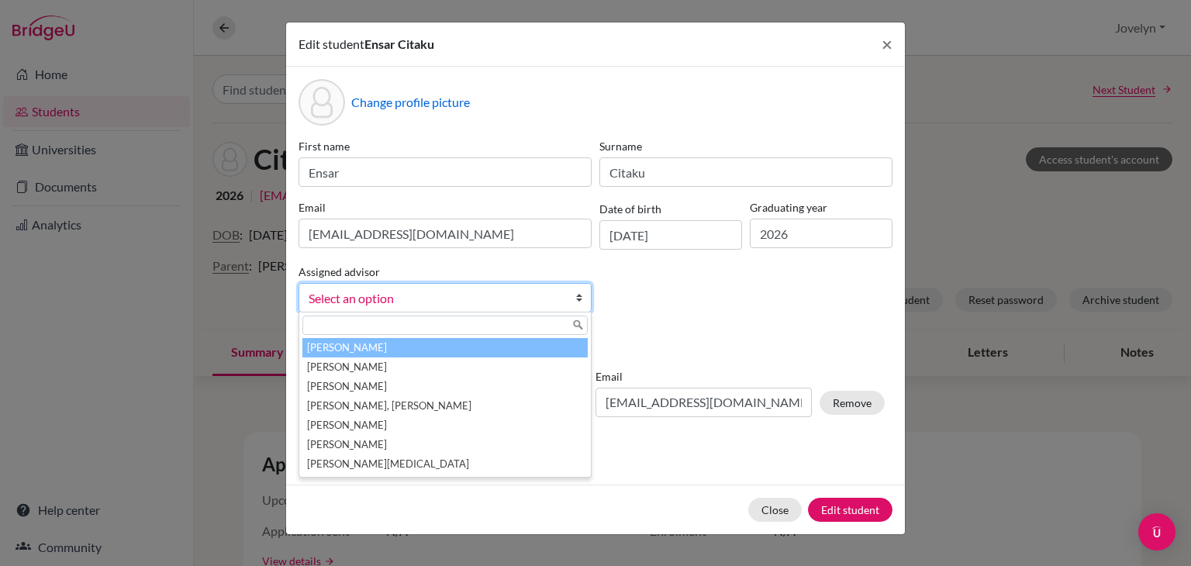
click at [564, 298] on link "Select an option" at bounding box center [444, 297] width 293 height 29
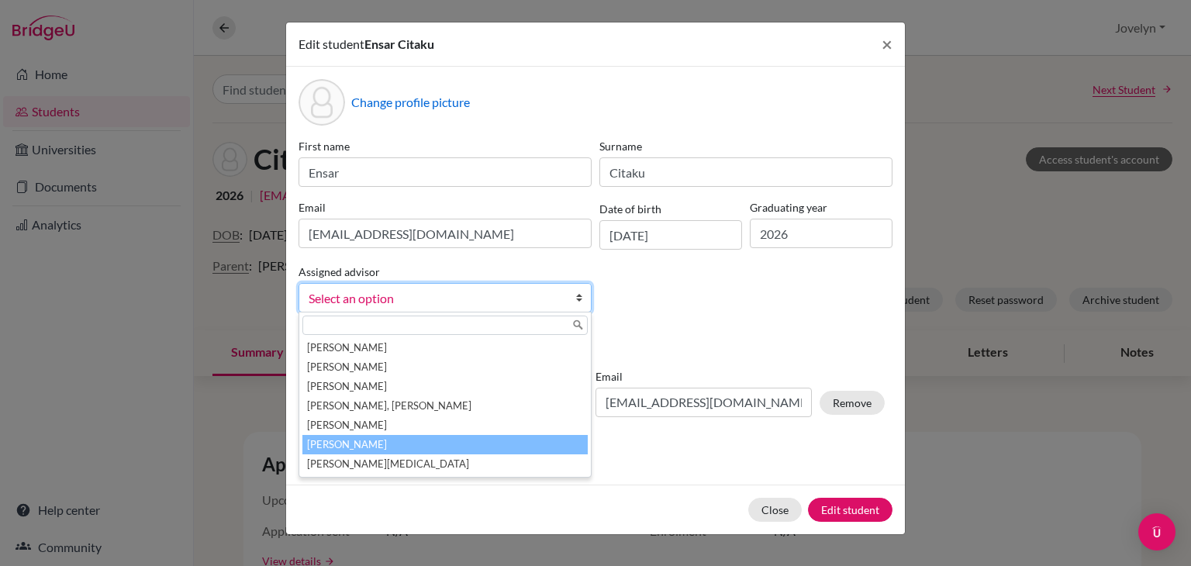
click at [495, 439] on li "[PERSON_NAME]" at bounding box center [444, 444] width 285 height 19
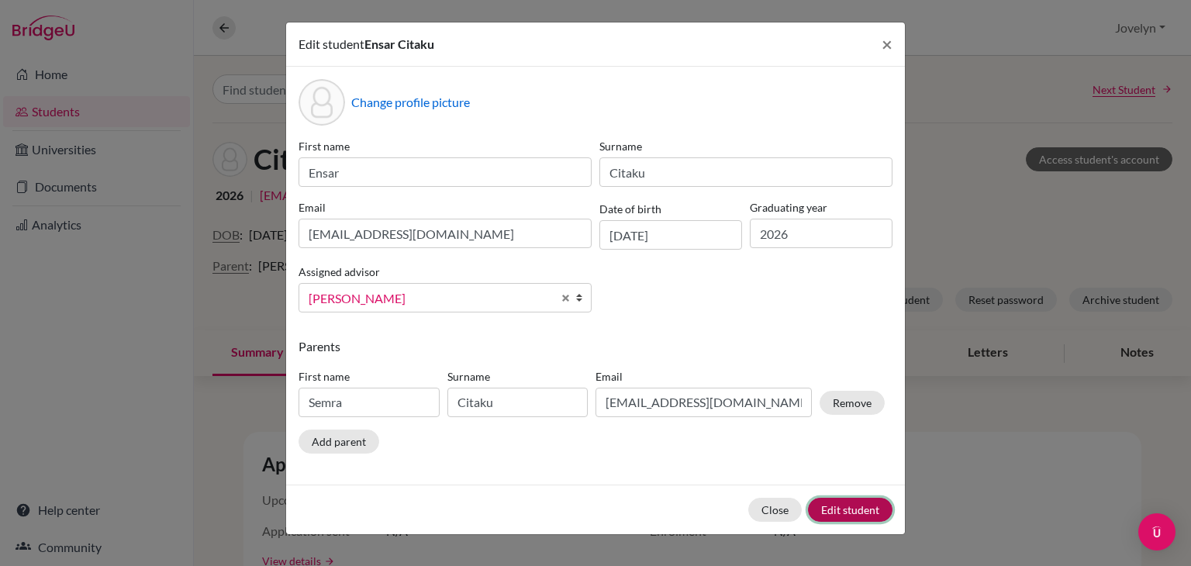
click at [840, 509] on button "Edit student" at bounding box center [850, 510] width 84 height 24
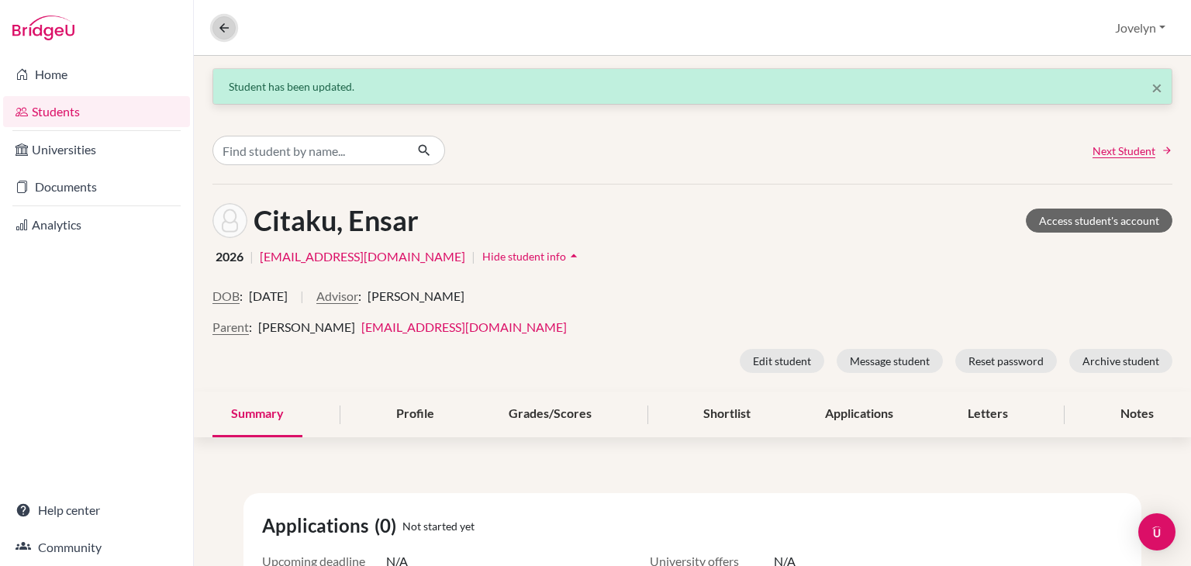
click at [226, 33] on icon at bounding box center [224, 28] width 14 height 14
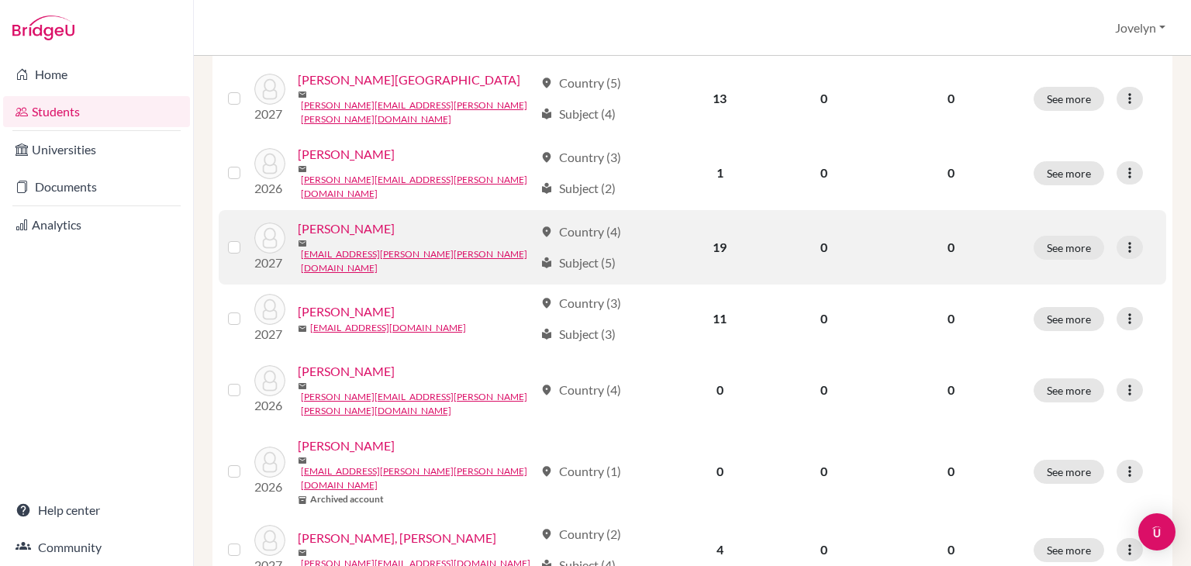
scroll to position [247, 0]
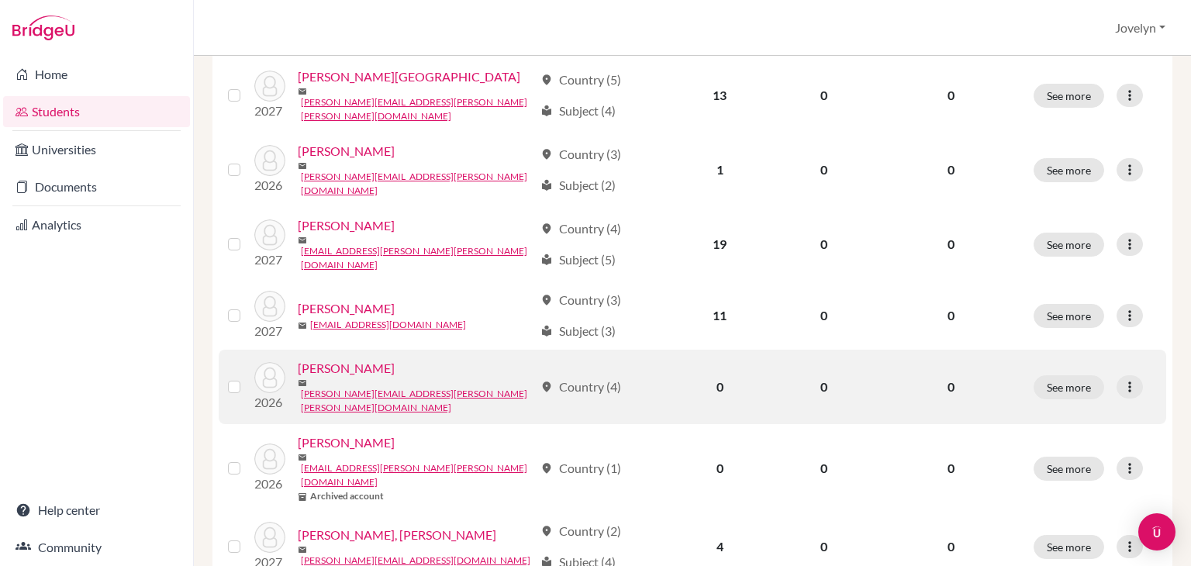
click at [369, 359] on link "Johnston, Brodie" at bounding box center [346, 368] width 97 height 19
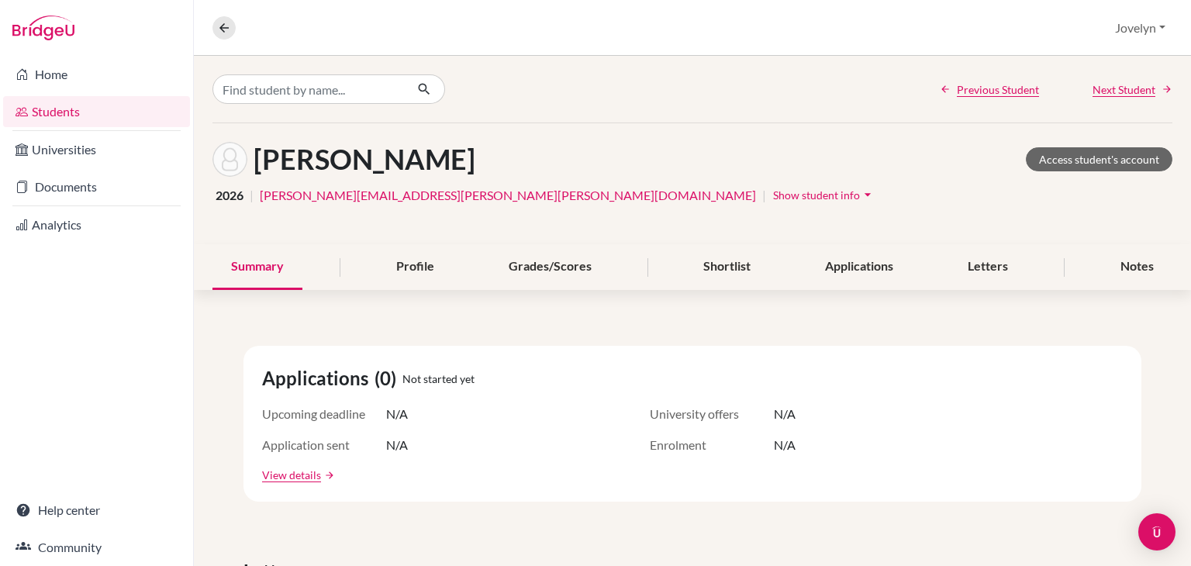
click at [773, 197] on span "Show student info" at bounding box center [816, 194] width 87 height 13
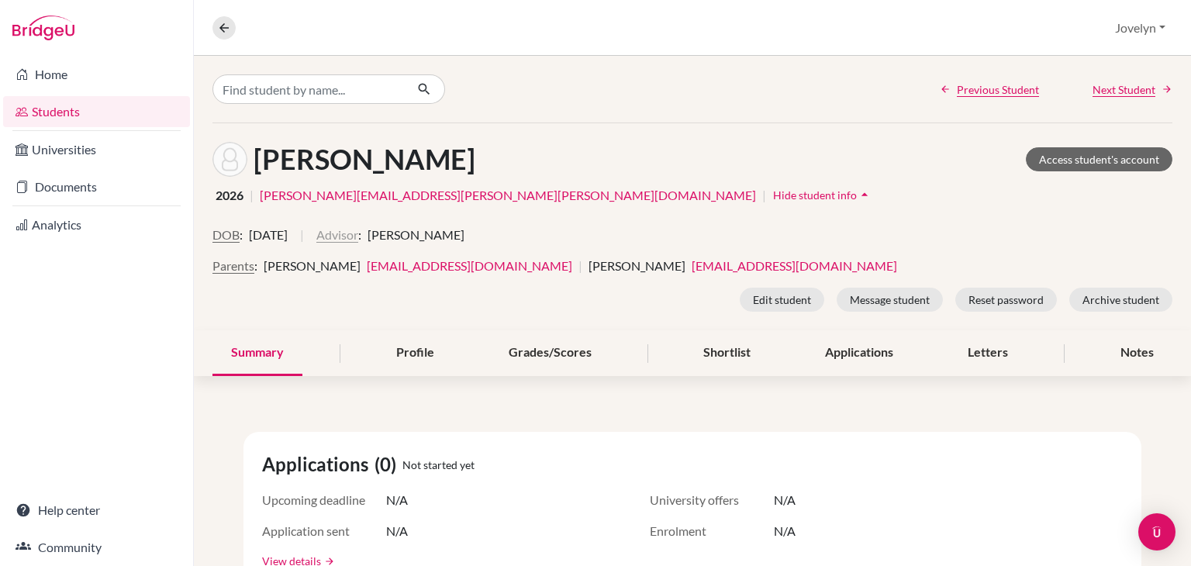
click at [358, 237] on button "Advisor" at bounding box center [337, 235] width 42 height 19
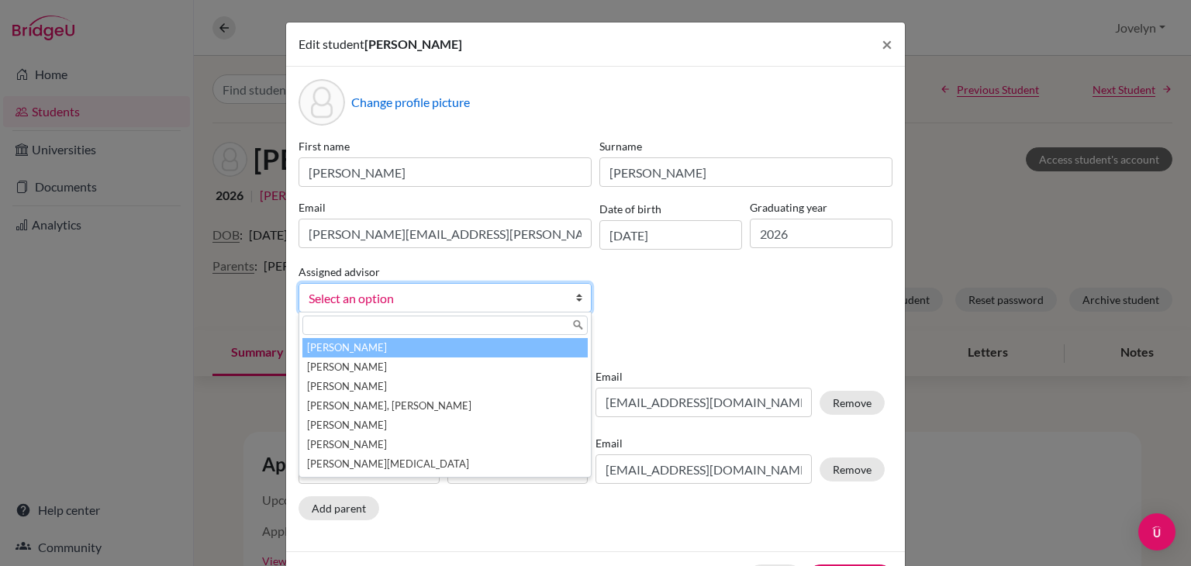
click at [561, 297] on link "Select an option" at bounding box center [444, 297] width 293 height 29
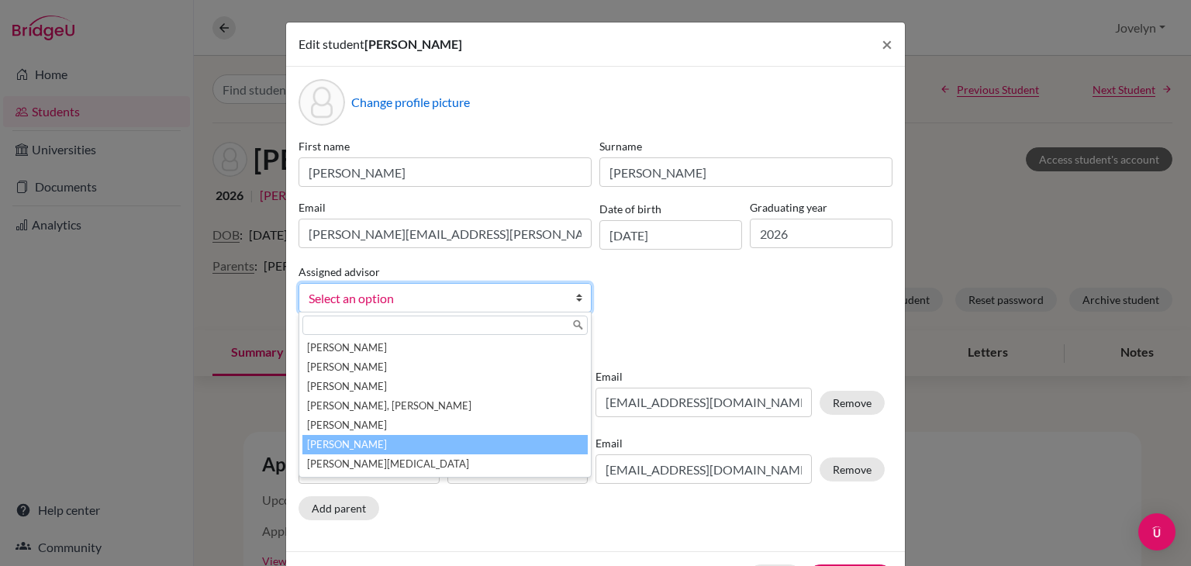
click at [509, 437] on li "[PERSON_NAME]" at bounding box center [444, 444] width 285 height 19
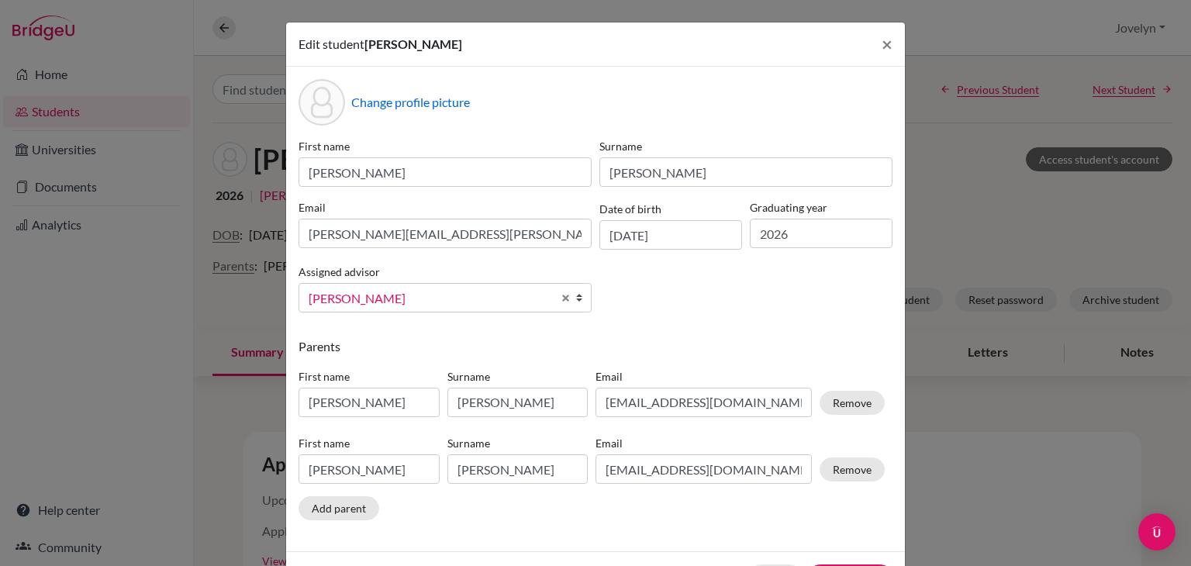
scroll to position [59, 0]
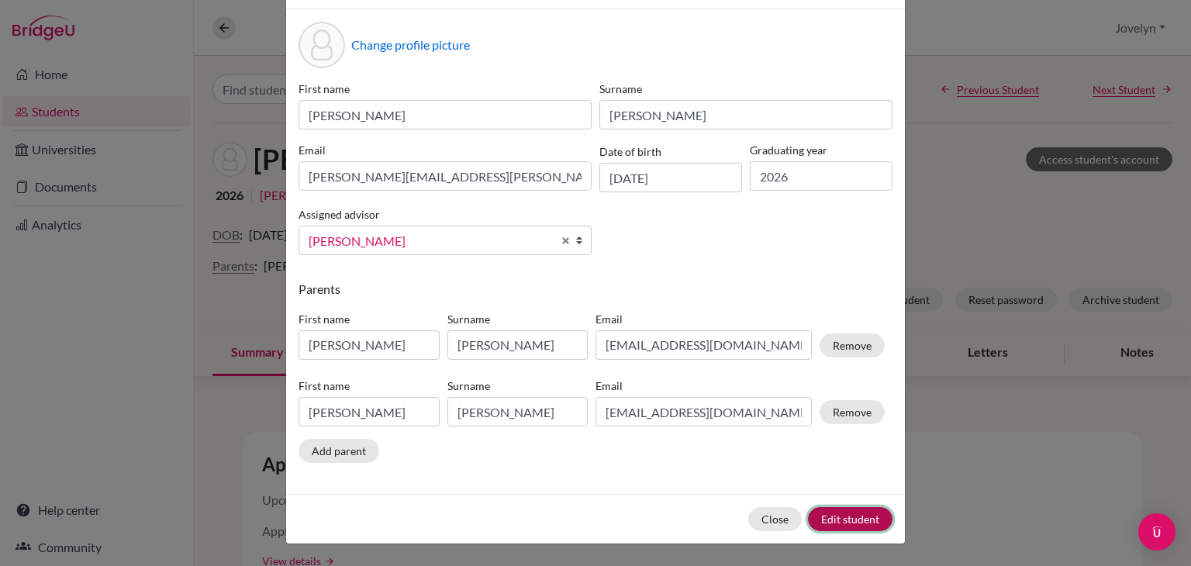
click at [853, 520] on button "Edit student" at bounding box center [850, 519] width 84 height 24
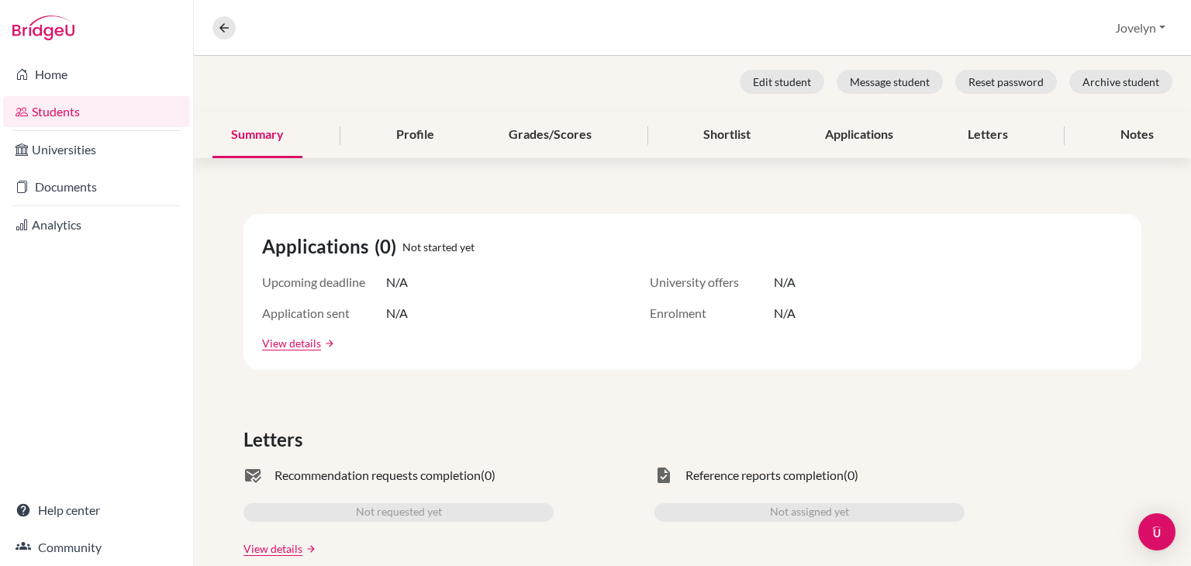
scroll to position [284, 0]
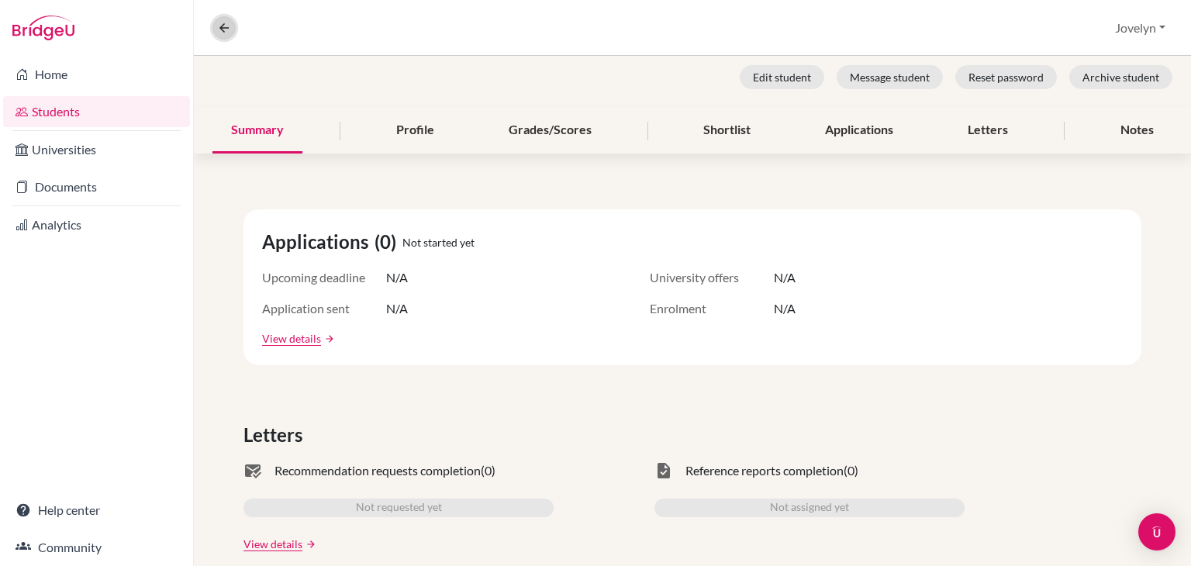
click at [221, 31] on icon at bounding box center [224, 28] width 14 height 14
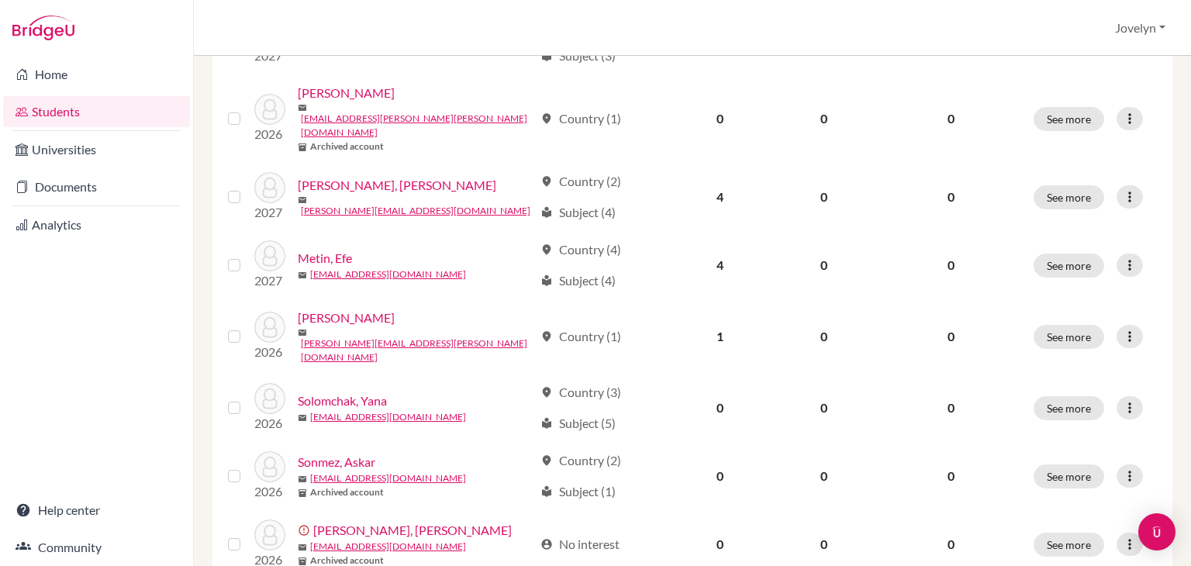
scroll to position [533, 0]
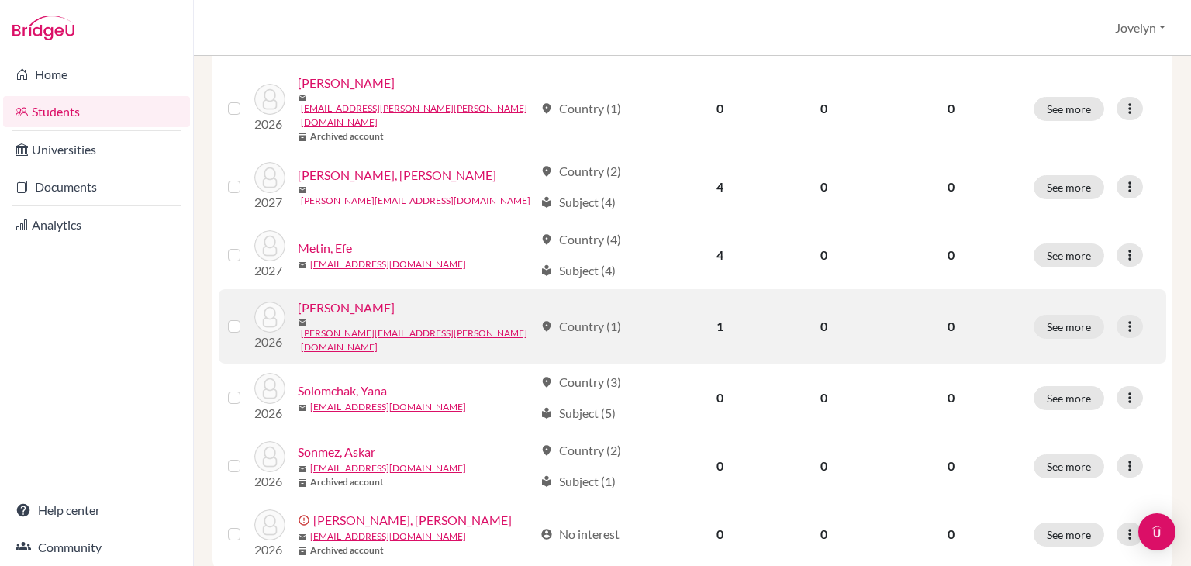
click at [358, 298] on link "Pille, Andreas" at bounding box center [346, 307] width 97 height 19
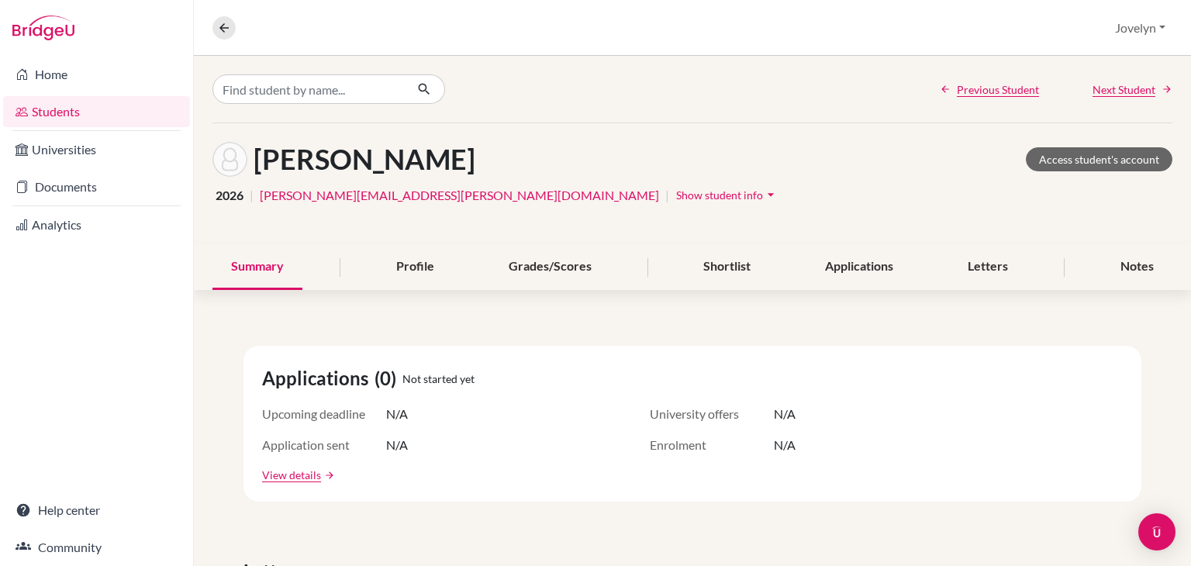
click at [763, 193] on icon "arrow_drop_down" at bounding box center [771, 195] width 16 height 16
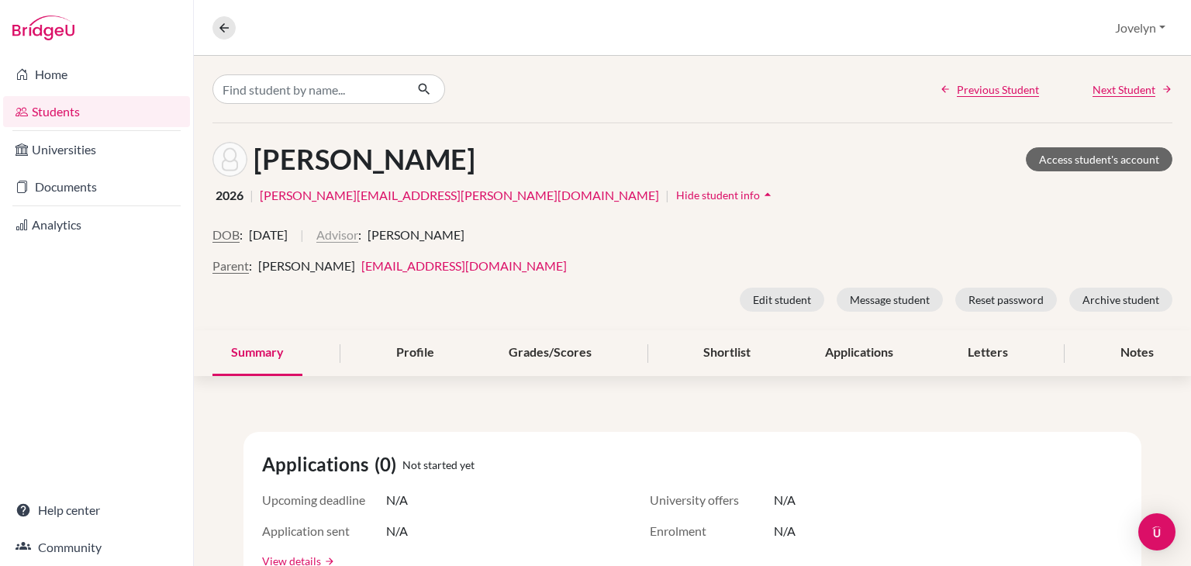
click at [358, 239] on button "Advisor" at bounding box center [337, 235] width 42 height 19
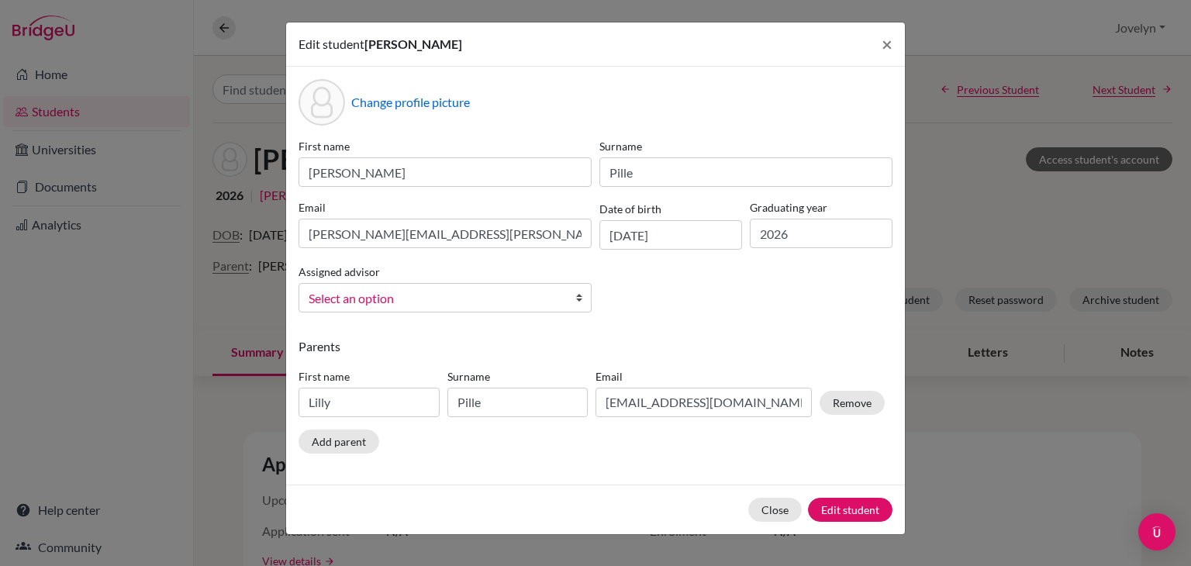
click at [564, 297] on link "Select an option" at bounding box center [444, 297] width 293 height 29
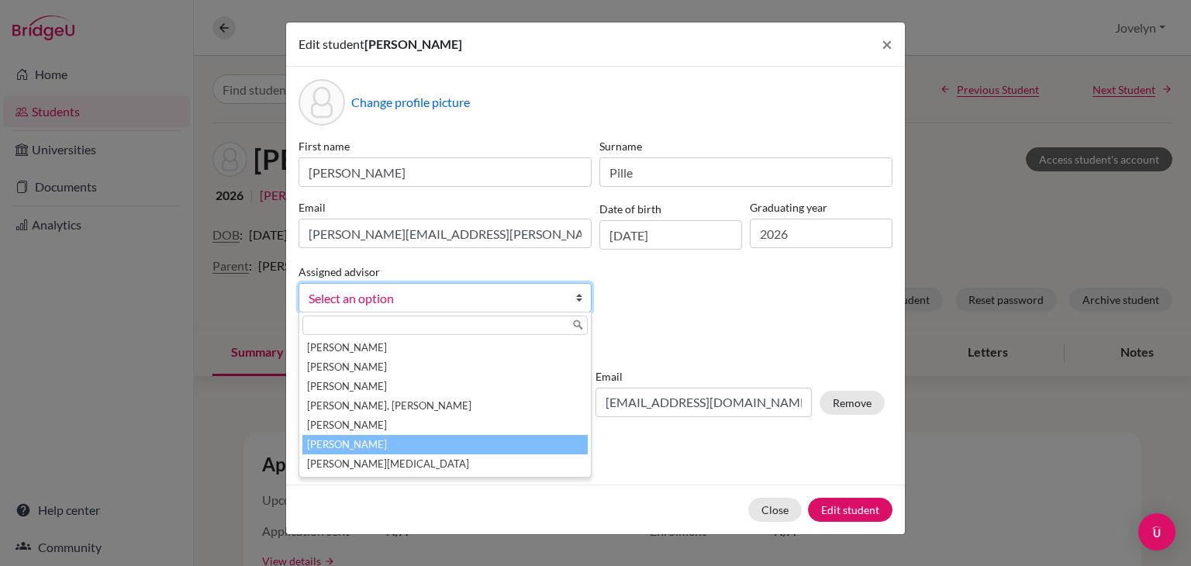
click at [474, 439] on li "[PERSON_NAME]" at bounding box center [444, 444] width 285 height 19
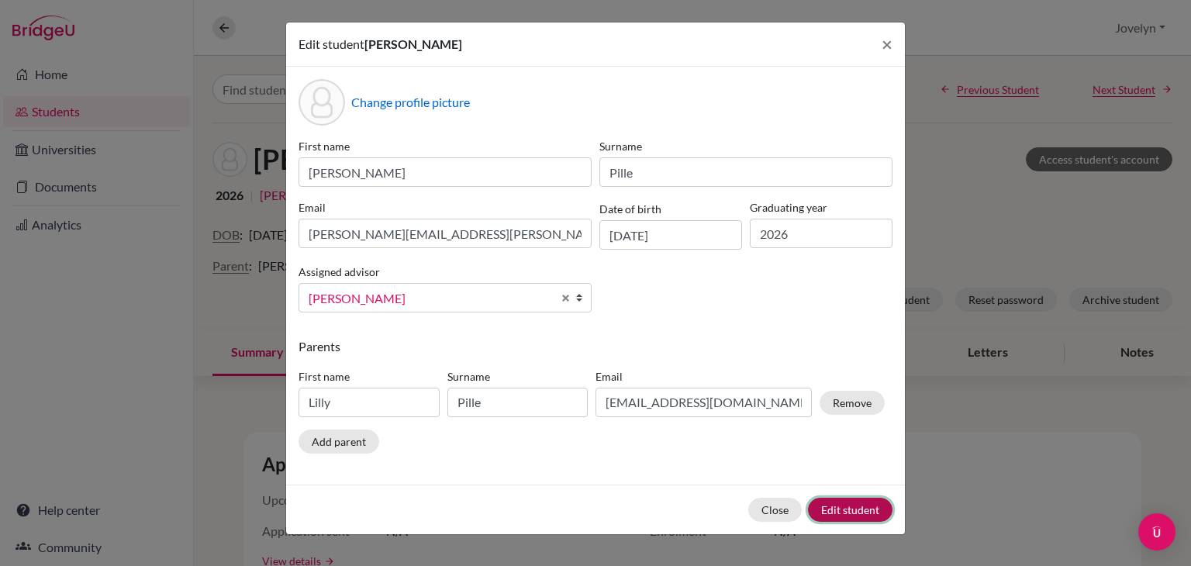
click at [865, 503] on button "Edit student" at bounding box center [850, 510] width 84 height 24
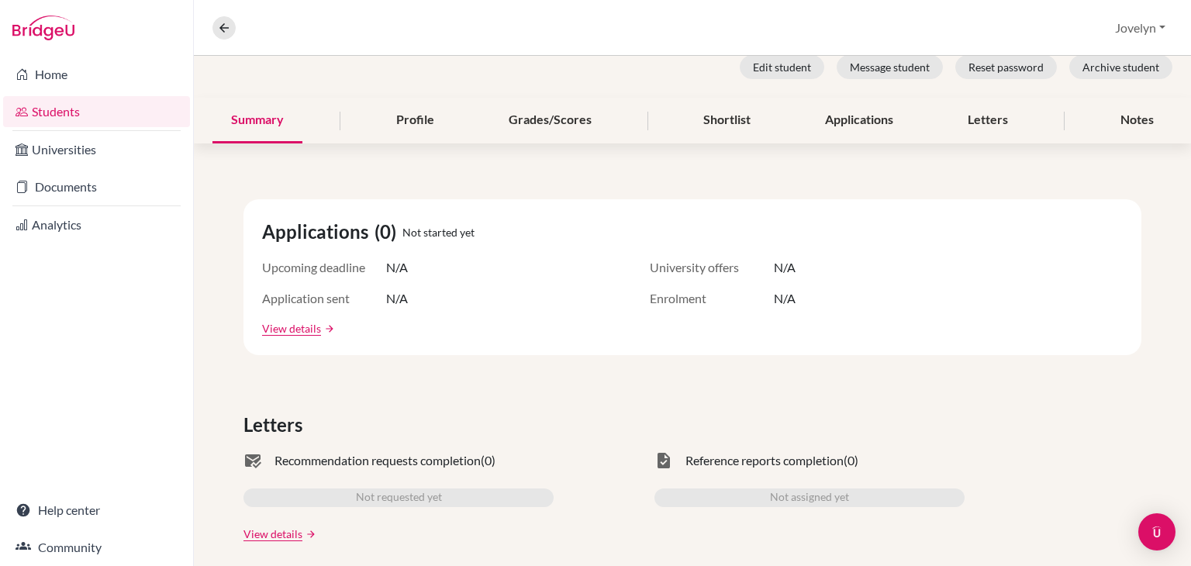
scroll to position [316, 0]
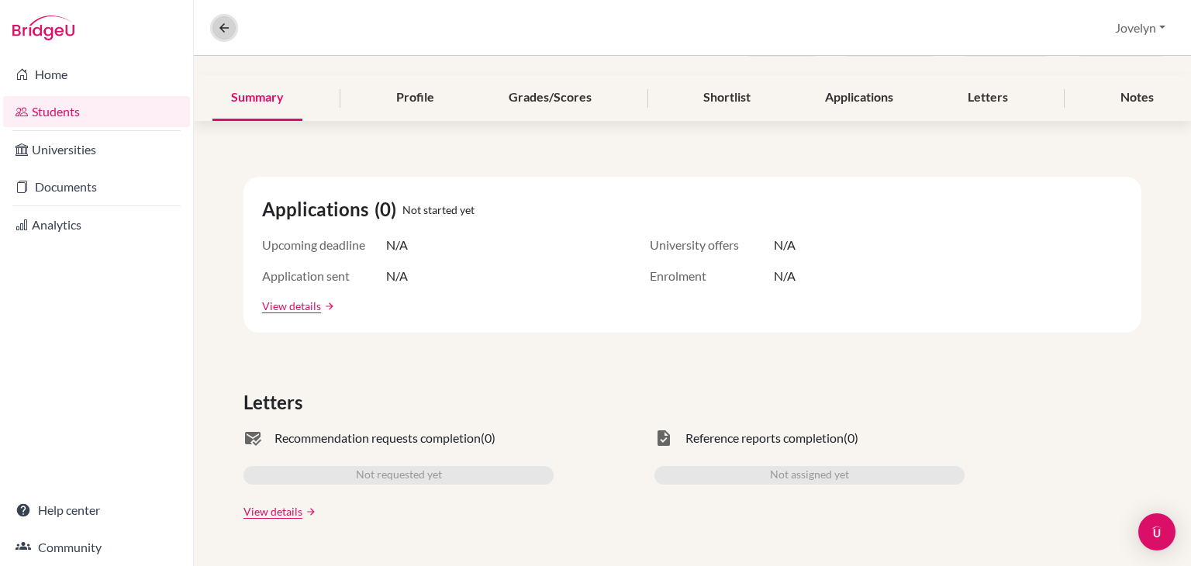
click at [223, 22] on icon at bounding box center [224, 28] width 14 height 14
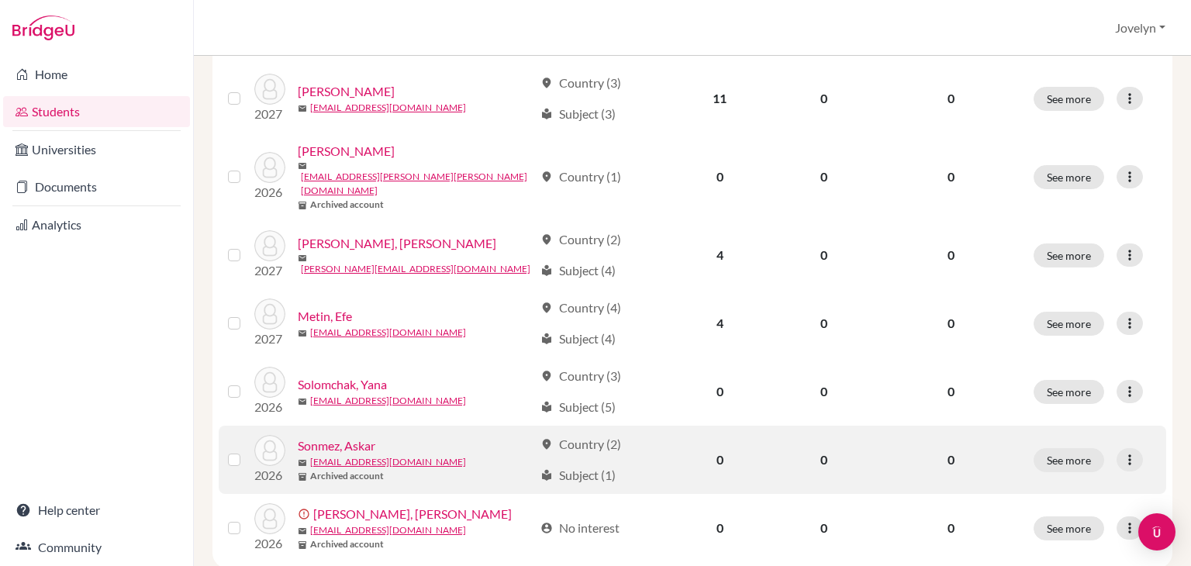
scroll to position [440, 0]
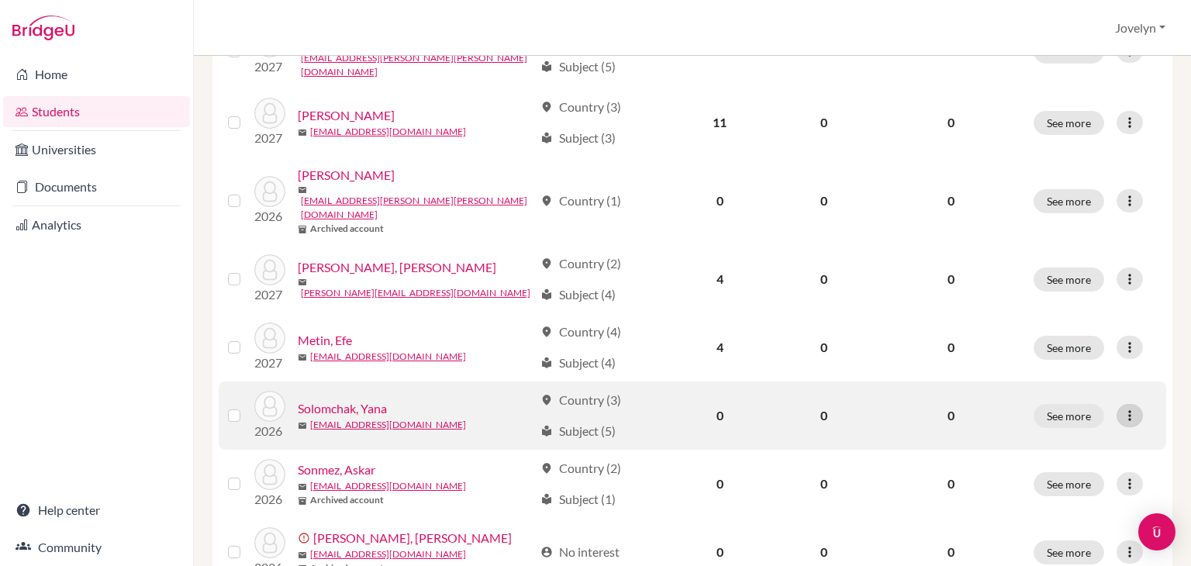
click at [1122, 408] on icon at bounding box center [1130, 416] width 16 height 16
click at [327, 399] on link "Solomchak, Yana" at bounding box center [342, 408] width 89 height 19
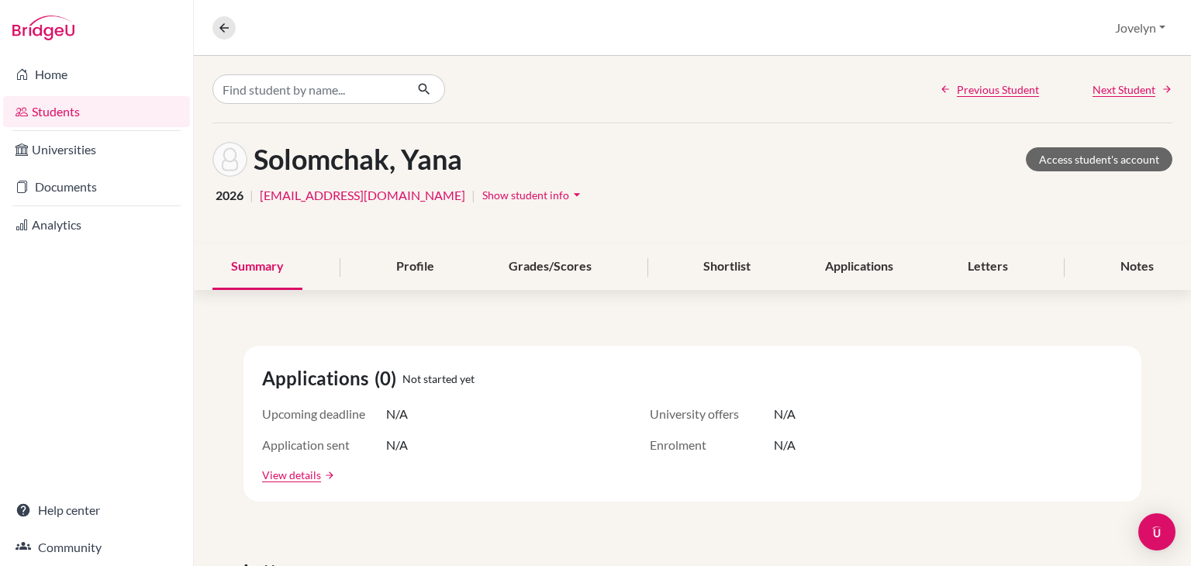
click at [482, 194] on span "Show student info" at bounding box center [525, 194] width 87 height 13
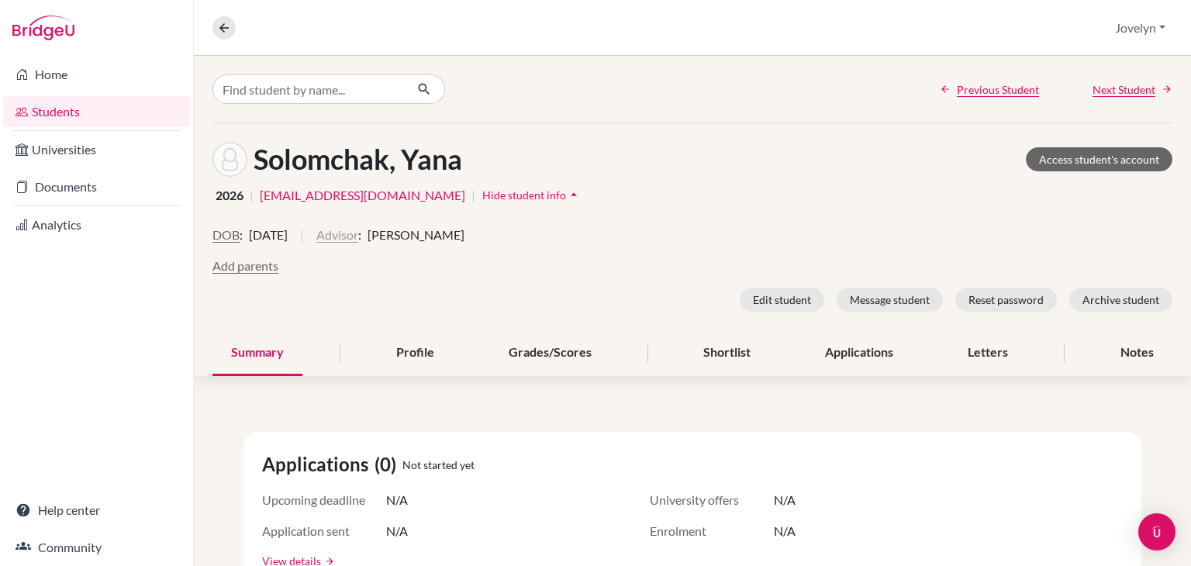
click at [358, 243] on button "Advisor" at bounding box center [337, 235] width 42 height 19
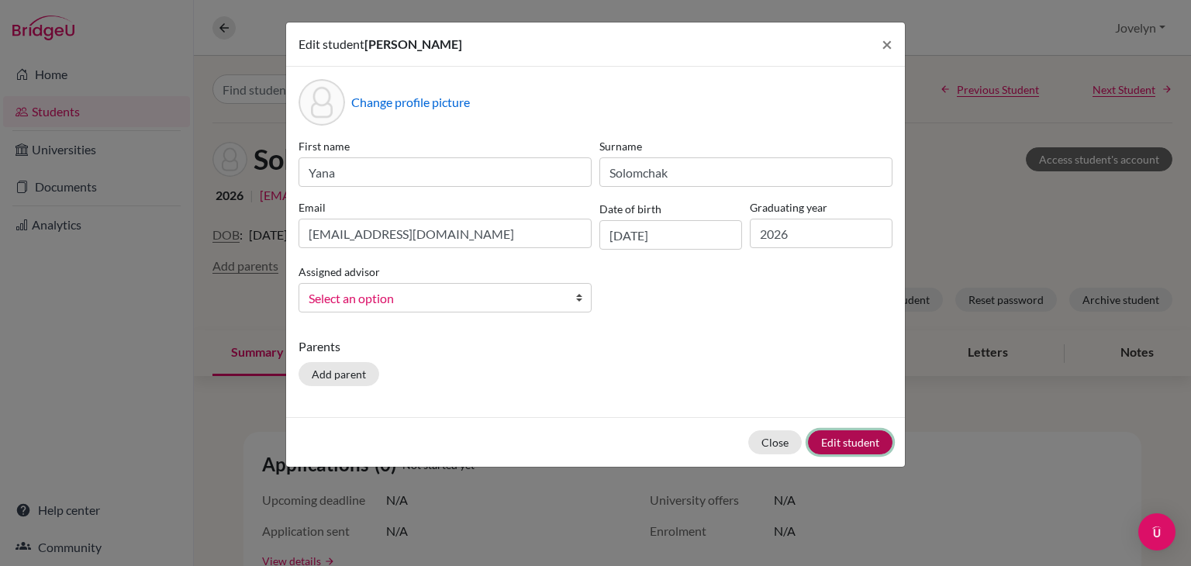
click at [847, 444] on button "Edit student" at bounding box center [850, 442] width 84 height 24
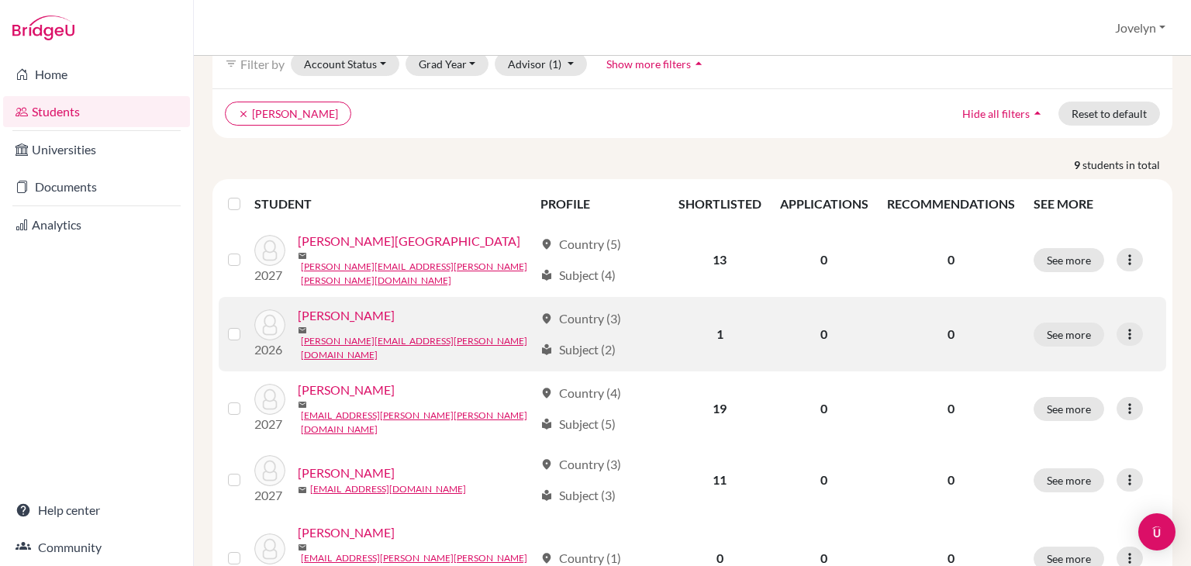
scroll to position [90, 0]
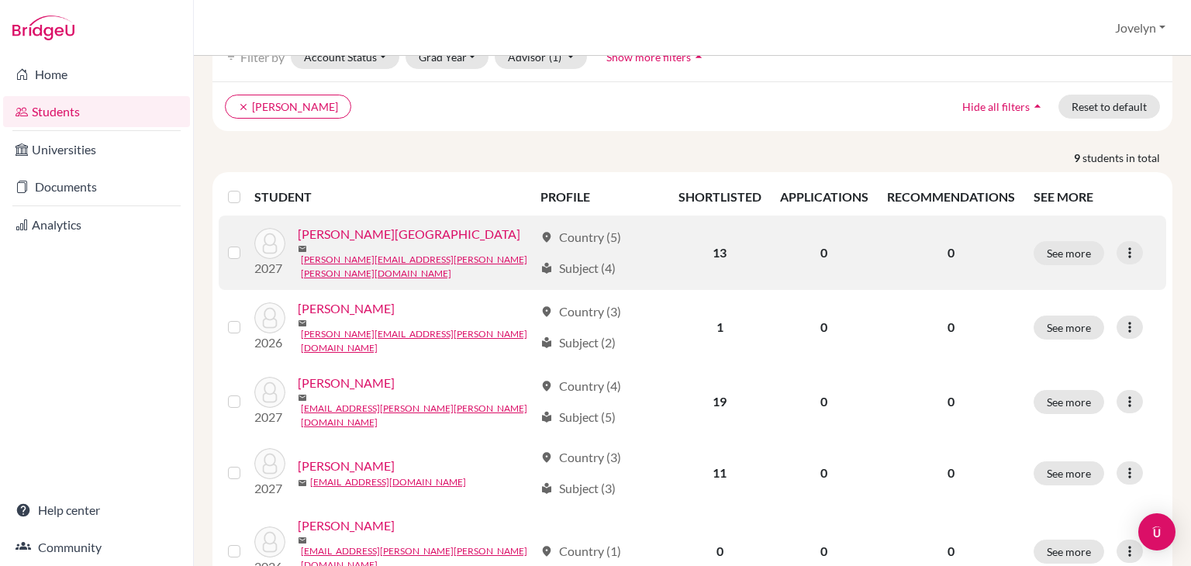
click at [399, 240] on link "[PERSON_NAME][GEOGRAPHIC_DATA]" at bounding box center [409, 234] width 222 height 19
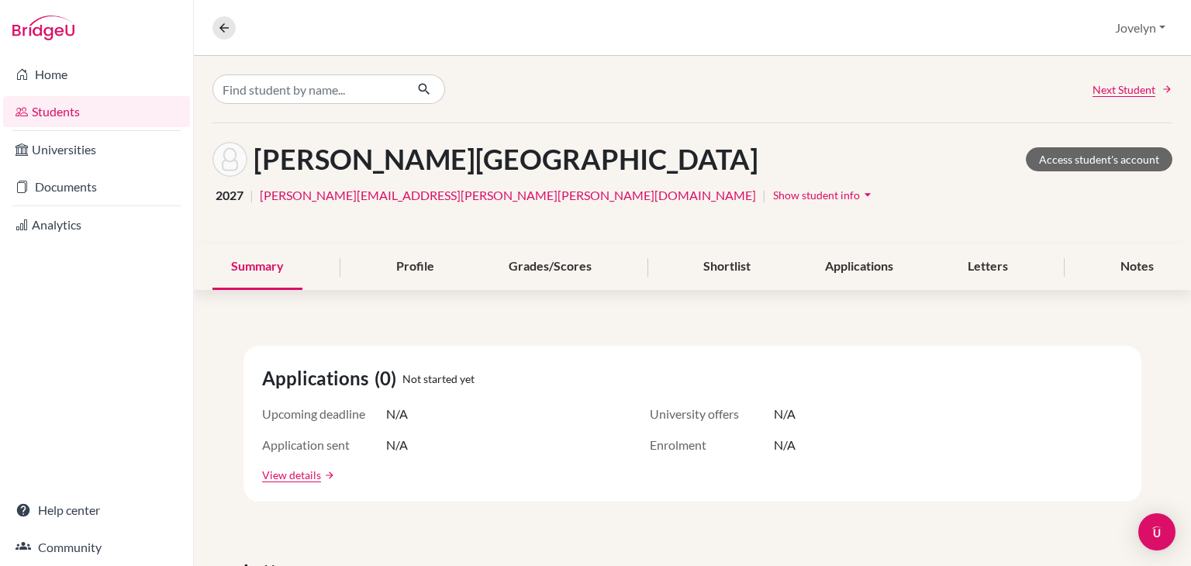
click at [860, 200] on icon "arrow_drop_down" at bounding box center [868, 195] width 16 height 16
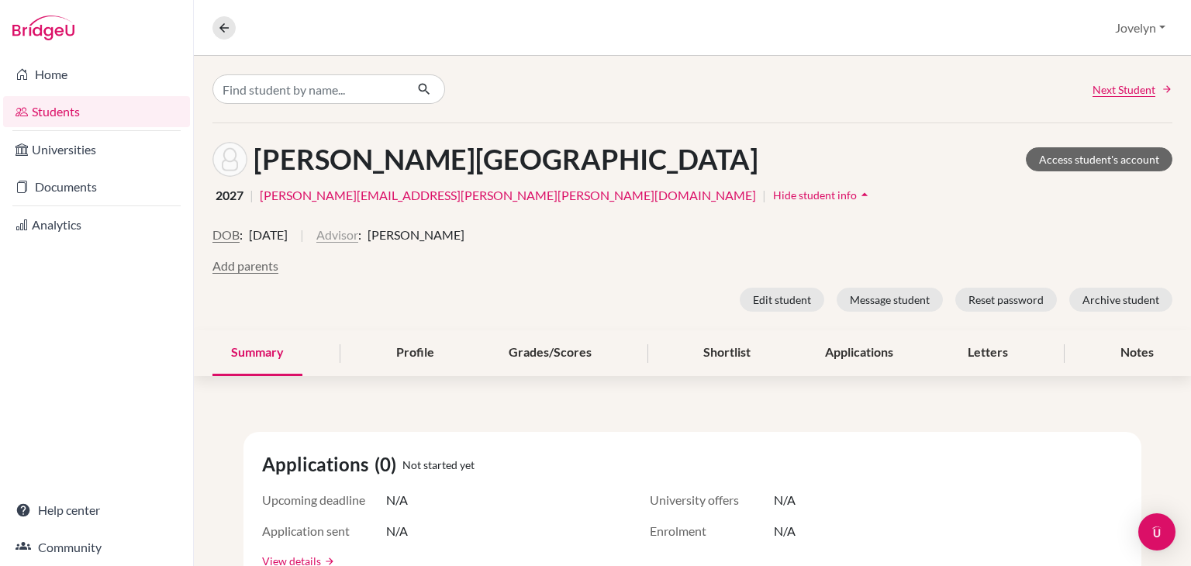
click at [358, 241] on button "Advisor" at bounding box center [337, 235] width 42 height 19
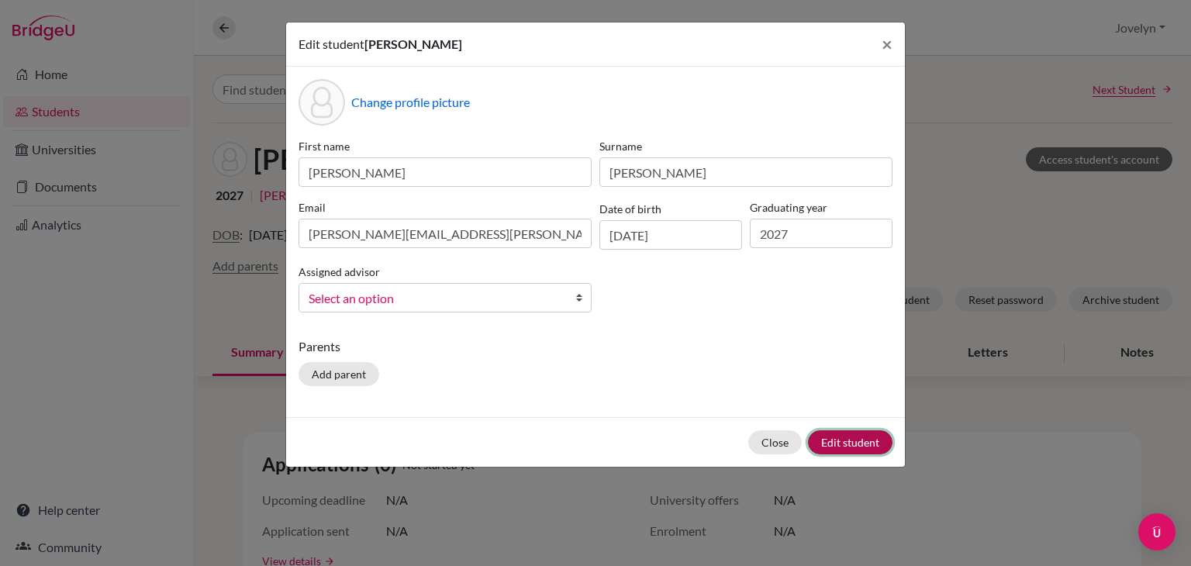
click at [867, 447] on button "Edit student" at bounding box center [850, 442] width 84 height 24
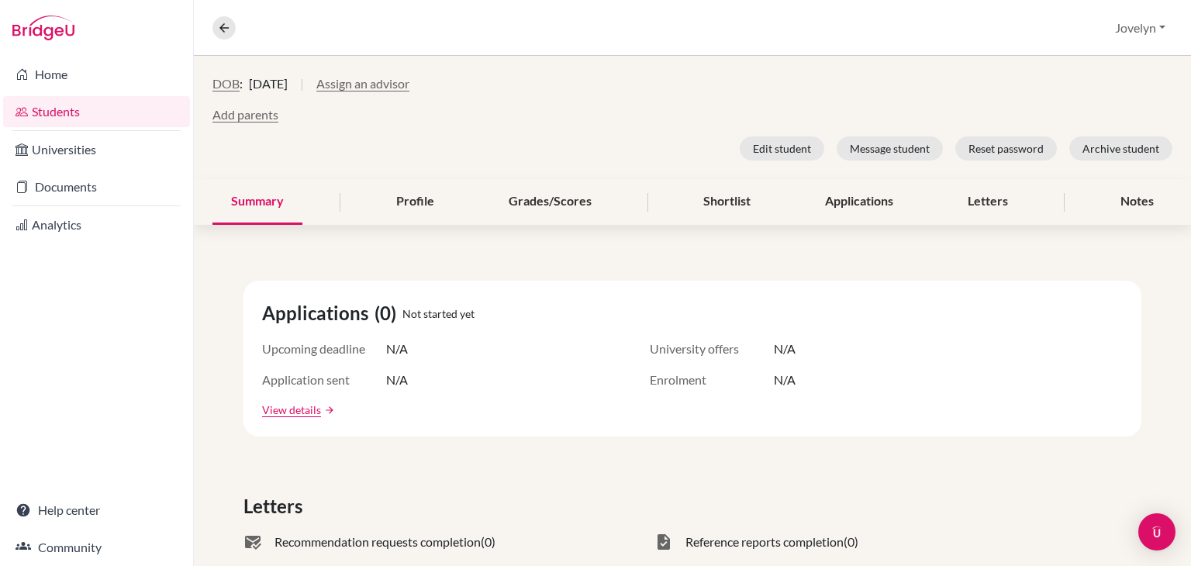
scroll to position [242, 0]
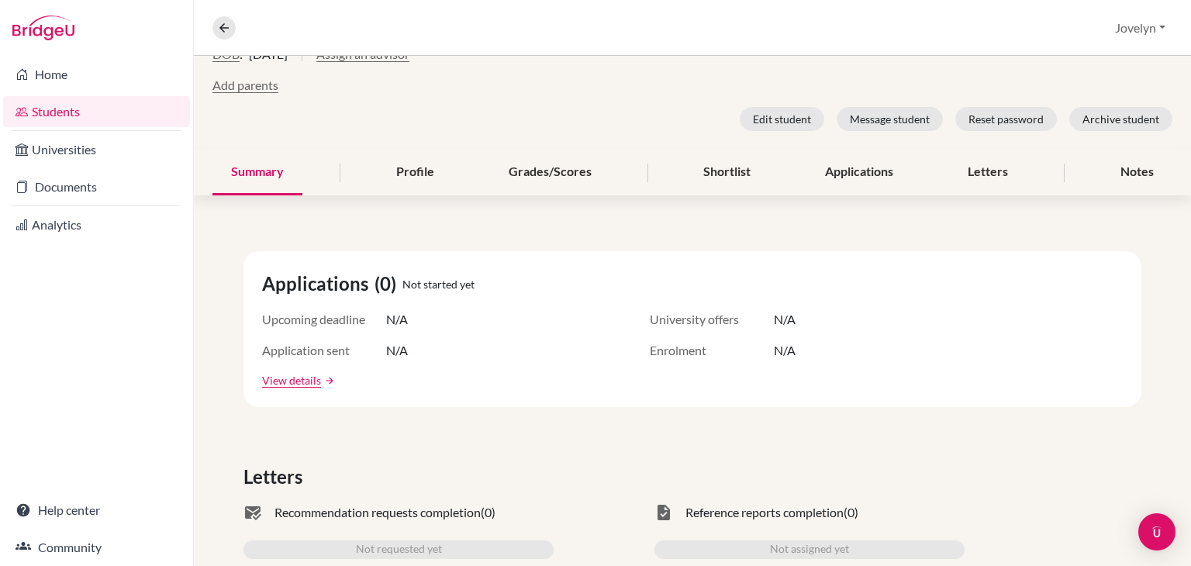
click at [211, 19] on div "Overview Student details Jovelyn Profile School Settings Log out" at bounding box center [692, 28] width 997 height 56
click at [221, 25] on icon at bounding box center [224, 28] width 14 height 14
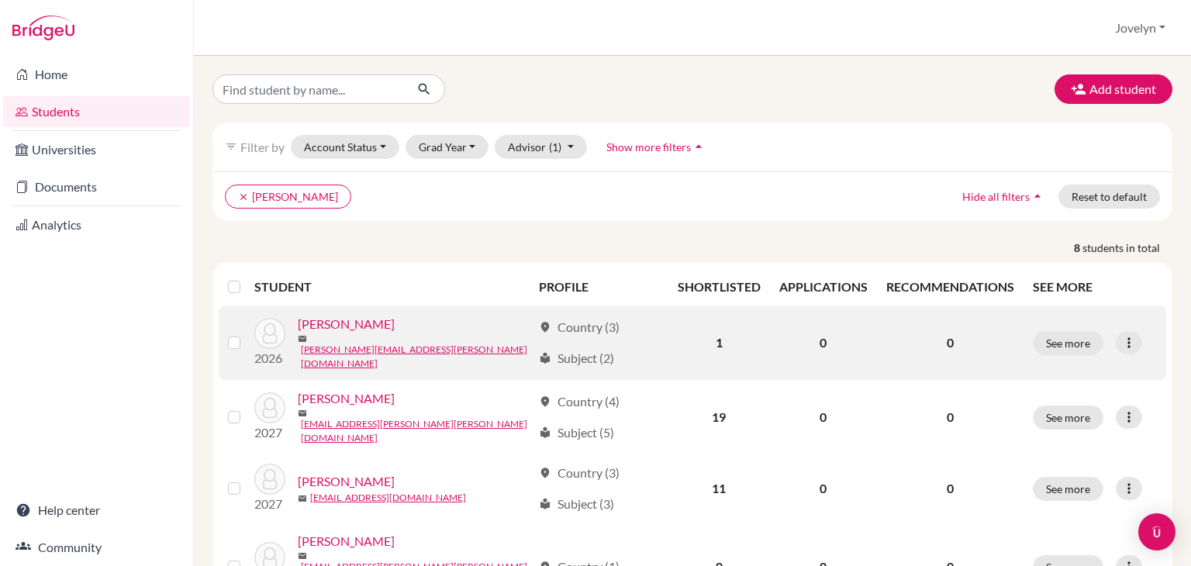
click at [350, 326] on link "Danza, Victor" at bounding box center [346, 324] width 97 height 19
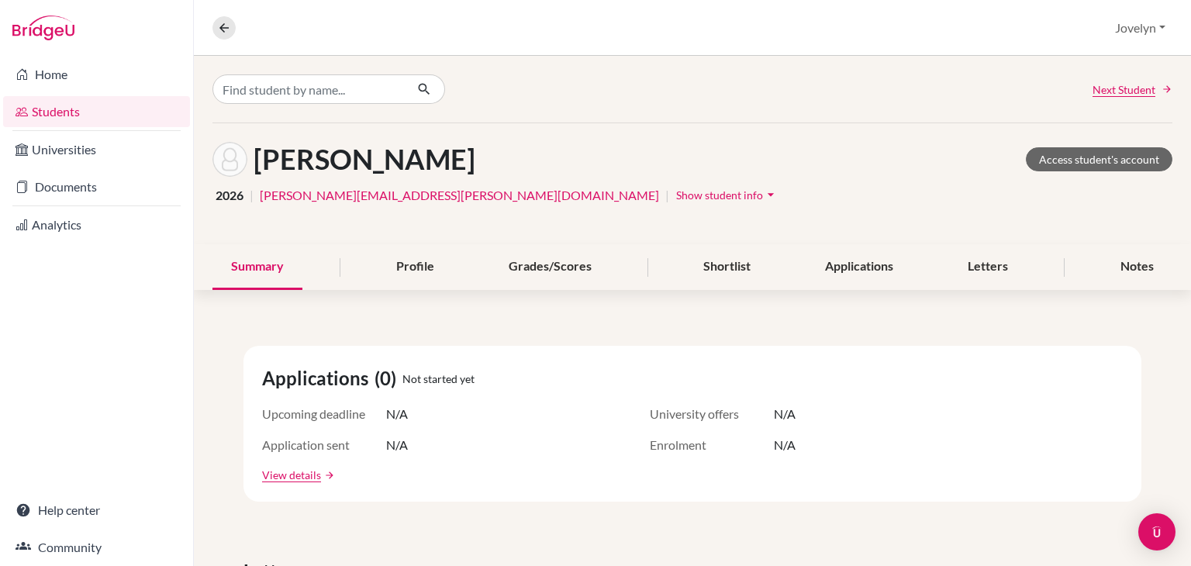
click at [763, 193] on icon "arrow_drop_down" at bounding box center [771, 195] width 16 height 16
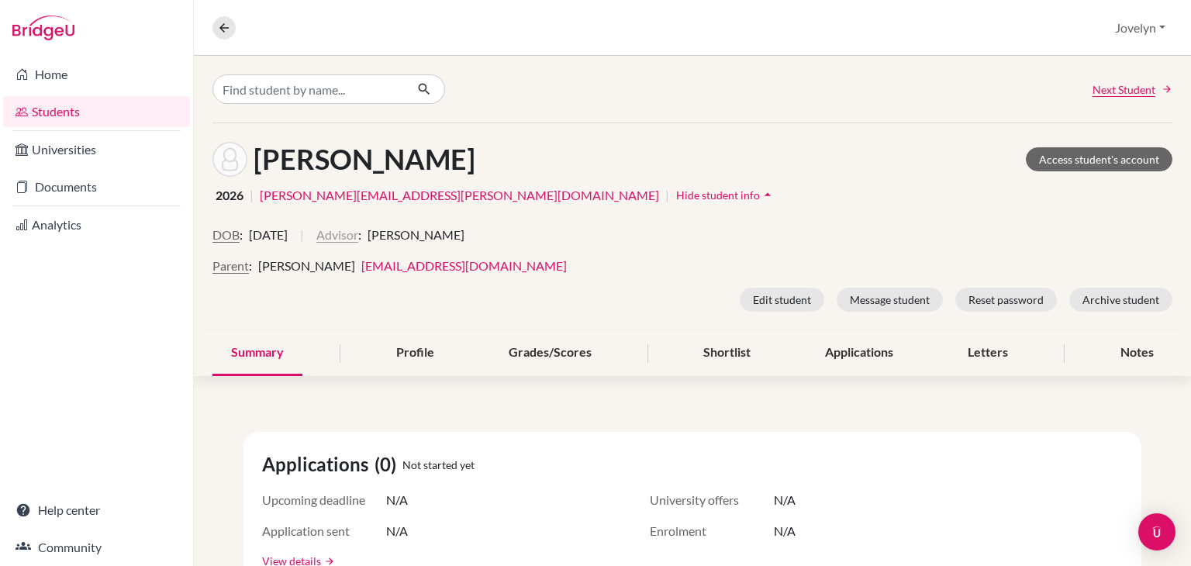
click at [358, 235] on button "Advisor" at bounding box center [337, 235] width 42 height 19
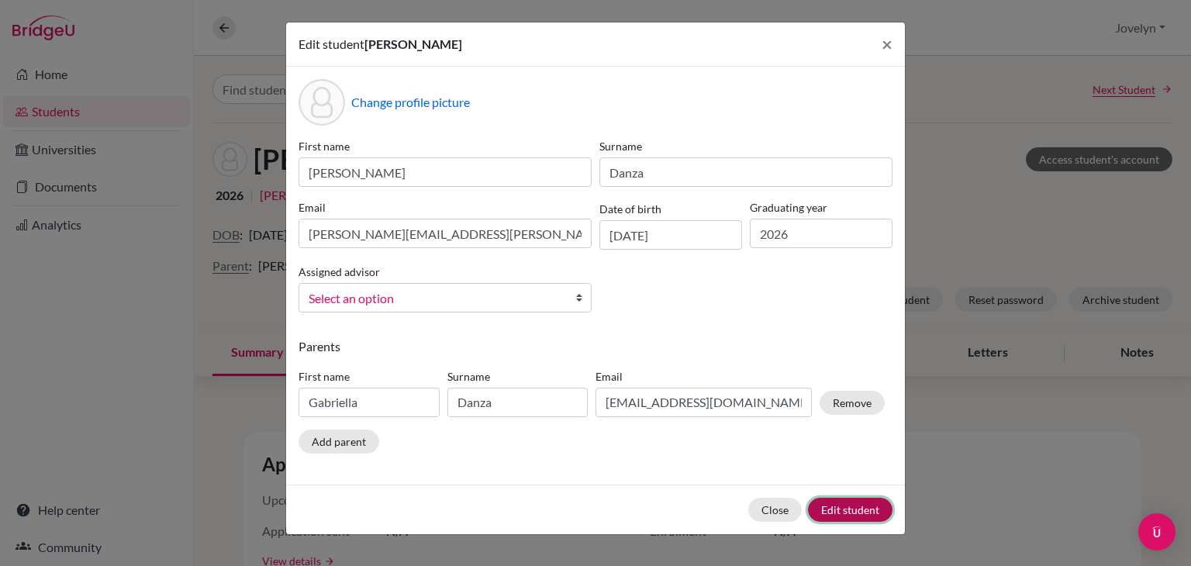
click at [844, 504] on button "Edit student" at bounding box center [850, 510] width 84 height 24
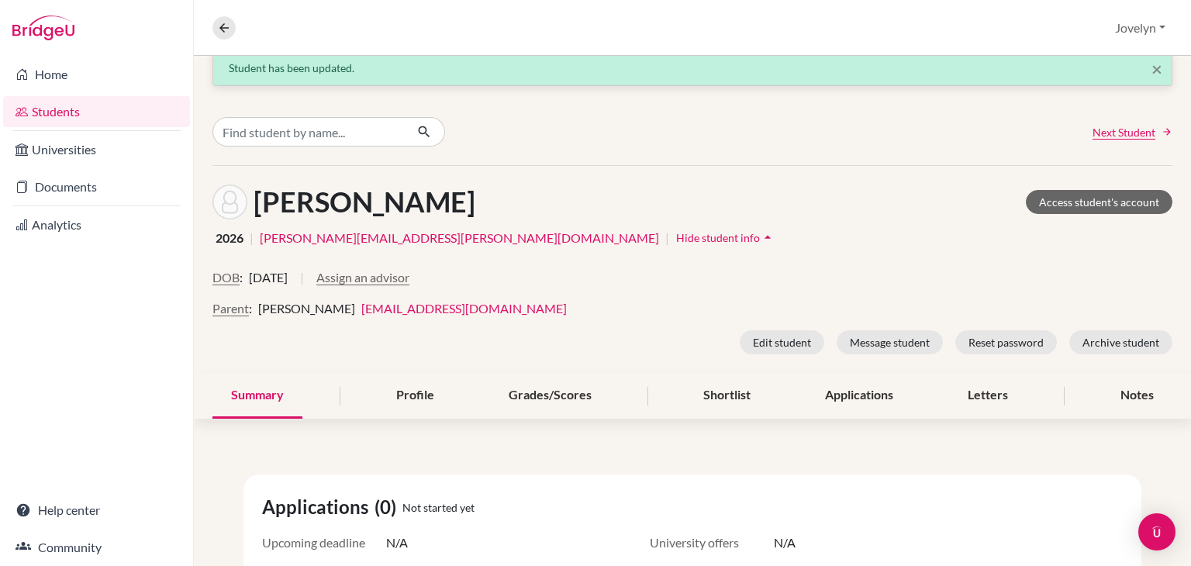
scroll to position [19, 0]
click at [229, 35] on button at bounding box center [223, 27] width 23 height 23
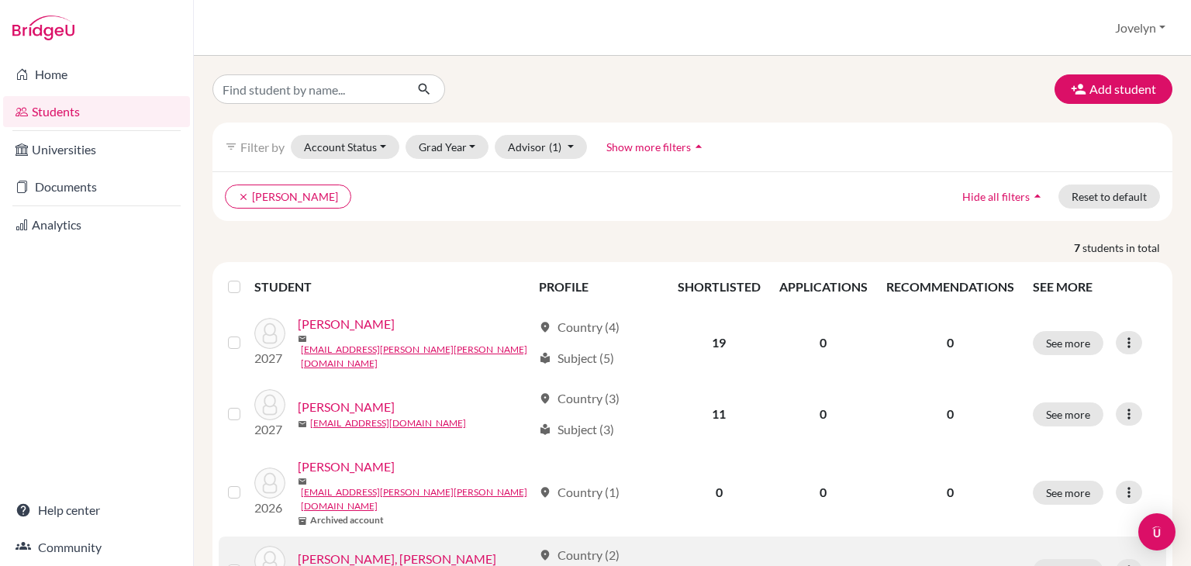
click at [350, 550] on link "Levenko, Mykola" at bounding box center [397, 559] width 198 height 19
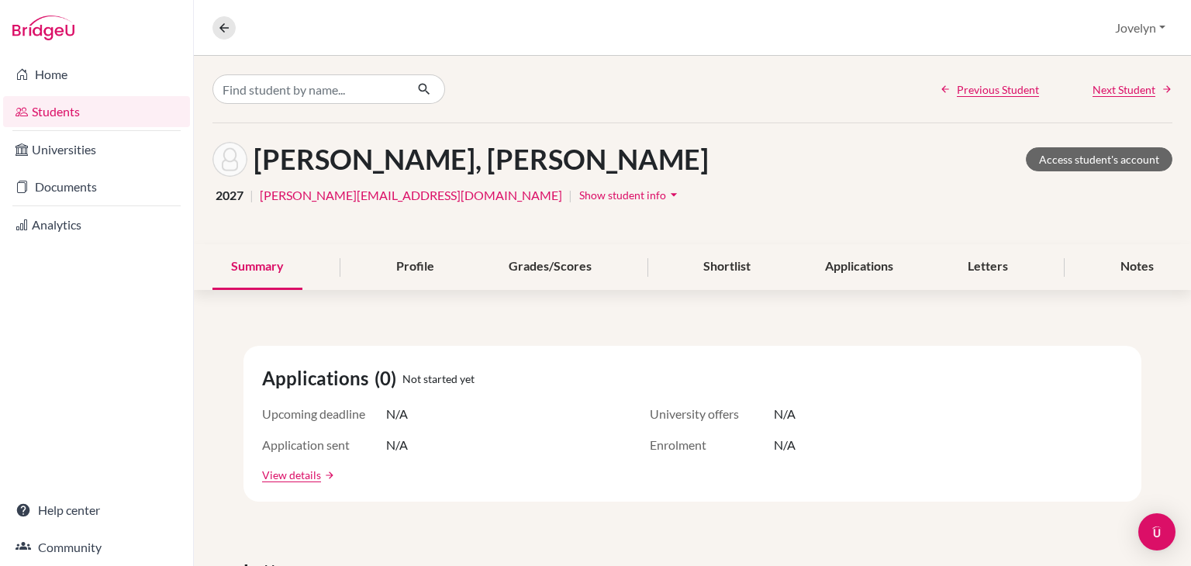
click at [579, 190] on span "Show student info" at bounding box center [622, 194] width 87 height 13
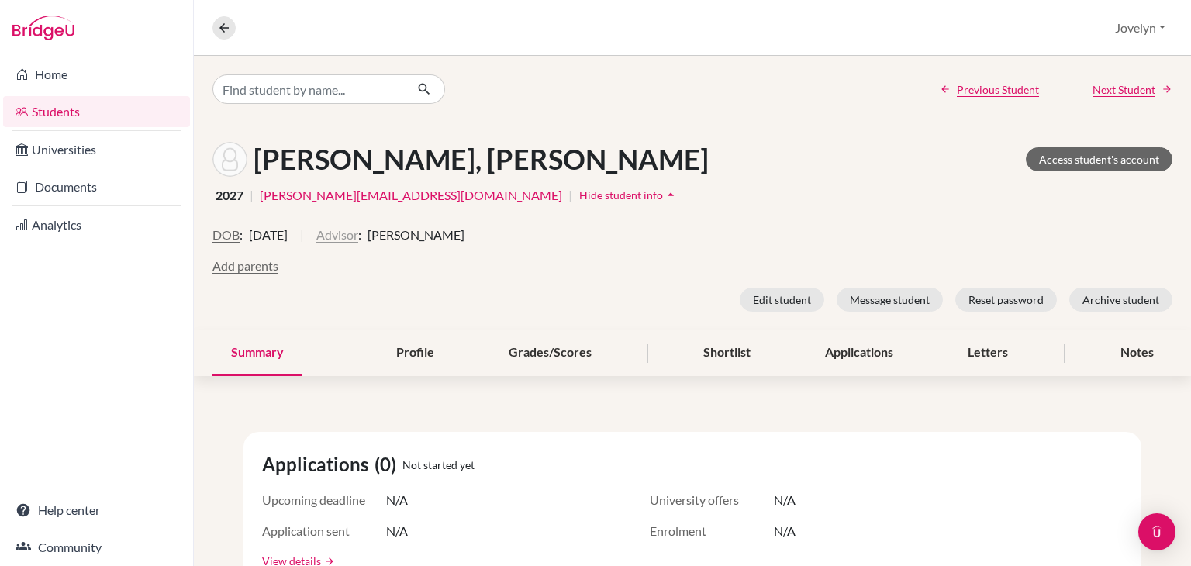
click at [358, 235] on button "Advisor" at bounding box center [337, 235] width 42 height 19
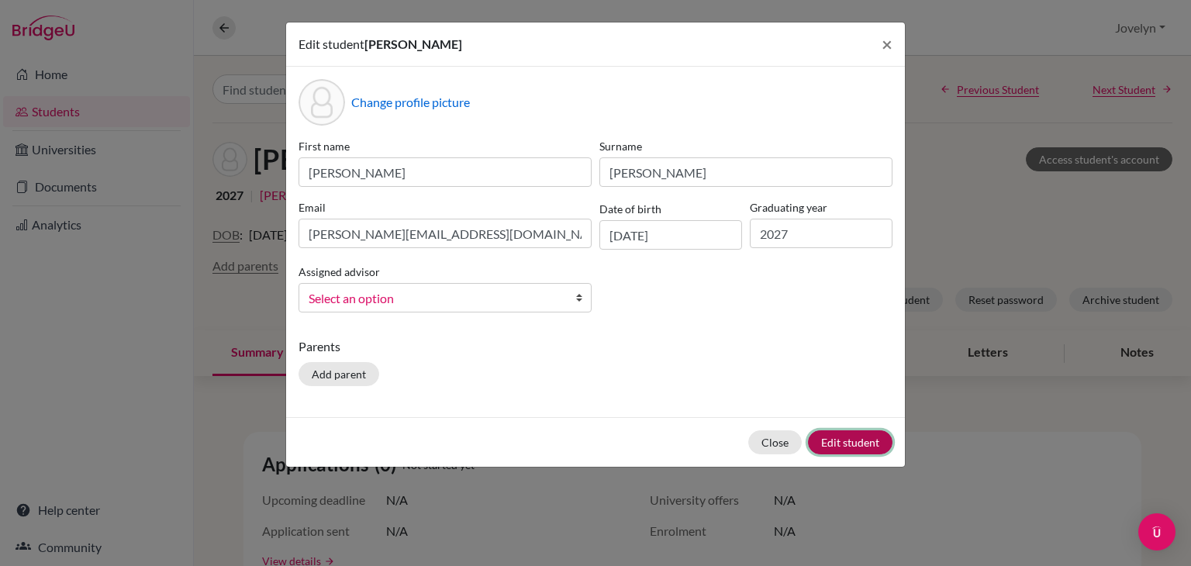
click at [856, 435] on button "Edit student" at bounding box center [850, 442] width 84 height 24
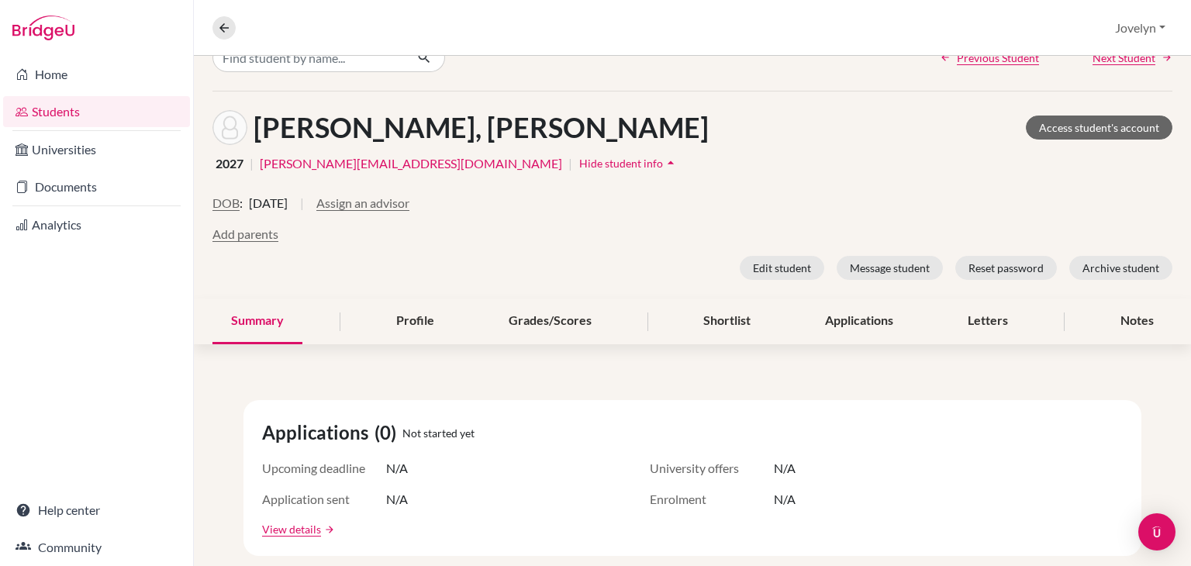
scroll to position [89, 0]
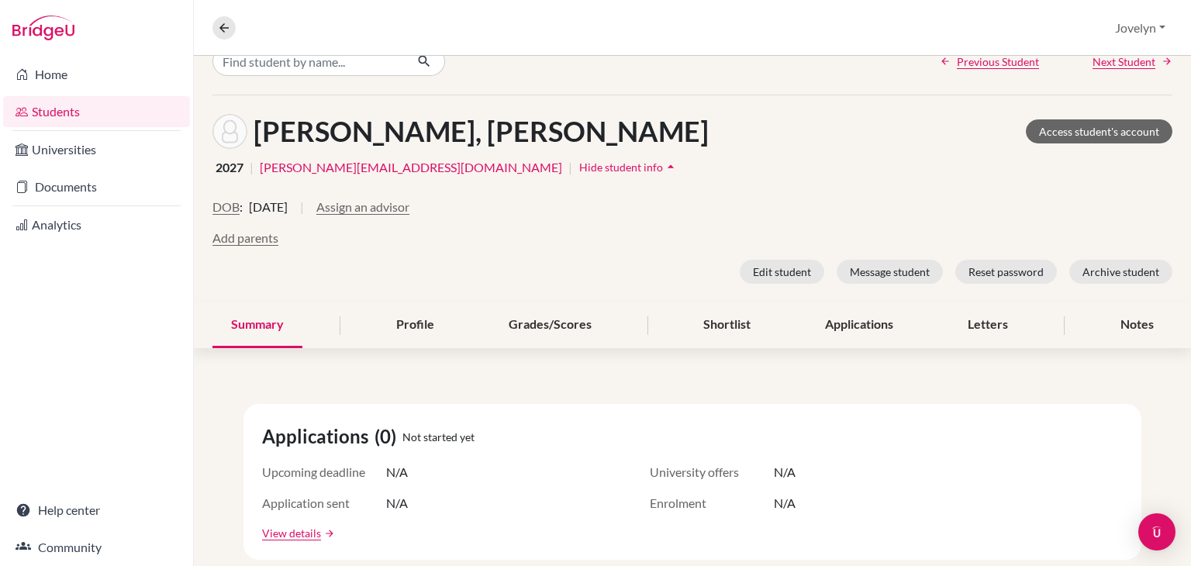
click at [226, 16] on nav "Overview Student details" at bounding box center [230, 27] width 36 height 23
click at [226, 24] on icon at bounding box center [224, 28] width 14 height 14
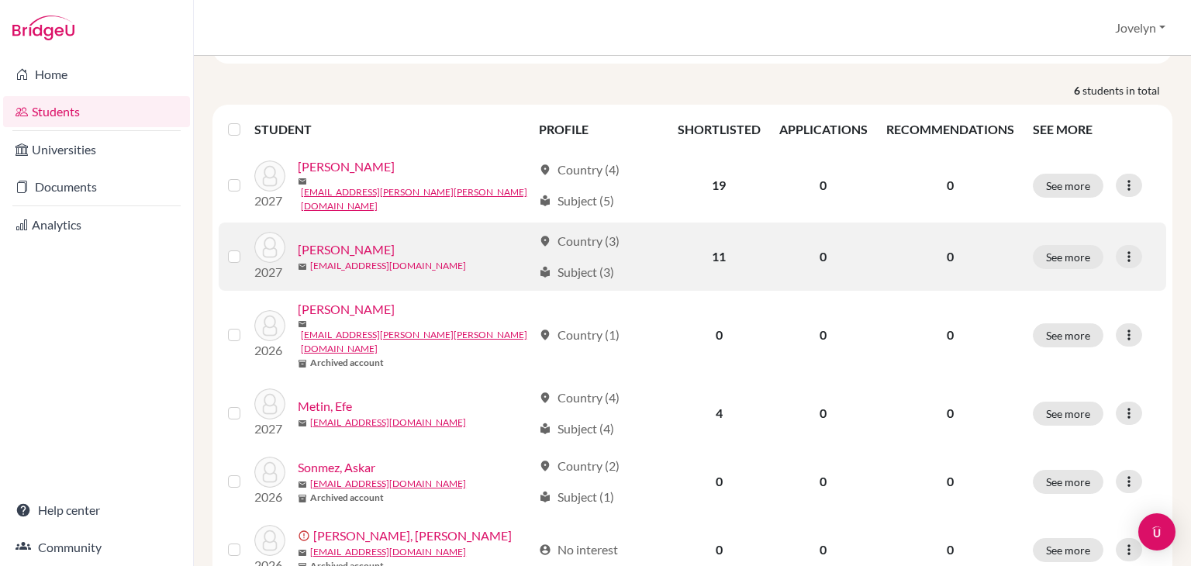
scroll to position [191, 0]
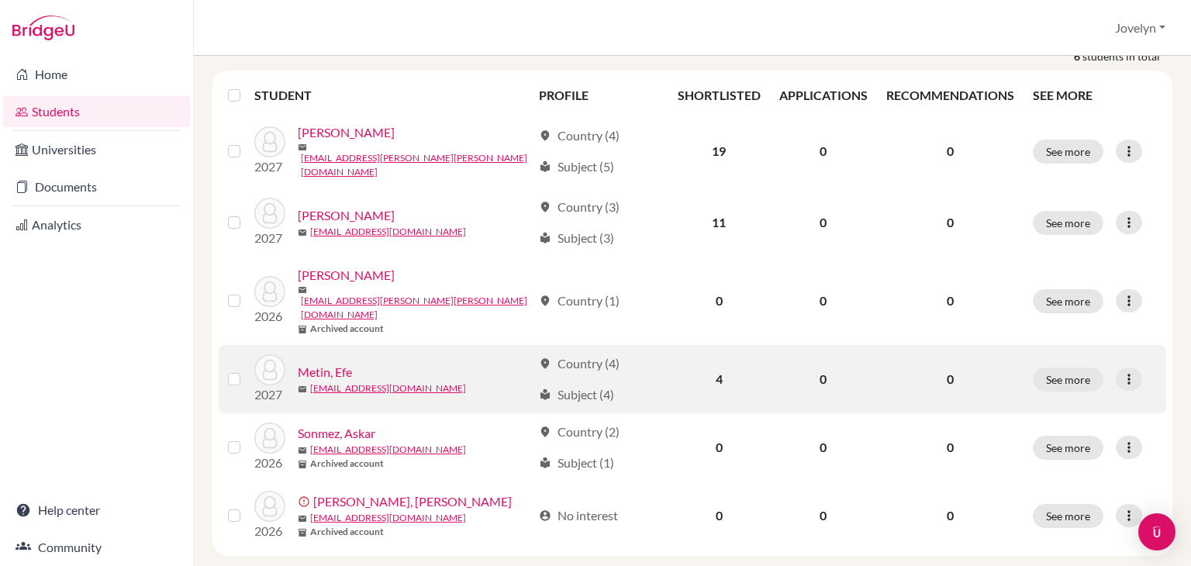
click at [334, 363] on link "Metin, Efe" at bounding box center [325, 372] width 54 height 19
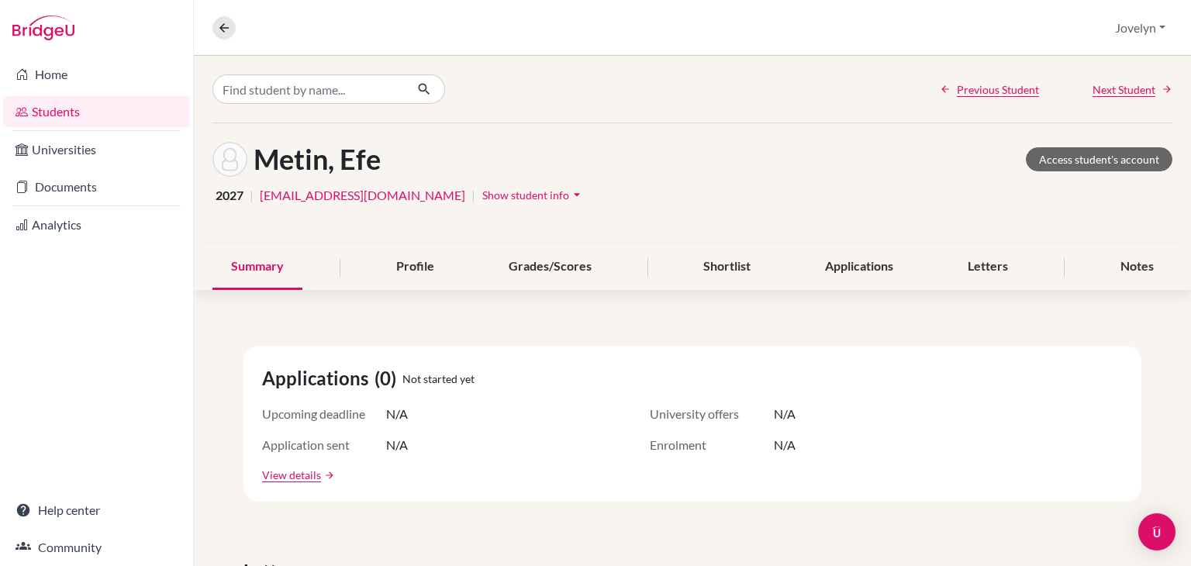
click at [482, 193] on span "Show student info" at bounding box center [525, 194] width 87 height 13
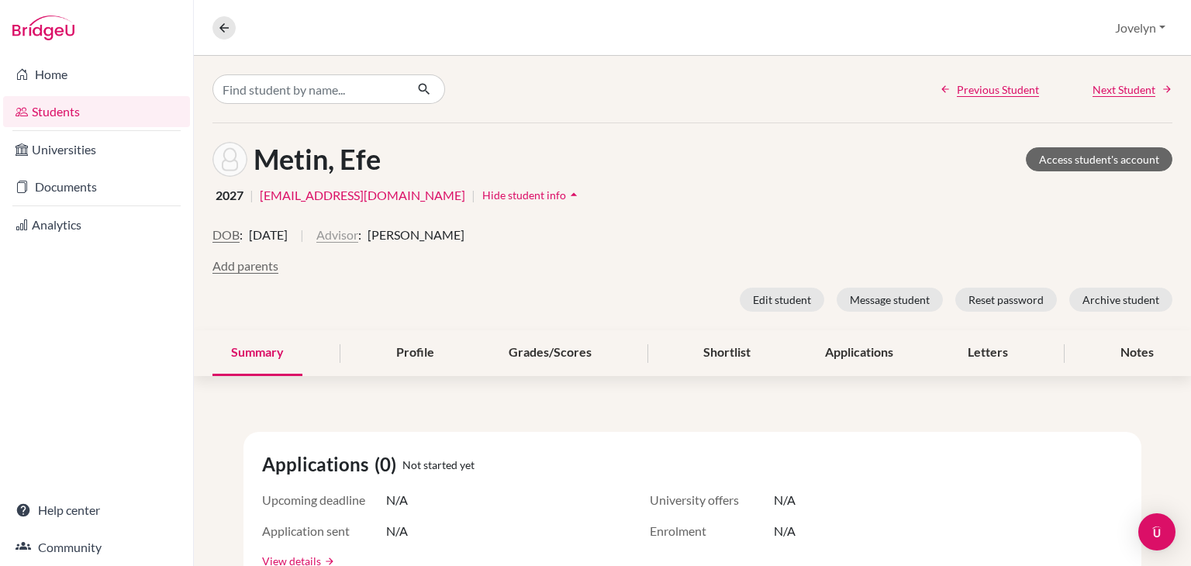
click at [358, 234] on button "Advisor" at bounding box center [337, 235] width 42 height 19
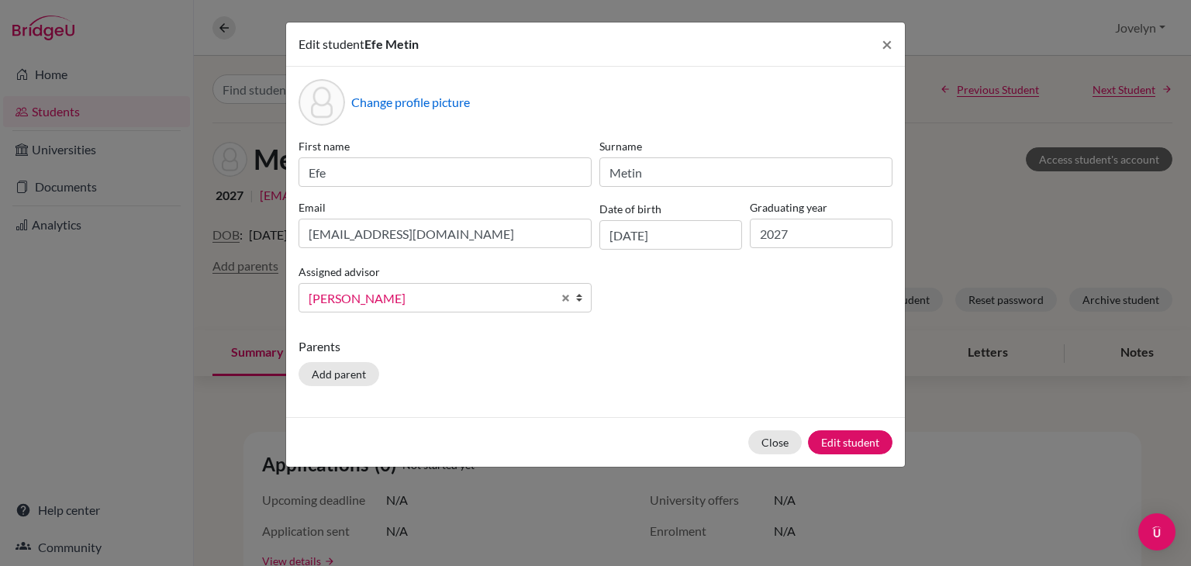
click at [557, 300] on link "Delgado, Laura" at bounding box center [444, 297] width 293 height 29
click at [841, 443] on button "Edit student" at bounding box center [850, 442] width 84 height 24
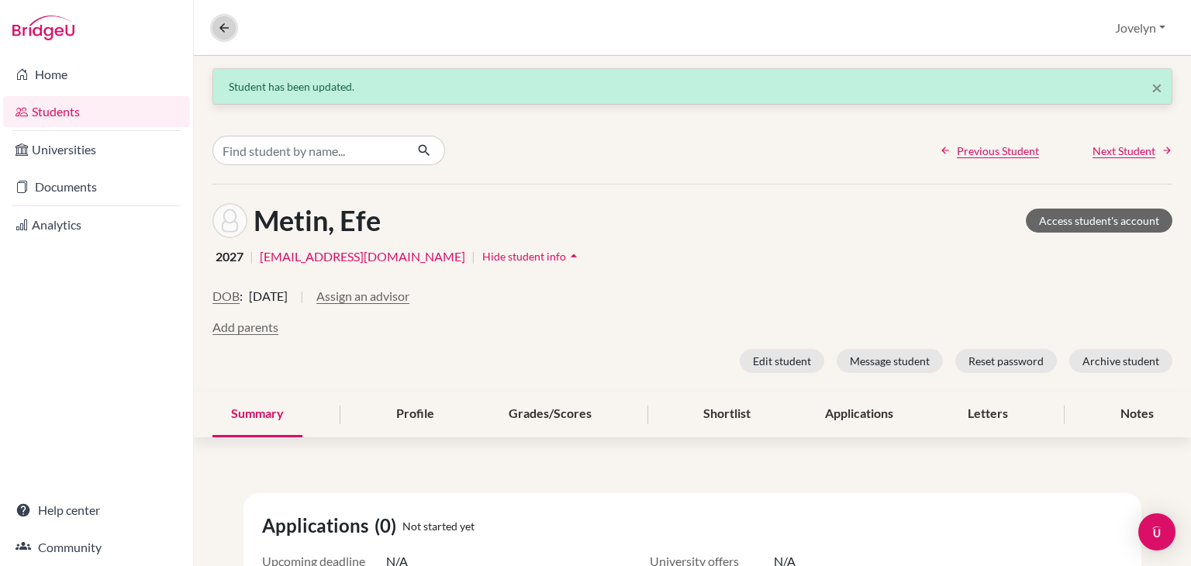
click at [220, 26] on icon at bounding box center [224, 28] width 14 height 14
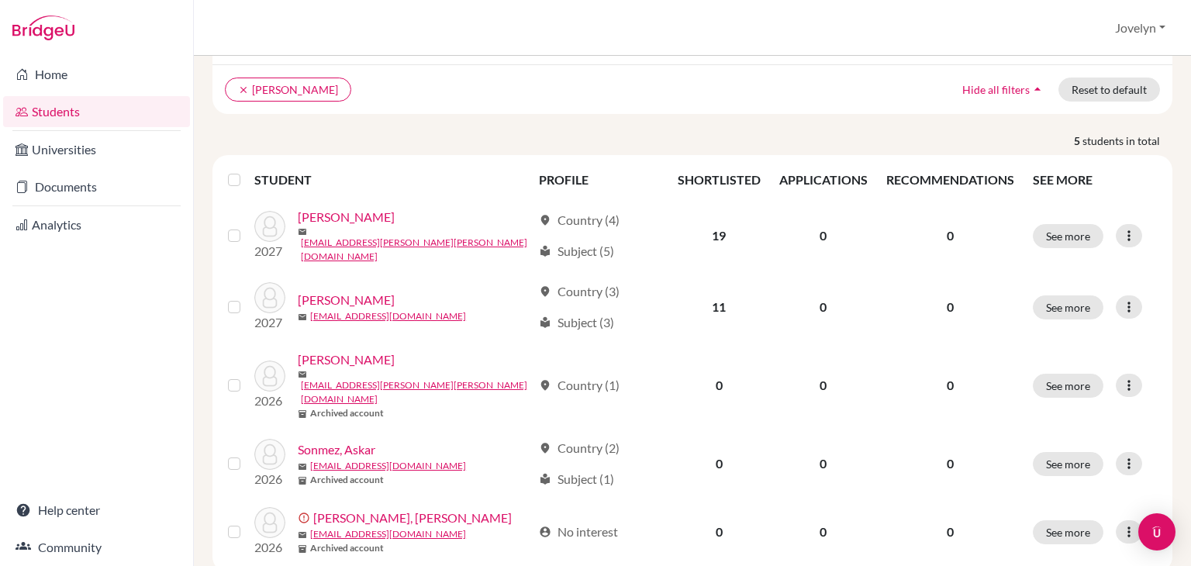
scroll to position [123, 0]
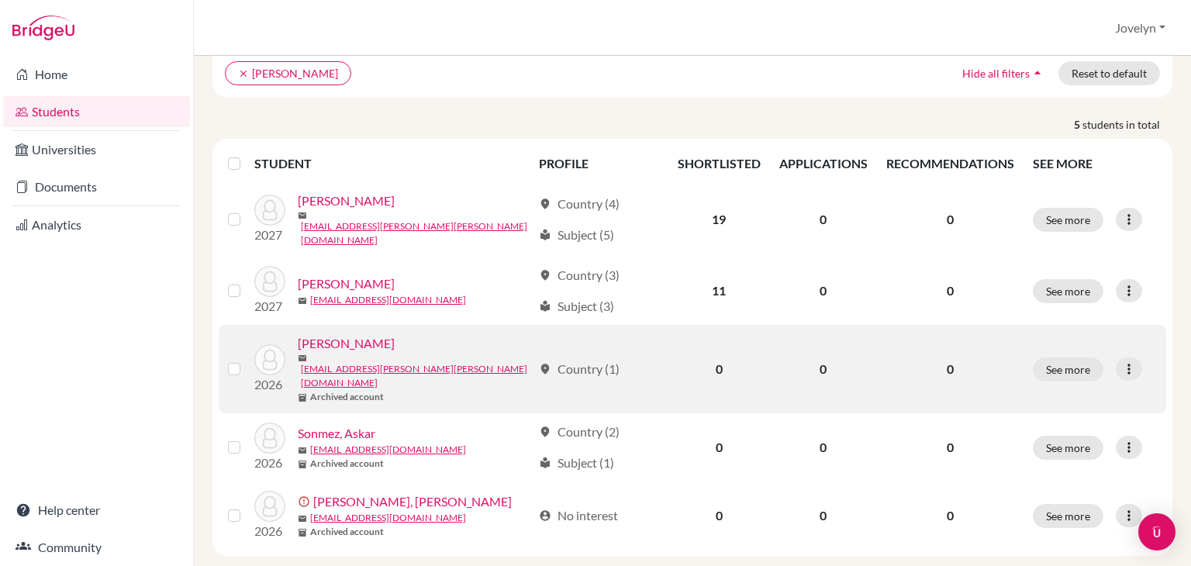
click at [343, 337] on link "Lee, Saeil" at bounding box center [346, 343] width 97 height 19
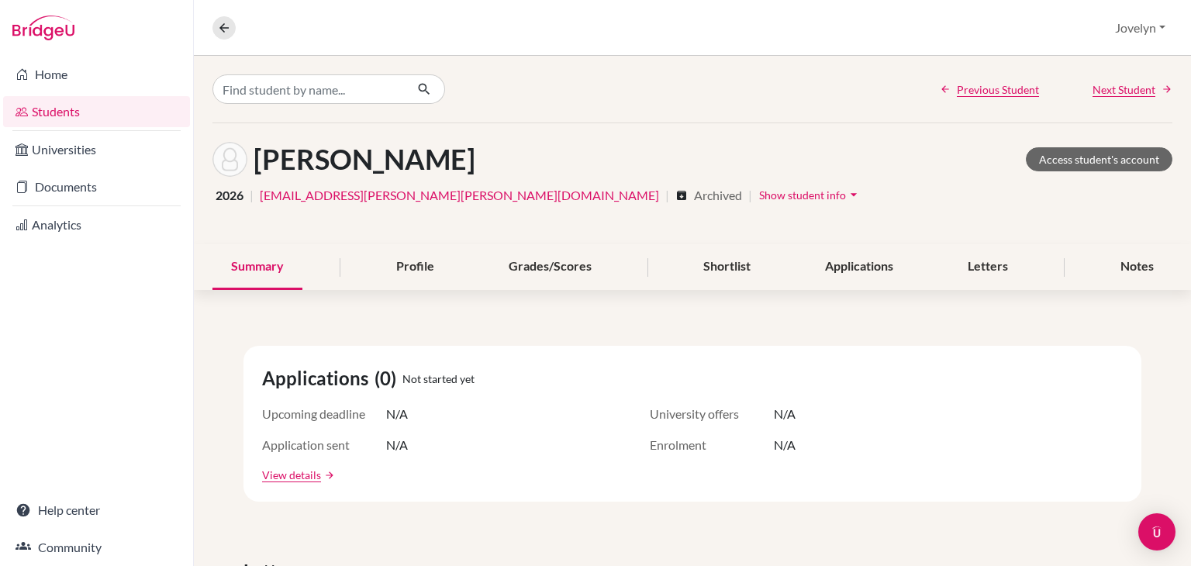
click at [846, 198] on icon "arrow_drop_down" at bounding box center [854, 195] width 16 height 16
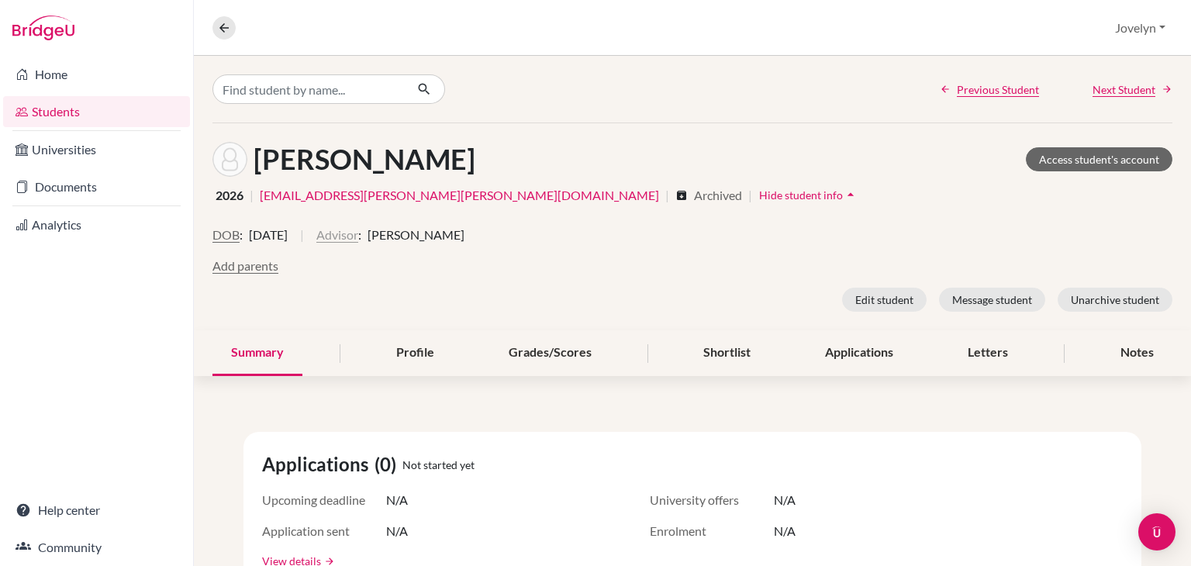
click at [358, 240] on button "Advisor" at bounding box center [337, 235] width 42 height 19
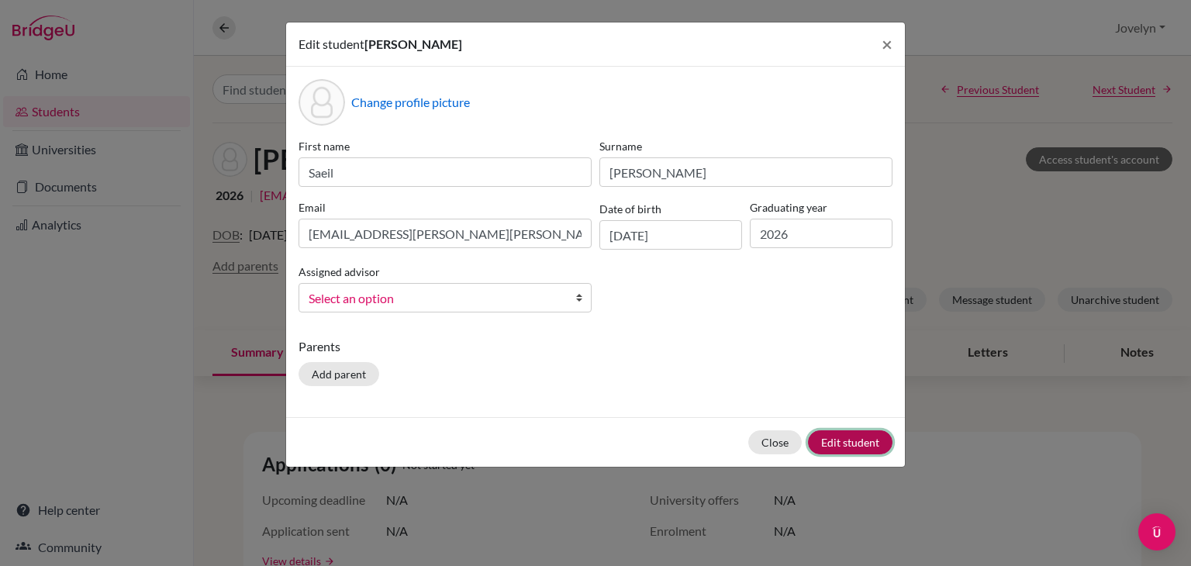
click at [837, 441] on button "Edit student" at bounding box center [850, 442] width 84 height 24
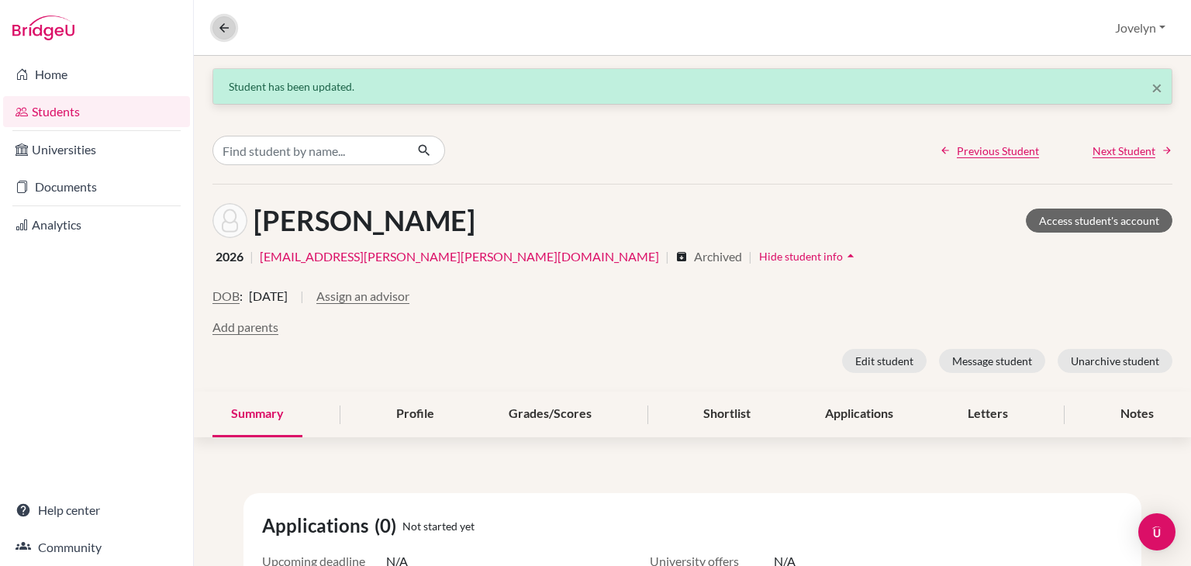
click at [217, 29] on icon at bounding box center [224, 28] width 14 height 14
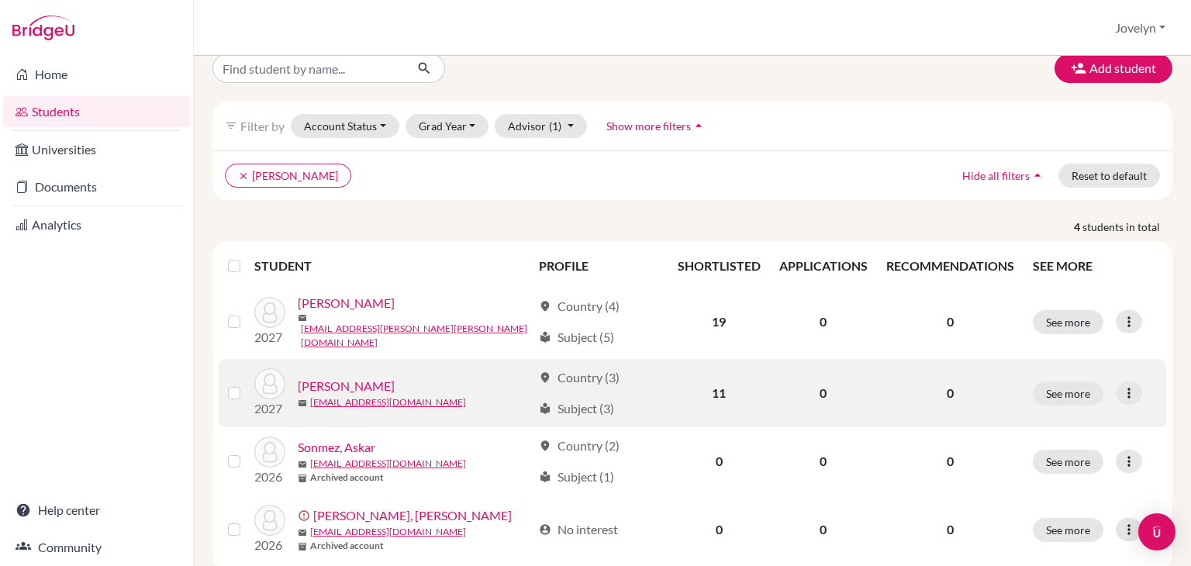
scroll to position [22, 0]
click at [358, 379] on link "Havolli, Mira" at bounding box center [346, 385] width 97 height 19
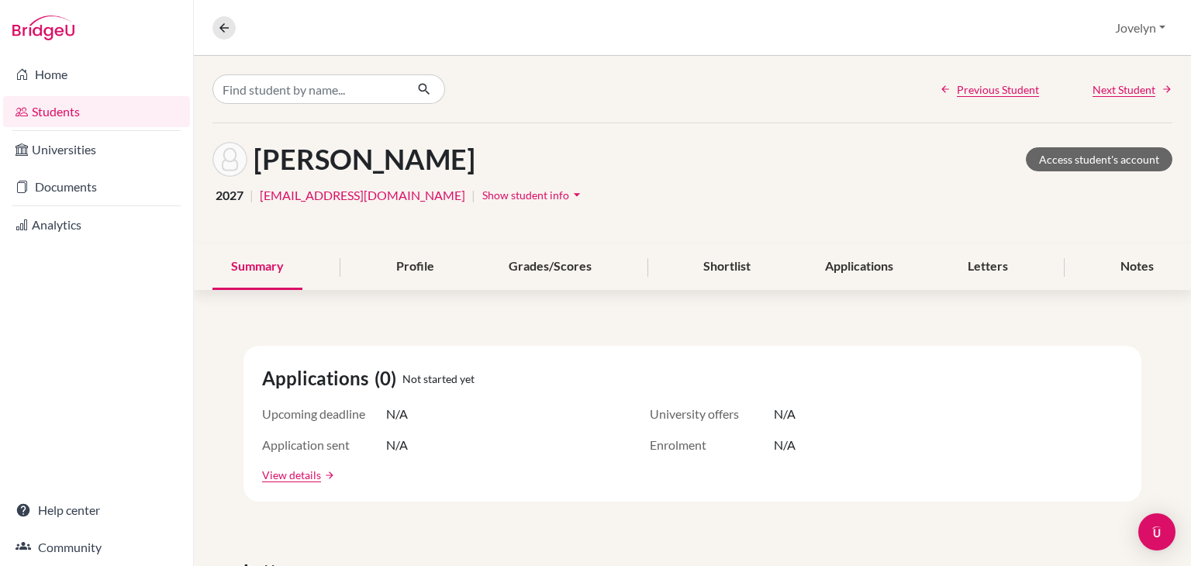
click at [481, 184] on button "Show student info arrow_drop_down" at bounding box center [533, 195] width 104 height 24
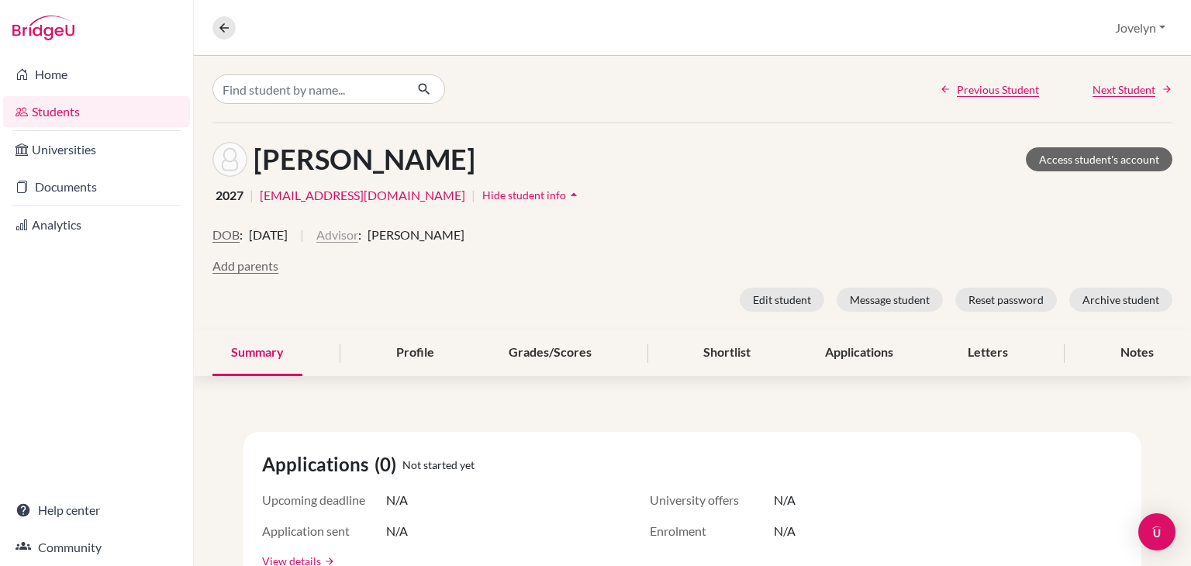
click at [358, 235] on button "Advisor" at bounding box center [337, 235] width 42 height 19
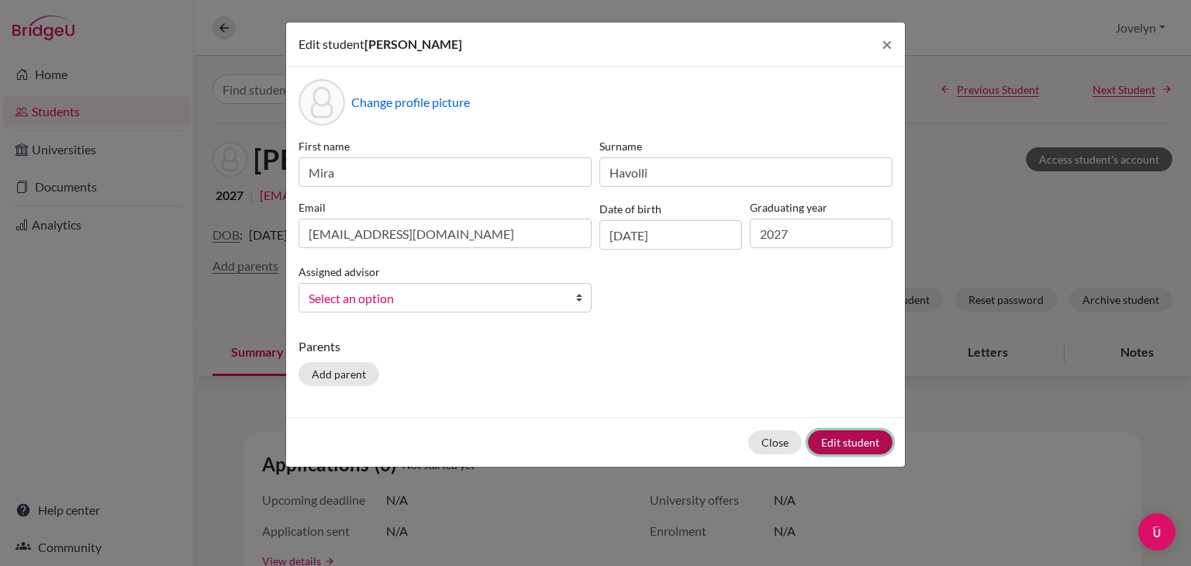
click at [847, 447] on button "Edit student" at bounding box center [850, 442] width 84 height 24
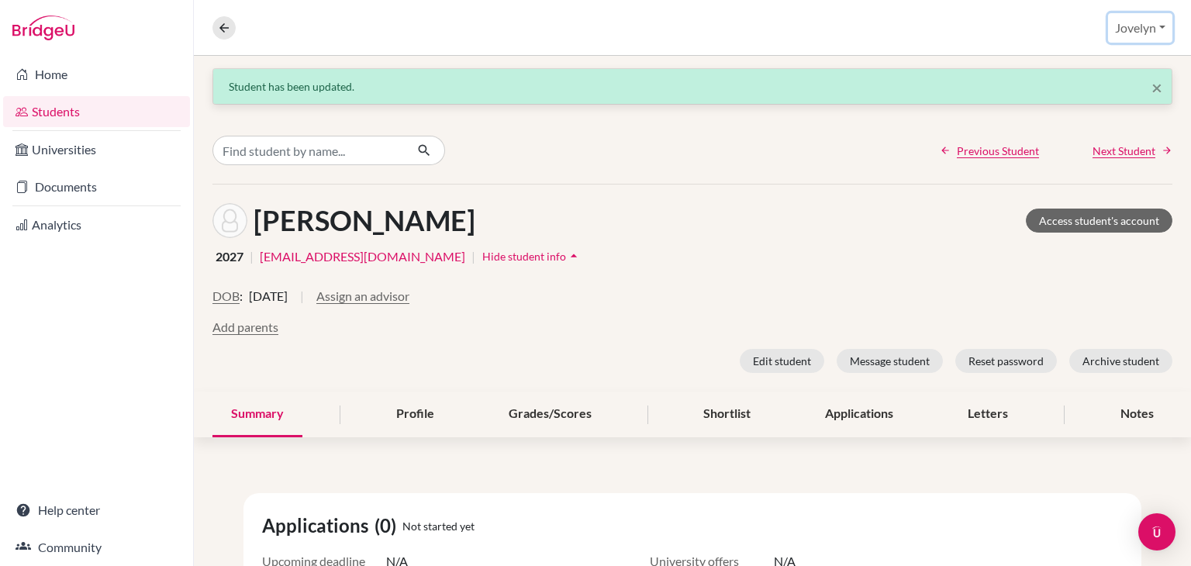
click at [1153, 31] on button "Jovelyn" at bounding box center [1140, 27] width 64 height 29
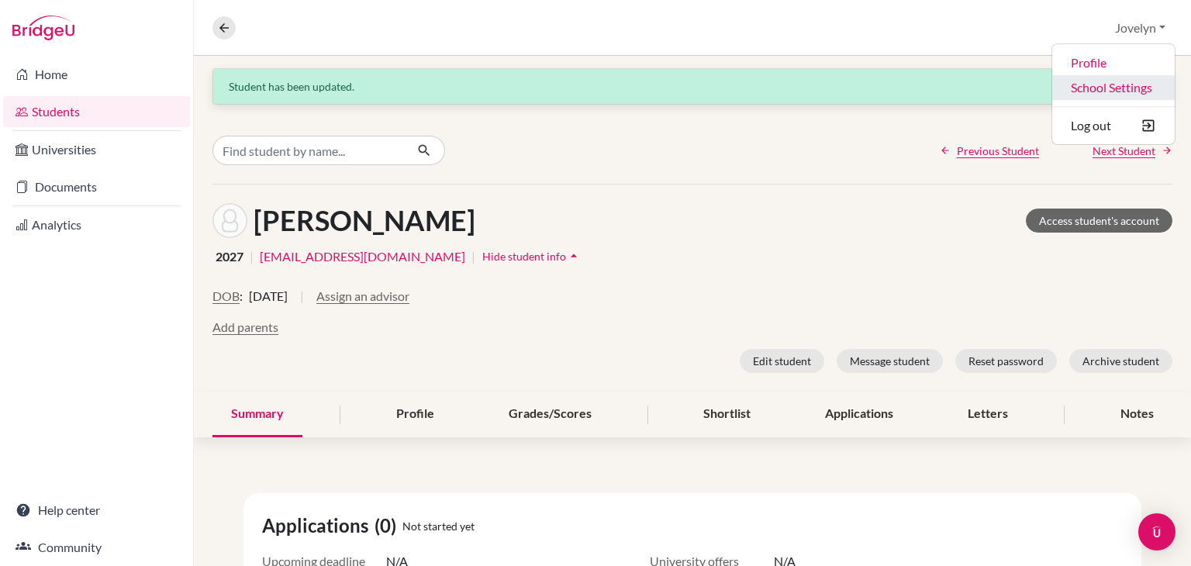
click at [1120, 80] on link "School Settings" at bounding box center [1113, 87] width 122 height 25
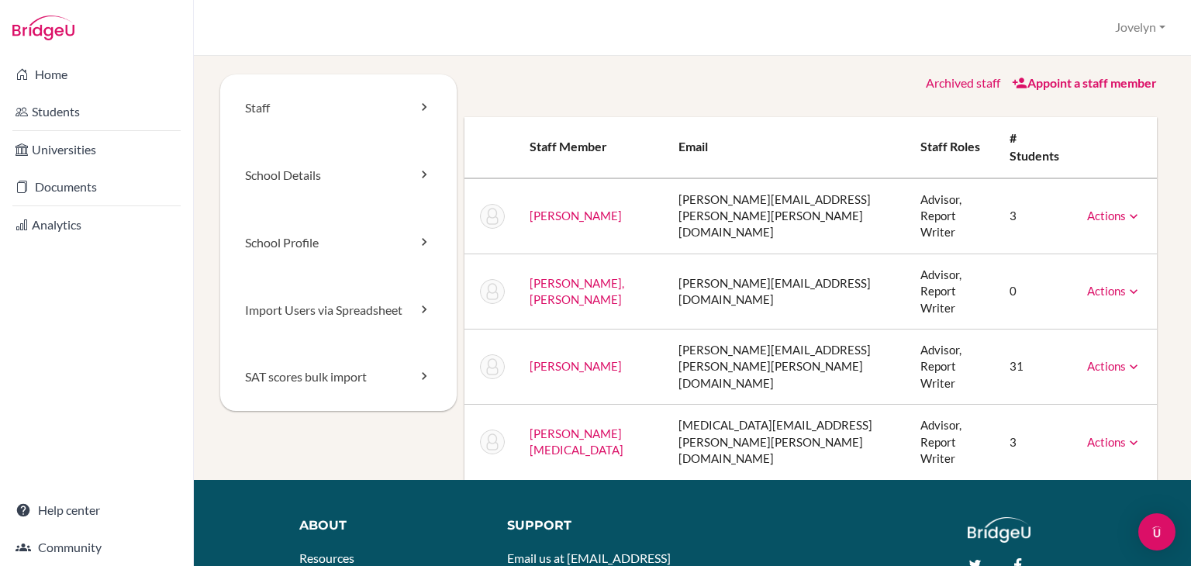
click at [1126, 209] on icon at bounding box center [1134, 217] width 16 height 16
click at [1076, 275] on link "Archive" at bounding box center [1075, 286] width 132 height 22
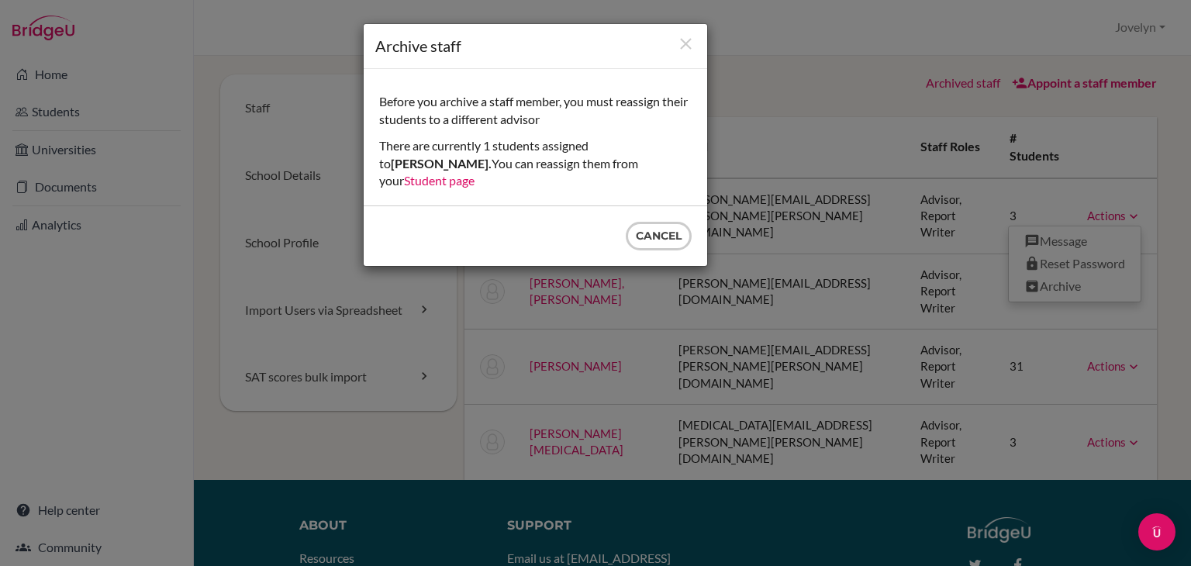
click at [474, 173] on link "Student page" at bounding box center [439, 180] width 71 height 15
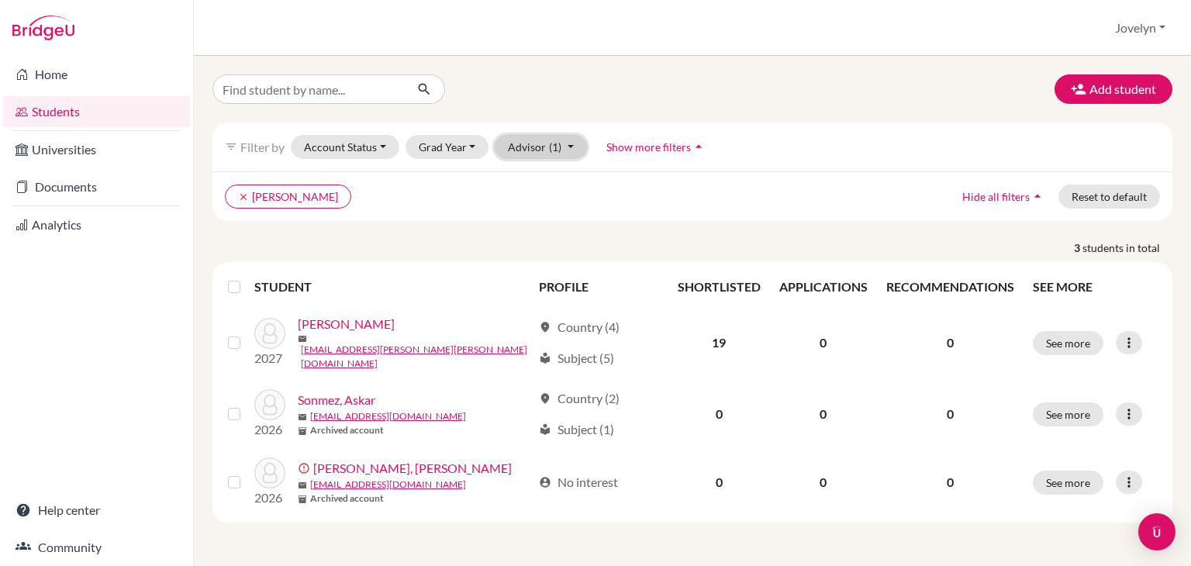
click at [558, 150] on button "Advisor (1)" at bounding box center [541, 147] width 92 height 24
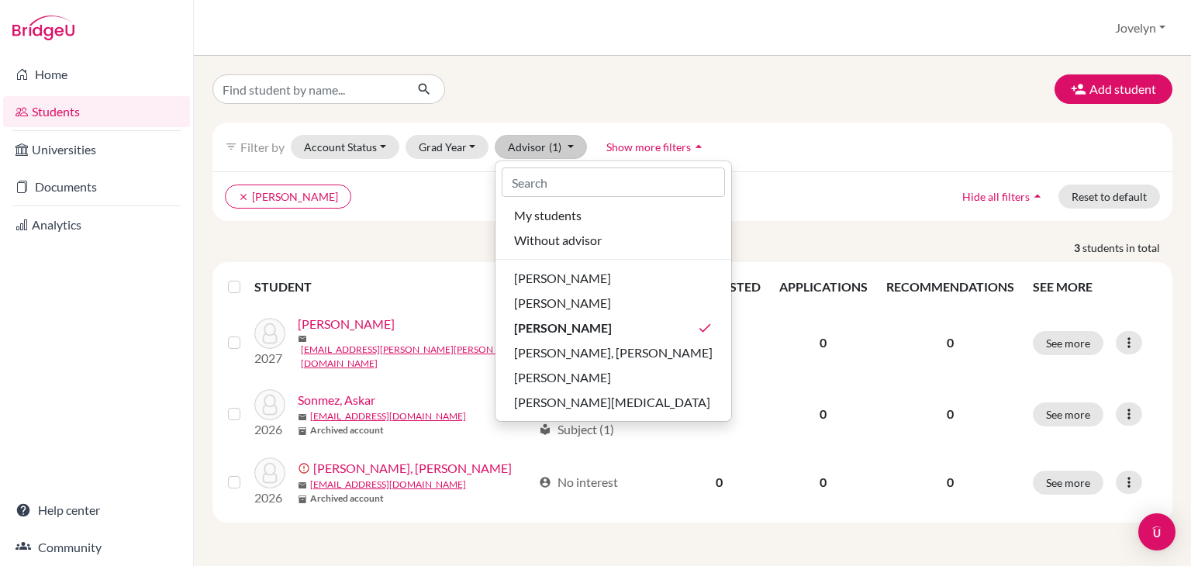
click at [447, 203] on ul "clear [PERSON_NAME]" at bounding box center [576, 196] width 702 height 24
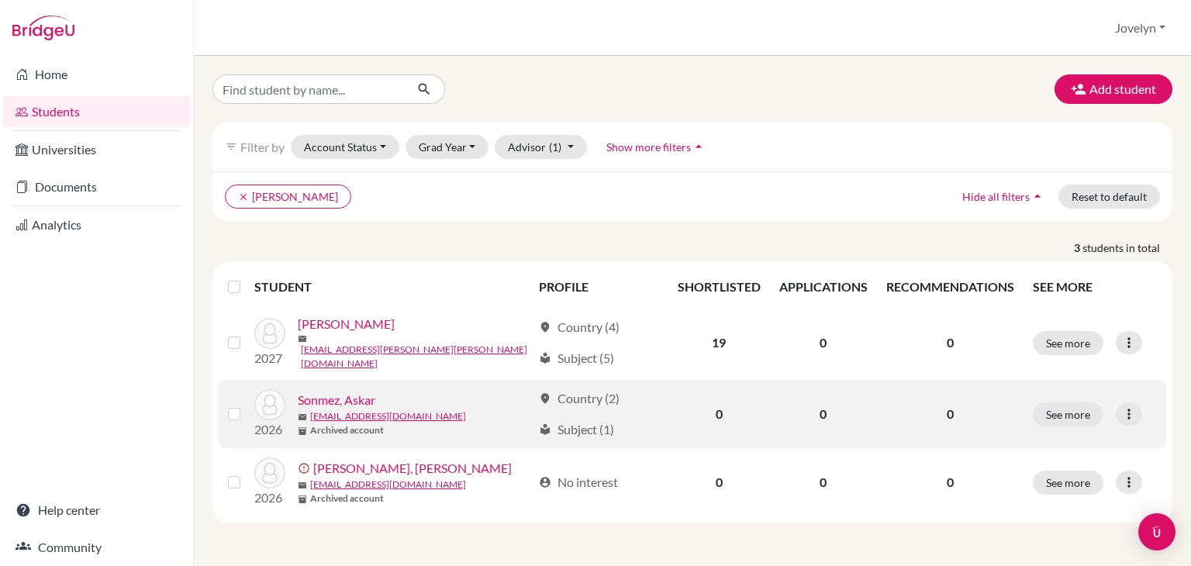
click at [359, 391] on link "Sonmez, Askar" at bounding box center [337, 400] width 78 height 19
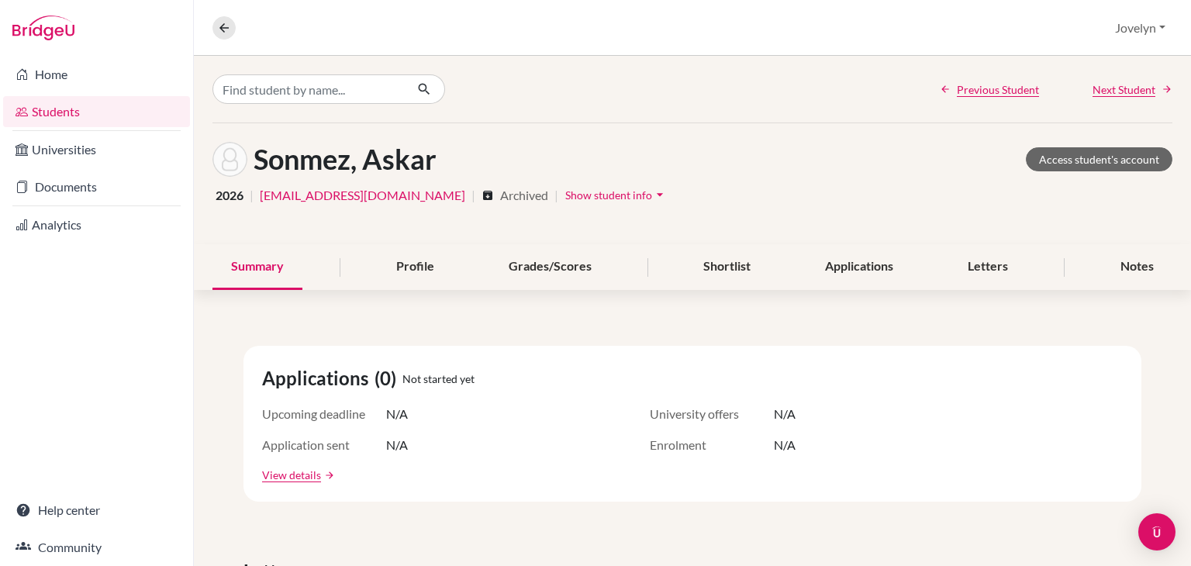
click at [577, 198] on span "Show student info" at bounding box center [608, 194] width 87 height 13
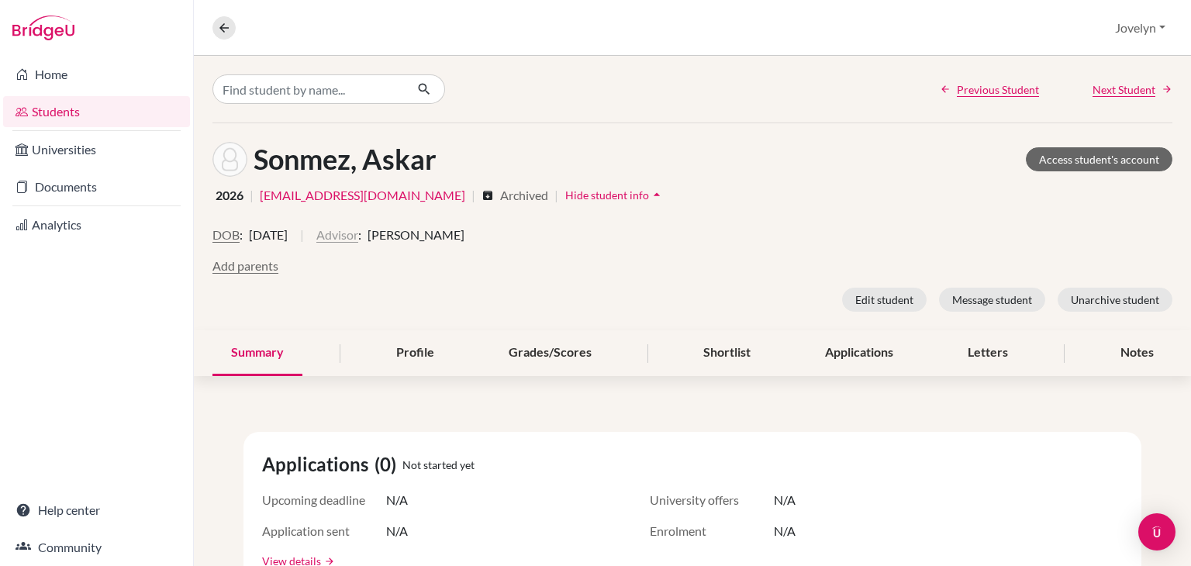
click at [358, 229] on button "Advisor" at bounding box center [337, 235] width 42 height 19
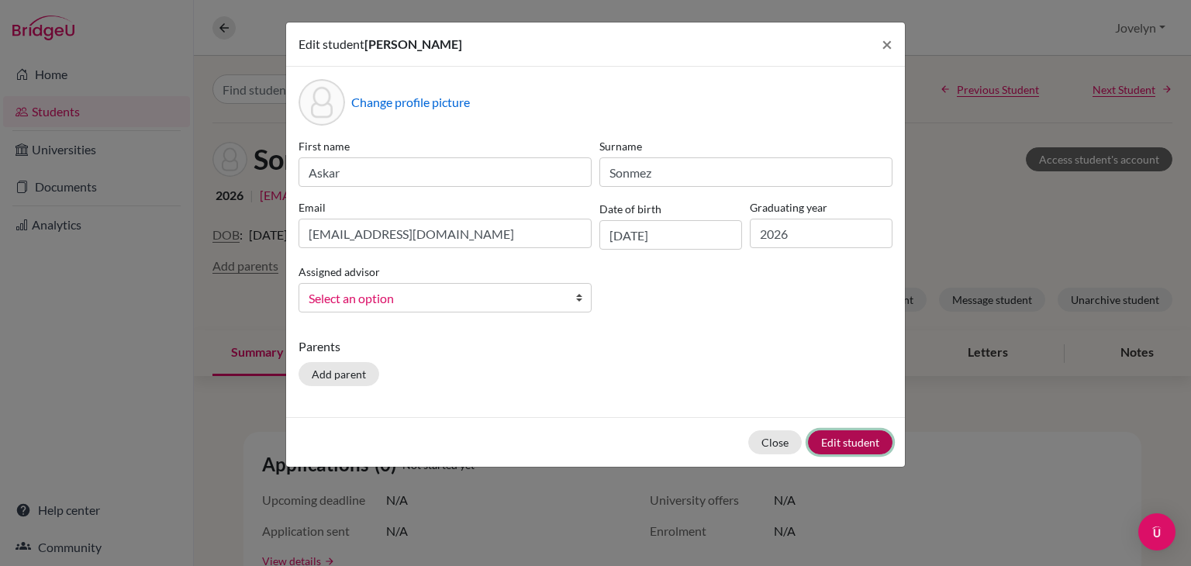
click at [857, 450] on button "Edit student" at bounding box center [850, 442] width 84 height 24
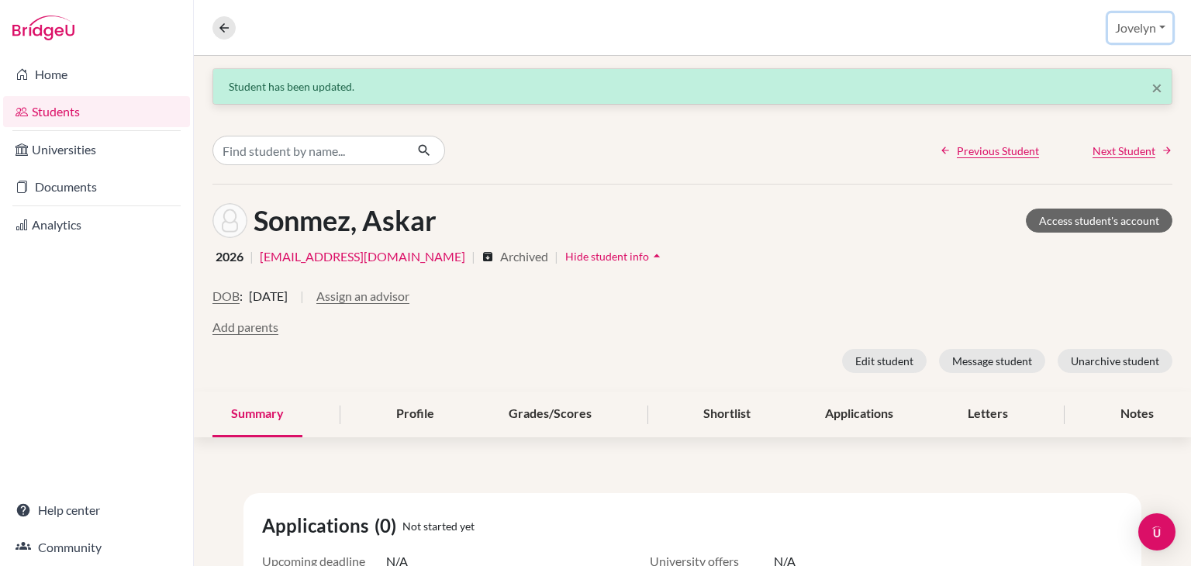
click at [1163, 22] on button "Jovelyn" at bounding box center [1140, 27] width 64 height 29
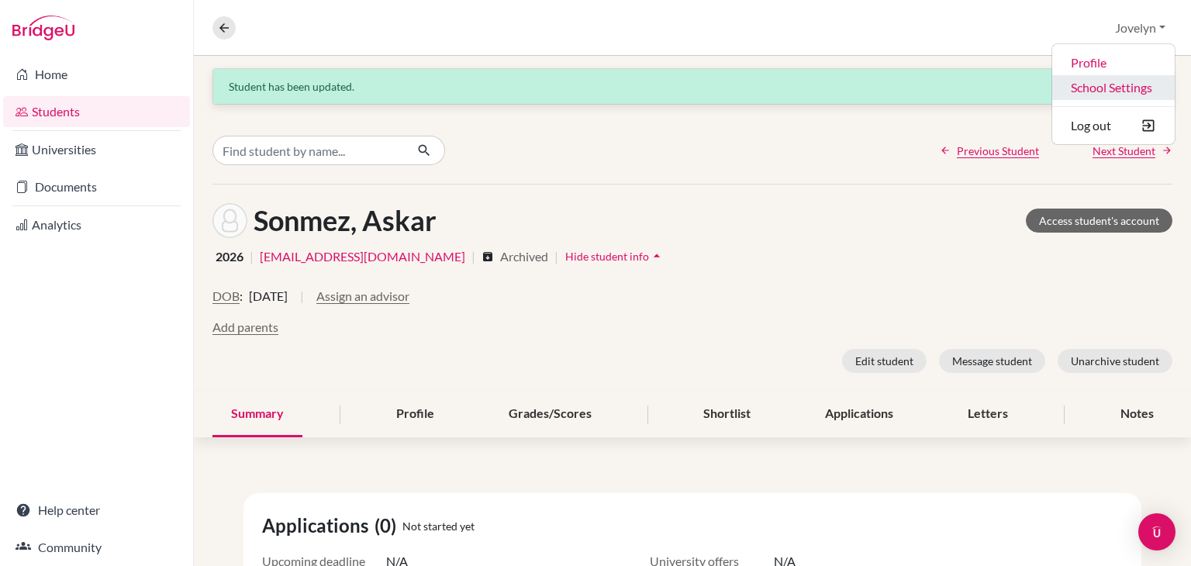
click at [1099, 82] on link "School Settings" at bounding box center [1113, 87] width 122 height 25
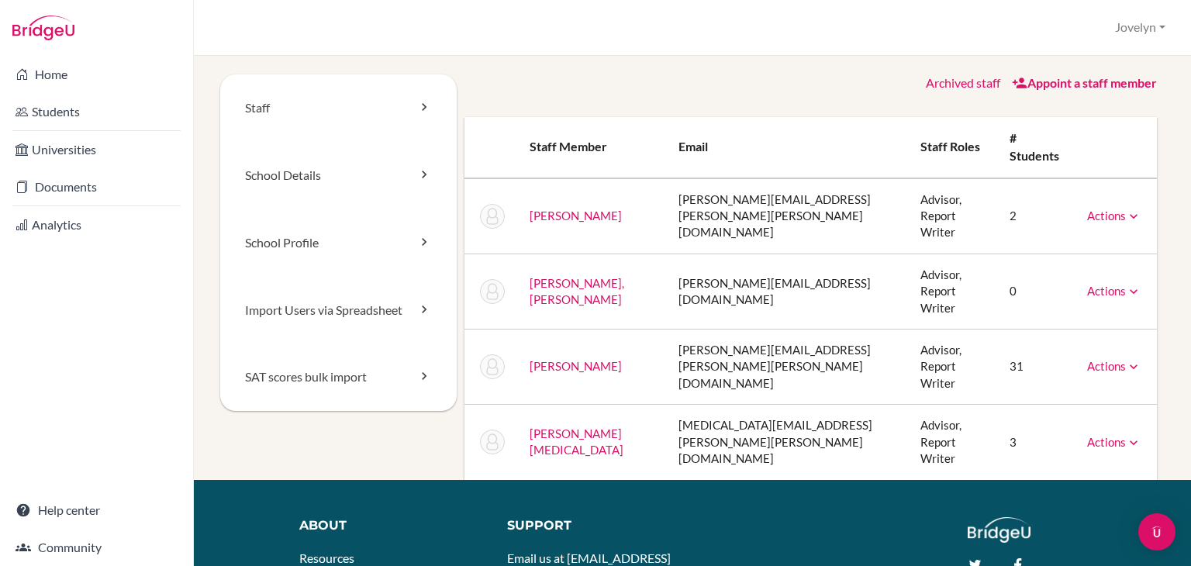
click at [1126, 209] on icon at bounding box center [1134, 217] width 16 height 16
click at [1066, 275] on link "Archive" at bounding box center [1075, 286] width 132 height 22
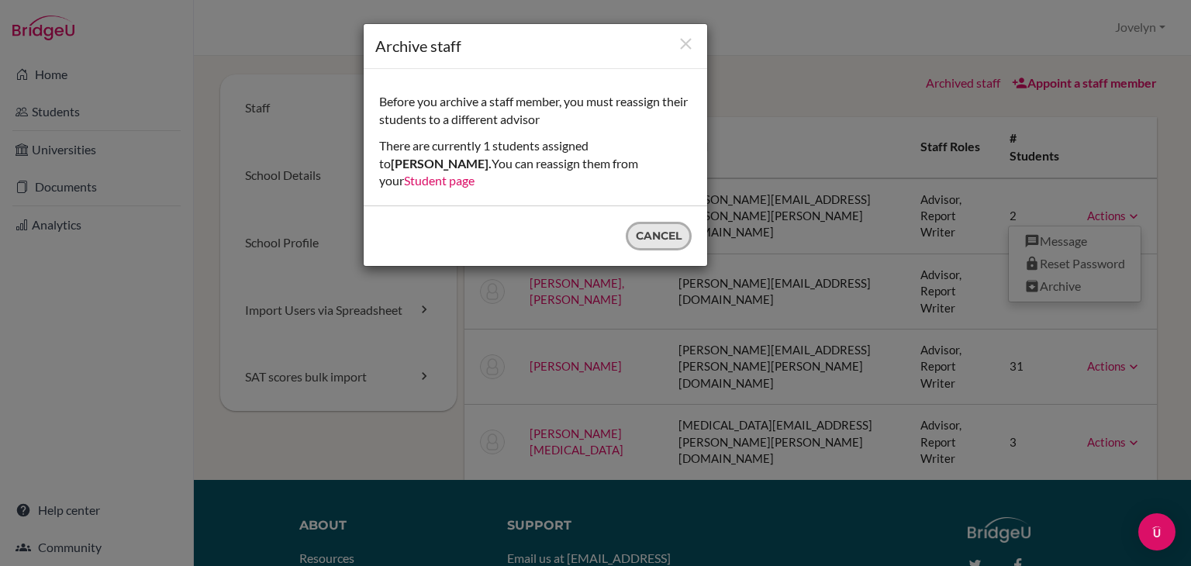
click at [679, 222] on button "Cancel" at bounding box center [659, 236] width 66 height 29
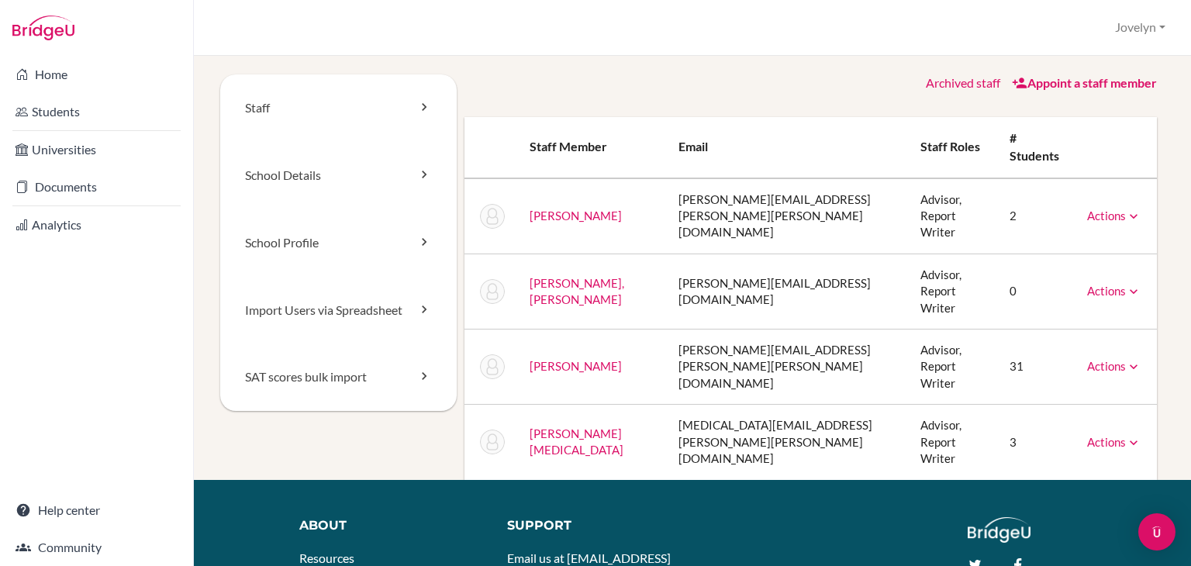
click at [1113, 209] on link "Actions" at bounding box center [1114, 216] width 54 height 14
click at [573, 209] on link "[PERSON_NAME]" at bounding box center [575, 216] width 92 height 14
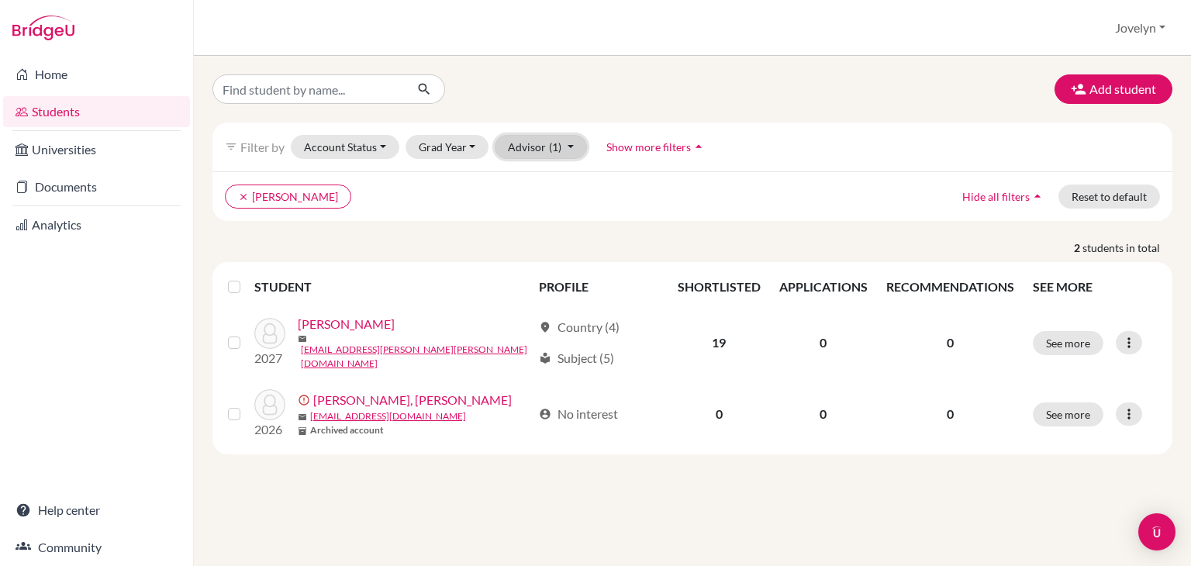
click at [552, 150] on span "(1)" at bounding box center [555, 146] width 12 height 13
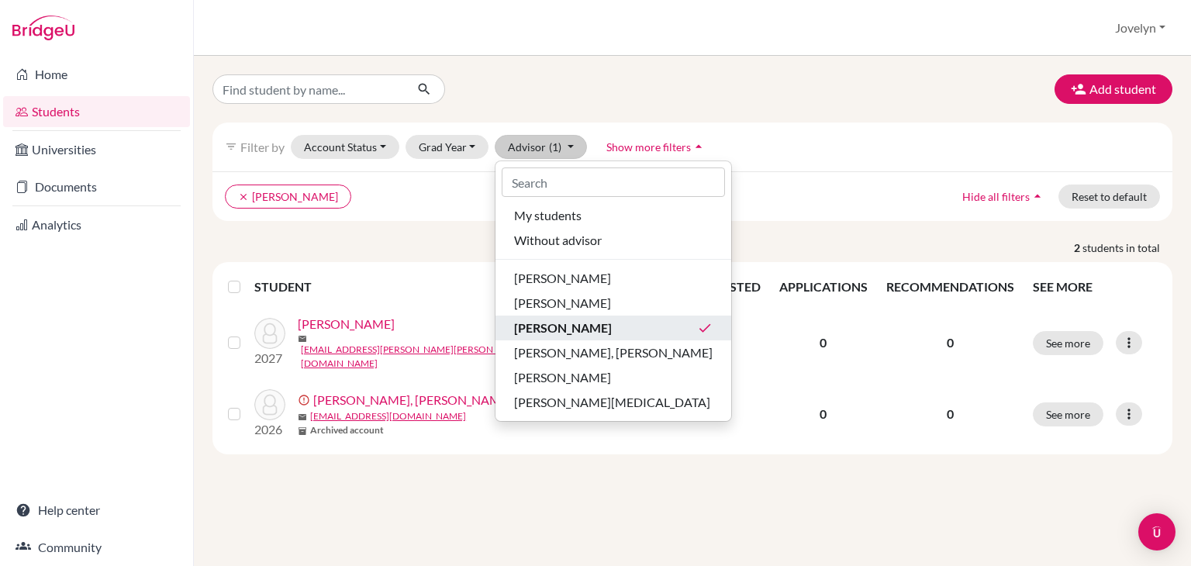
click at [564, 319] on span "[PERSON_NAME]" at bounding box center [563, 328] width 98 height 19
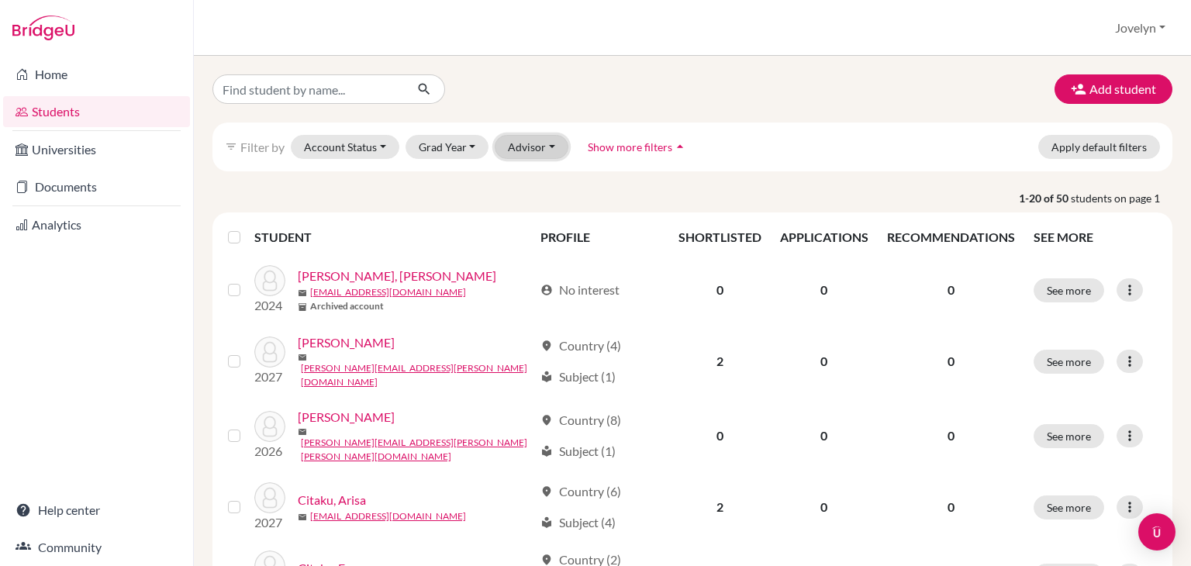
click at [542, 146] on button "Advisor" at bounding box center [532, 147] width 74 height 24
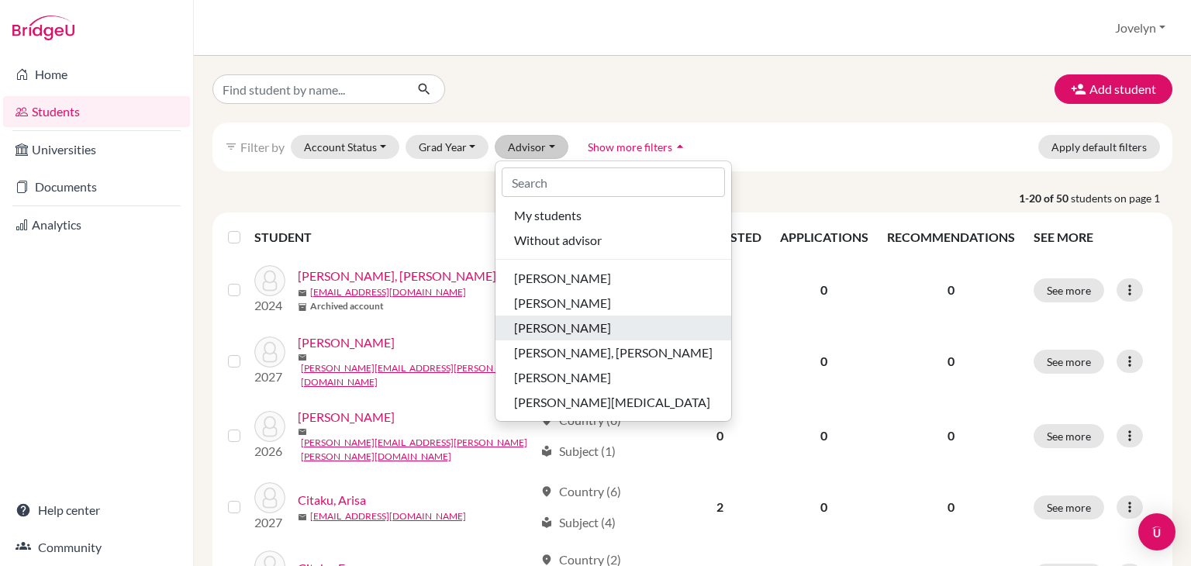
click at [574, 328] on span "[PERSON_NAME]" at bounding box center [562, 328] width 97 height 19
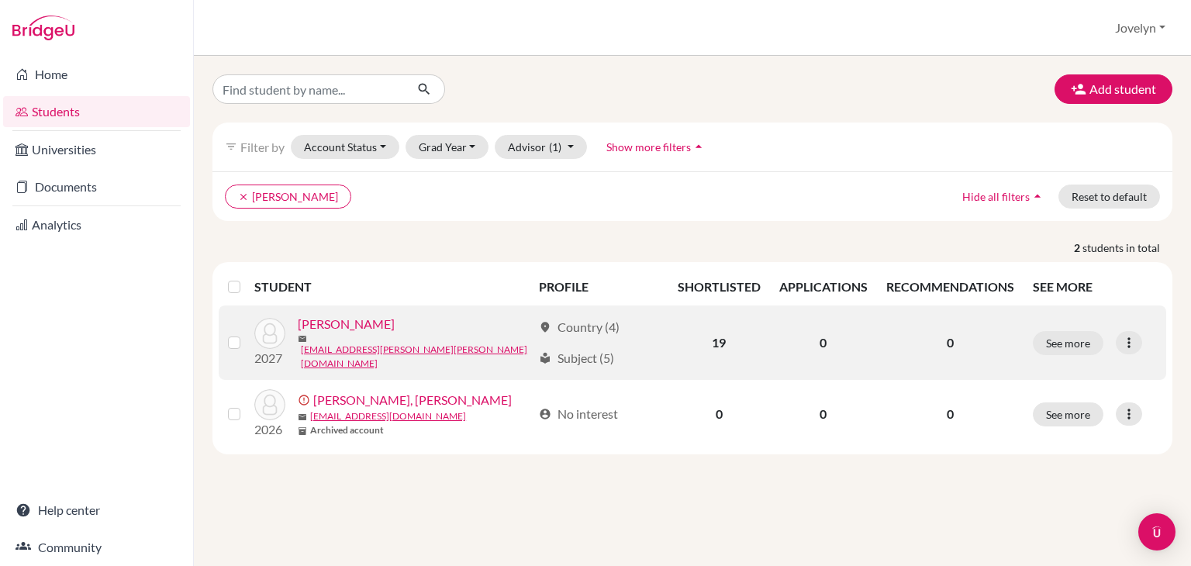
click at [360, 329] on link "[PERSON_NAME]" at bounding box center [346, 324] width 97 height 19
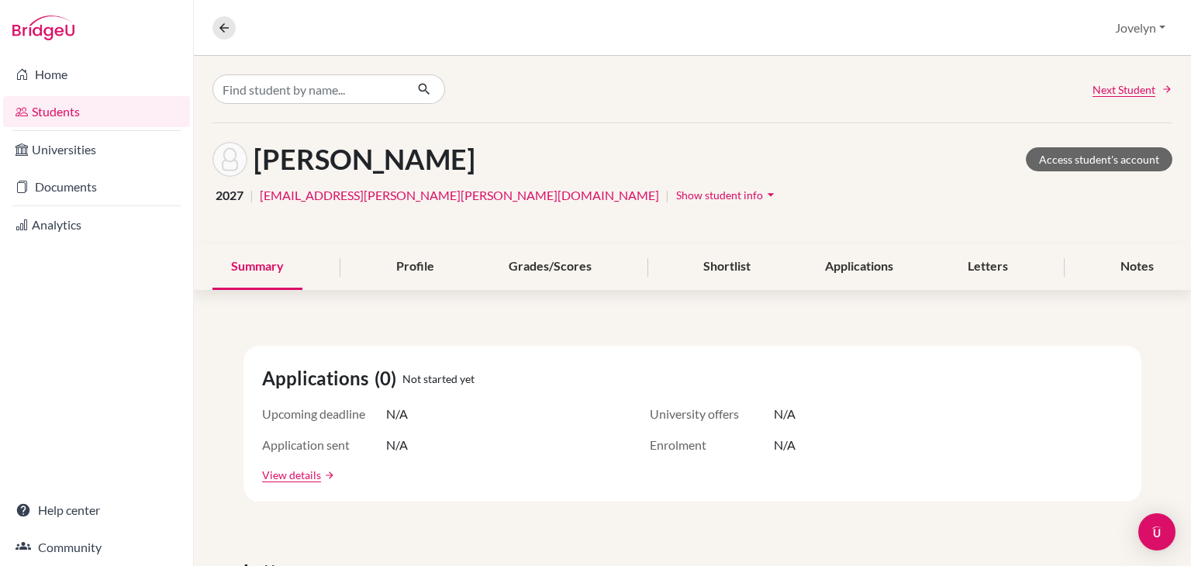
click at [763, 194] on icon "arrow_drop_down" at bounding box center [771, 195] width 16 height 16
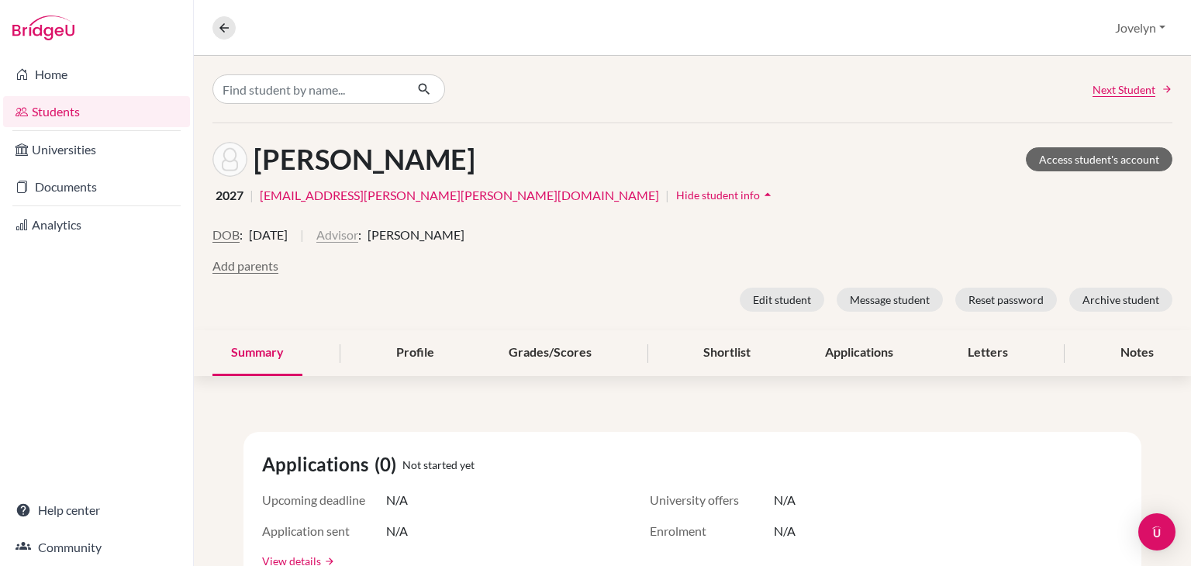
click at [358, 235] on button "Advisor" at bounding box center [337, 235] width 42 height 19
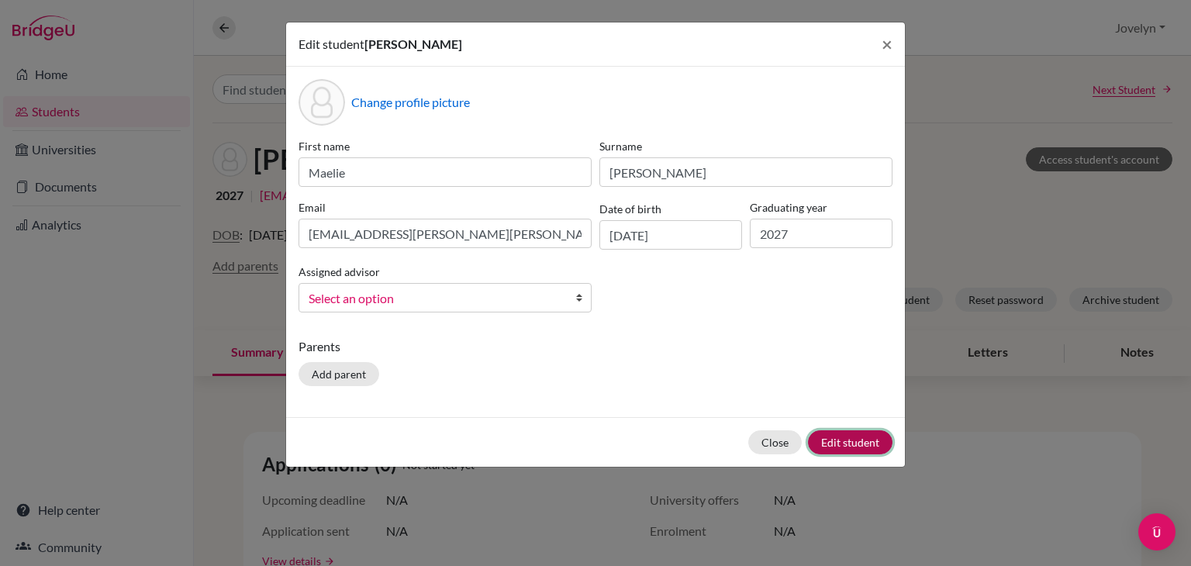
click at [862, 441] on button "Edit student" at bounding box center [850, 442] width 84 height 24
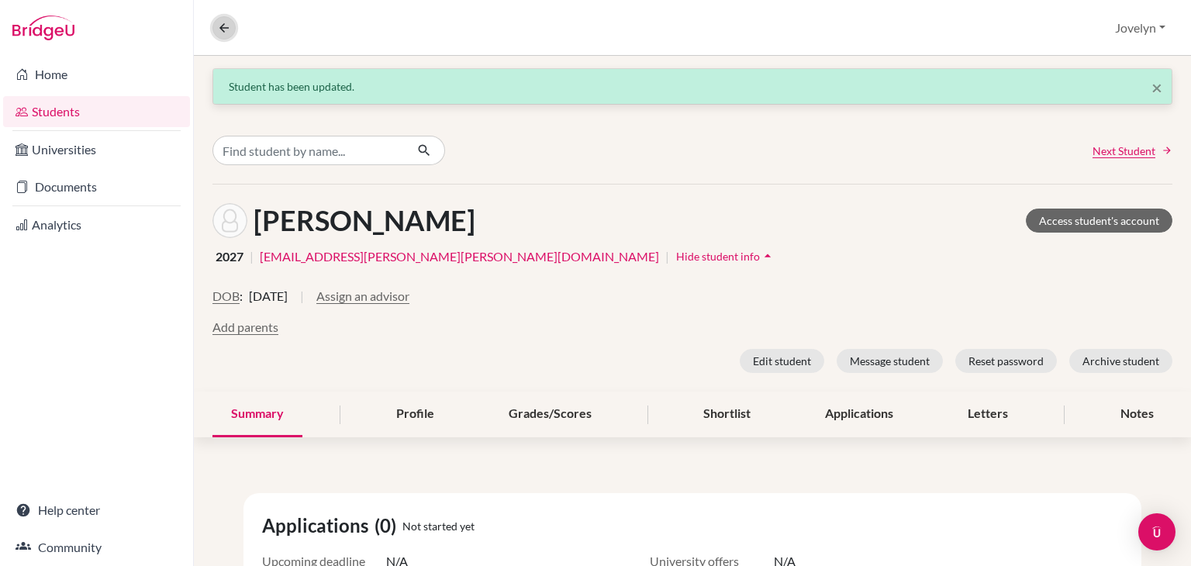
click at [220, 29] on icon at bounding box center [224, 28] width 14 height 14
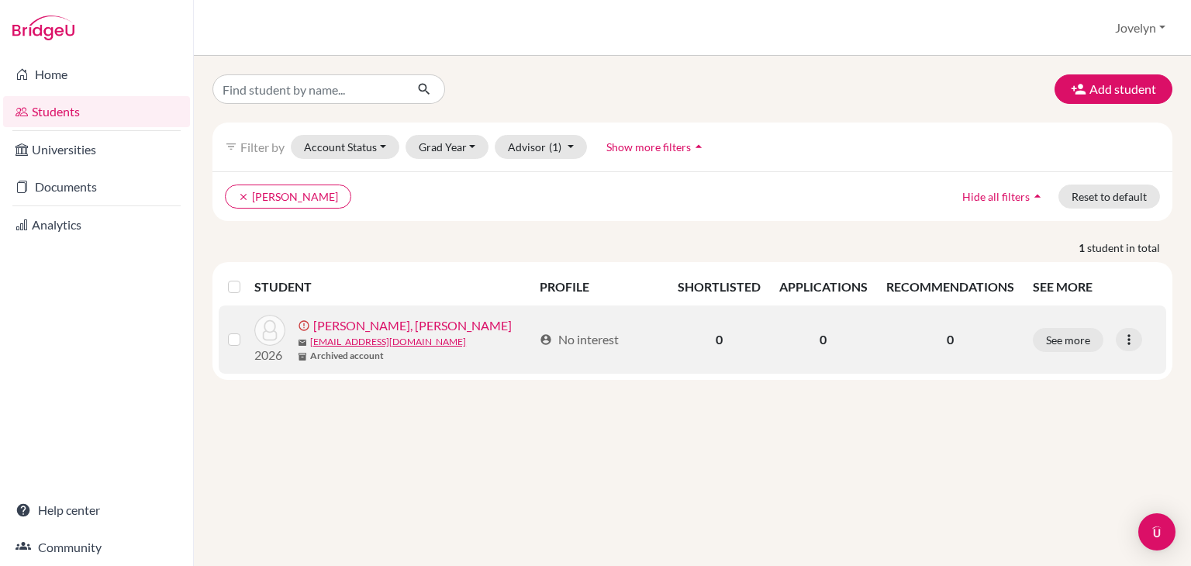
click at [374, 324] on link "Thitayan, Talia Emily" at bounding box center [412, 325] width 198 height 19
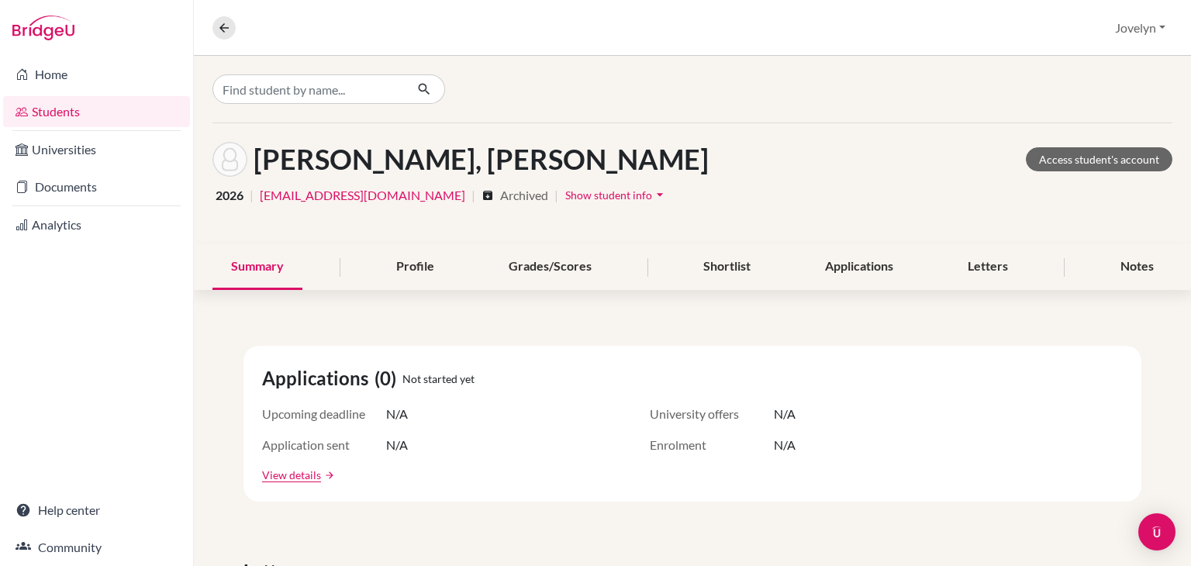
click at [567, 197] on span "Show student info" at bounding box center [608, 194] width 87 height 13
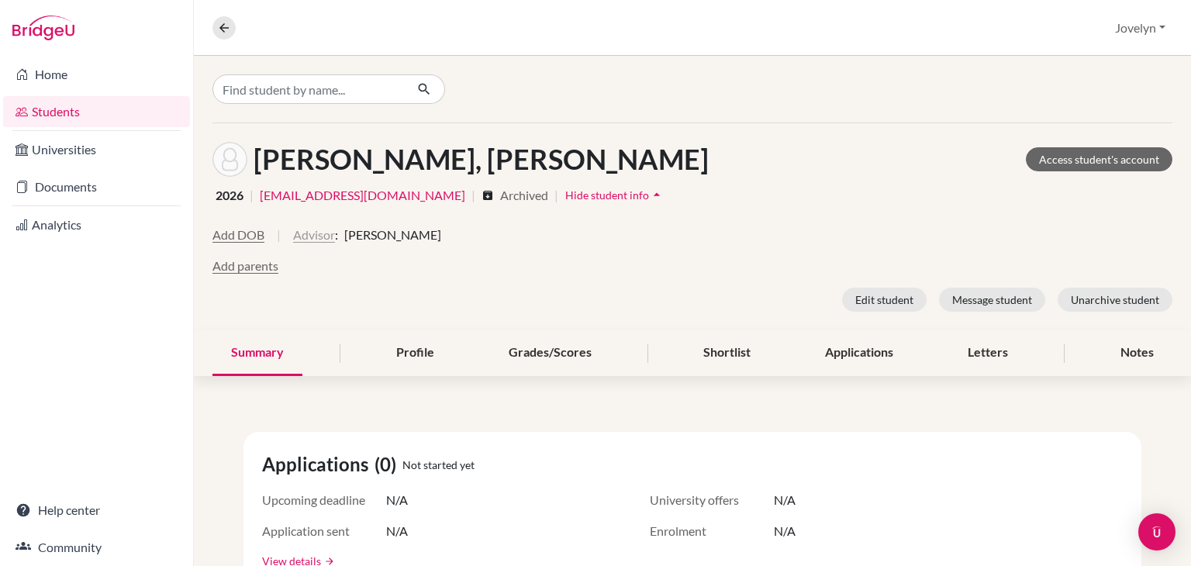
click at [320, 229] on button "Advisor" at bounding box center [314, 235] width 42 height 19
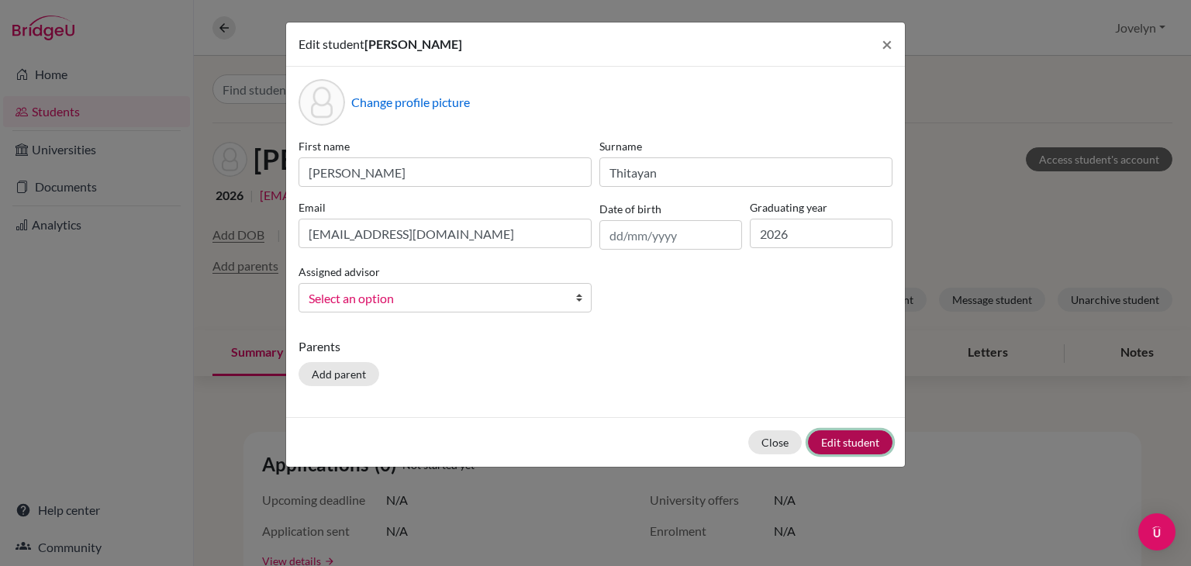
click at [843, 444] on button "Edit student" at bounding box center [850, 442] width 84 height 24
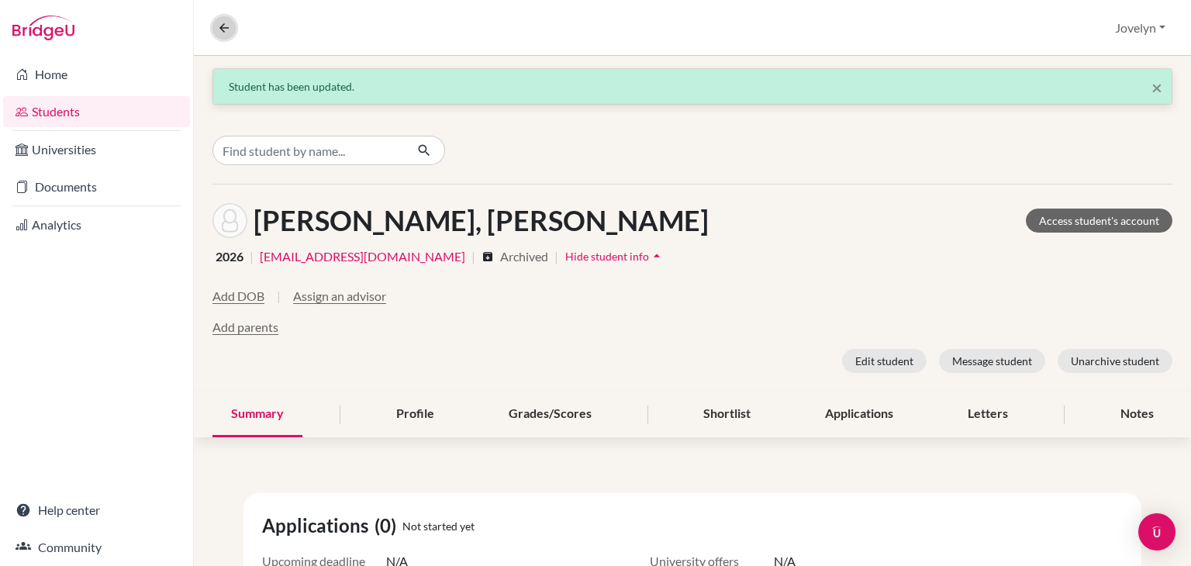
click at [221, 24] on icon at bounding box center [224, 28] width 14 height 14
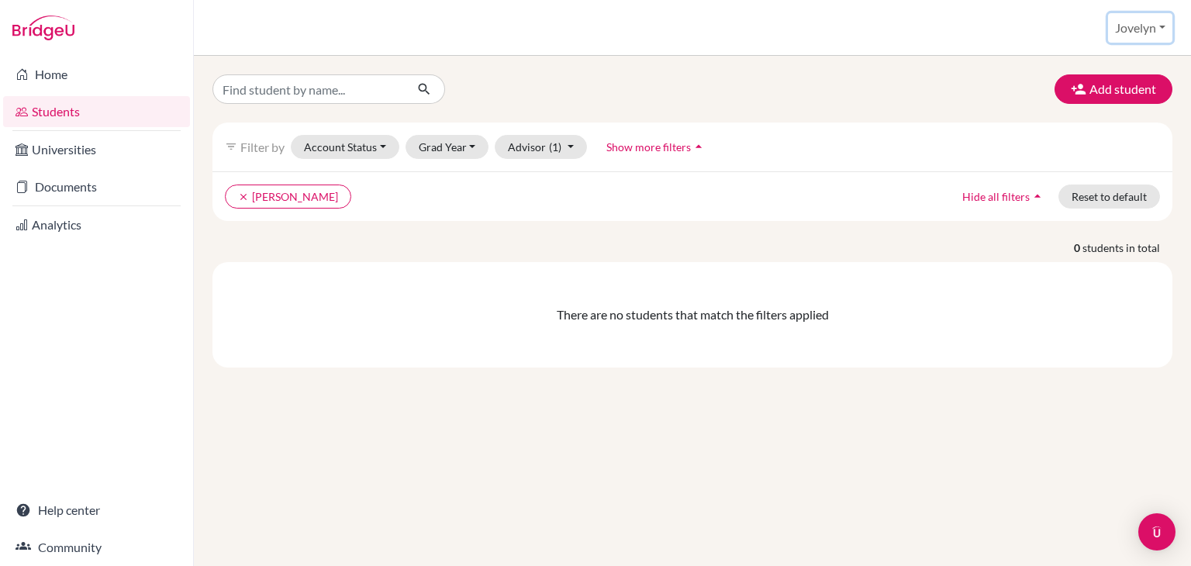
click at [1161, 22] on button "Jovelyn" at bounding box center [1140, 27] width 64 height 29
click at [1120, 84] on link "School Settings" at bounding box center [1113, 87] width 122 height 25
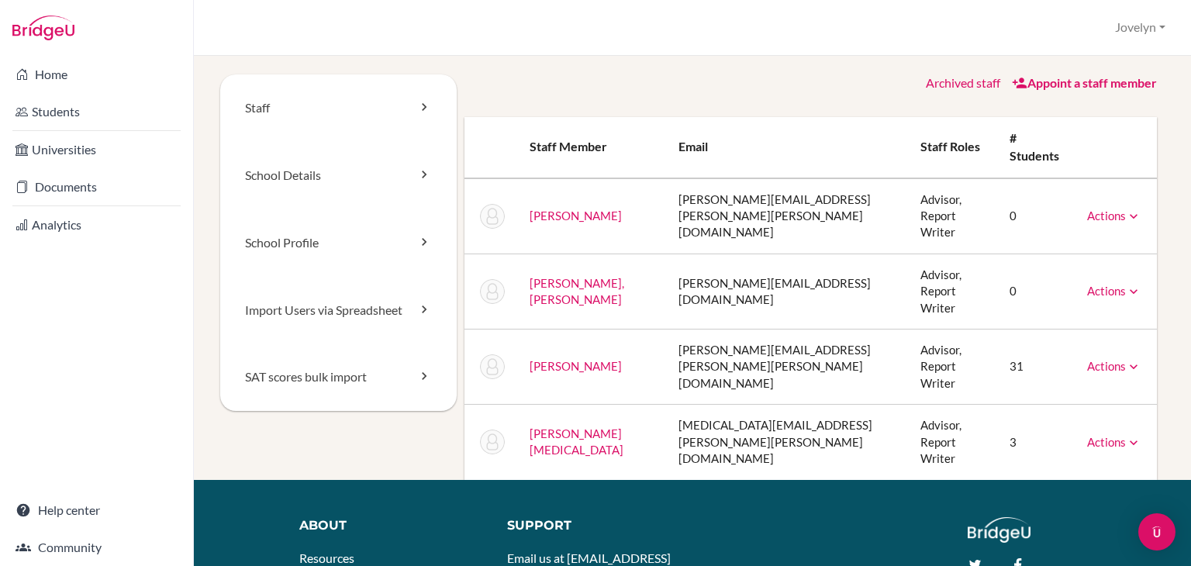
click at [1126, 209] on icon at bounding box center [1134, 217] width 16 height 16
click at [1078, 275] on link "Archive" at bounding box center [1075, 286] width 132 height 22
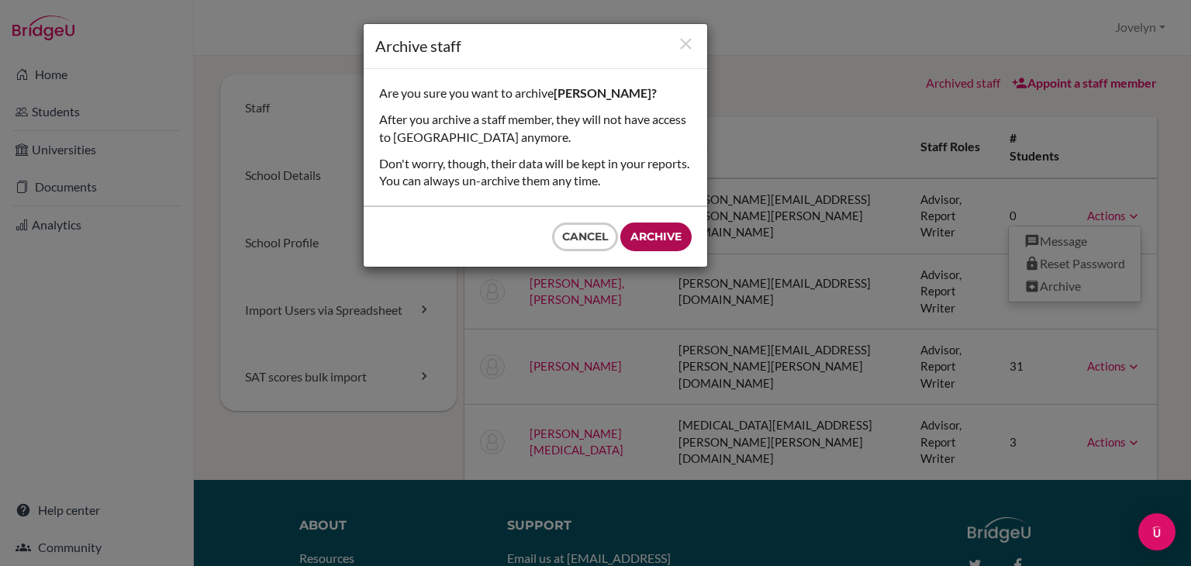
click at [647, 240] on input "Archive" at bounding box center [655, 236] width 71 height 29
type input "Archive"
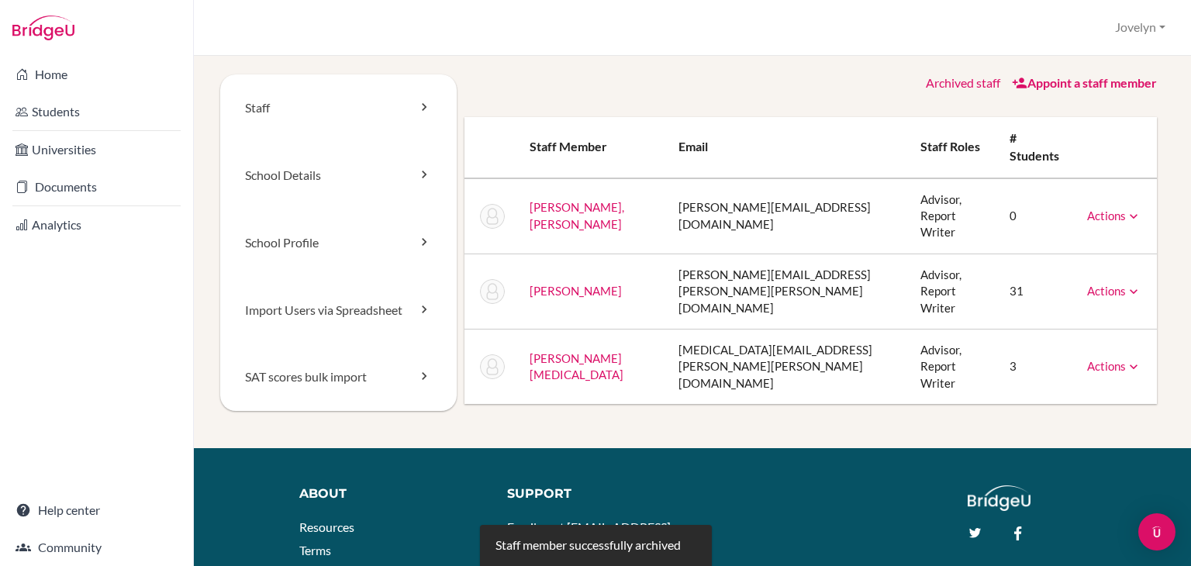
click at [1126, 359] on icon at bounding box center [1134, 367] width 16 height 16
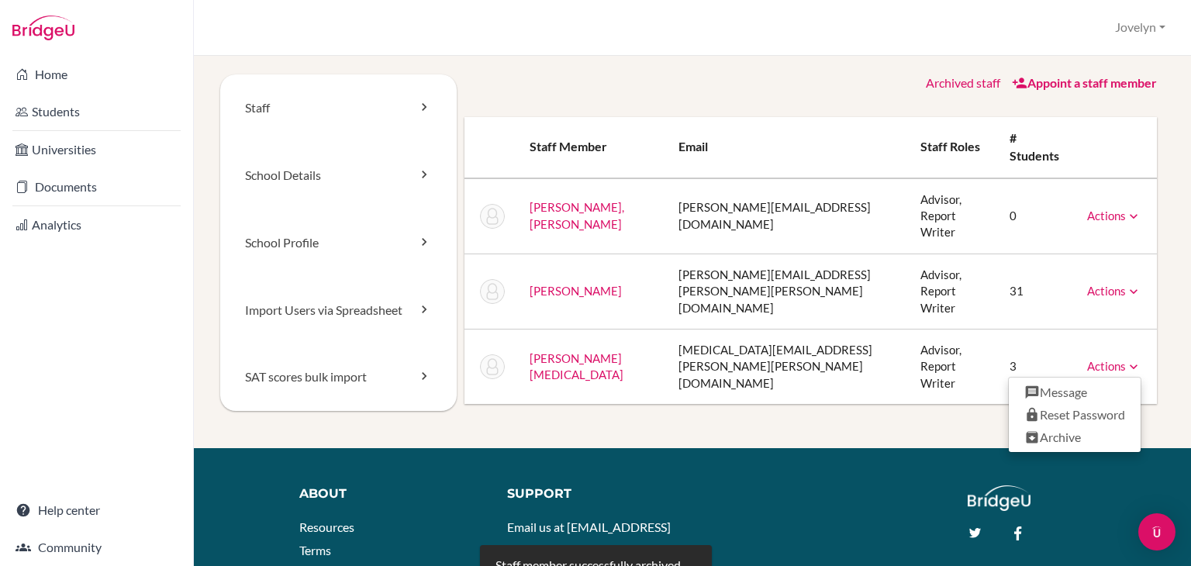
click at [939, 329] on td "Advisor, Report Writer" at bounding box center [952, 366] width 89 height 75
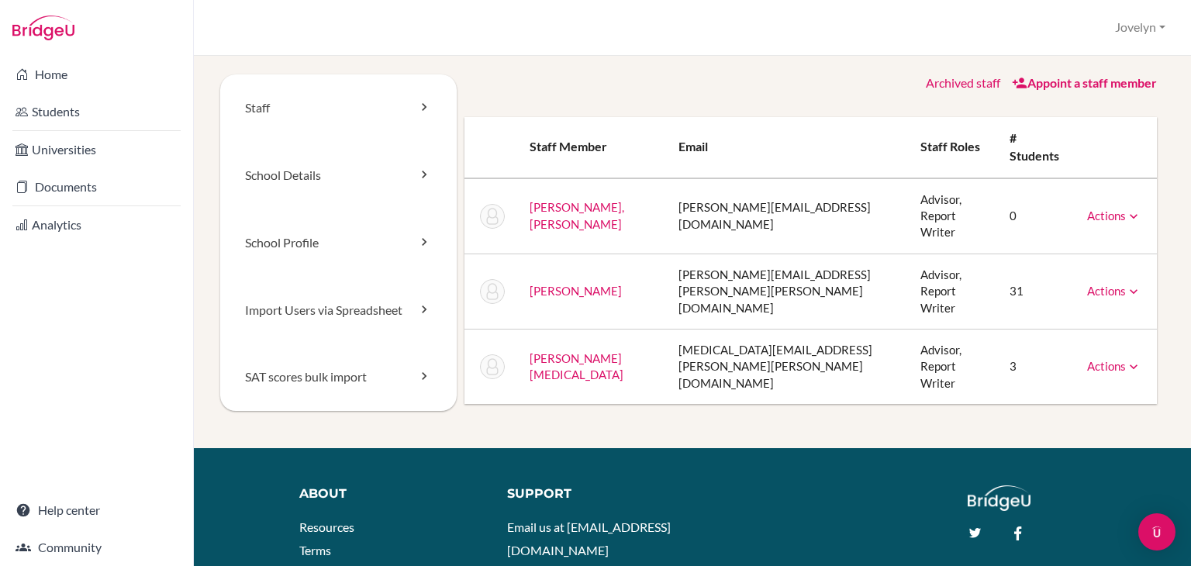
click at [584, 351] on link "[PERSON_NAME][MEDICAL_DATA]" at bounding box center [576, 366] width 94 height 30
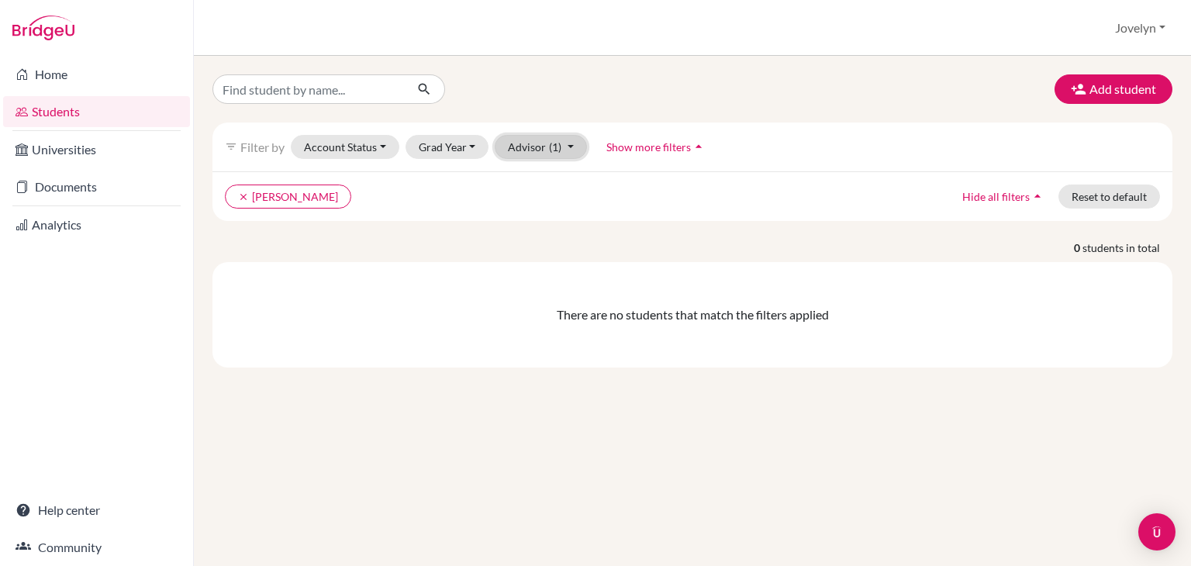
click at [565, 145] on button "Advisor (1)" at bounding box center [541, 147] width 92 height 24
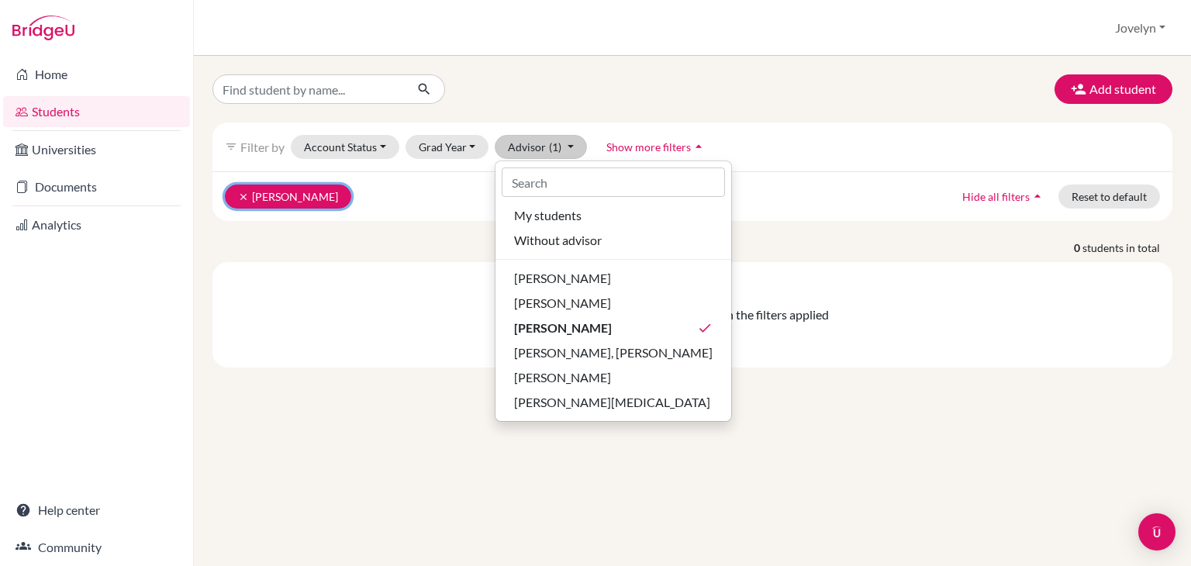
click at [245, 194] on icon "clear" at bounding box center [243, 196] width 11 height 11
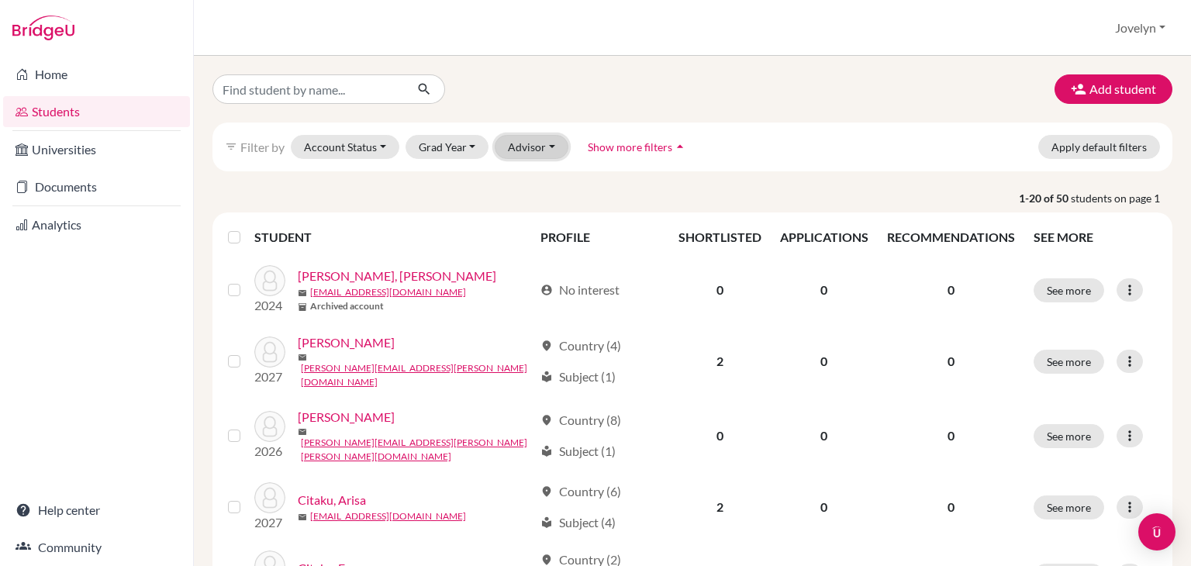
click at [545, 146] on button "Advisor" at bounding box center [532, 147] width 74 height 24
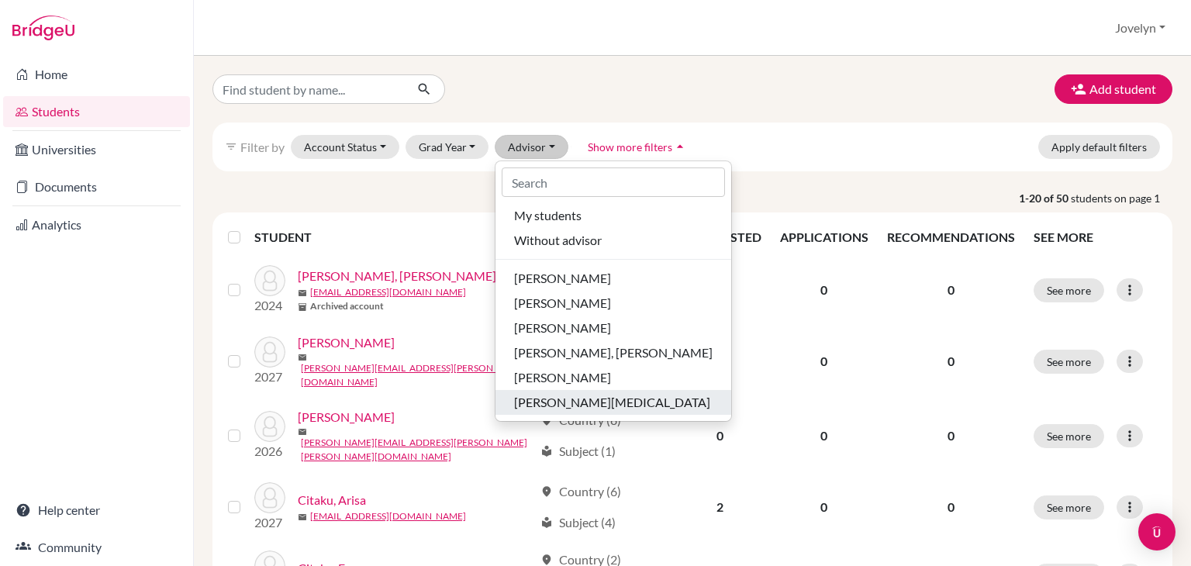
click at [584, 401] on span "[PERSON_NAME][MEDICAL_DATA]" at bounding box center [612, 402] width 196 height 19
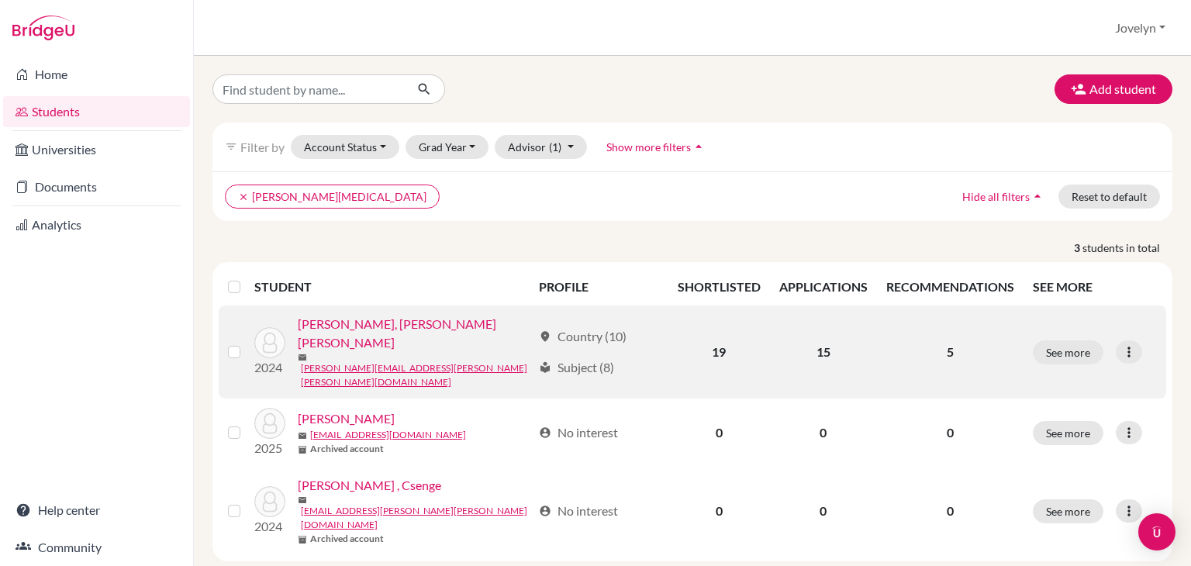
click at [406, 335] on link "[PERSON_NAME], [PERSON_NAME] [PERSON_NAME]" at bounding box center [415, 333] width 234 height 37
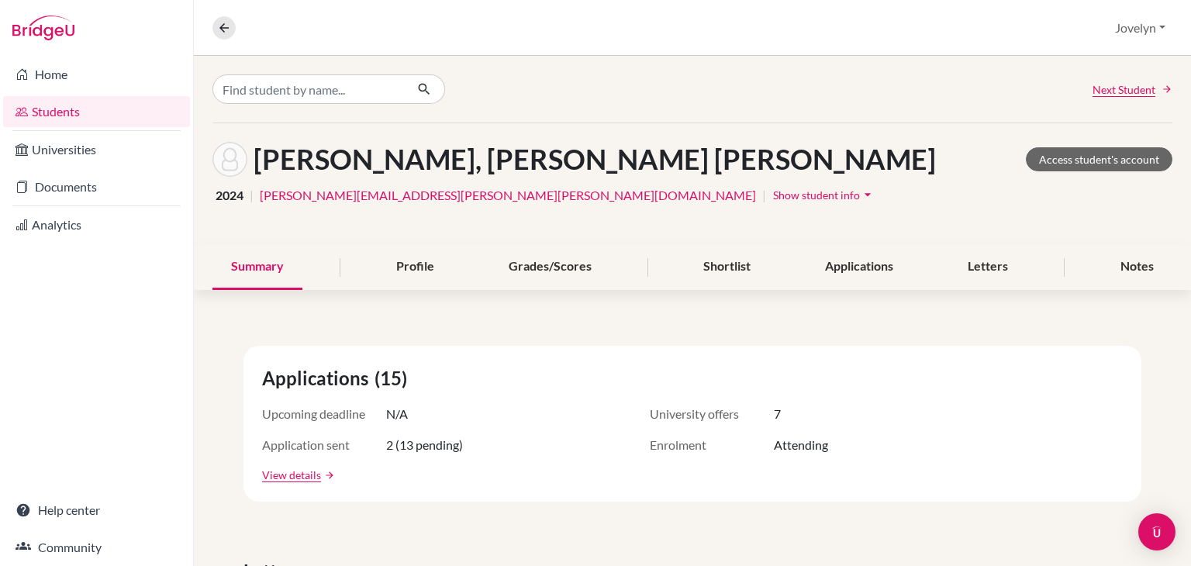
click at [860, 198] on icon "arrow_drop_down" at bounding box center [868, 195] width 16 height 16
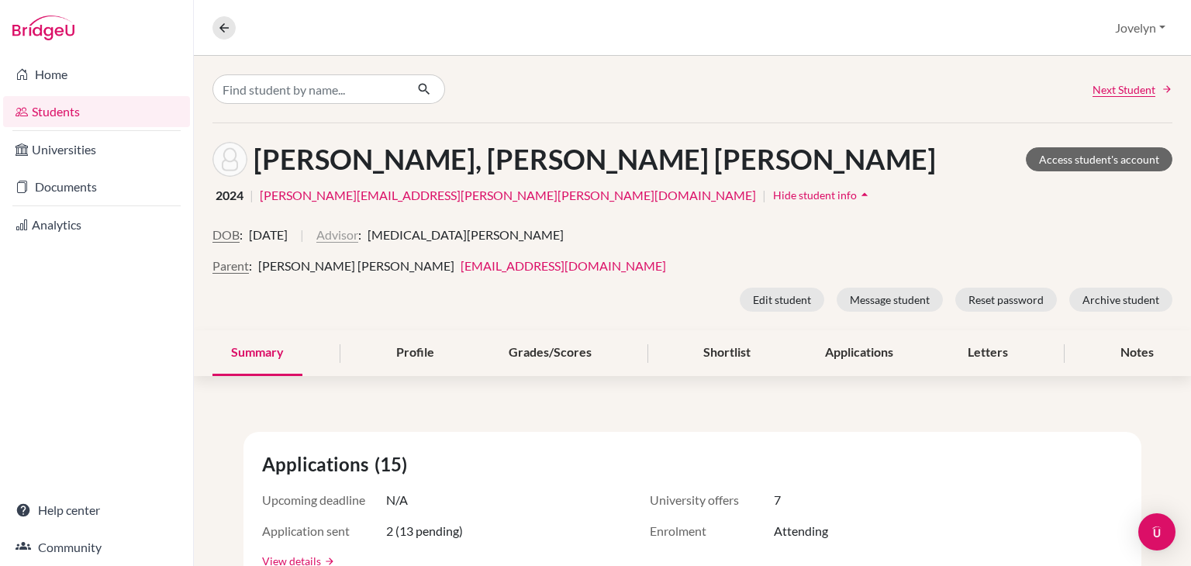
click at [358, 236] on button "Advisor" at bounding box center [337, 235] width 42 height 19
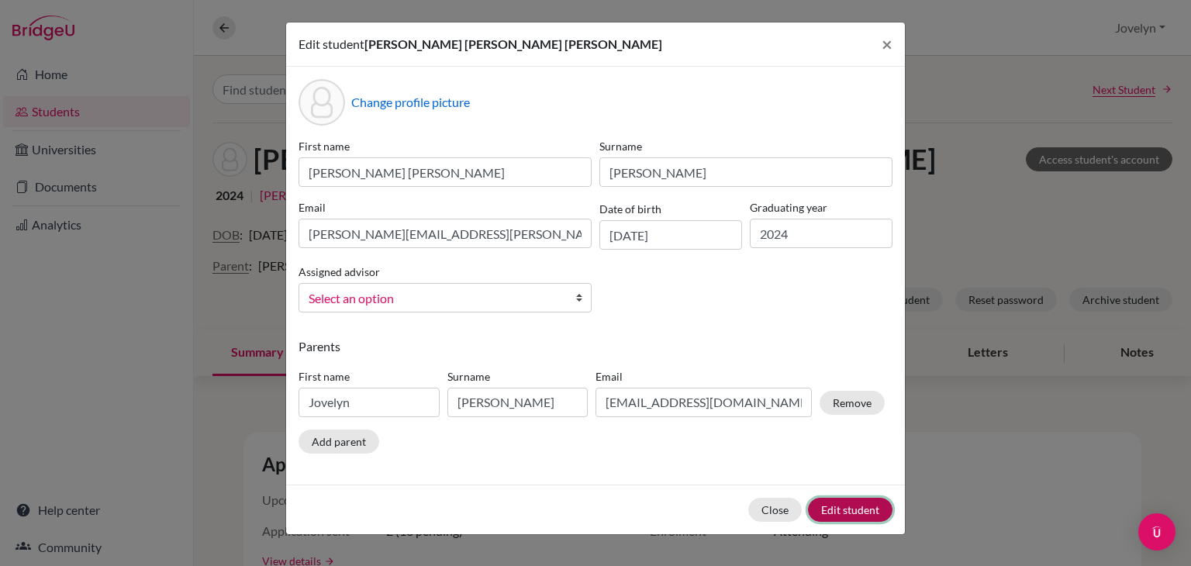
click at [840, 506] on button "Edit student" at bounding box center [850, 510] width 84 height 24
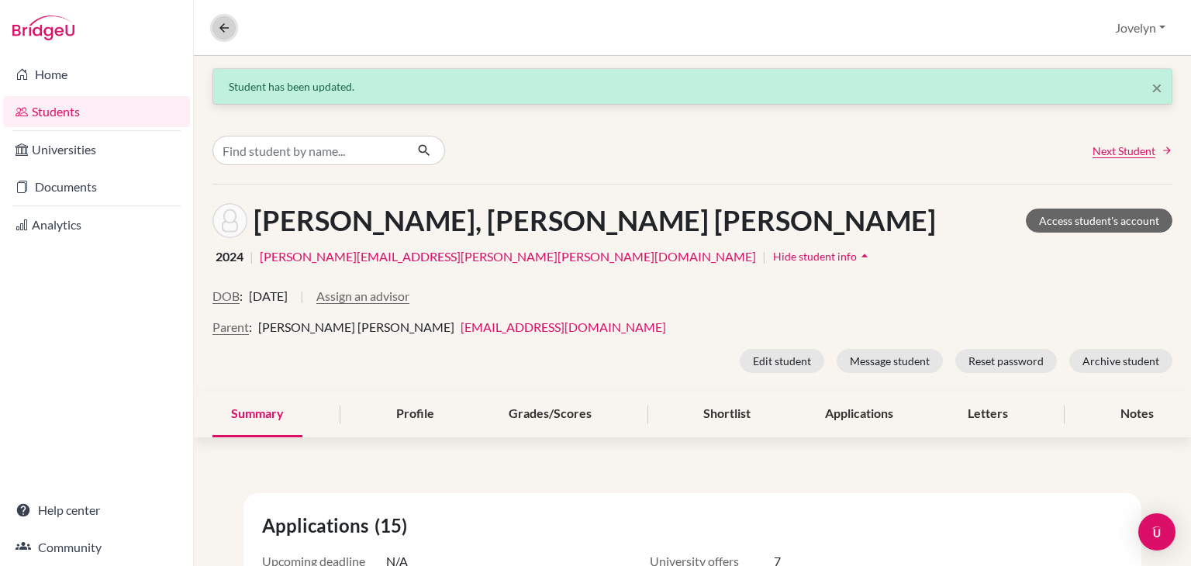
click at [215, 29] on button at bounding box center [223, 27] width 23 height 23
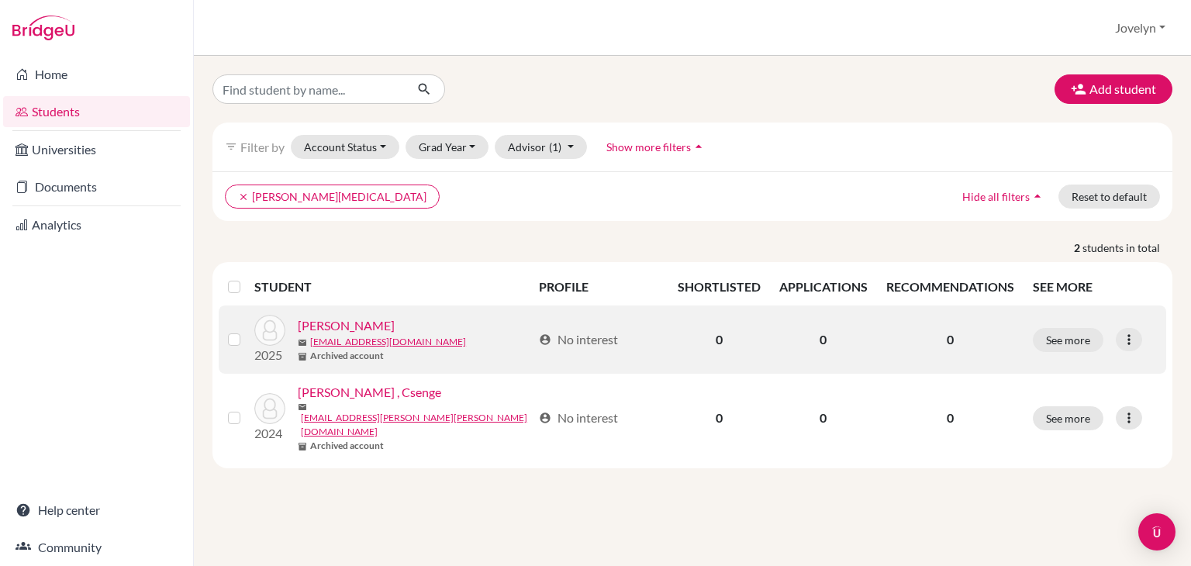
click at [353, 324] on link "Dubova, Ari" at bounding box center [346, 325] width 97 height 19
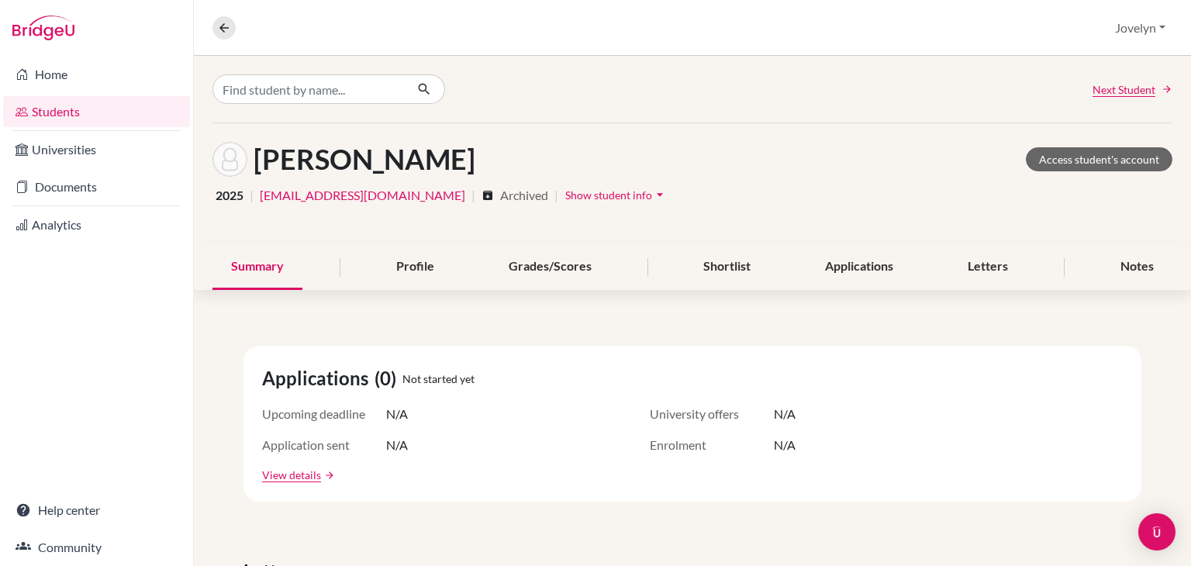
click at [652, 191] on icon "arrow_drop_down" at bounding box center [660, 195] width 16 height 16
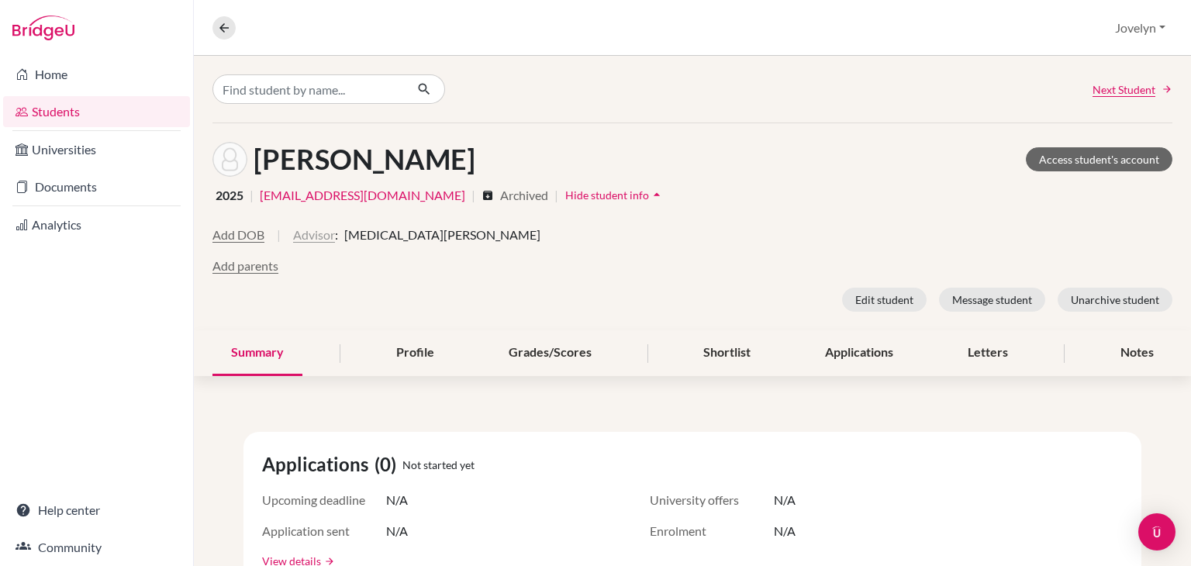
click at [313, 236] on button "Advisor" at bounding box center [314, 235] width 42 height 19
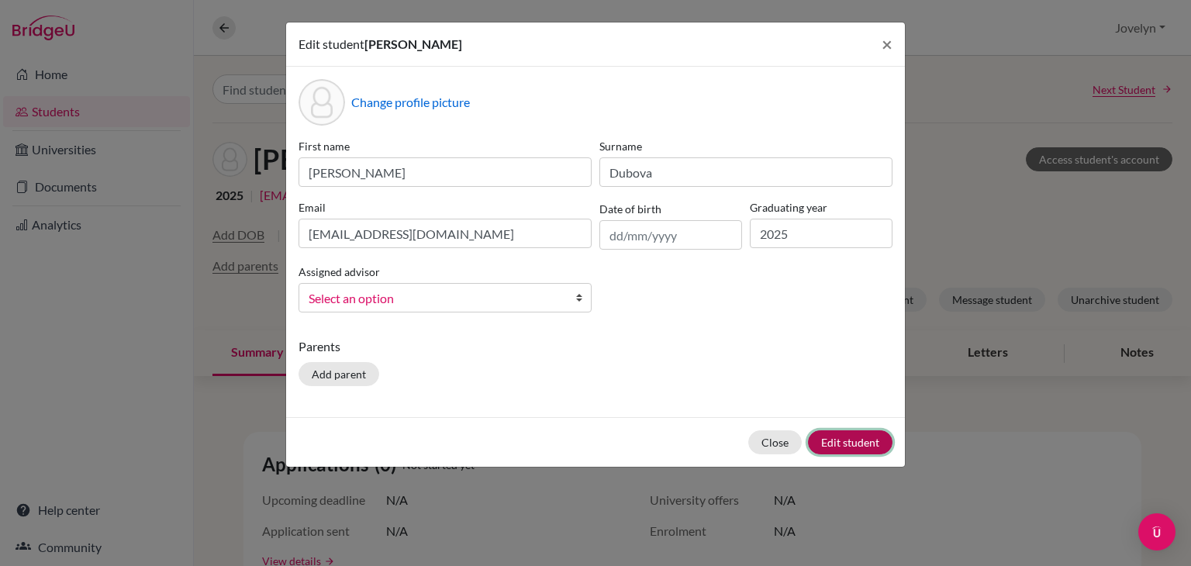
click at [846, 448] on button "Edit student" at bounding box center [850, 442] width 84 height 24
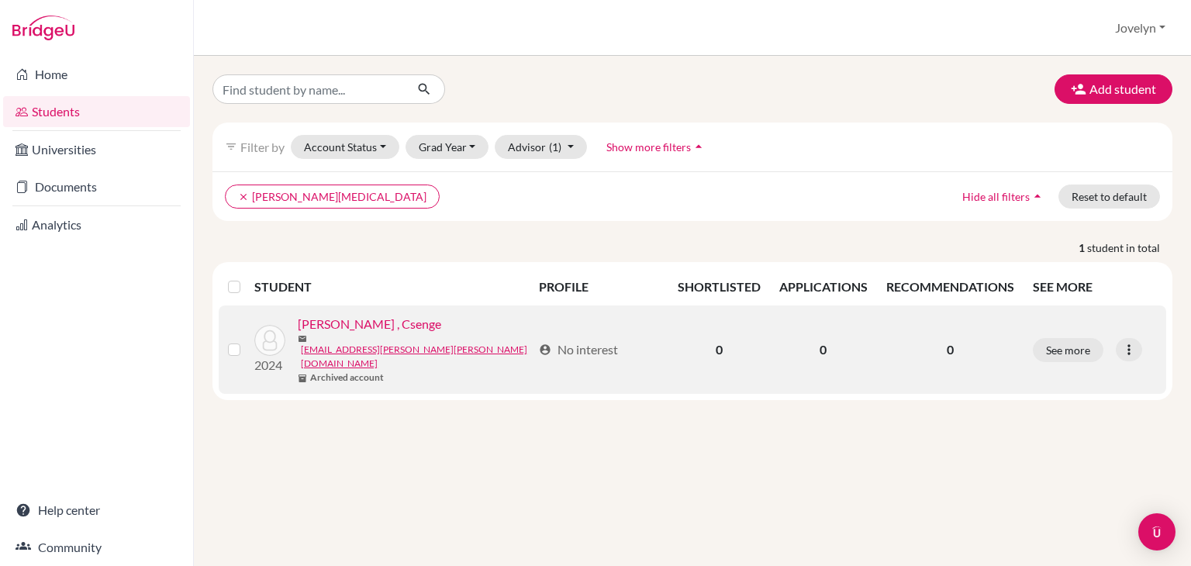
click at [355, 329] on link "Somogyi , Csenge" at bounding box center [369, 324] width 143 height 19
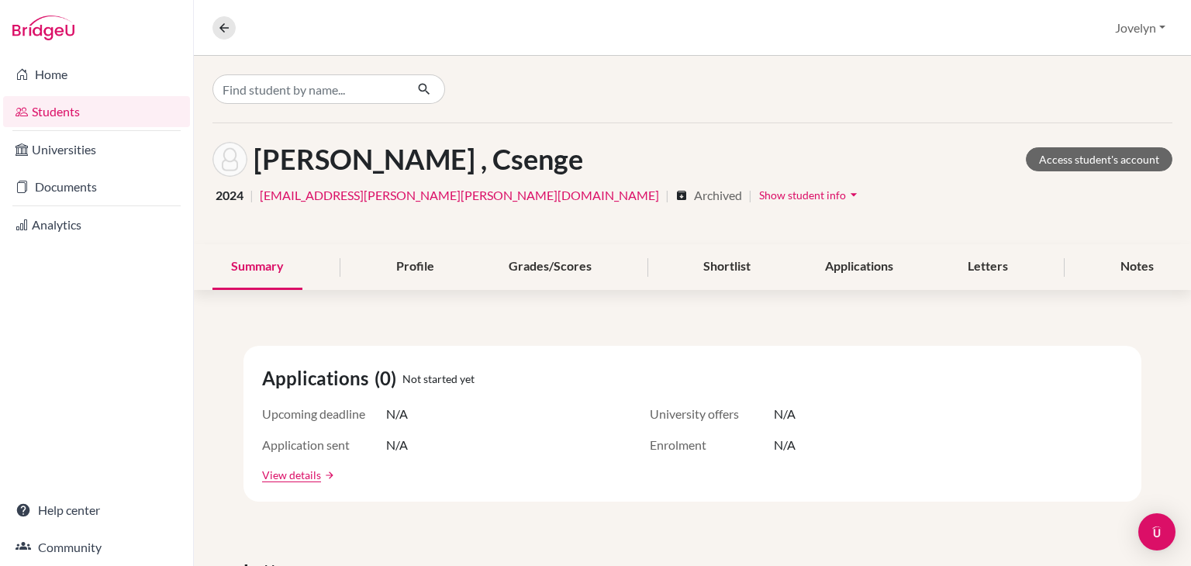
click at [759, 196] on span "Show student info" at bounding box center [802, 194] width 87 height 13
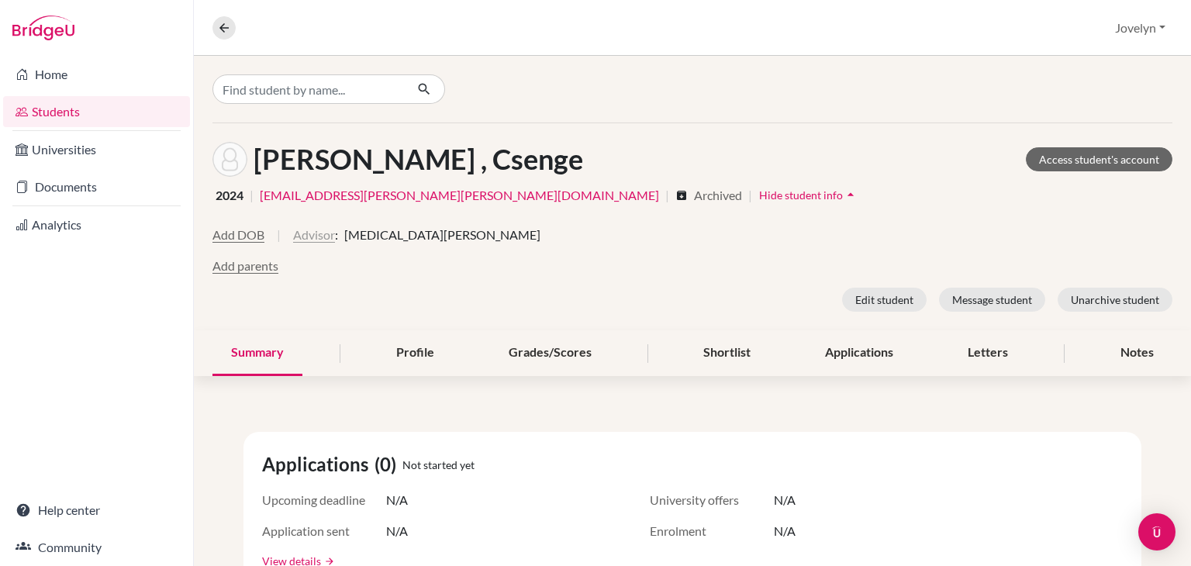
click at [322, 236] on button "Advisor" at bounding box center [314, 235] width 42 height 19
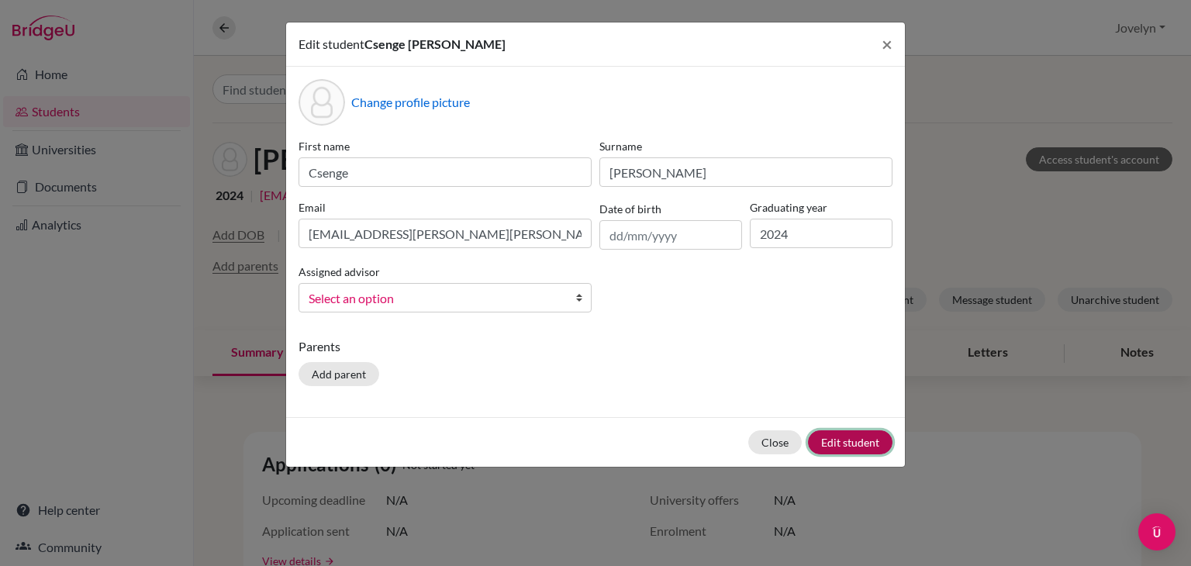
click at [852, 443] on button "Edit student" at bounding box center [850, 442] width 84 height 24
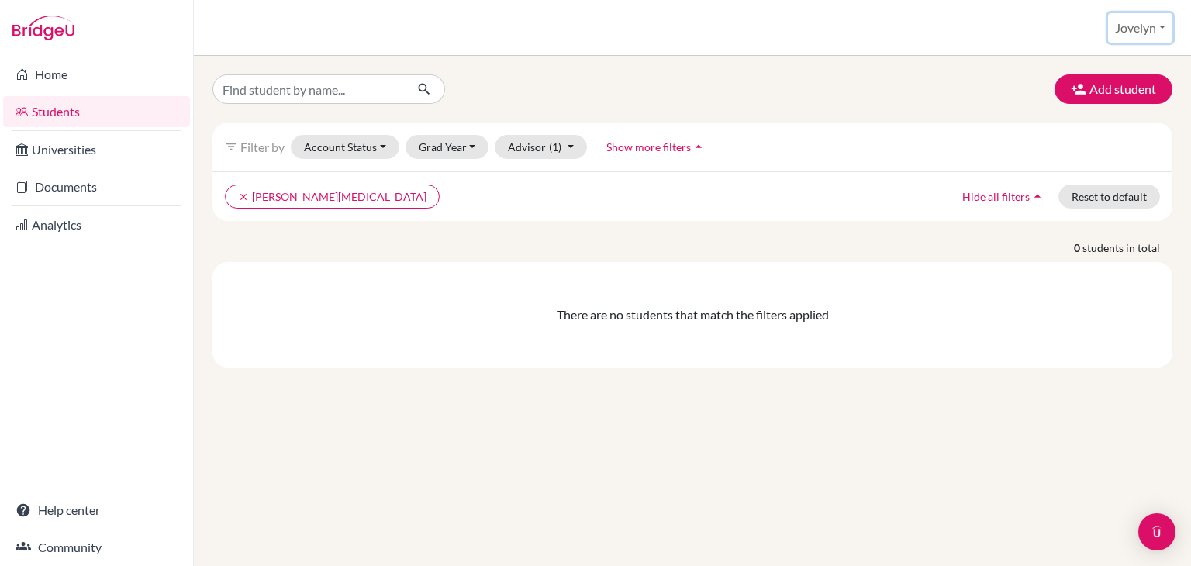
click at [1150, 35] on button "Jovelyn" at bounding box center [1140, 27] width 64 height 29
click at [1133, 90] on link "School Settings" at bounding box center [1113, 87] width 122 height 25
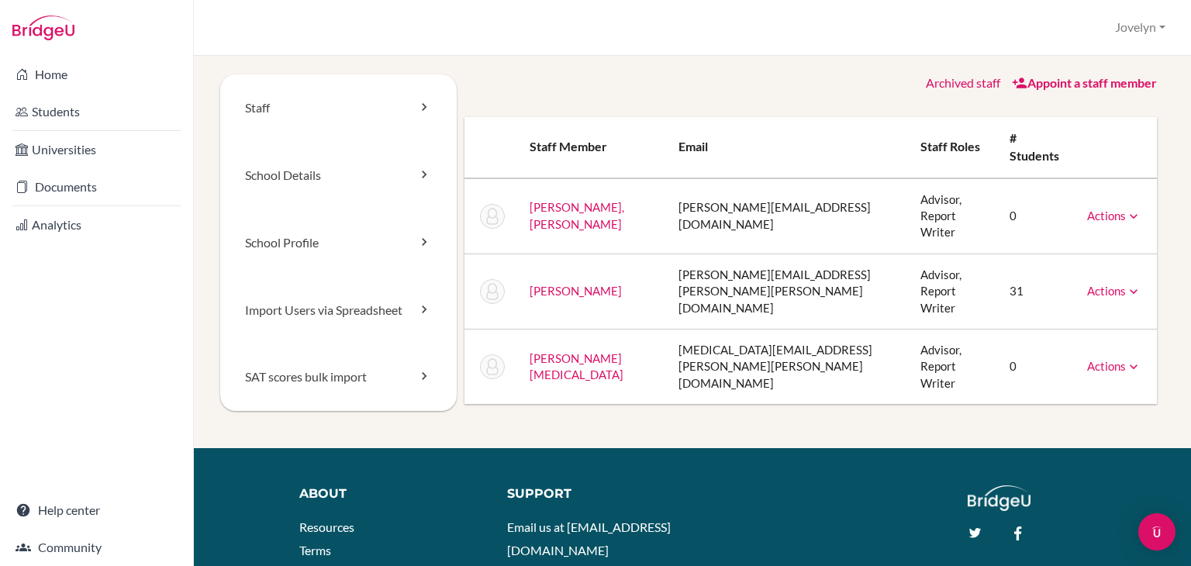
click at [1126, 359] on icon at bounding box center [1134, 367] width 16 height 16
click at [1064, 377] on ul "Message Reset Password Archive" at bounding box center [1074, 415] width 133 height 77
click at [1126, 359] on icon at bounding box center [1134, 367] width 16 height 16
click at [1054, 426] on link "Archive" at bounding box center [1075, 437] width 132 height 22
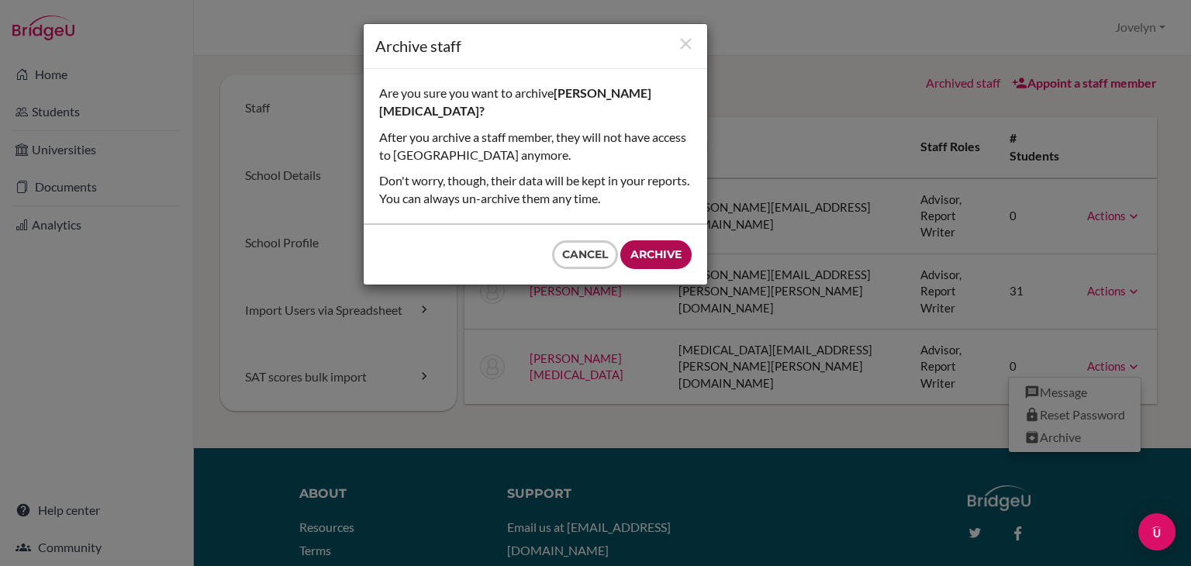
click at [667, 240] on input "Archive" at bounding box center [655, 254] width 71 height 29
type input "Archive"
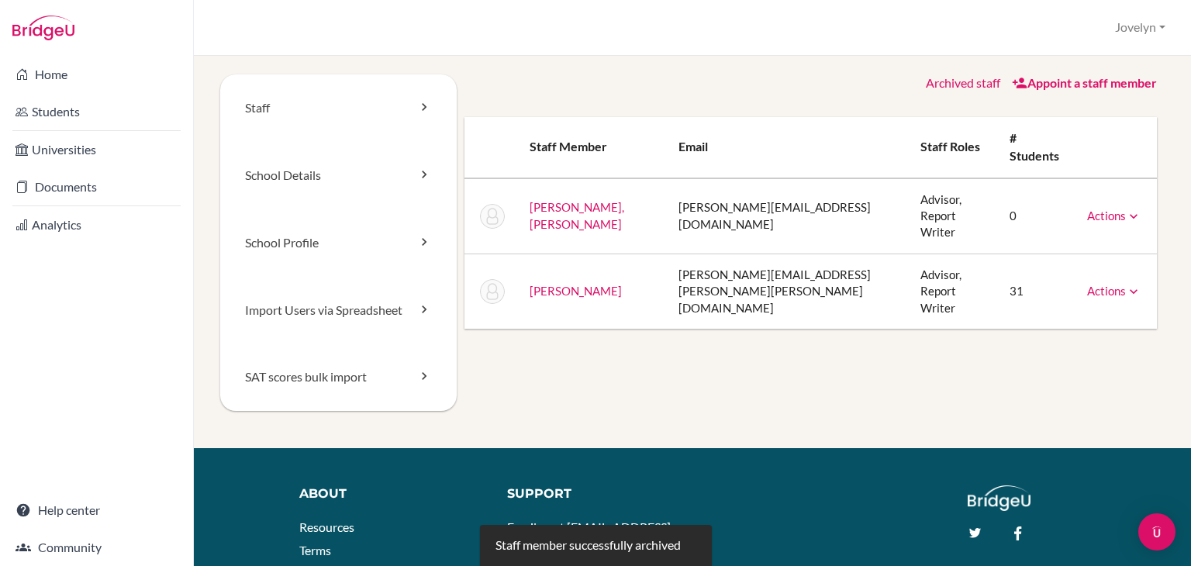
click at [1033, 88] on link "Appoint a staff member" at bounding box center [1084, 82] width 145 height 15
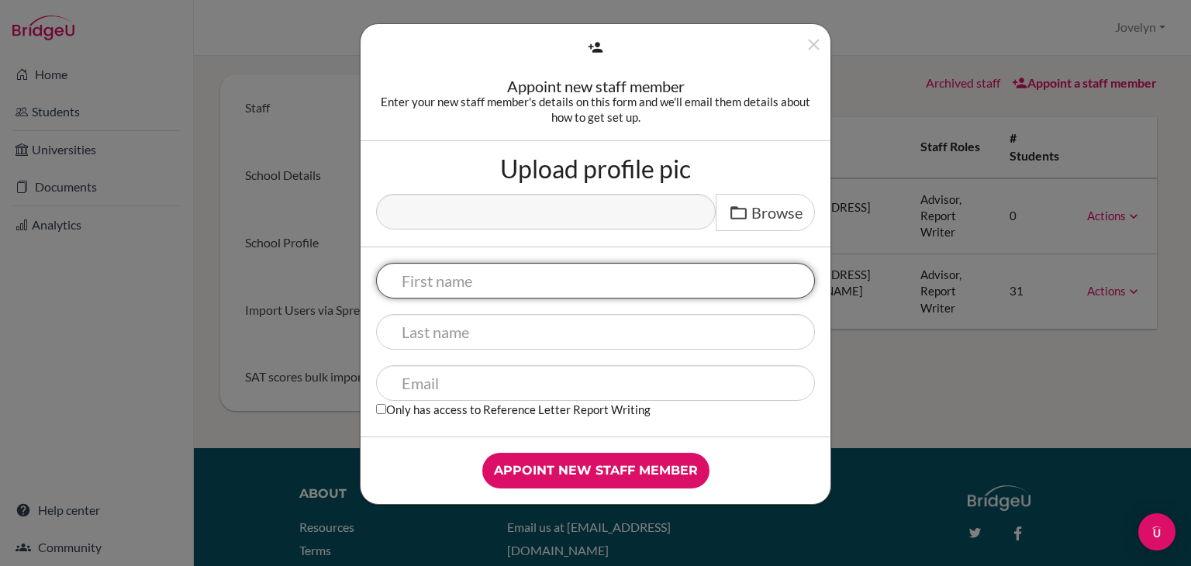
click at [594, 284] on input "text" at bounding box center [595, 281] width 439 height 36
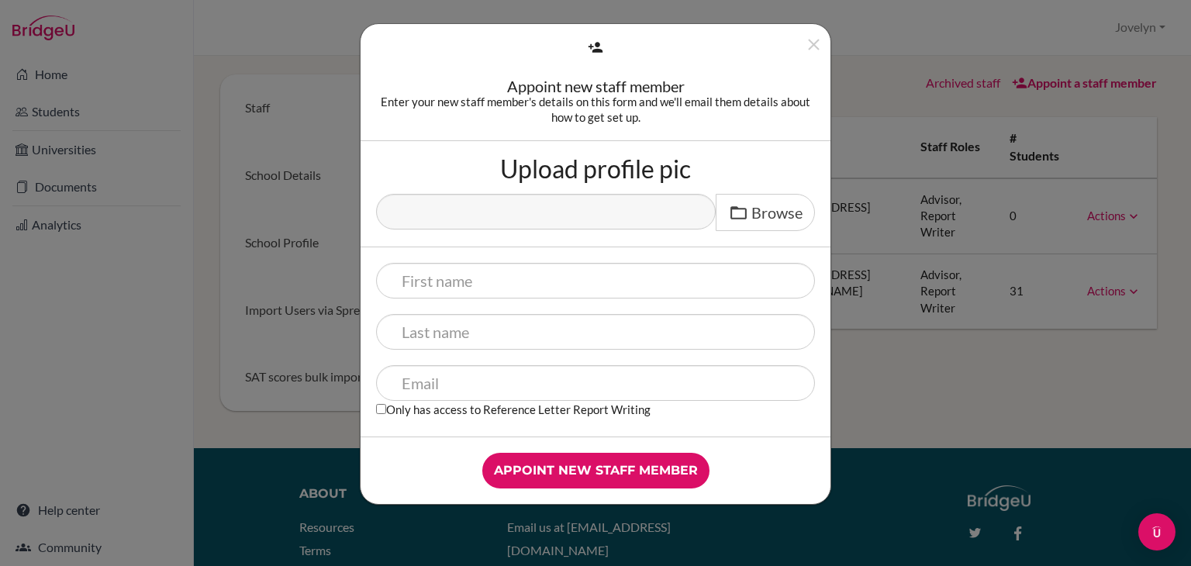
click at [768, 409] on div "Only has access to Reference Letter Report Writing" at bounding box center [595, 393] width 439 height 56
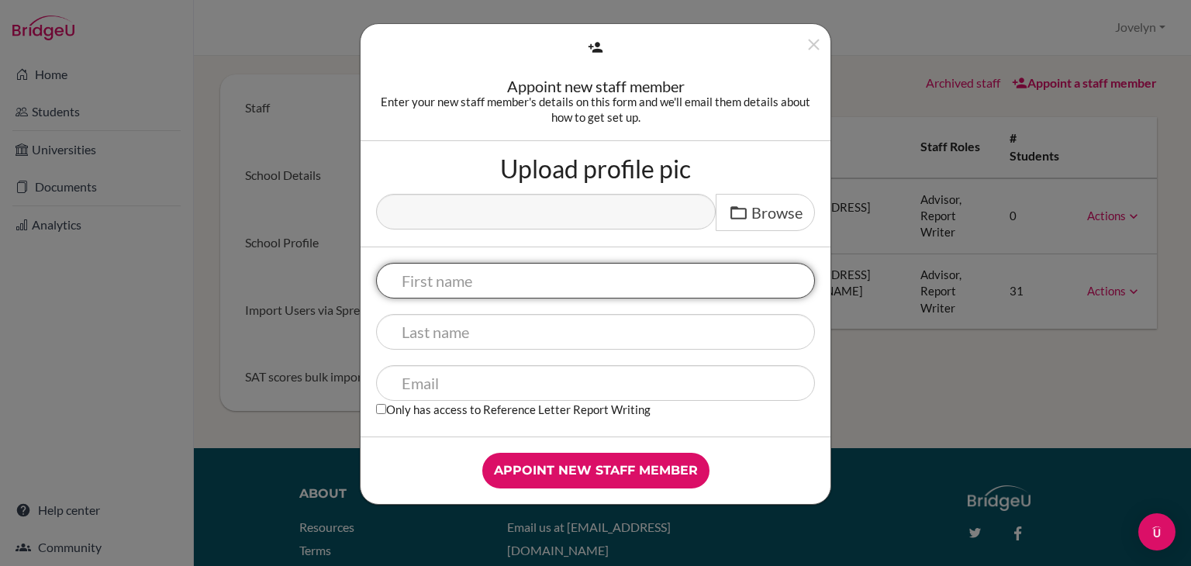
click at [542, 292] on input "text" at bounding box center [595, 281] width 439 height 36
type input "Oana"
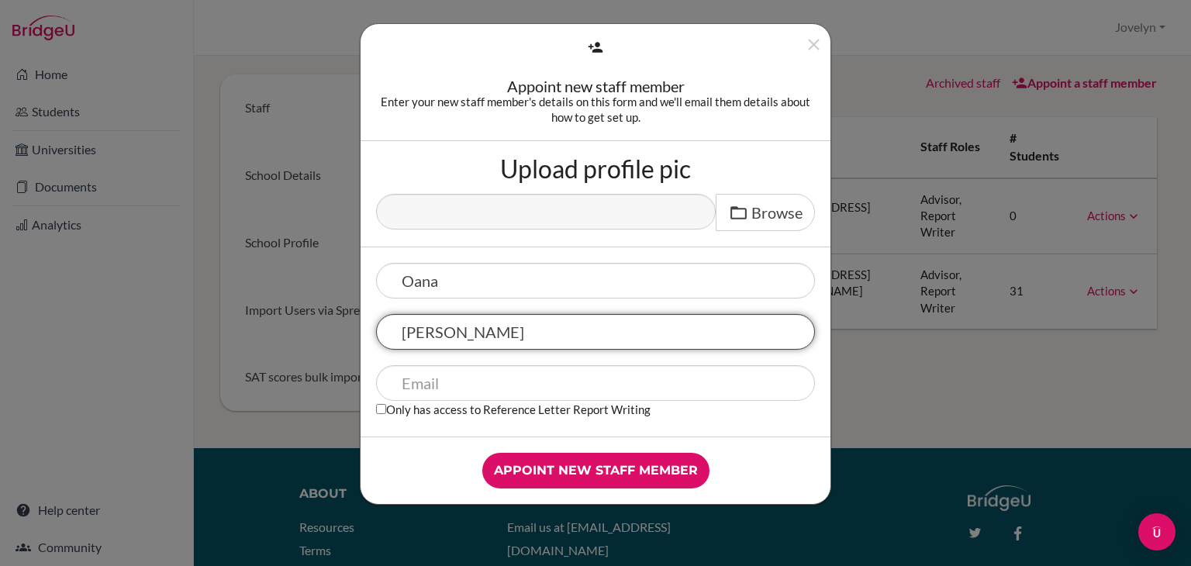
type input "Moraru"
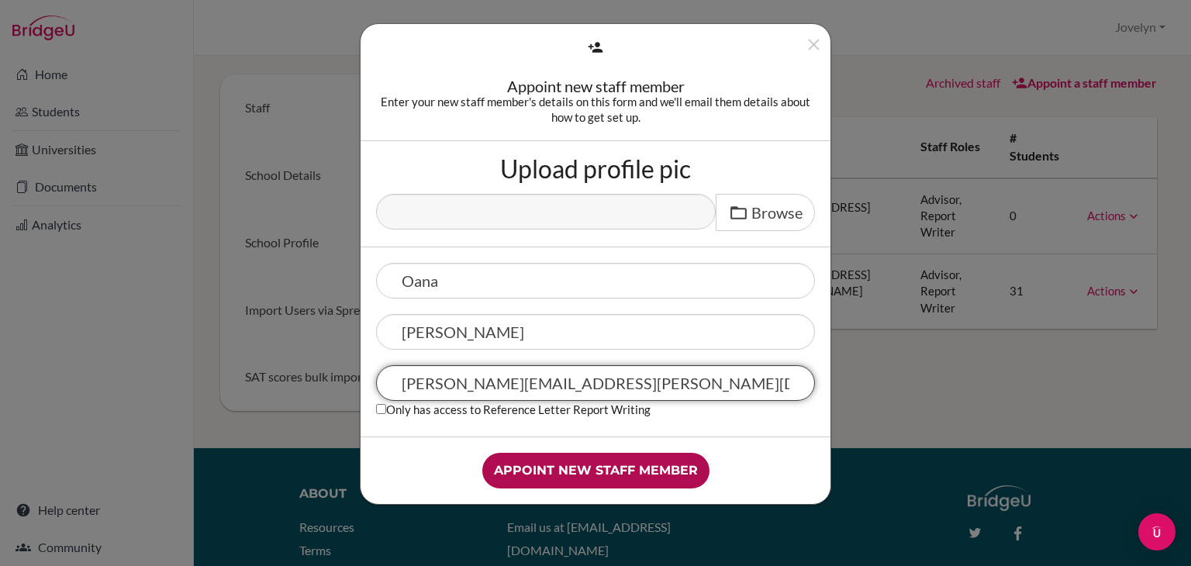
type input "dora.moraru@outlook.fr"
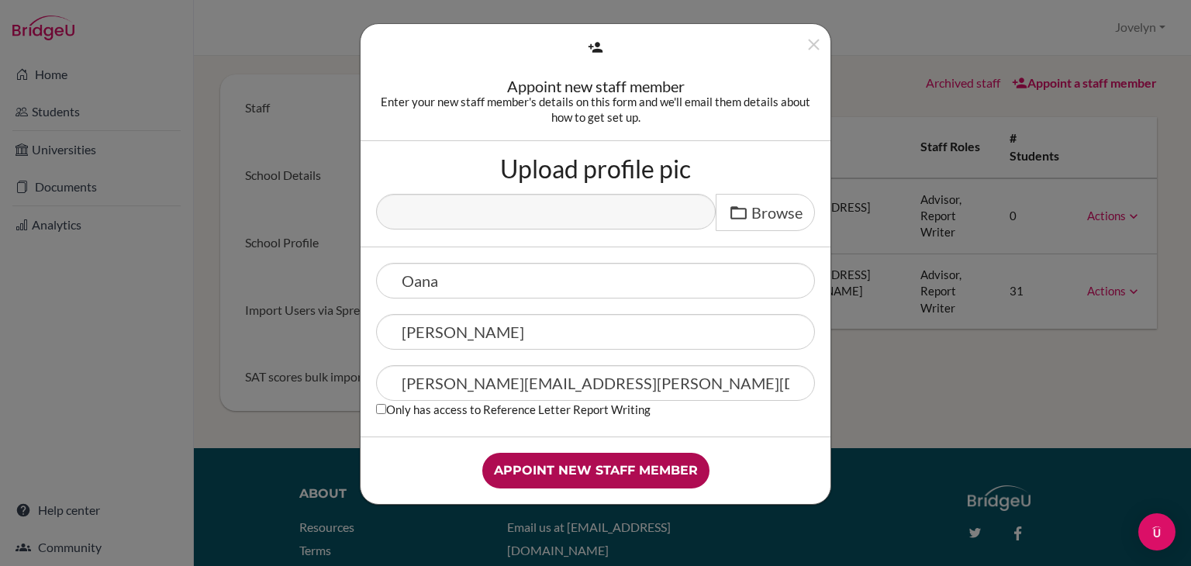
click at [586, 472] on input "Appoint new staff member" at bounding box center [595, 471] width 227 height 36
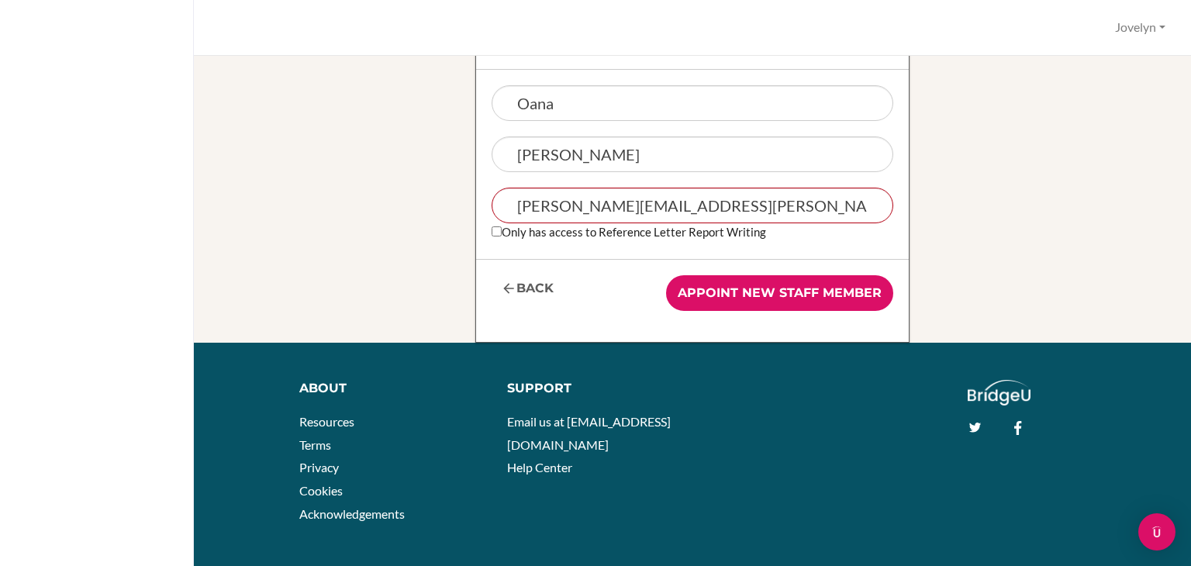
scroll to position [353, 0]
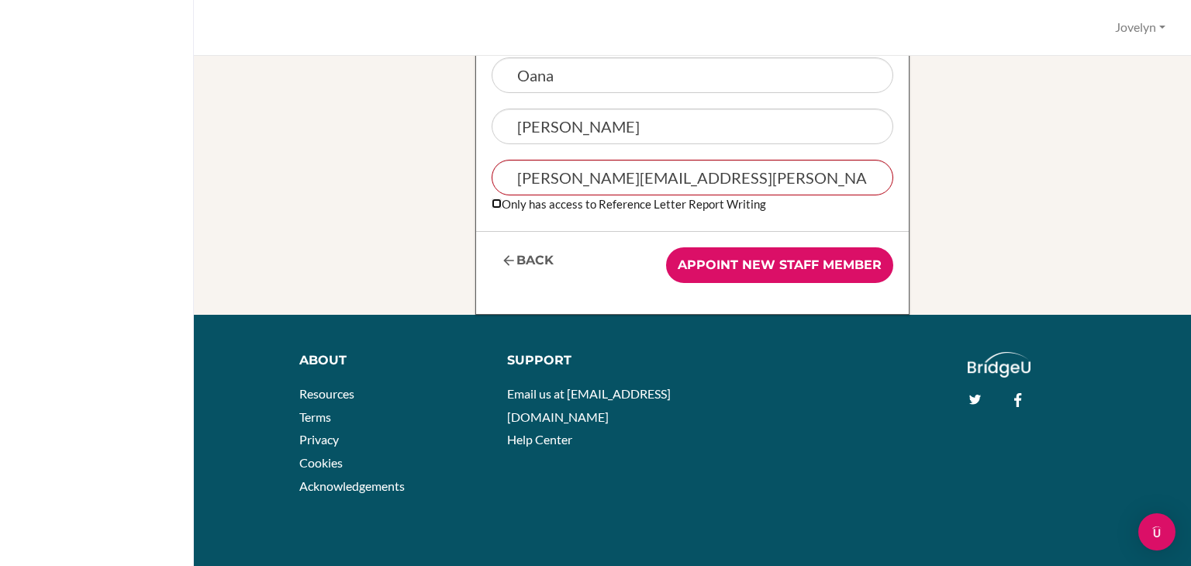
click at [491, 205] on input "Only has access to Reference Letter Report Writing" at bounding box center [496, 203] width 10 height 10
checkbox input "true"
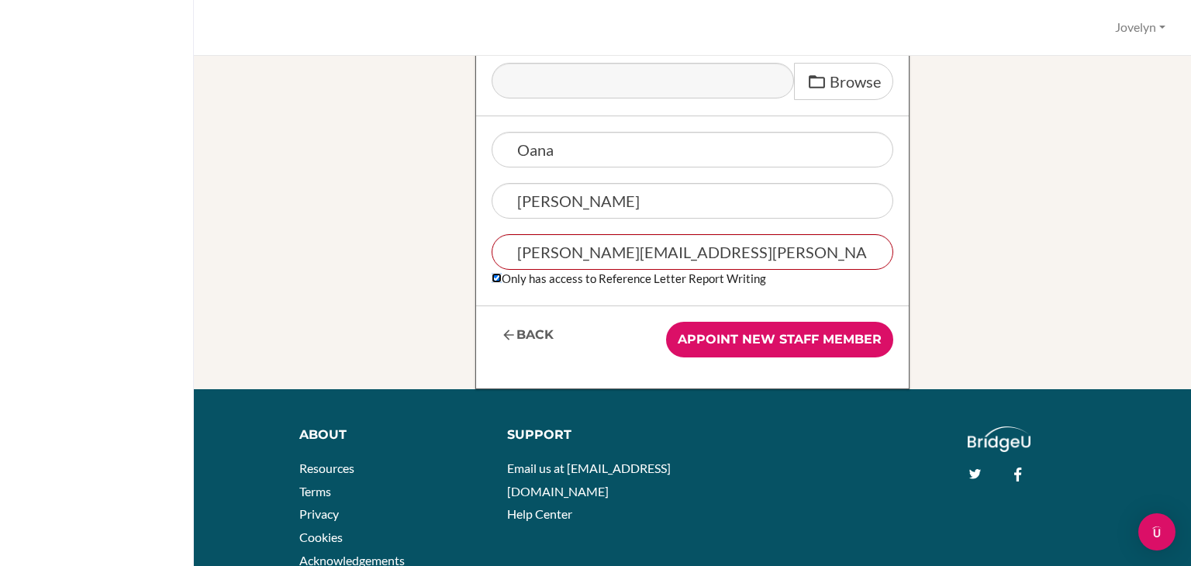
scroll to position [279, 0]
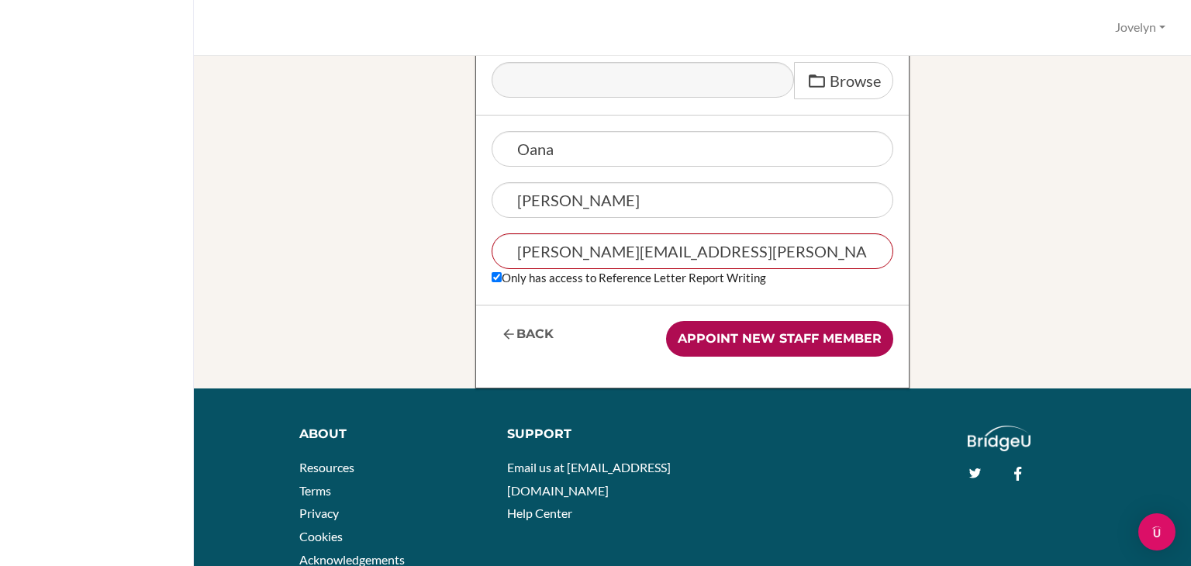
drag, startPoint x: 583, startPoint y: 164, endPoint x: 837, endPoint y: 333, distance: 304.9
click at [837, 333] on input "Appoint new staff member" at bounding box center [779, 339] width 227 height 36
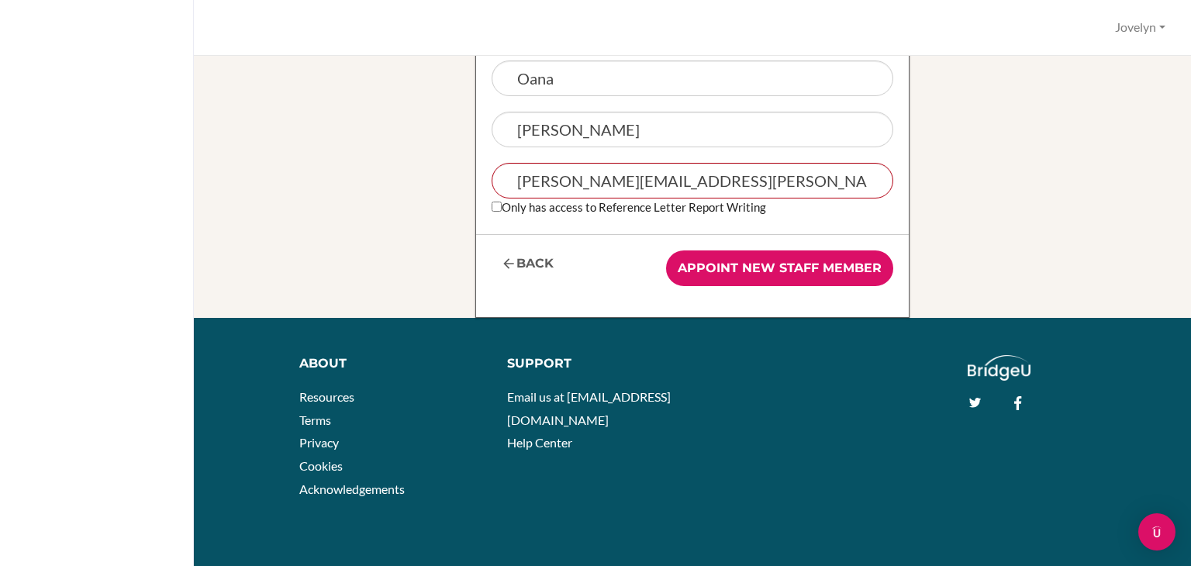
scroll to position [353, 0]
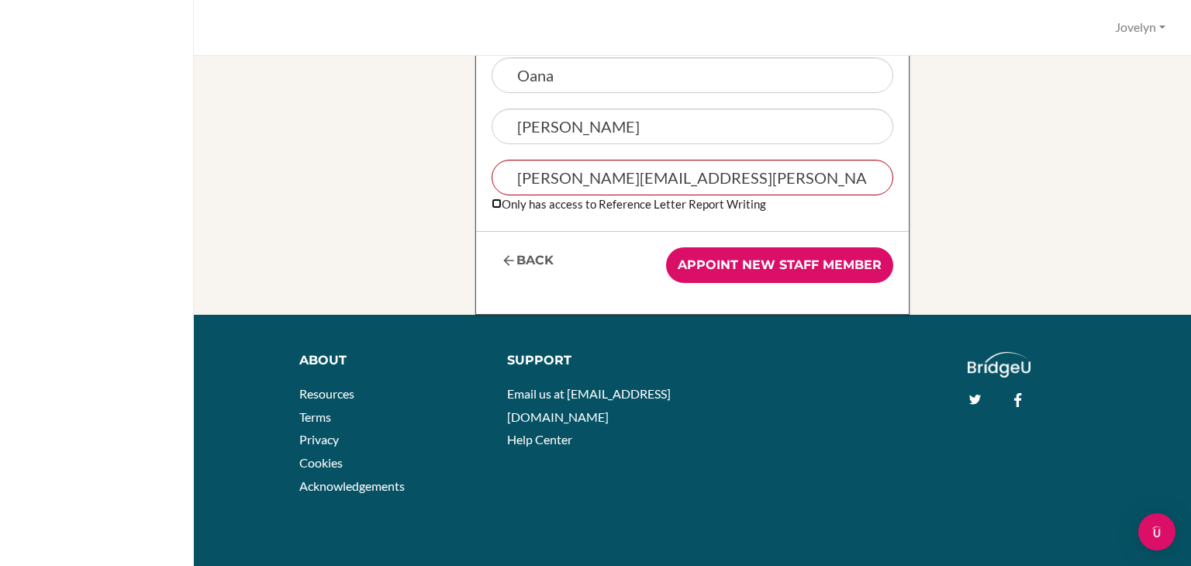
click at [491, 199] on input "Only has access to Reference Letter Report Writing" at bounding box center [496, 203] width 10 height 10
checkbox input "true"
click at [746, 270] on input "Appoint new staff member" at bounding box center [779, 265] width 227 height 36
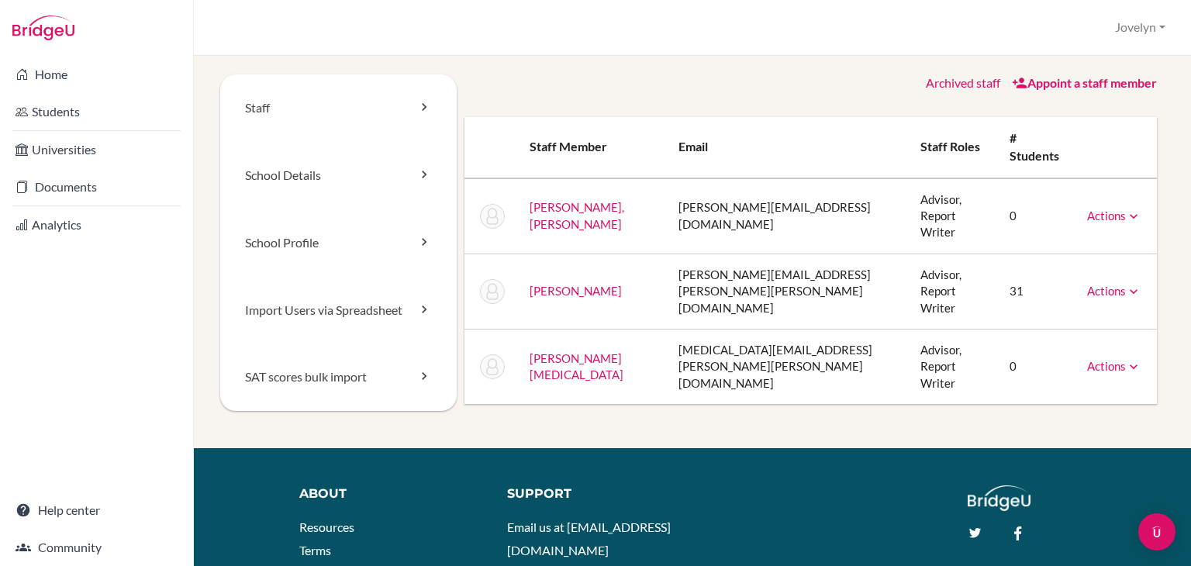
click at [1126, 359] on icon at bounding box center [1134, 367] width 16 height 16
click at [1073, 426] on link "Archive" at bounding box center [1075, 437] width 132 height 22
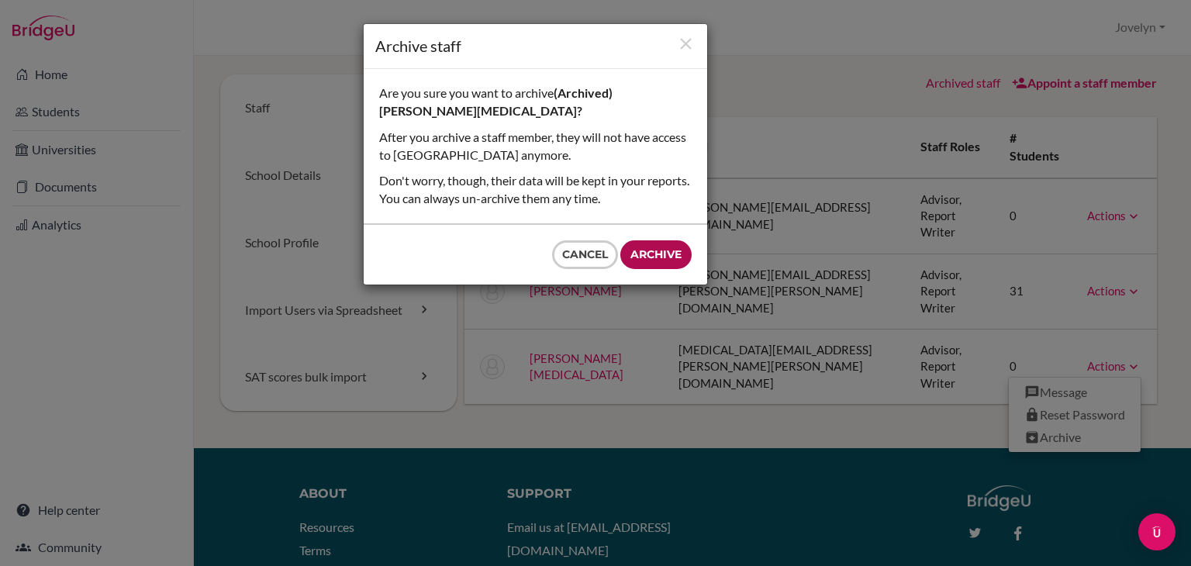
click at [658, 260] on input "Archive" at bounding box center [655, 254] width 71 height 29
type input "Archive"
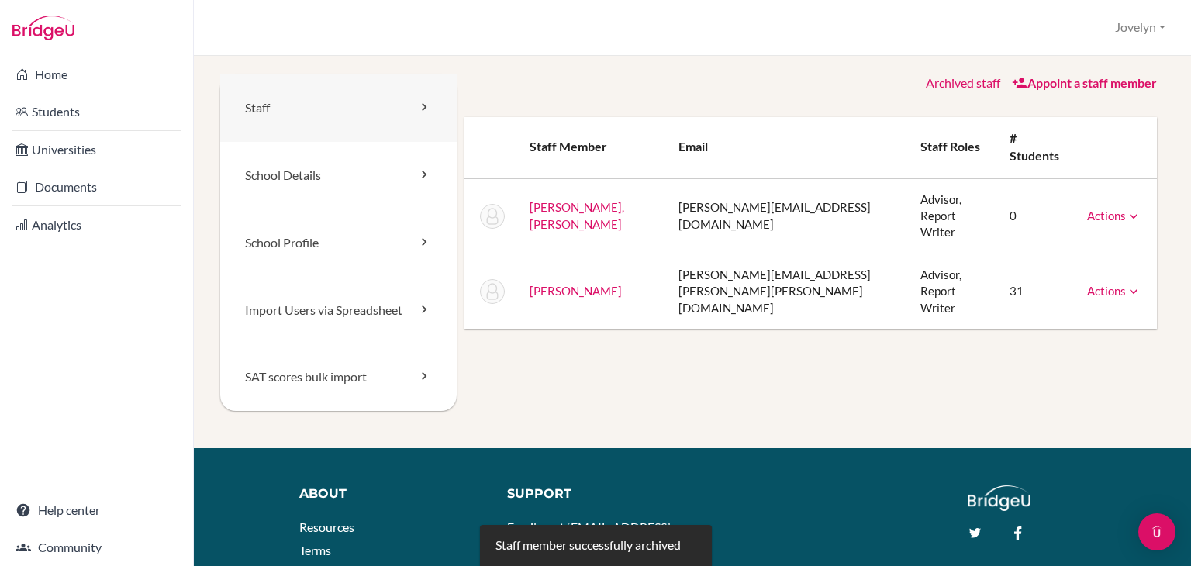
click at [418, 112] on icon at bounding box center [424, 107] width 16 height 16
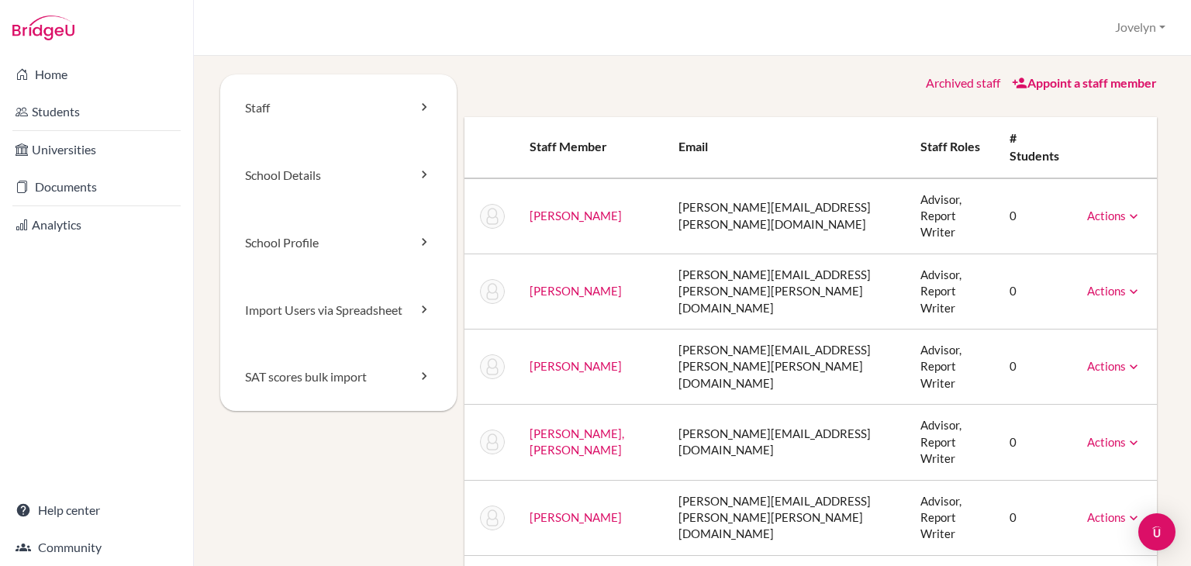
click at [1126, 209] on icon at bounding box center [1134, 217] width 16 height 16
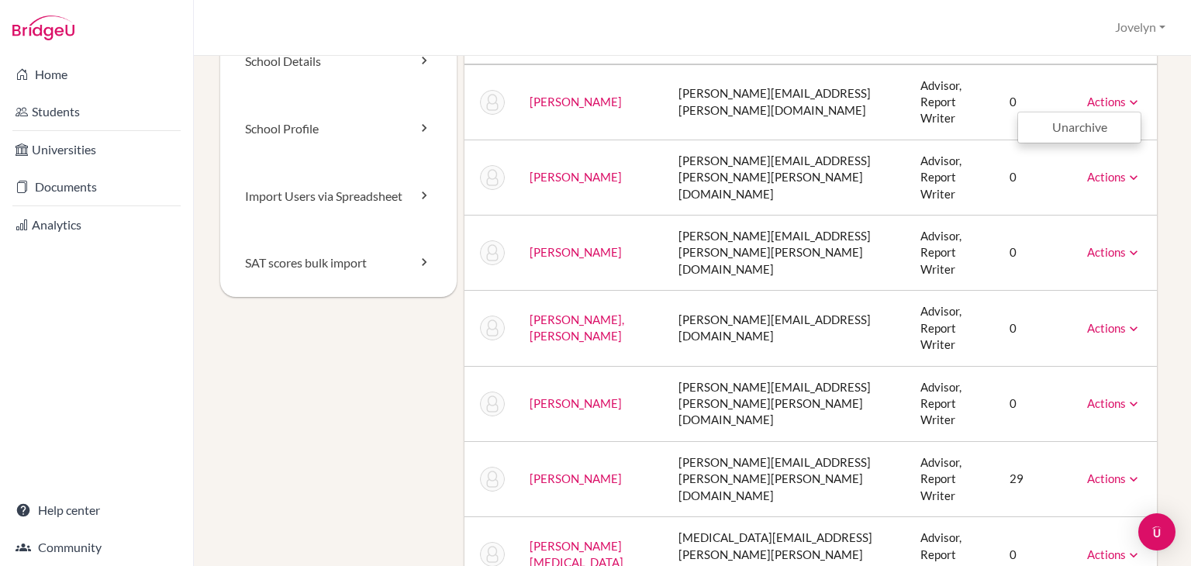
scroll to position [113, 0]
click at [1126, 397] on icon at bounding box center [1134, 405] width 16 height 16
click at [1126, 548] on icon at bounding box center [1134, 556] width 16 height 16
click at [1122, 442] on td "Actions Reset Password" at bounding box center [1115, 479] width 82 height 75
click at [1126, 472] on icon at bounding box center [1134, 480] width 16 height 16
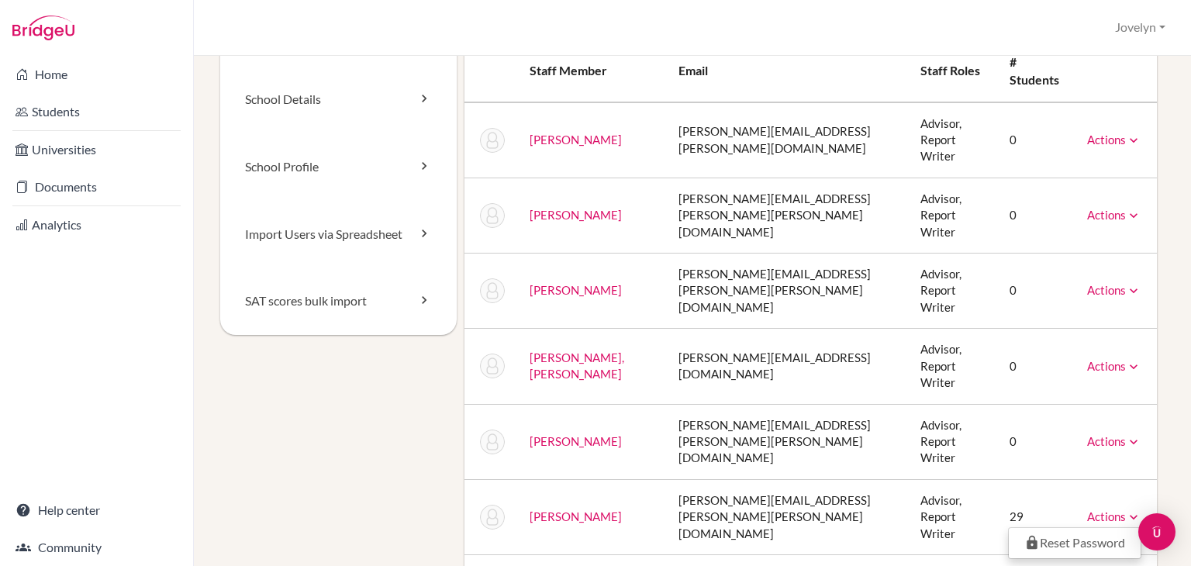
scroll to position [22, 0]
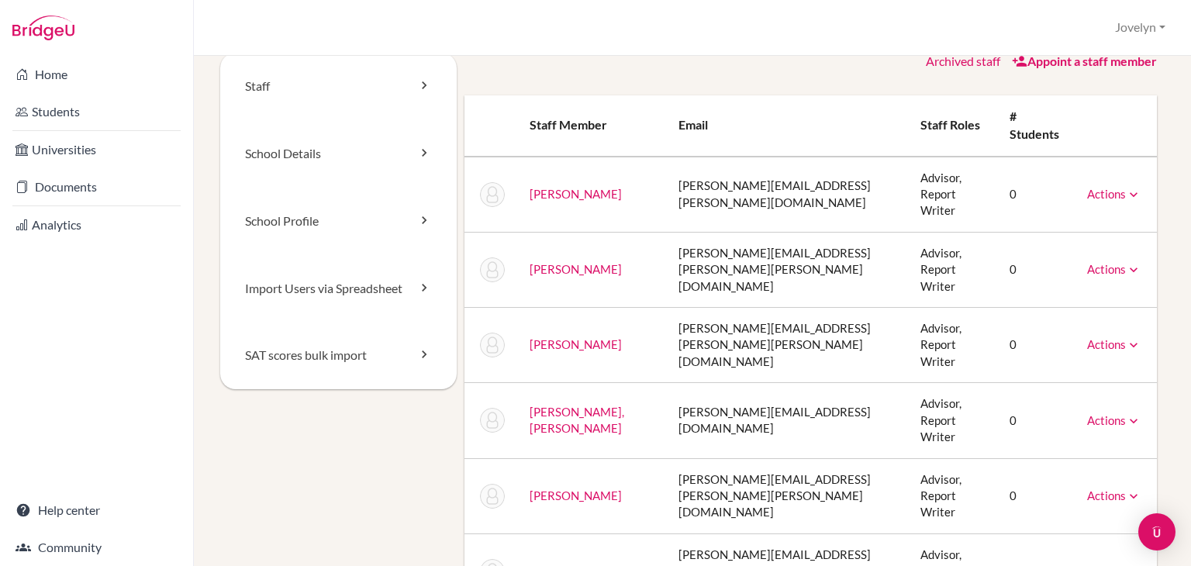
click at [1126, 262] on icon at bounding box center [1134, 270] width 16 height 16
click at [1126, 337] on icon at bounding box center [1134, 345] width 16 height 16
click at [1126, 383] on td "Actions Message Reset Password Archive" at bounding box center [1115, 420] width 82 height 75
click at [411, 166] on link "School Details" at bounding box center [338, 153] width 236 height 67
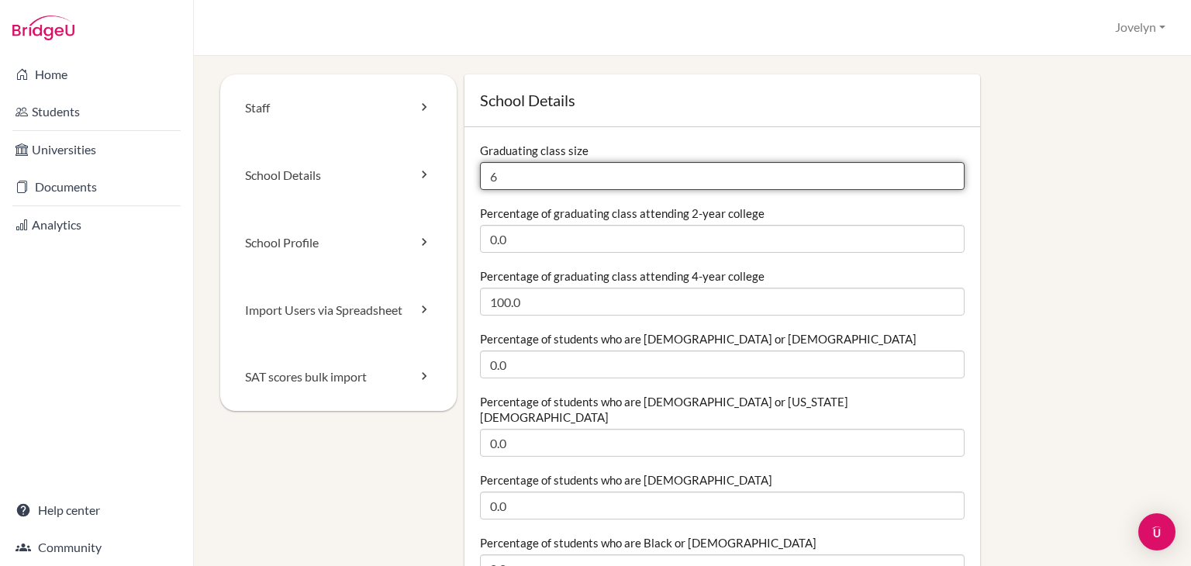
click at [560, 188] on input "6" at bounding box center [722, 176] width 484 height 28
type input "10"
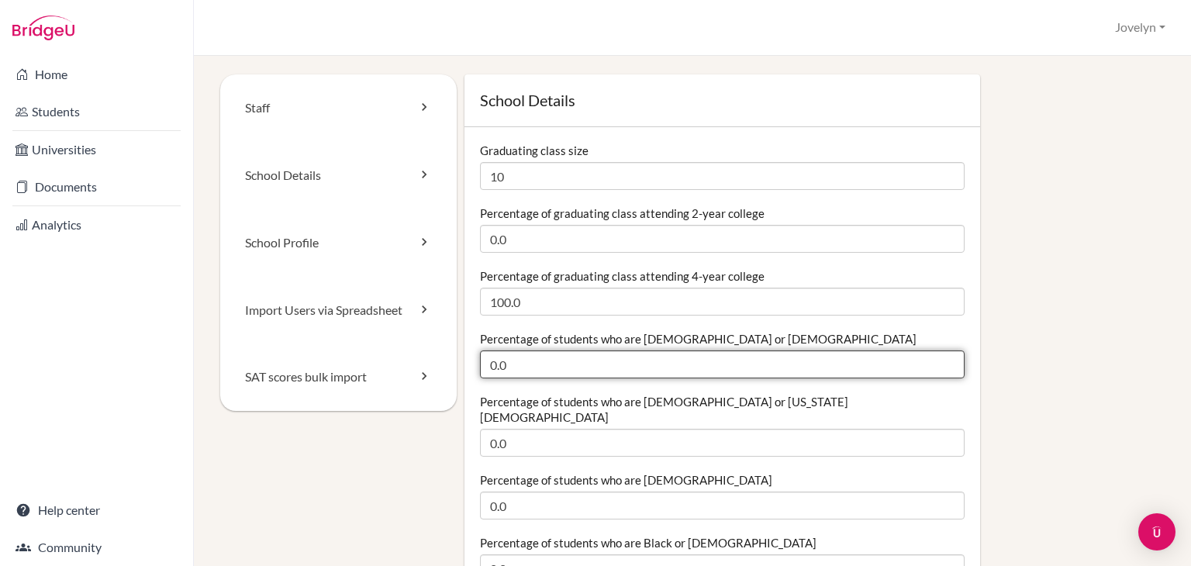
click at [538, 367] on input "0.0" at bounding box center [722, 364] width 484 height 28
type input "0"
type input "10"
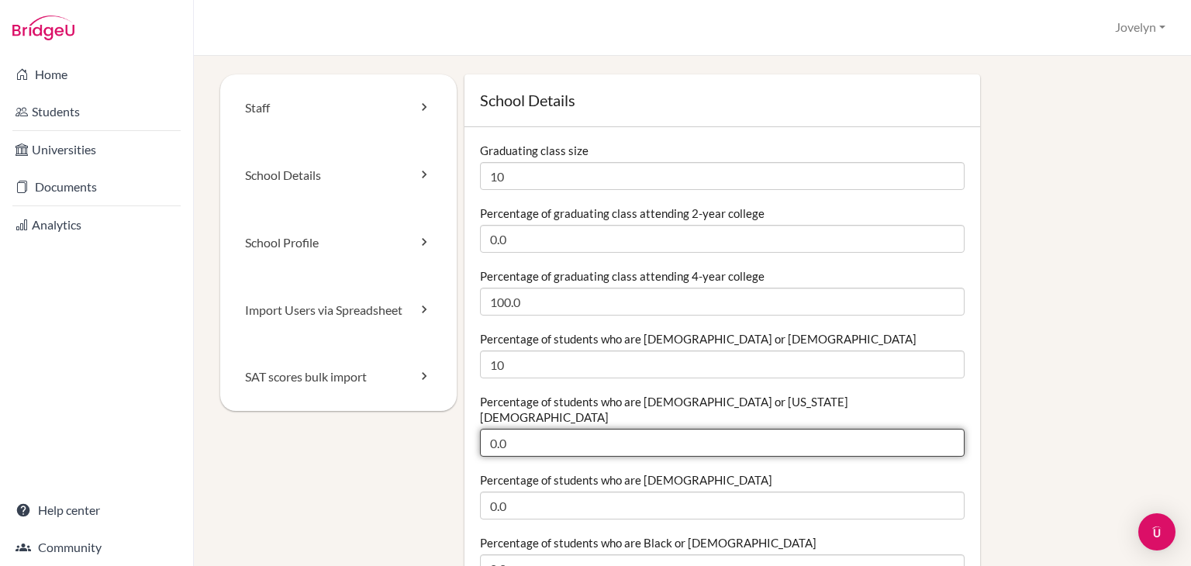
click at [576, 437] on input "0.0" at bounding box center [722, 443] width 484 height 28
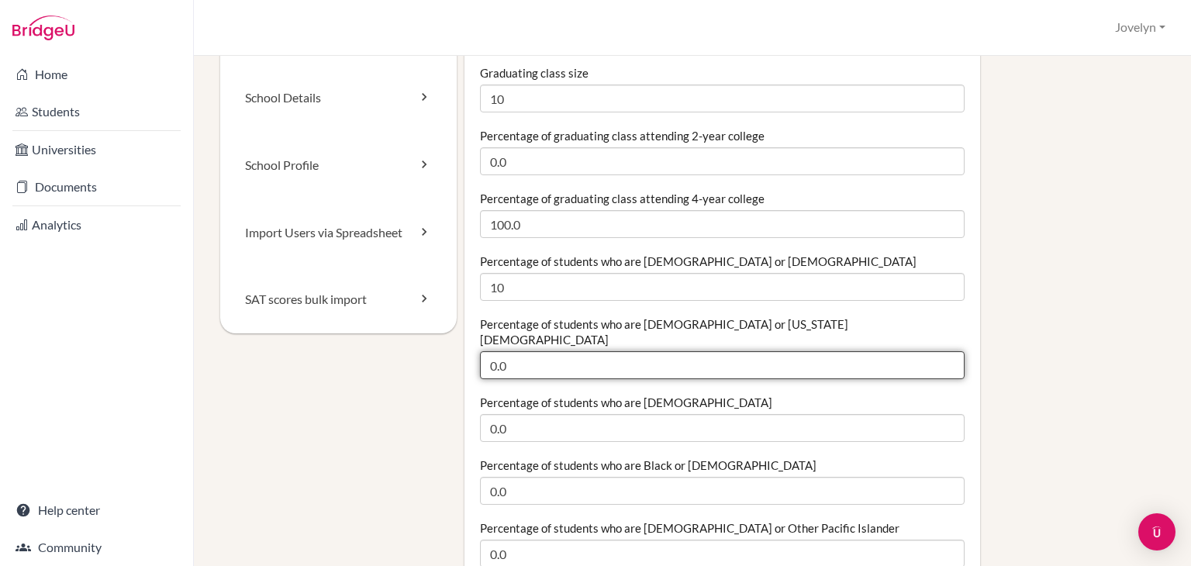
scroll to position [79, 0]
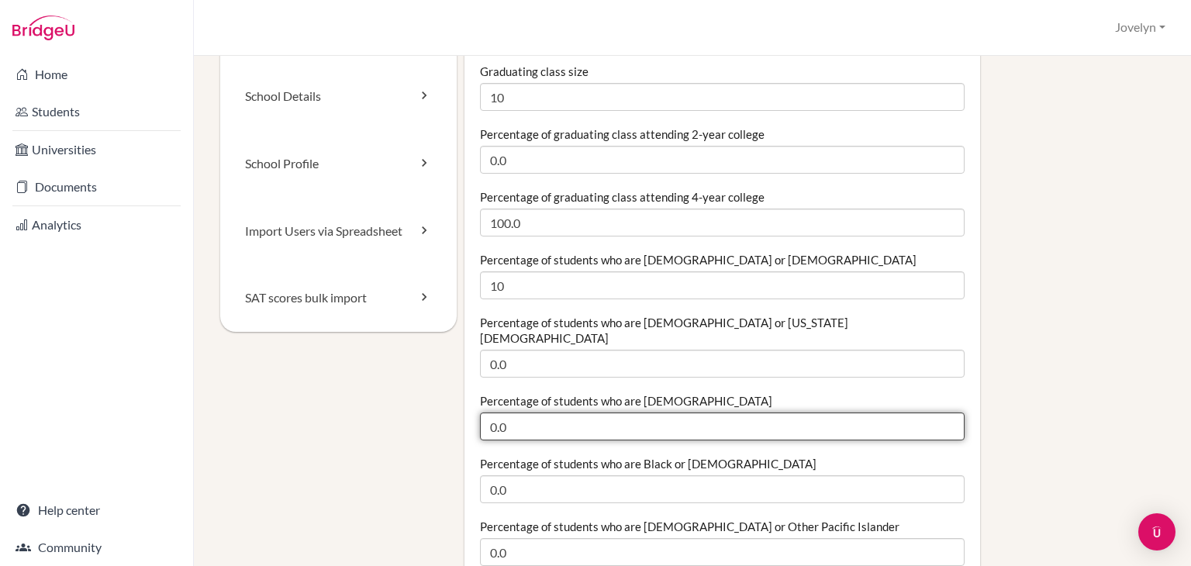
click at [527, 412] on input "0.0" at bounding box center [722, 426] width 484 height 28
type input "0"
type input "20"
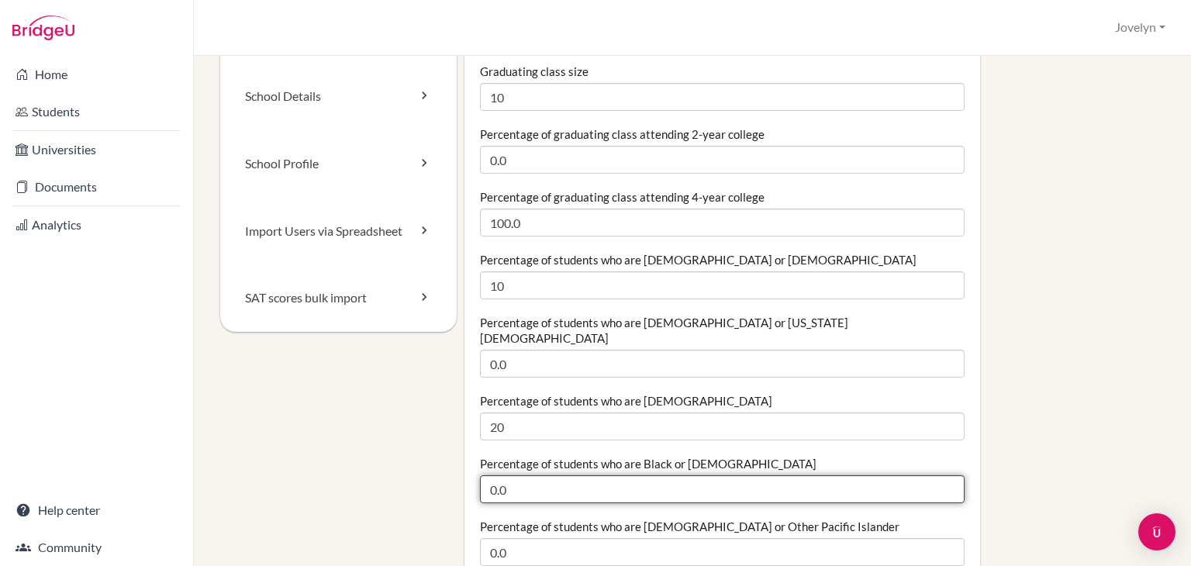
click at [524, 475] on input "0.0" at bounding box center [722, 489] width 484 height 28
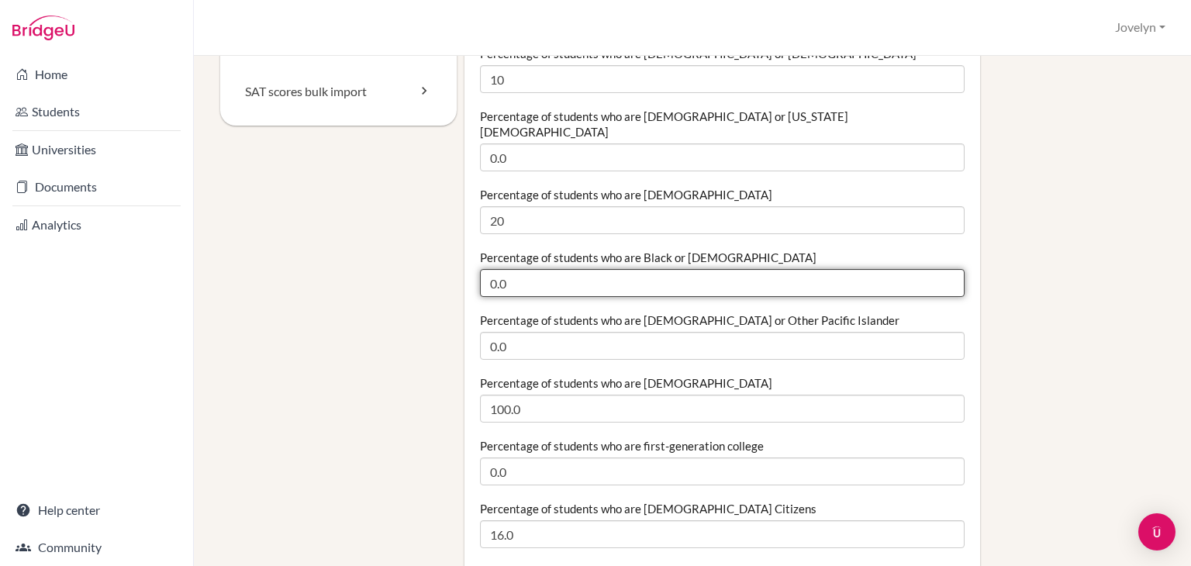
scroll to position [287, 0]
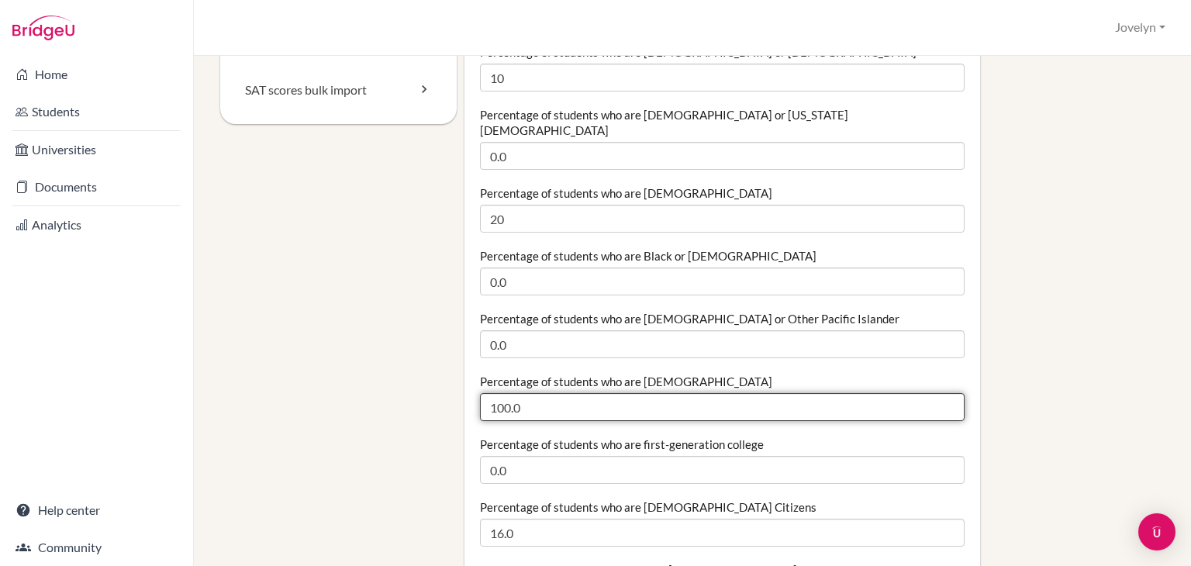
click at [543, 393] on input "100.0" at bounding box center [722, 407] width 484 height 28
type input "1"
type input "70"
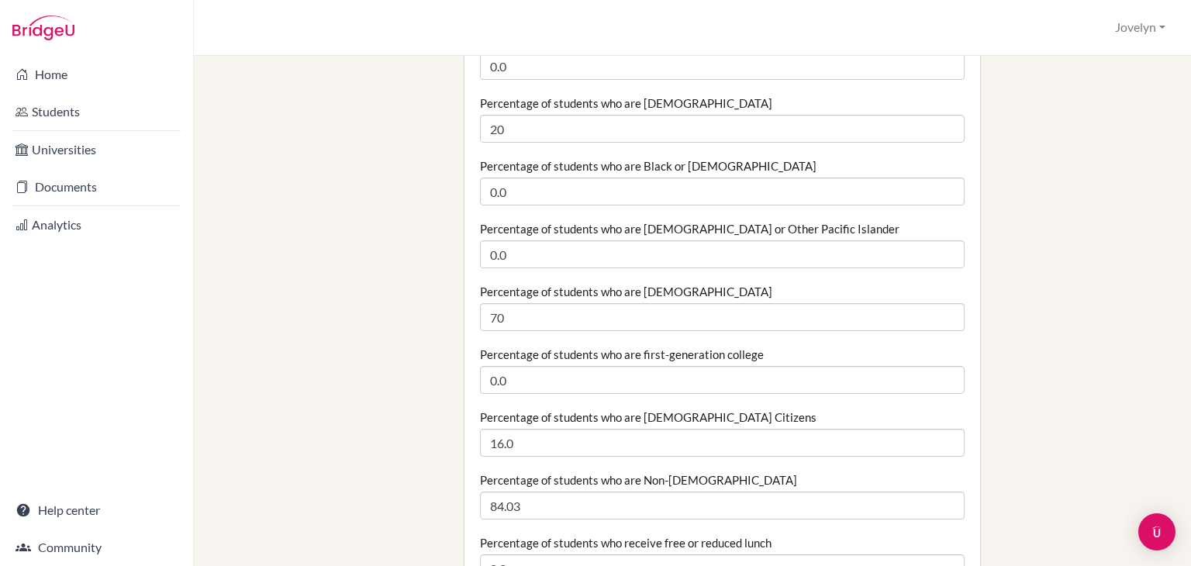
scroll to position [378, 0]
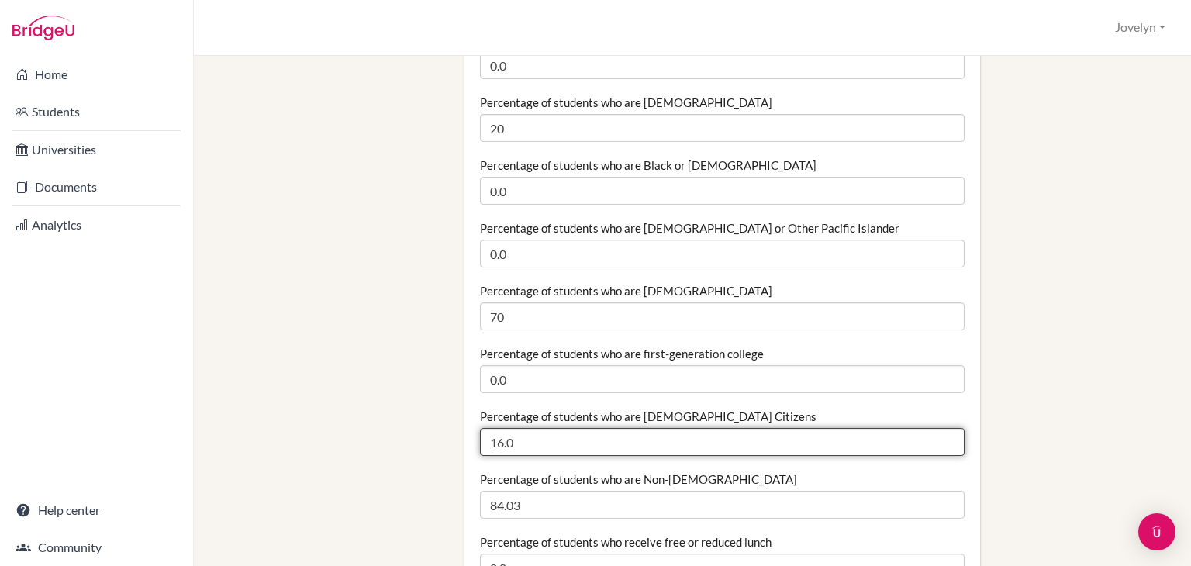
click at [540, 428] on input "16.0" at bounding box center [722, 442] width 484 height 28
type input "1"
type input "10"
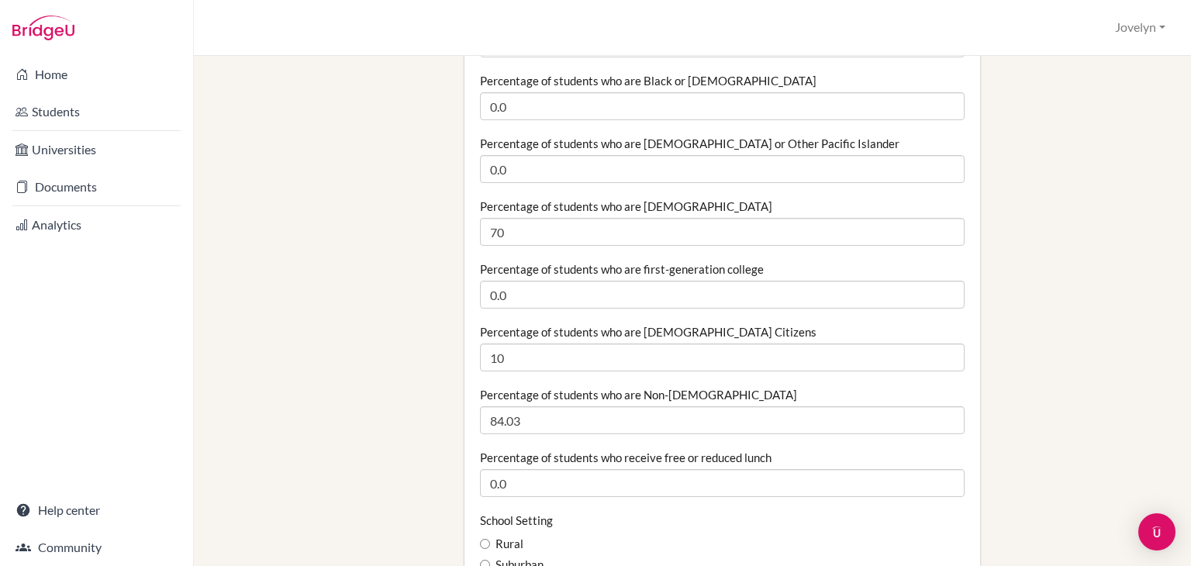
scroll to position [464, 0]
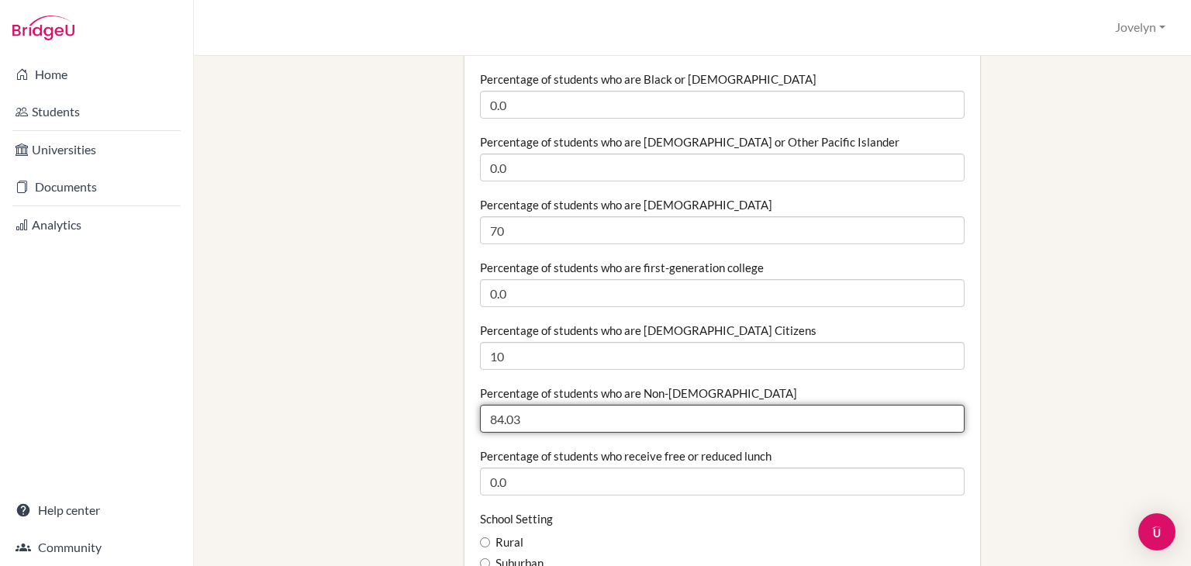
click at [538, 405] on input "84.03" at bounding box center [722, 419] width 484 height 28
type input "8"
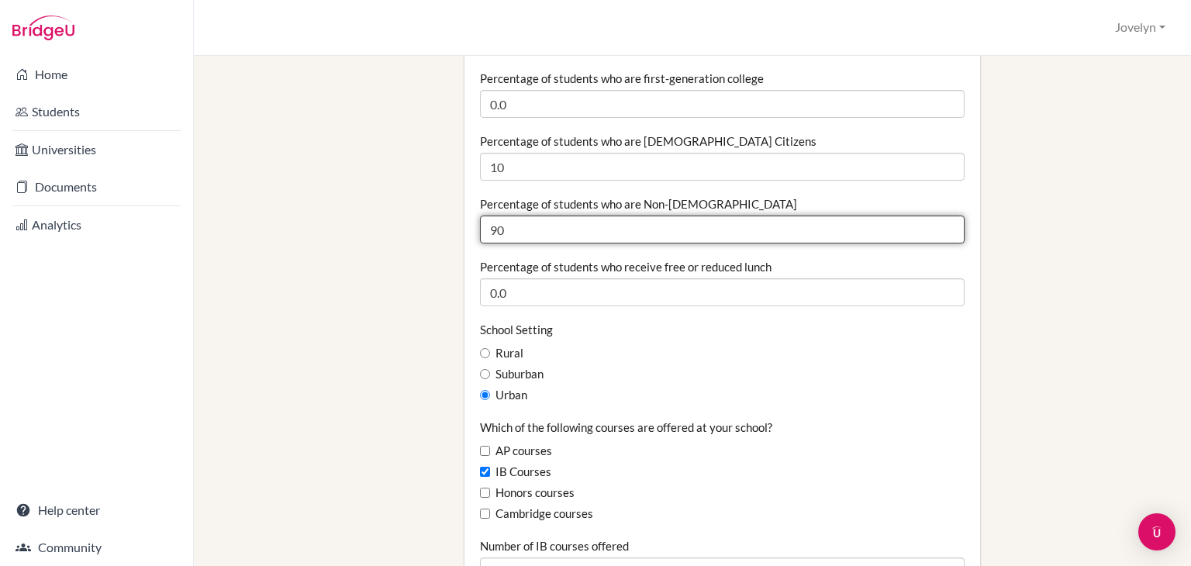
scroll to position [671, 0]
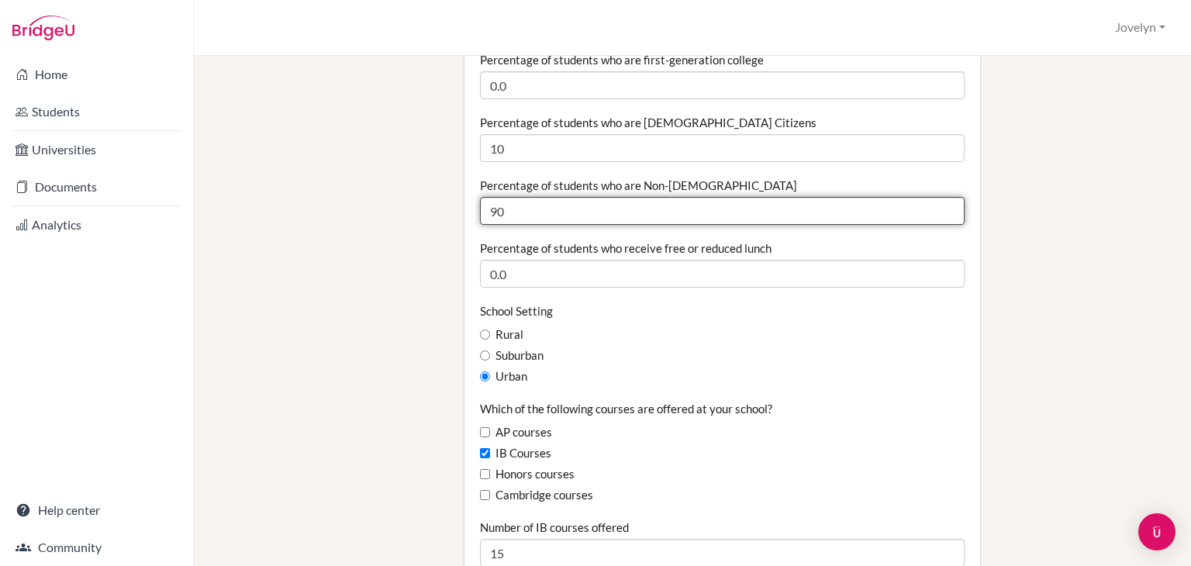
type input "90"
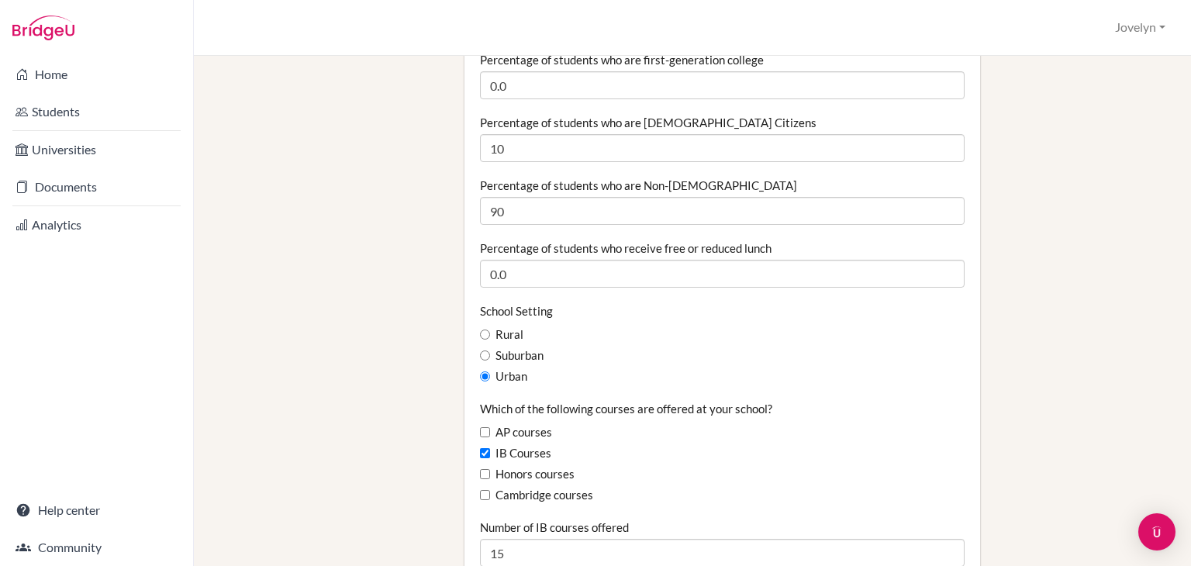
click at [943, 347] on div "Suburban" at bounding box center [722, 355] width 484 height 17
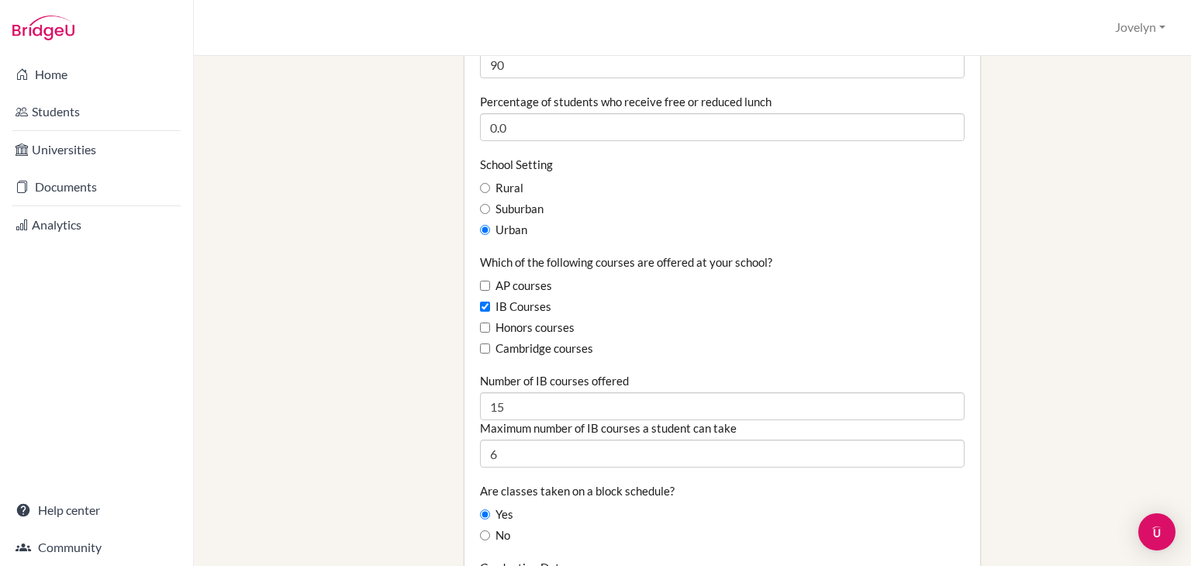
scroll to position [823, 0]
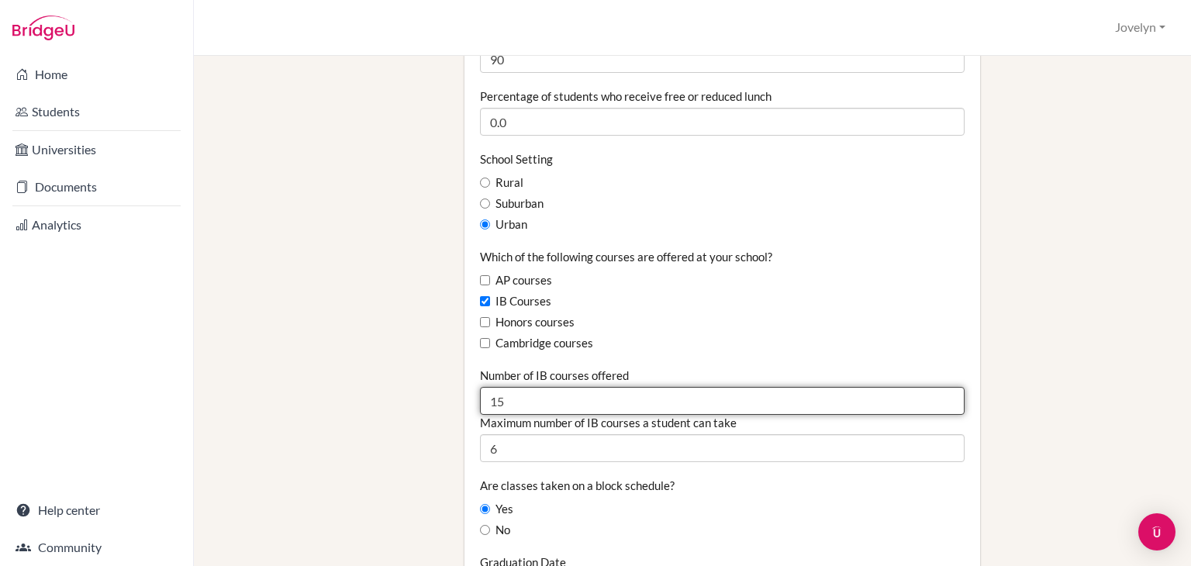
drag, startPoint x: 890, startPoint y: 377, endPoint x: 919, endPoint y: 427, distance: 58.4
click at [919, 427] on div "Number of IB courses offered 15 Maximum number of IB courses a student can take…" at bounding box center [722, 414] width 484 height 95
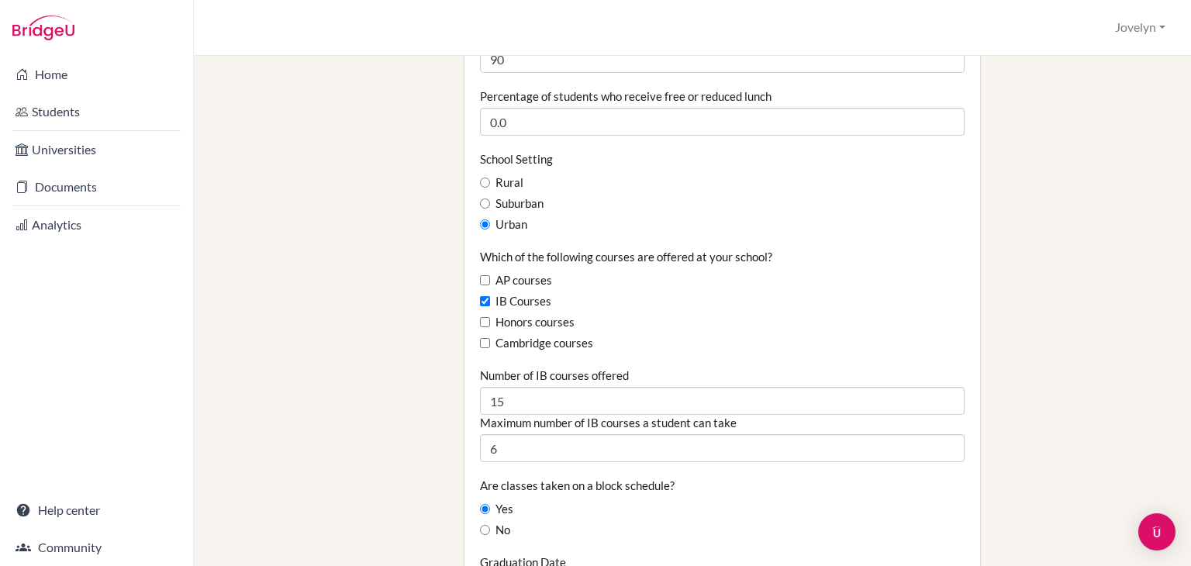
click at [935, 522] on div "No" at bounding box center [722, 530] width 484 height 17
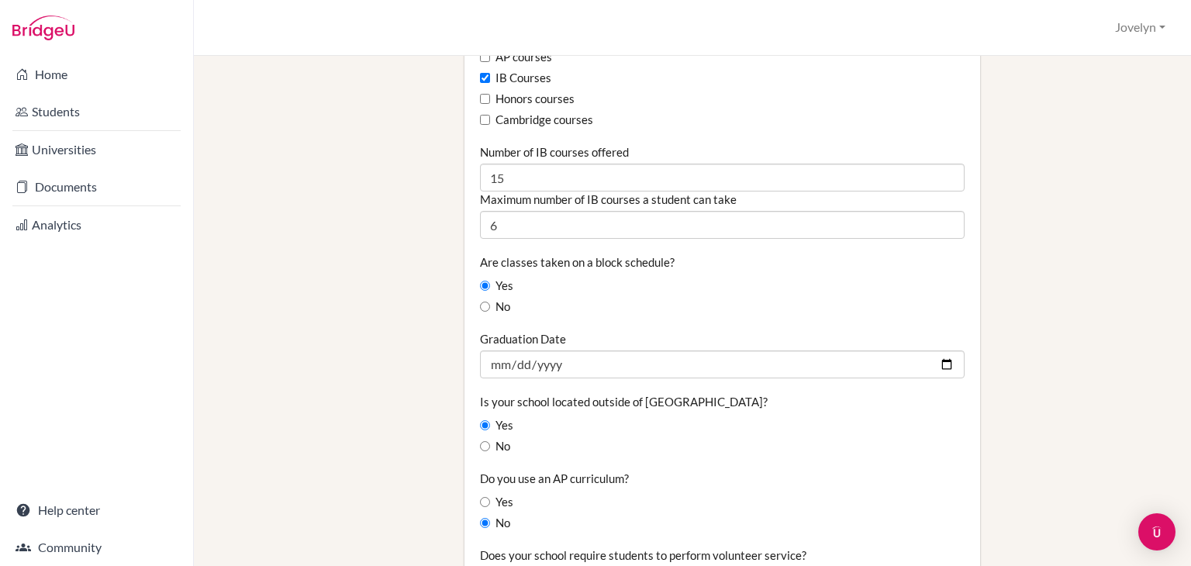
scroll to position [1053, 0]
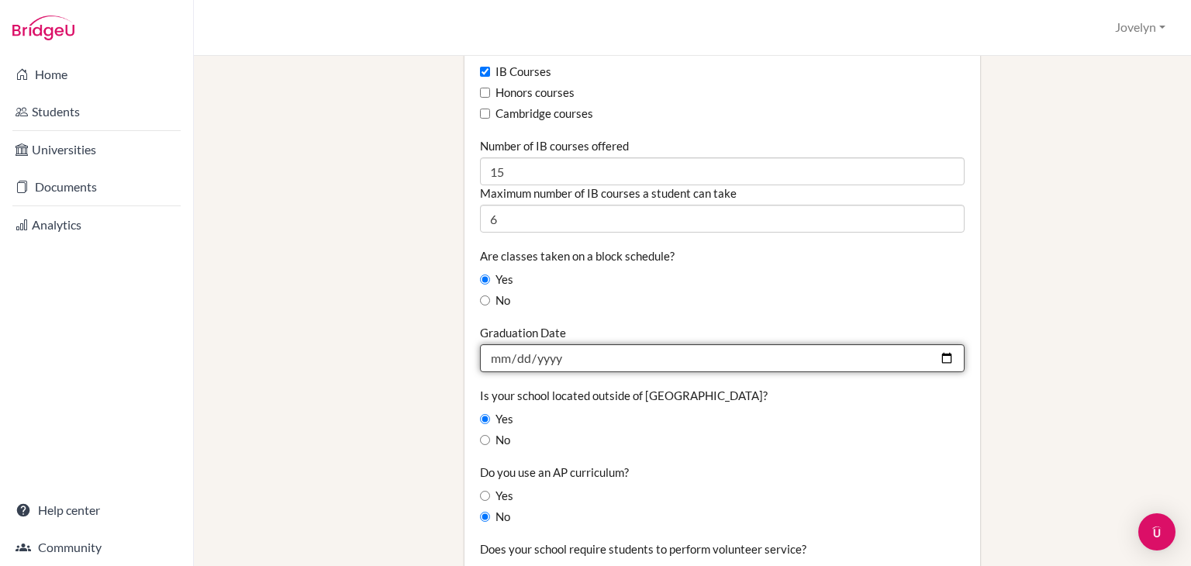
click at [593, 344] on input "2025-06-13" at bounding box center [722, 358] width 484 height 28
click at [509, 344] on input "2025-06-13" at bounding box center [722, 358] width 484 height 28
click at [567, 344] on input "2025-06-12" at bounding box center [722, 358] width 484 height 28
click at [567, 347] on input "2025-06-12" at bounding box center [722, 358] width 484 height 28
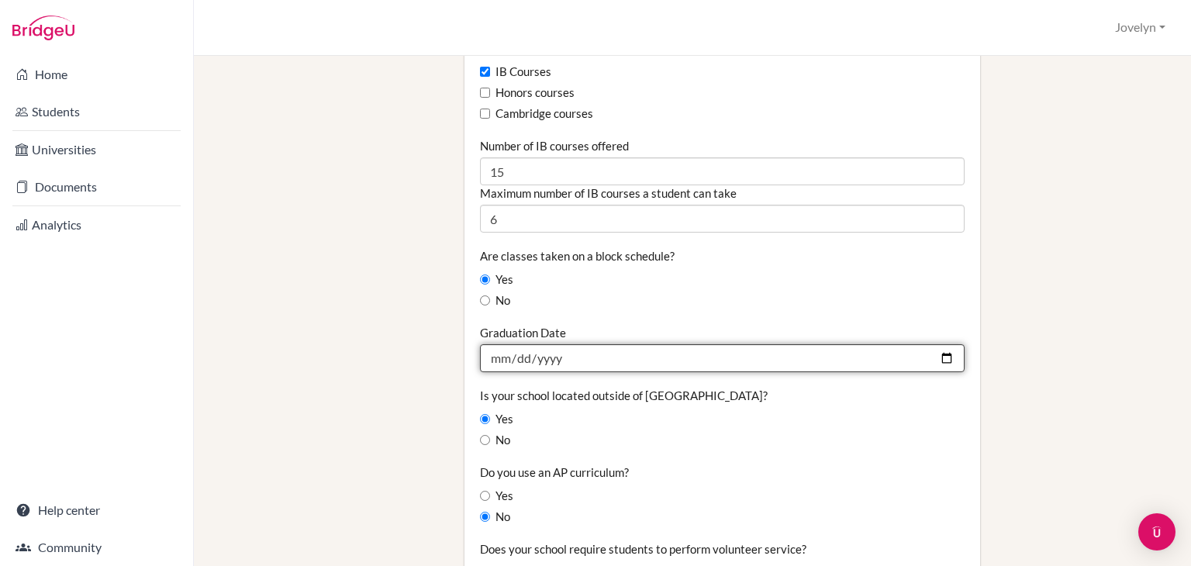
click at [567, 347] on input "2025-06-12" at bounding box center [722, 358] width 484 height 28
click at [550, 344] on input "2025-06-12" at bounding box center [722, 358] width 484 height 28
type input "2026-06-12"
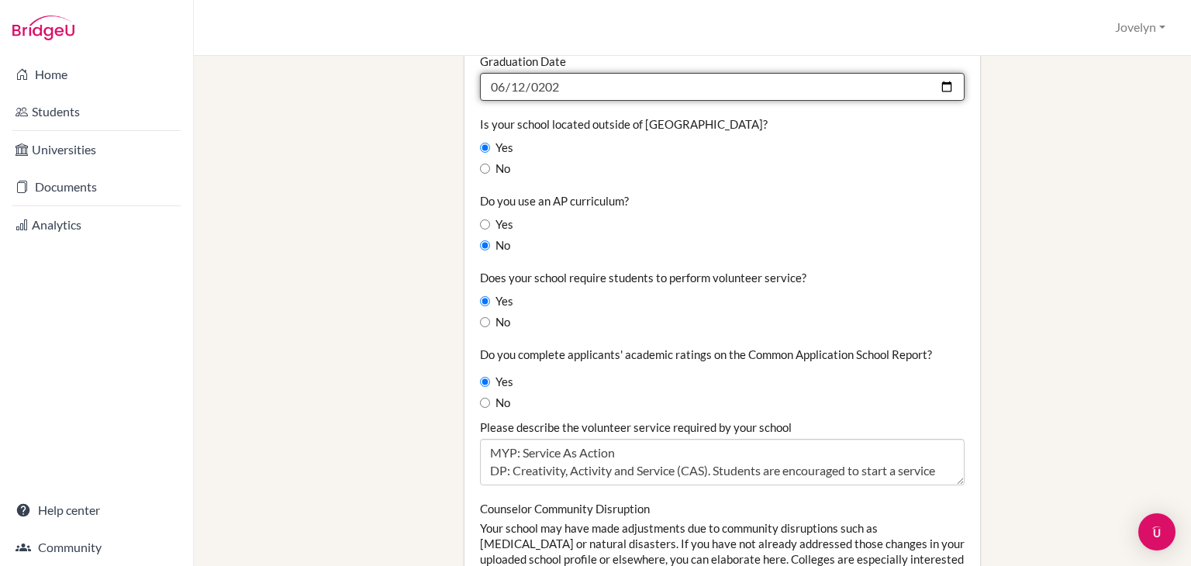
scroll to position [1329, 0]
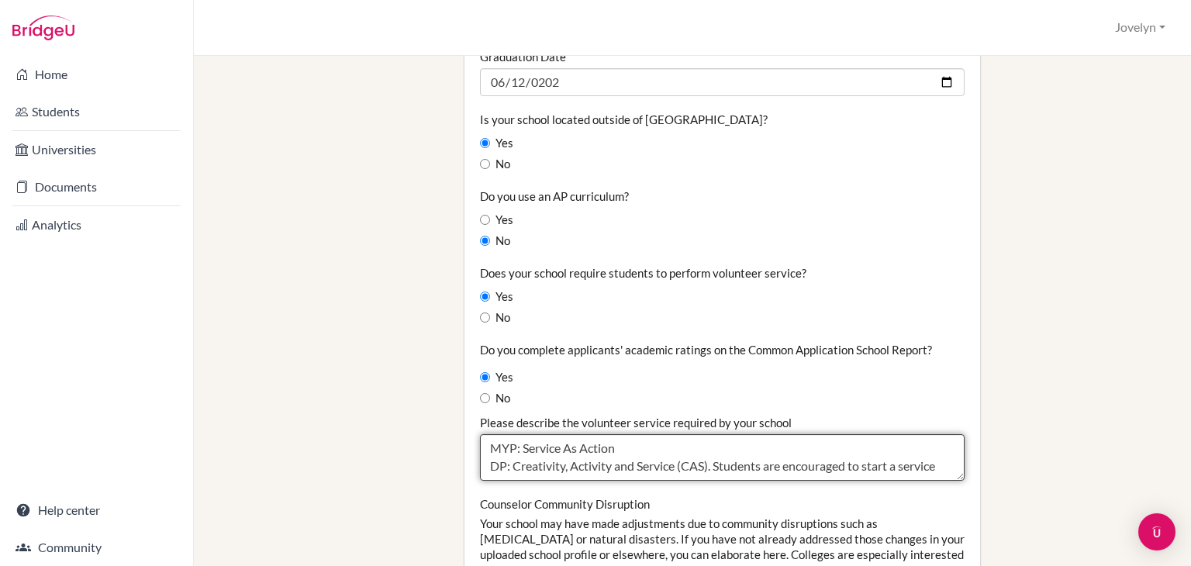
click at [611, 435] on textarea "MYP: Service As Action DP: Creativity, Activity and Service (CAS). Students are…" at bounding box center [722, 457] width 484 height 47
click at [868, 451] on textarea "MYP: Service As Action DP: Creativity, Activity and Service (CAS). Students are…" at bounding box center [722, 457] width 484 height 47
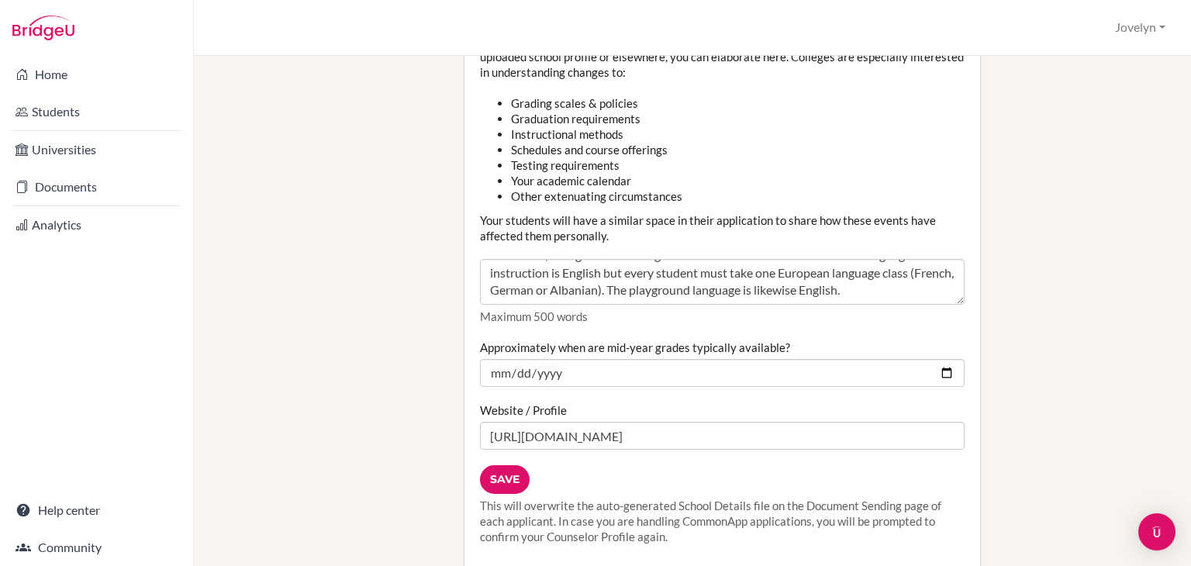
scroll to position [1826, 0]
type textarea "MYP: Service as Action DP: Creativity, Activity and Service (CAS). Students are…"
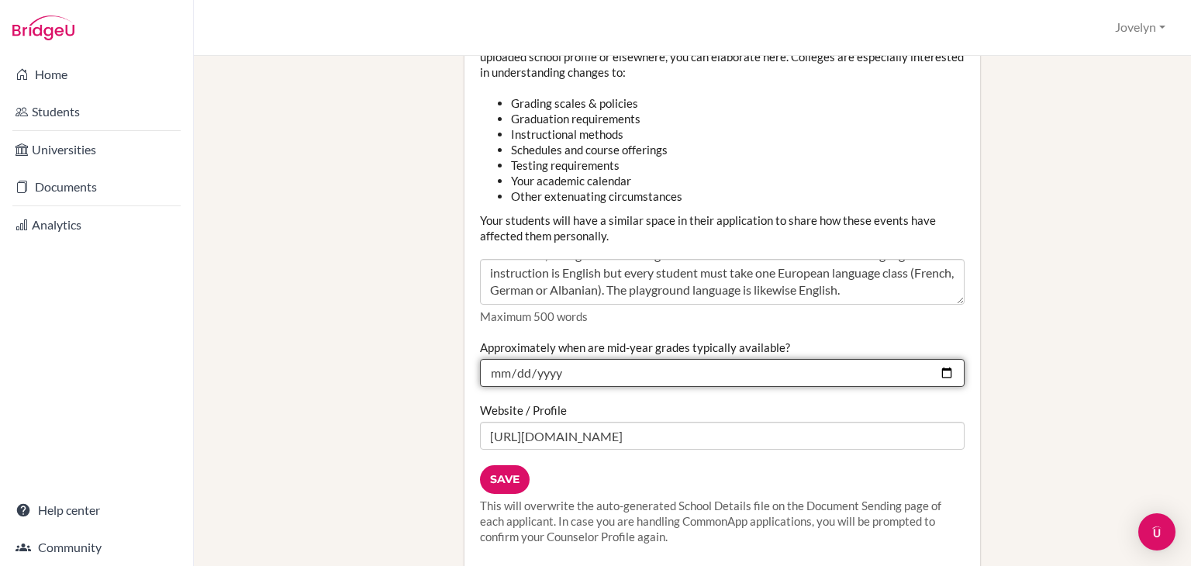
click at [571, 359] on input "2025-01-21" at bounding box center [722, 373] width 484 height 28
click at [555, 359] on input "2025-01-21" at bounding box center [722, 373] width 484 height 28
click at [517, 359] on input "2026-01-21" at bounding box center [722, 373] width 484 height 28
type input "2026-01-22"
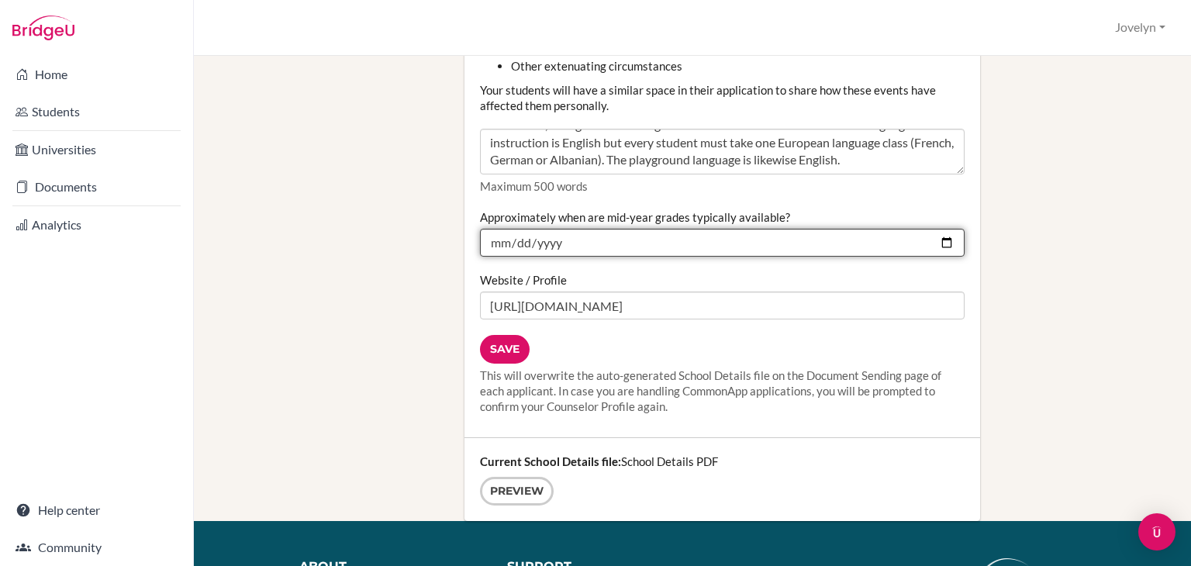
scroll to position [1959, 0]
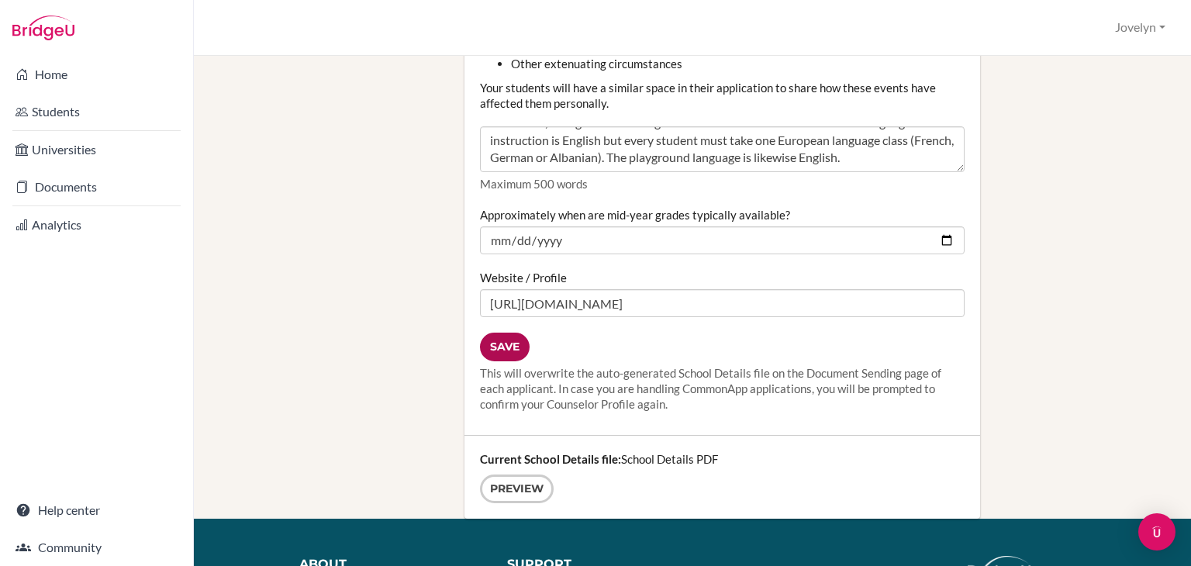
click at [500, 333] on input "Save" at bounding box center [505, 347] width 50 height 29
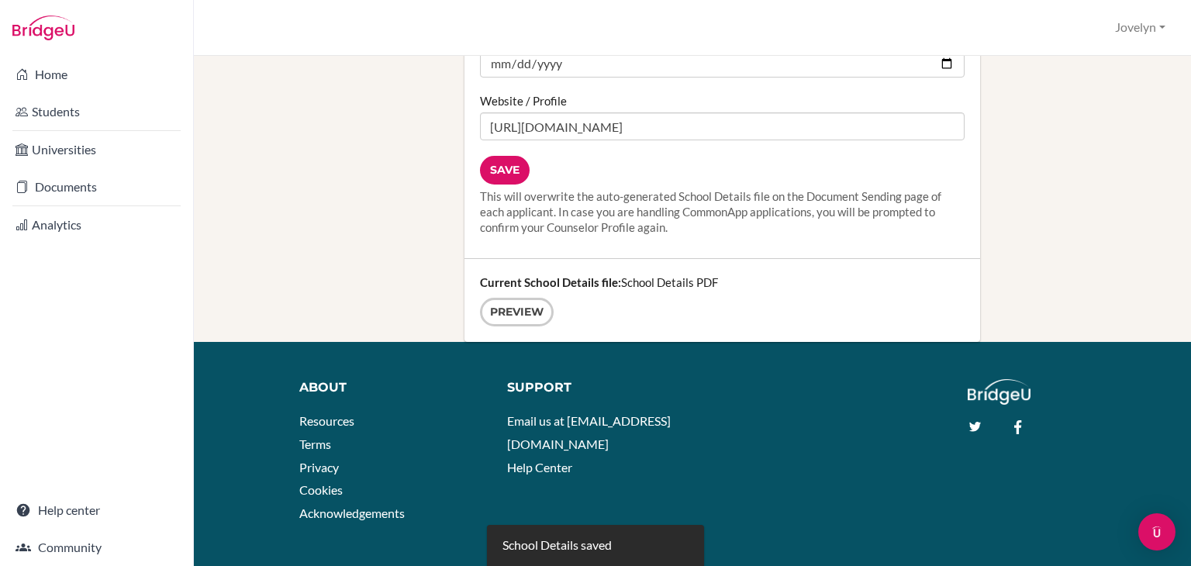
scroll to position [2149, 0]
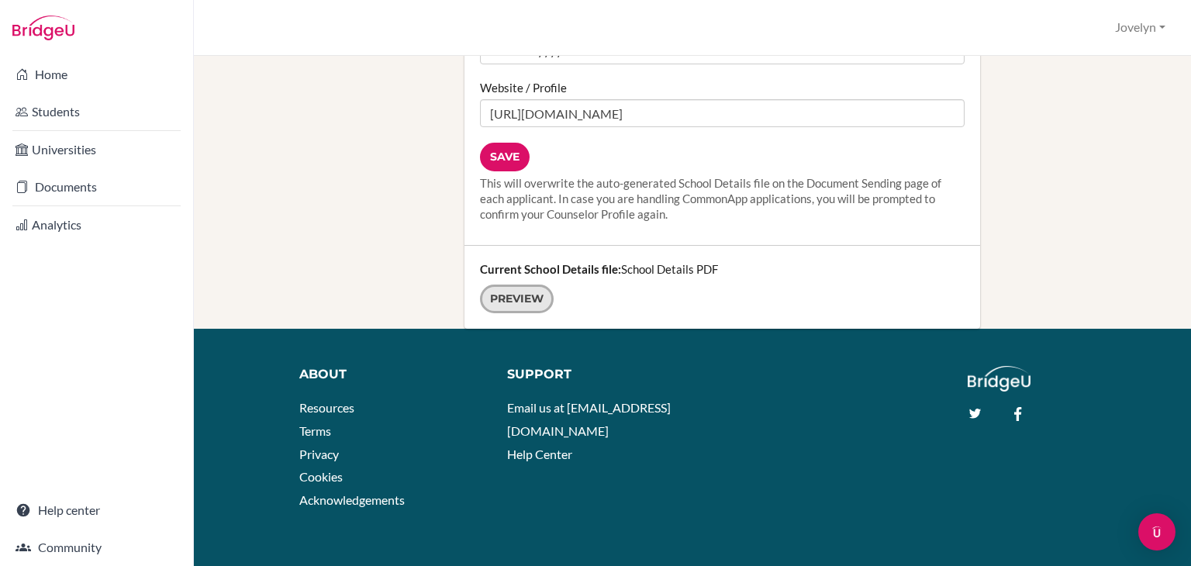
click at [508, 292] on link "Preview" at bounding box center [517, 298] width 74 height 29
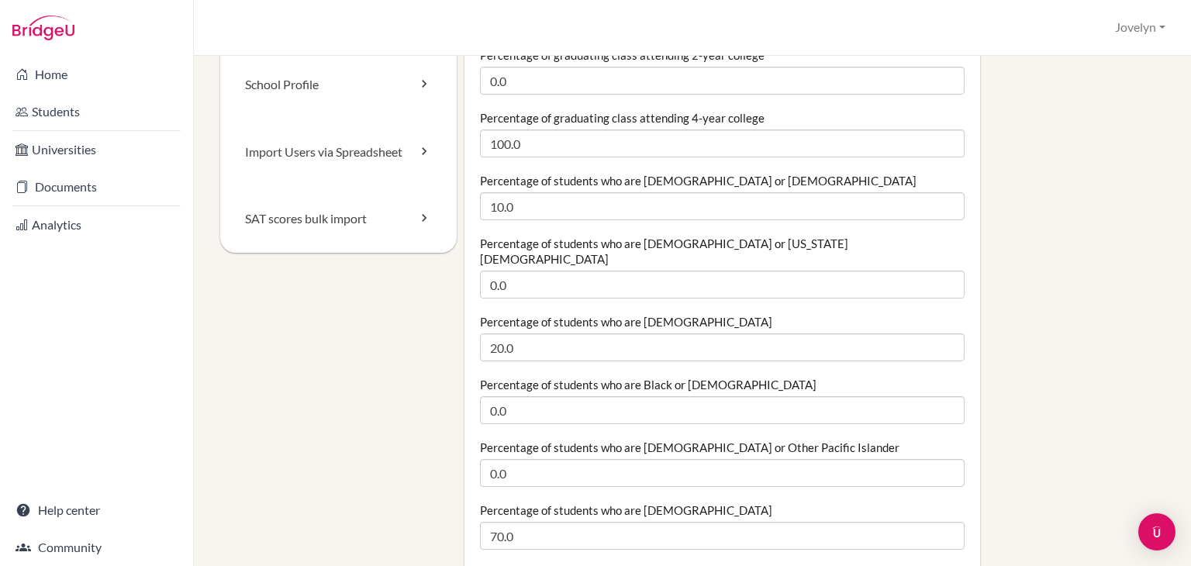
scroll to position [0, 0]
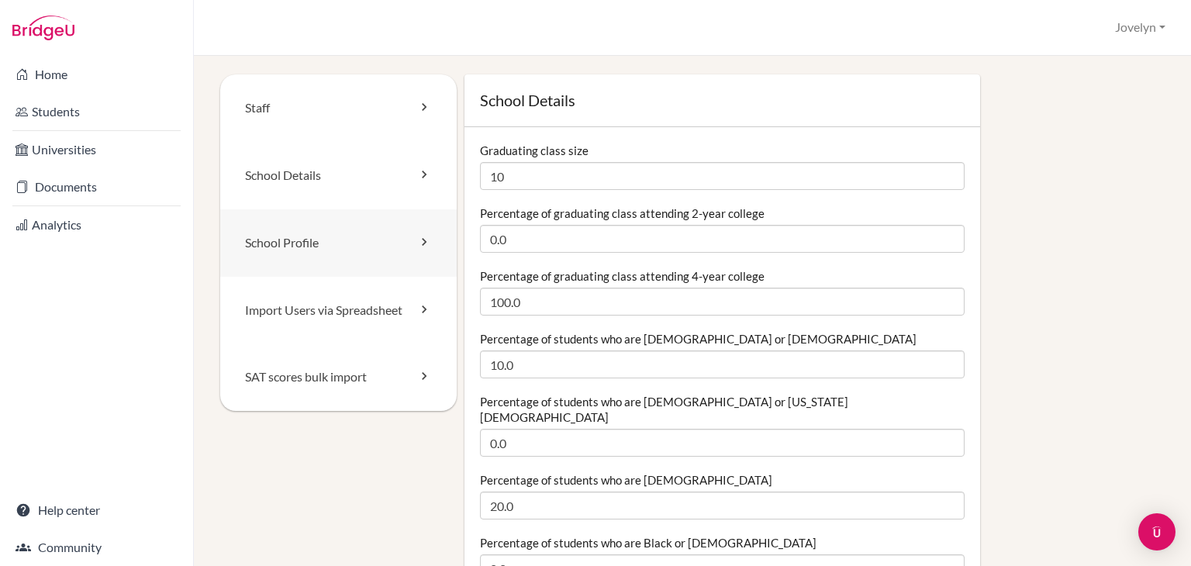
click at [353, 233] on link "School Profile" at bounding box center [338, 242] width 236 height 67
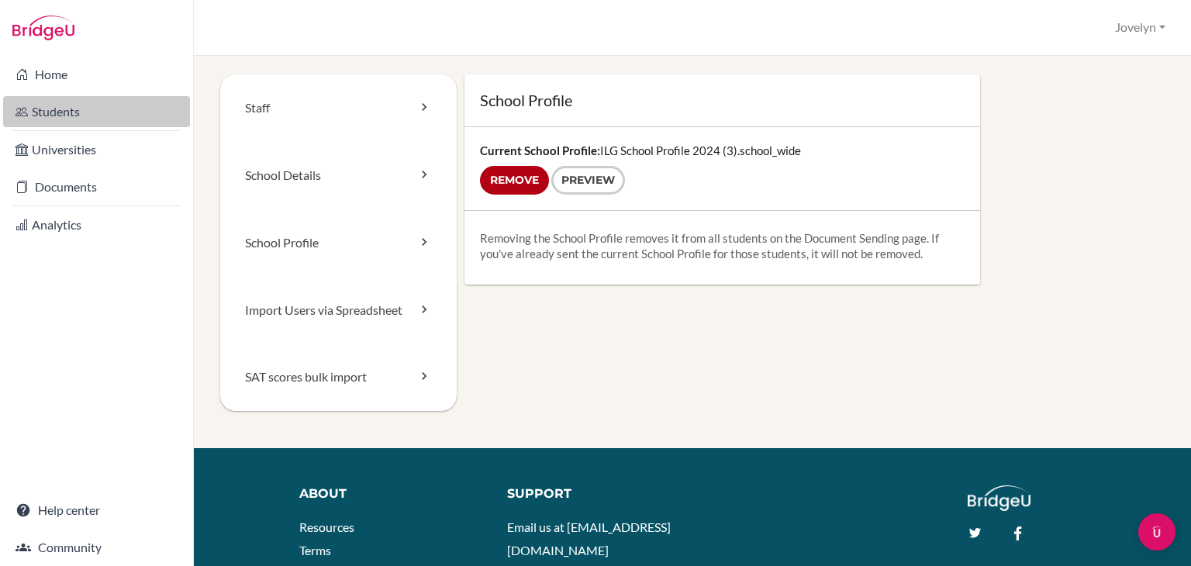
click at [105, 125] on link "Students" at bounding box center [96, 111] width 187 height 31
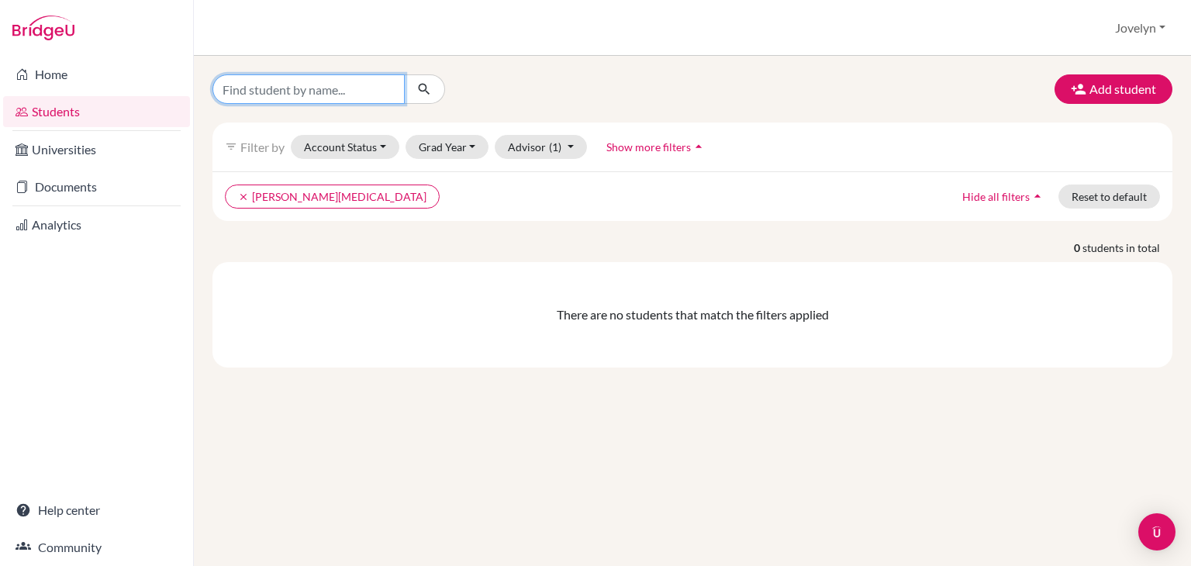
click at [360, 91] on input "Find student by name..." at bounding box center [308, 88] width 192 height 29
type input "Ada"
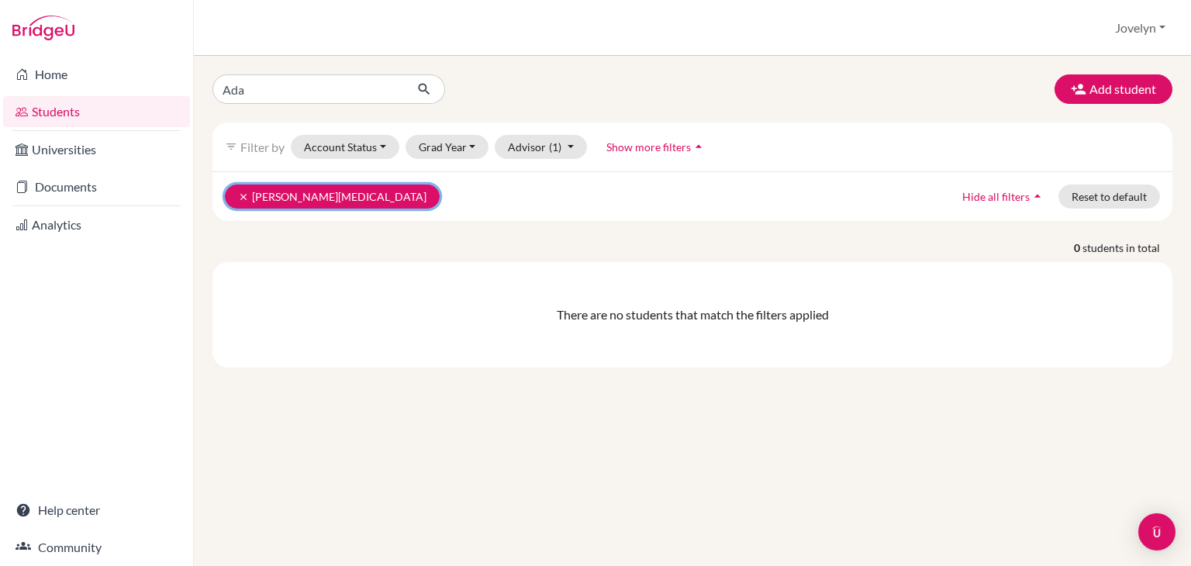
click at [243, 193] on icon "clear" at bounding box center [243, 196] width 11 height 11
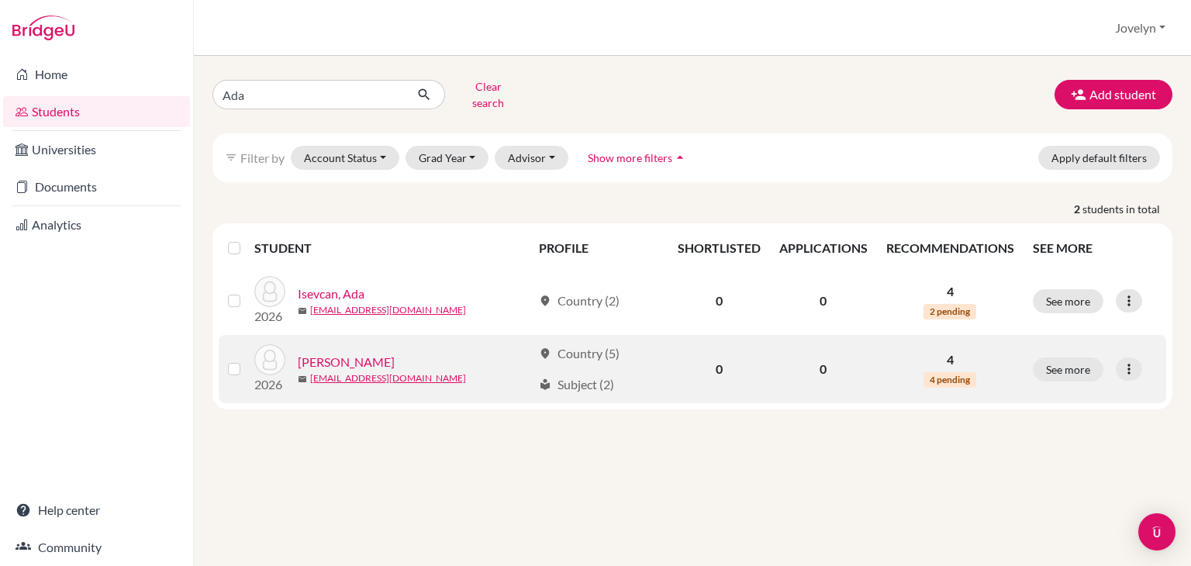
click at [356, 353] on link "[PERSON_NAME]" at bounding box center [346, 362] width 97 height 19
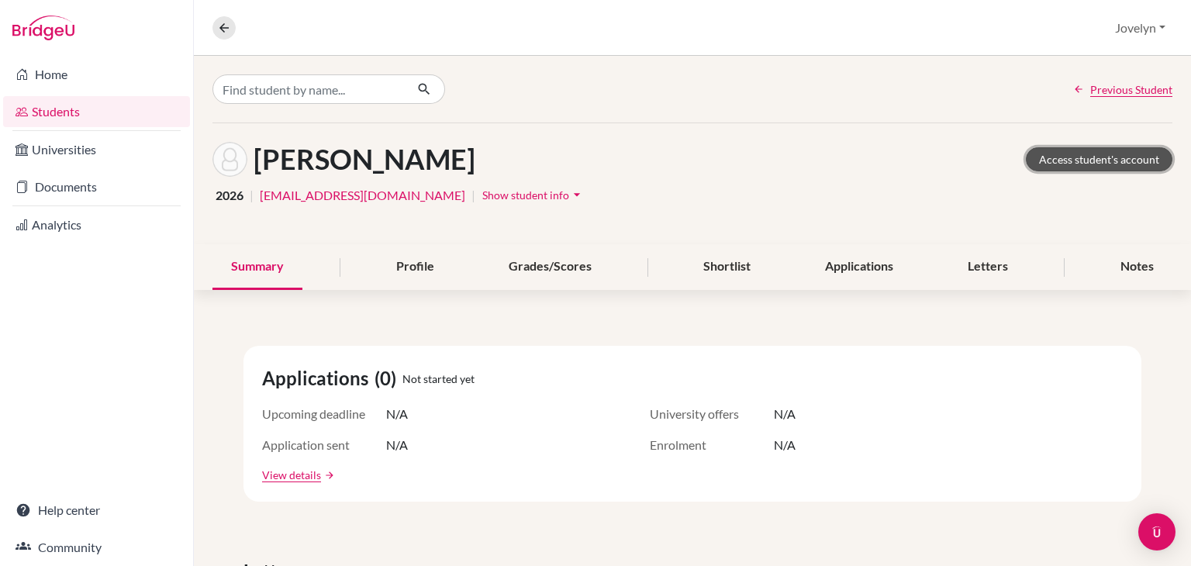
click at [1095, 162] on link "Access student's account" at bounding box center [1099, 159] width 147 height 24
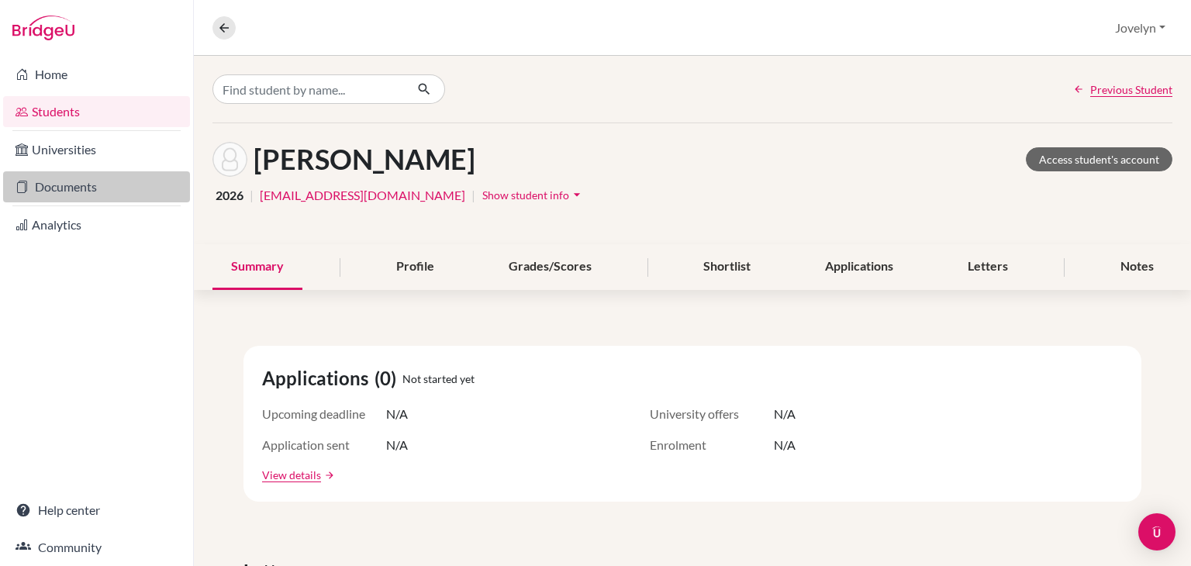
click at [95, 181] on link "Documents" at bounding box center [96, 186] width 187 height 31
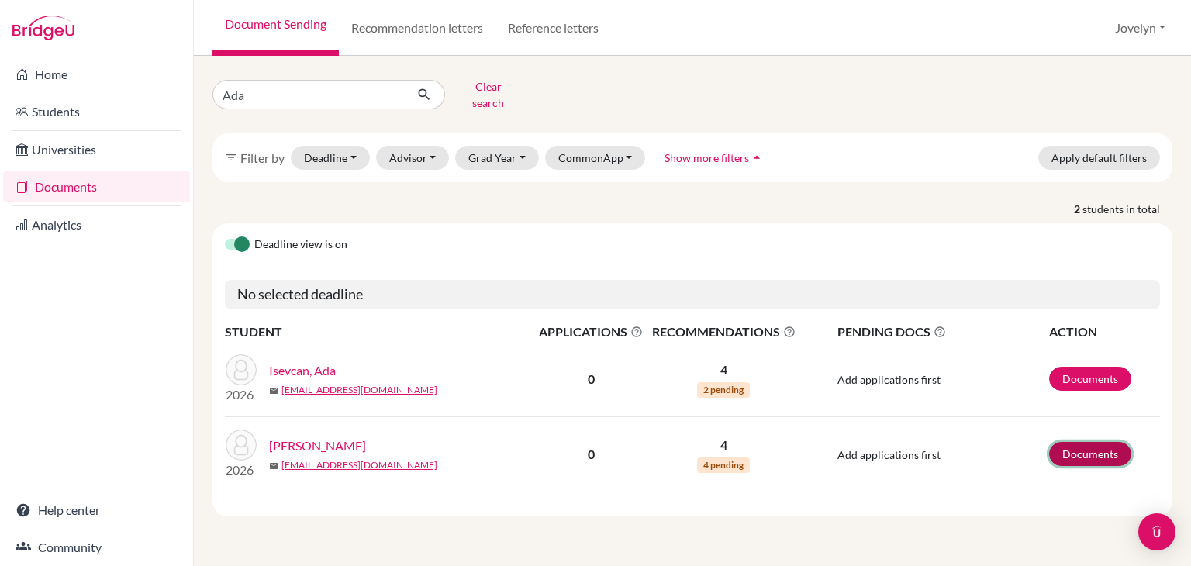
click at [1088, 442] on link "Documents" at bounding box center [1090, 454] width 82 height 24
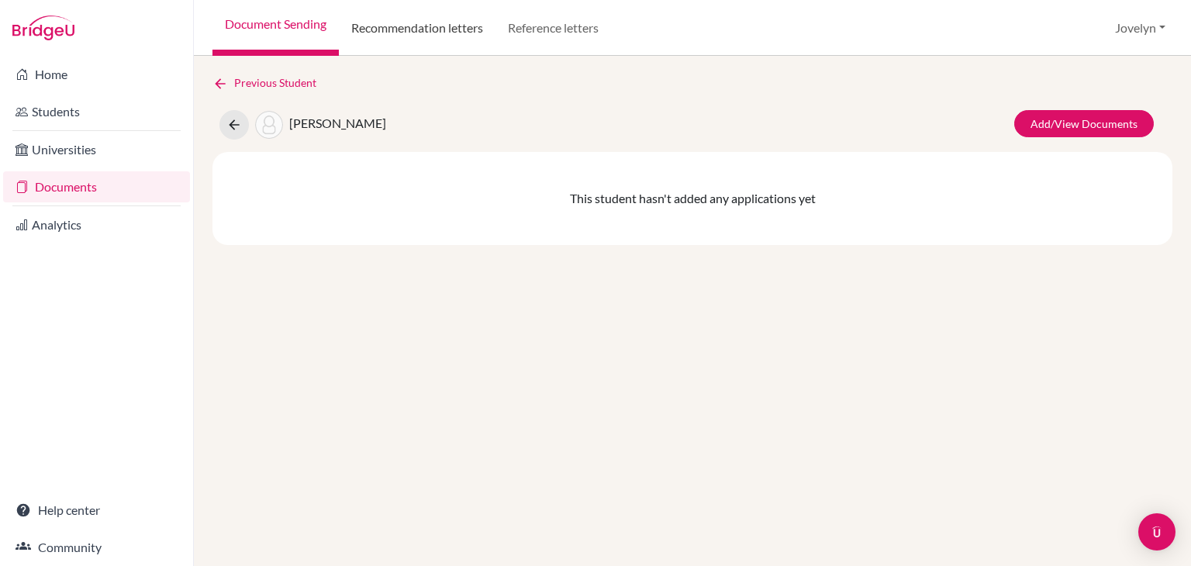
click at [447, 26] on link "Recommendation letters" at bounding box center [417, 28] width 157 height 56
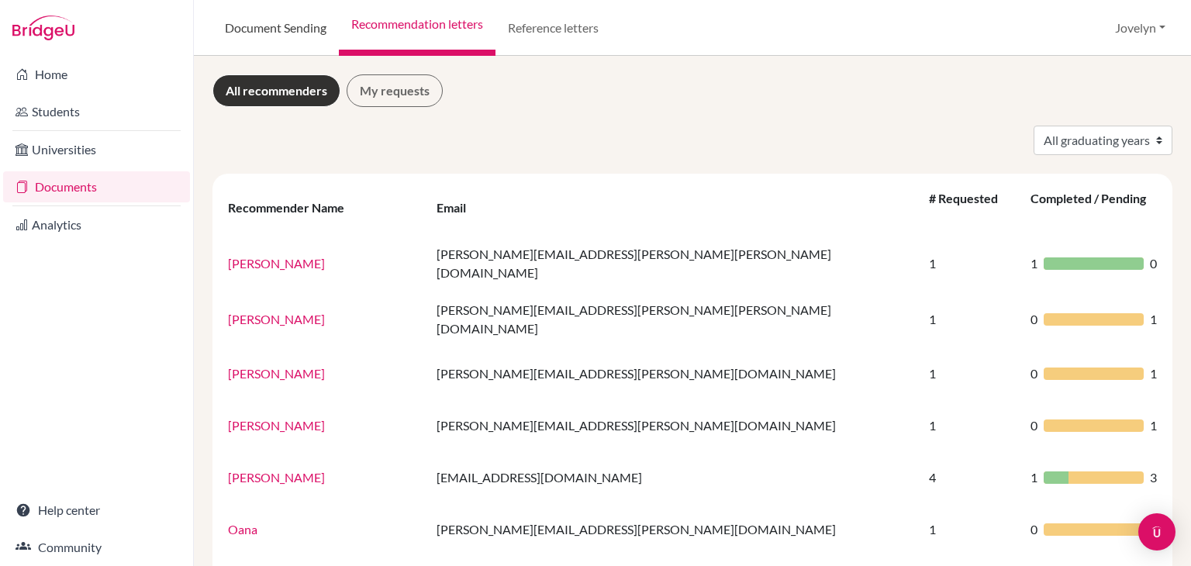
click at [299, 30] on link "Document Sending" at bounding box center [275, 28] width 126 height 56
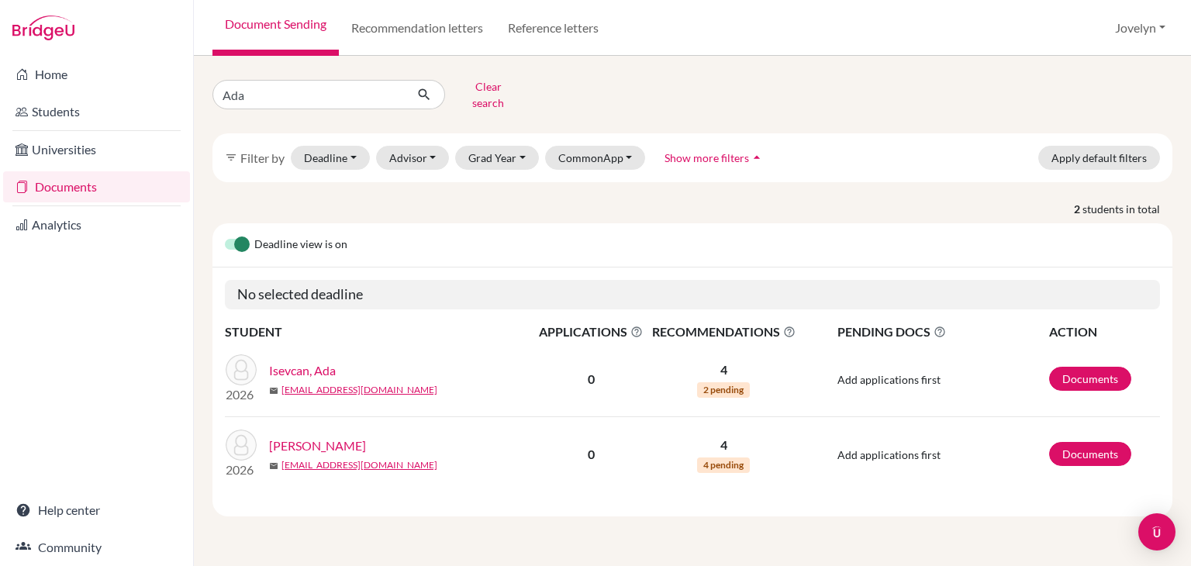
click at [312, 441] on link "[PERSON_NAME]" at bounding box center [317, 445] width 97 height 19
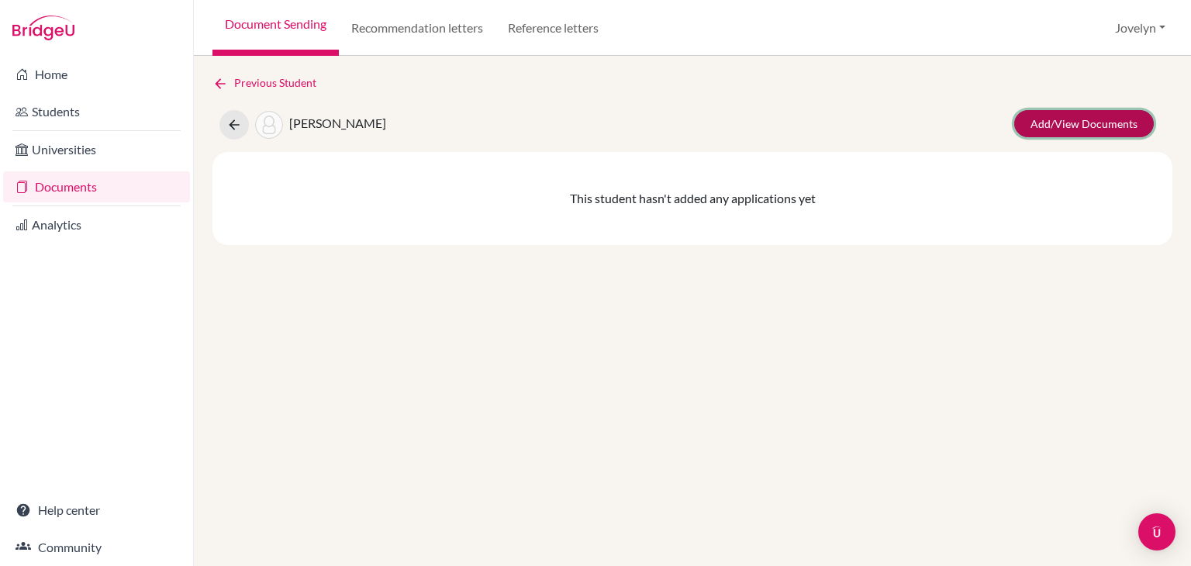
click at [1046, 129] on link "Add/View Documents" at bounding box center [1084, 123] width 140 height 27
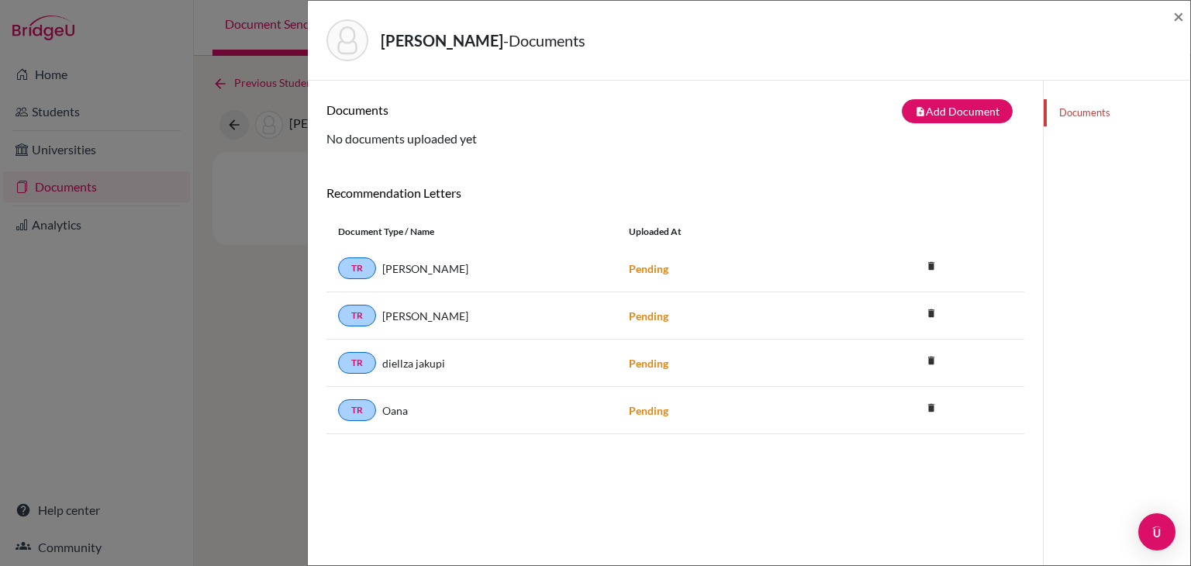
click at [276, 402] on div "Ozdemir, Ada - Documents × Documents note_add Add Document Document type Change…" at bounding box center [595, 283] width 1191 height 566
click at [1174, 12] on span "×" at bounding box center [1178, 16] width 11 height 22
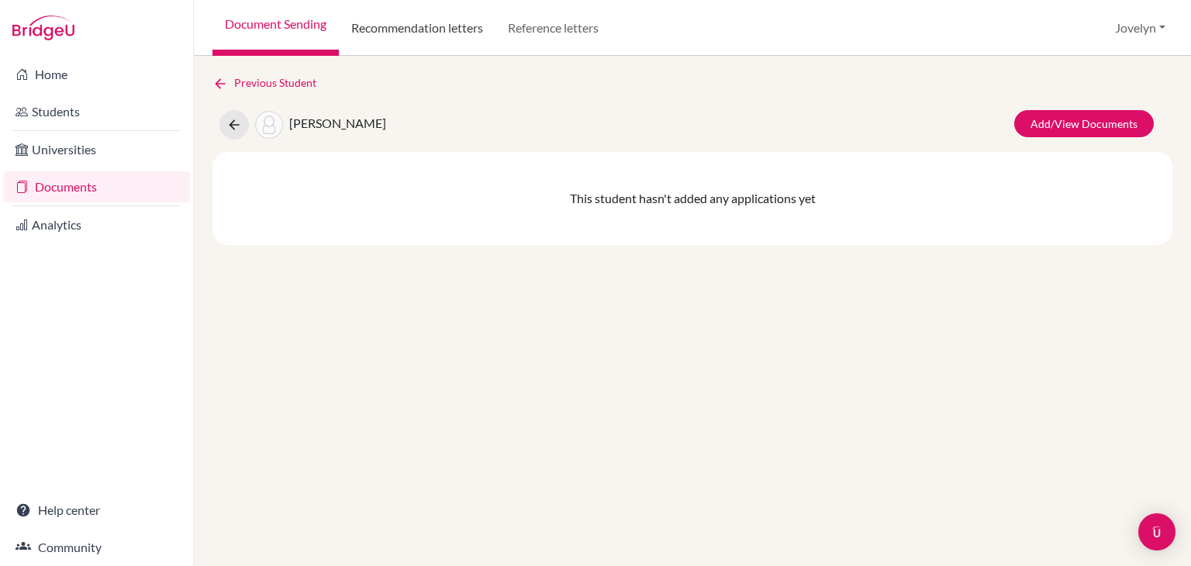
click at [464, 33] on link "Recommendation letters" at bounding box center [417, 28] width 157 height 56
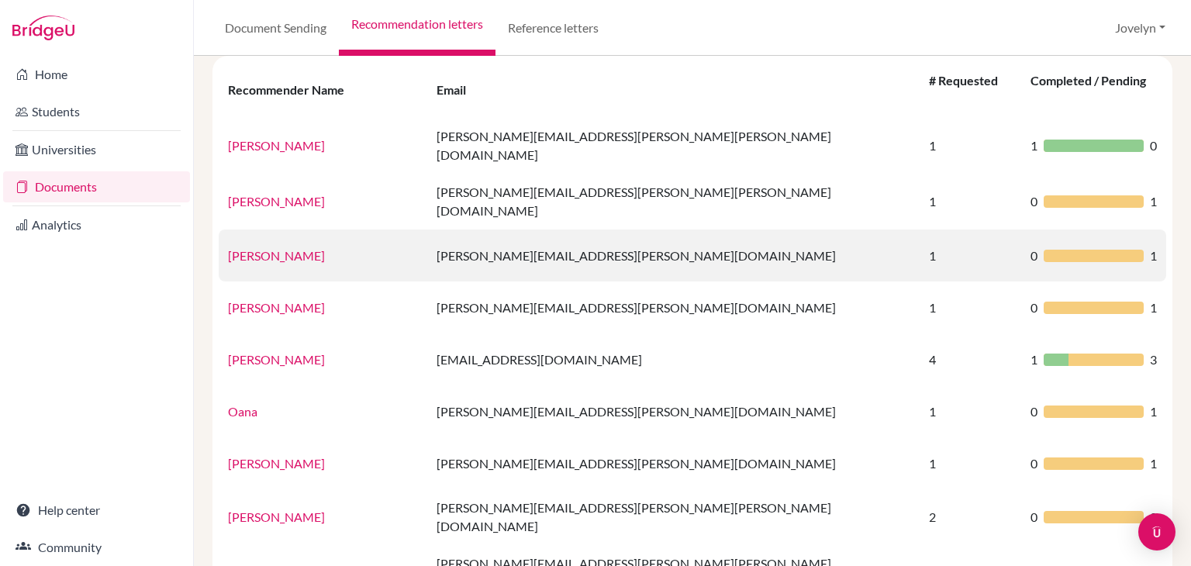
scroll to position [116, 0]
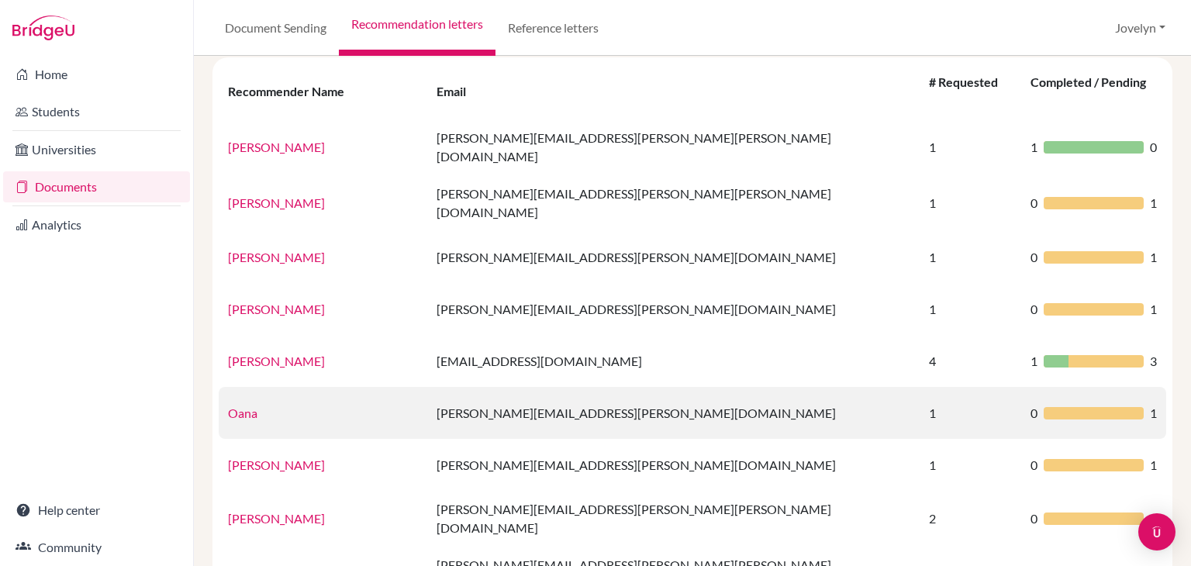
click at [228, 405] on link "Oana" at bounding box center [242, 412] width 29 height 15
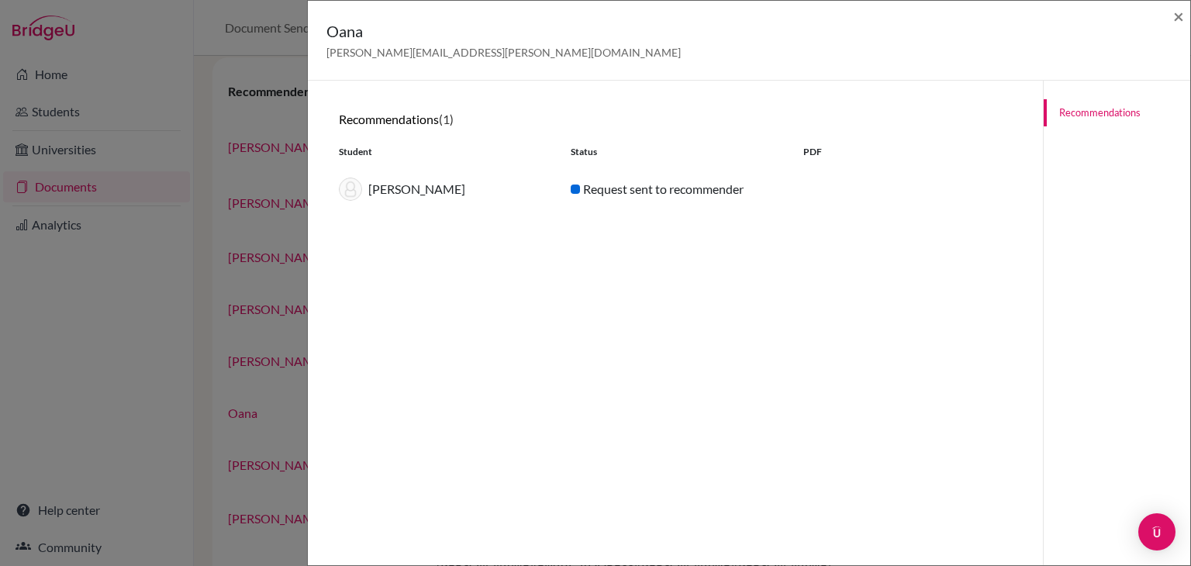
drag, startPoint x: 736, startPoint y: 195, endPoint x: 1007, endPoint y: 78, distance: 294.8
click at [1007, 78] on div "Oana [EMAIL_ADDRESS][PERSON_NAME][DOMAIN_NAME] × Recommendations (1) Student St…" at bounding box center [749, 283] width 884 height 566
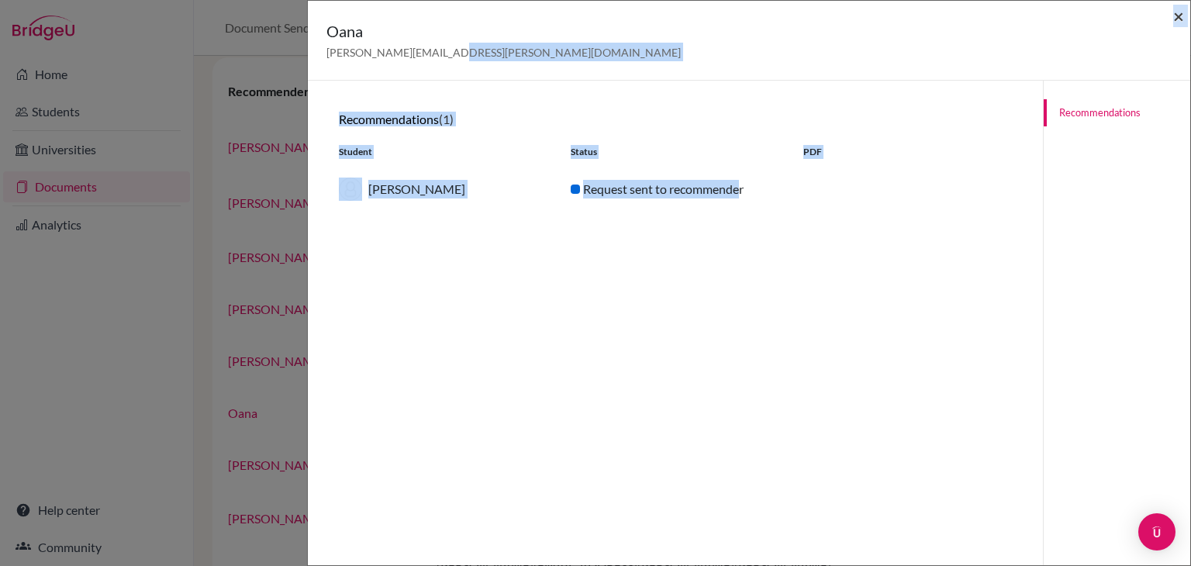
click at [1173, 16] on span "×" at bounding box center [1178, 16] width 11 height 22
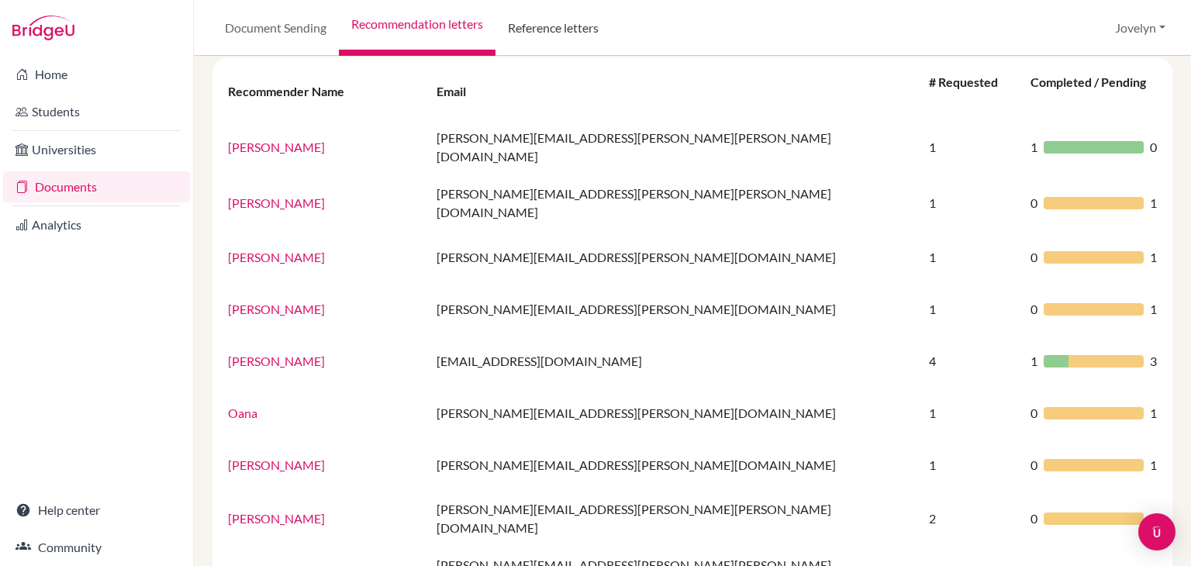
click at [567, 30] on link "Reference letters" at bounding box center [553, 28] width 116 height 56
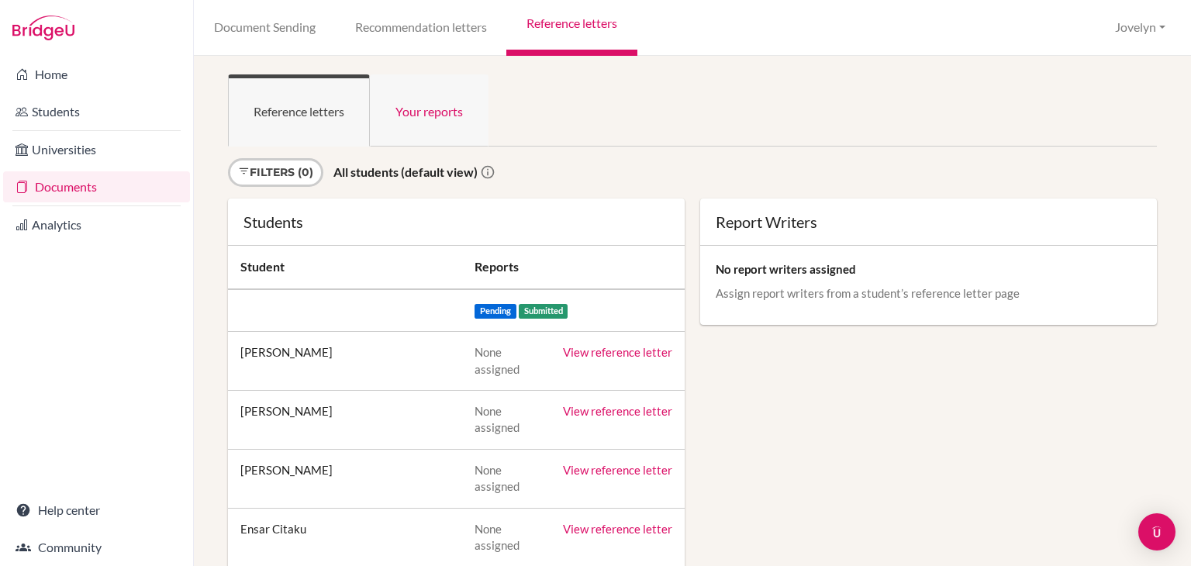
click at [431, 97] on link "Your reports" at bounding box center [429, 110] width 119 height 72
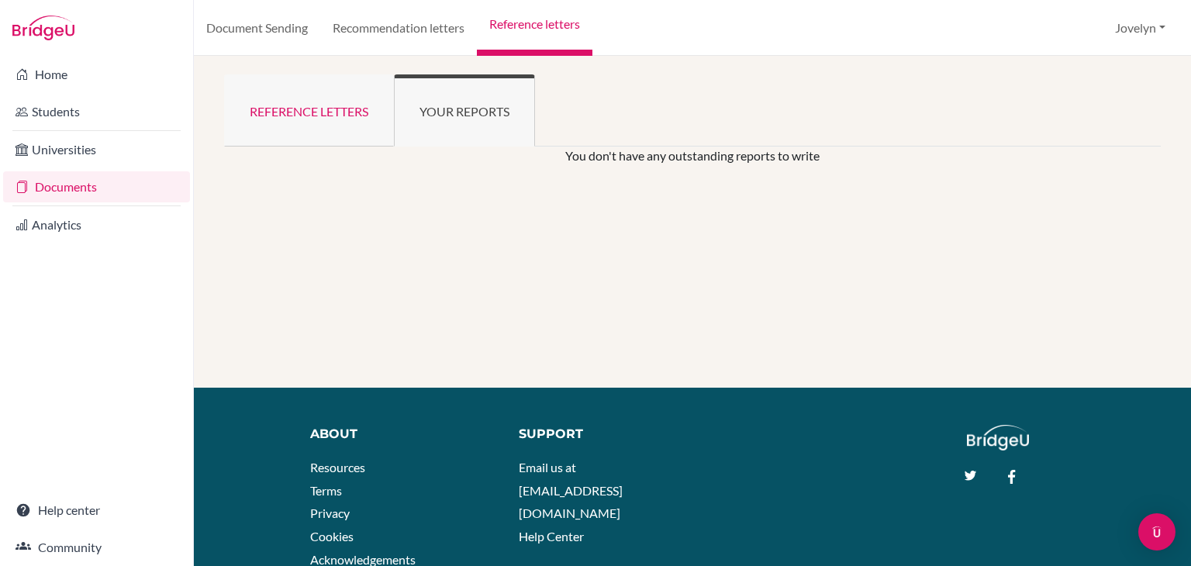
click at [304, 113] on link "Reference letters" at bounding box center [309, 110] width 170 height 72
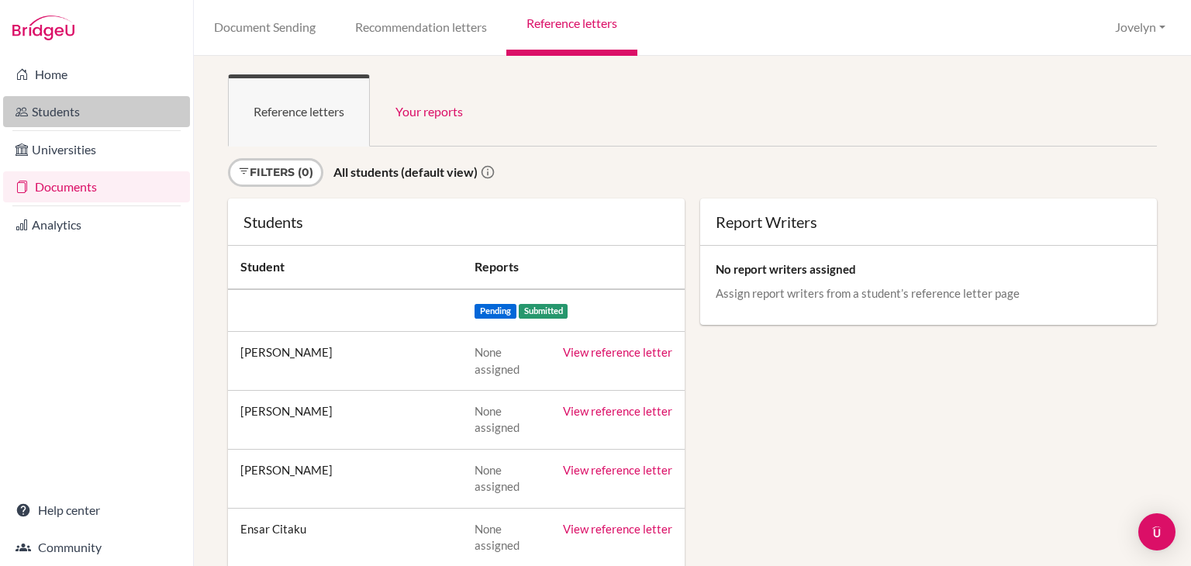
click at [94, 105] on link "Students" at bounding box center [96, 111] width 187 height 31
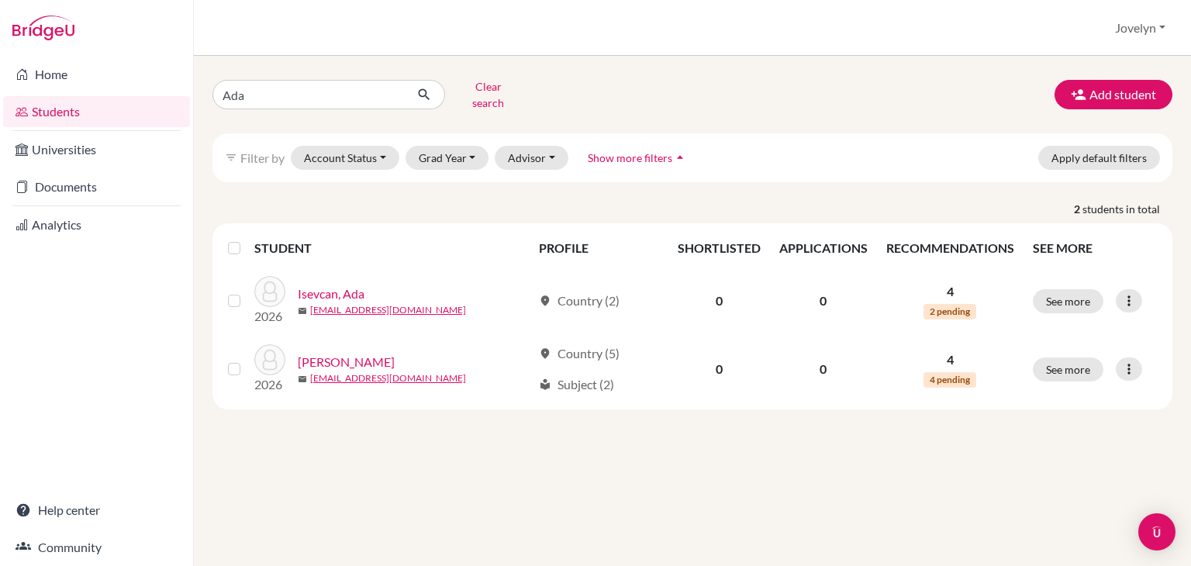
click at [88, 78] on link "Home" at bounding box center [96, 74] width 187 height 31
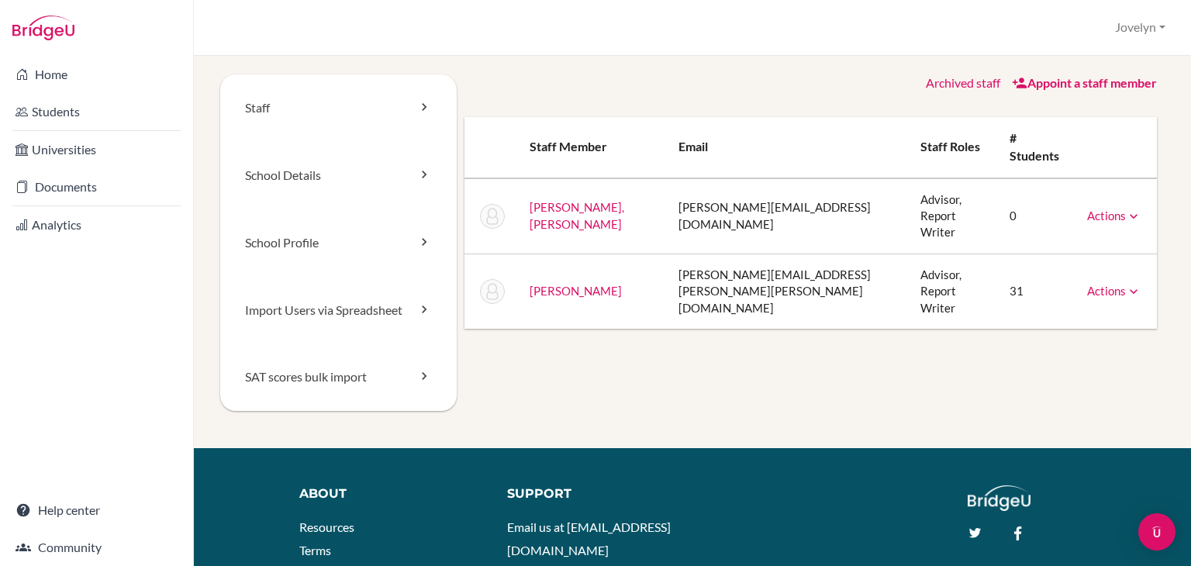
click at [1020, 84] on link "Appoint a staff member" at bounding box center [1084, 82] width 145 height 15
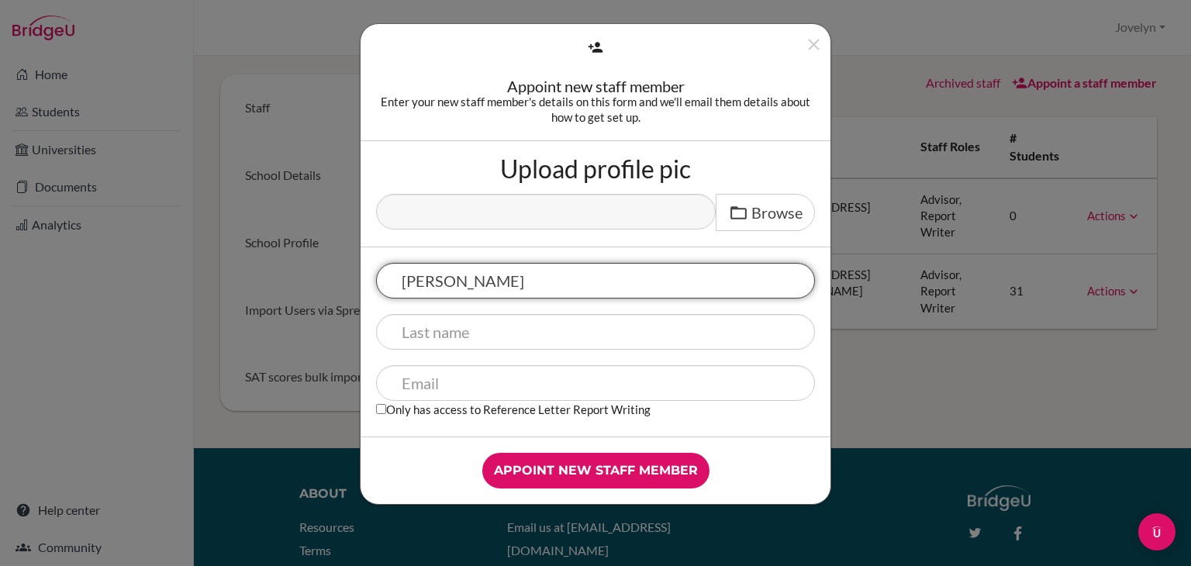
type input "[PERSON_NAME]"
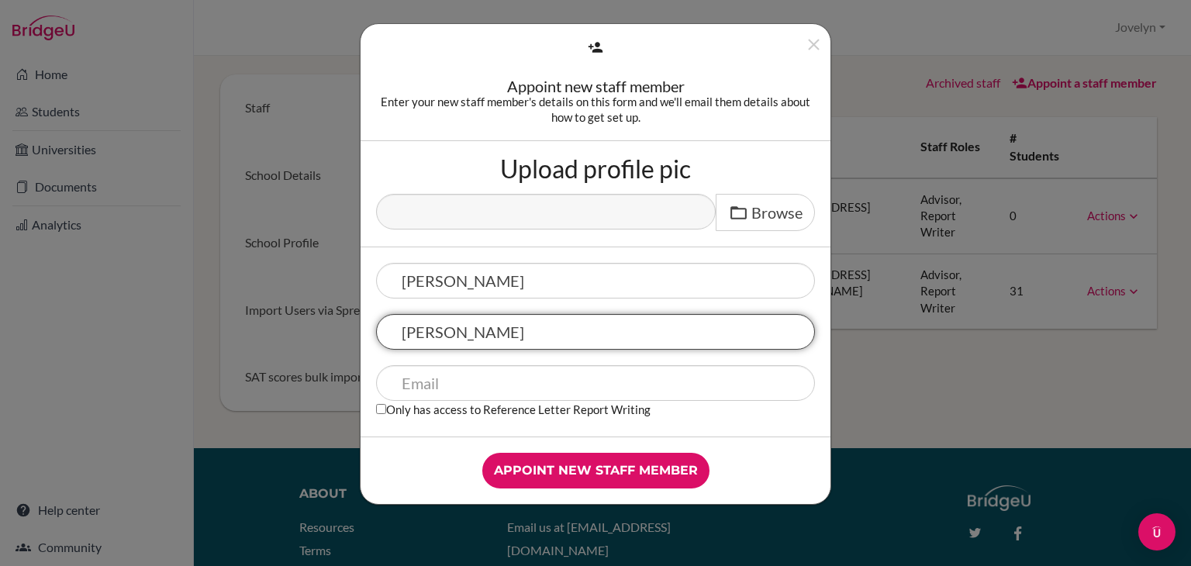
type input "[PERSON_NAME]"
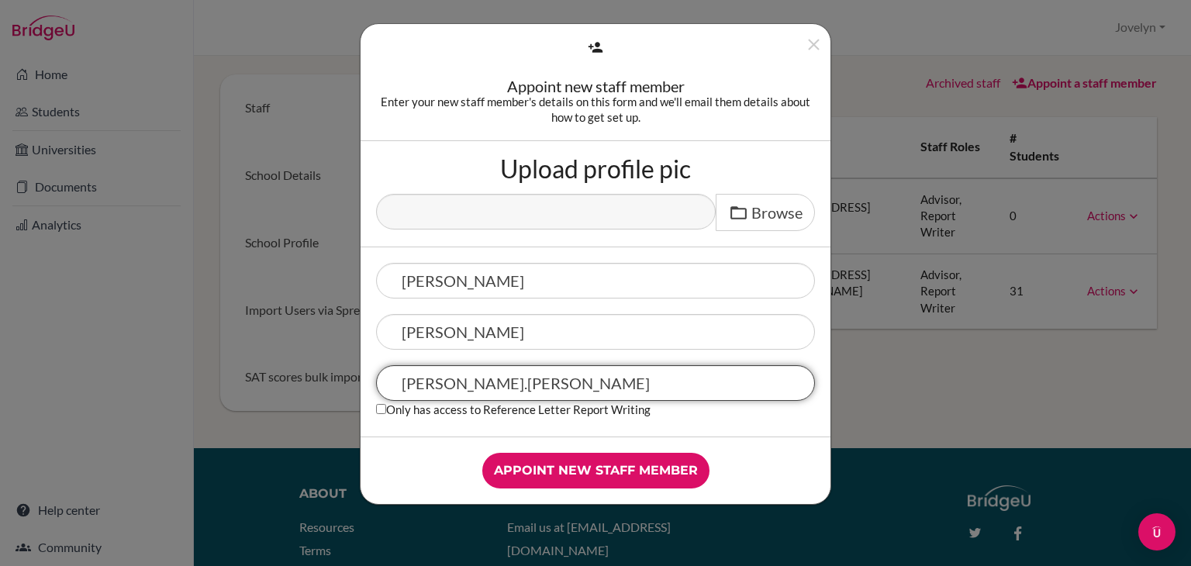
type input "kean.kehoe"
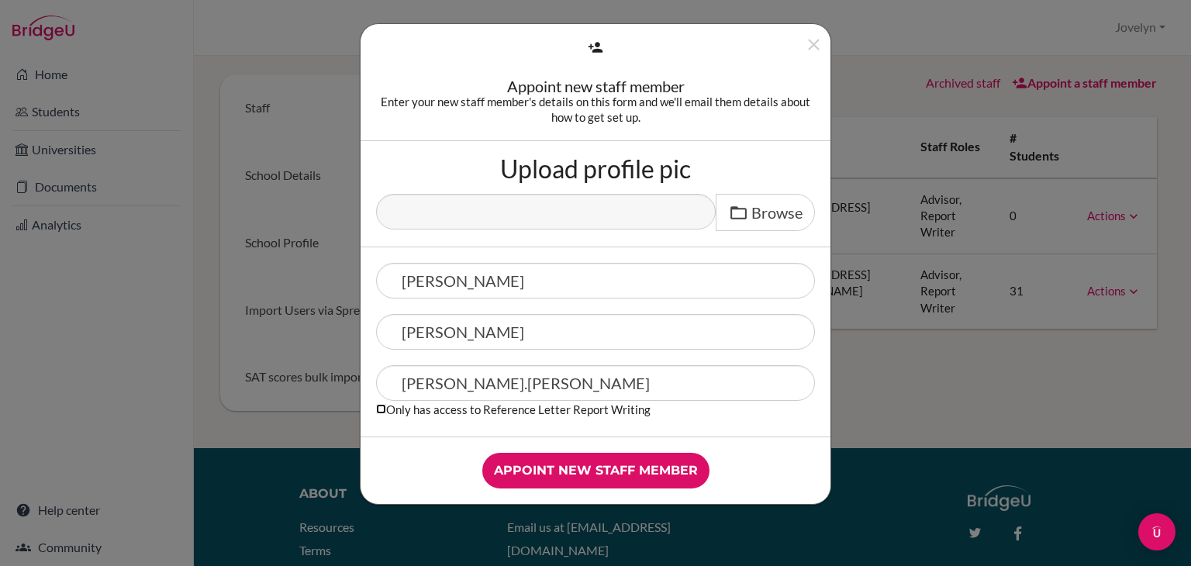
click at [377, 410] on input "Only has access to Reference Letter Report Writing" at bounding box center [381, 409] width 10 height 10
checkbox input "true"
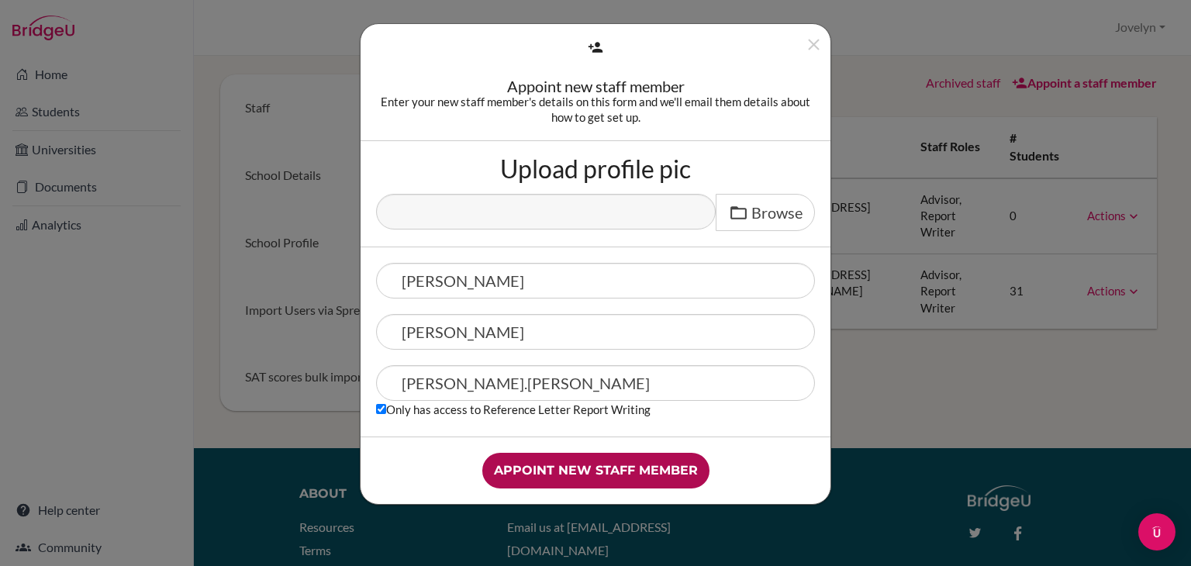
click at [574, 463] on input "Appoint new staff member" at bounding box center [595, 471] width 227 height 36
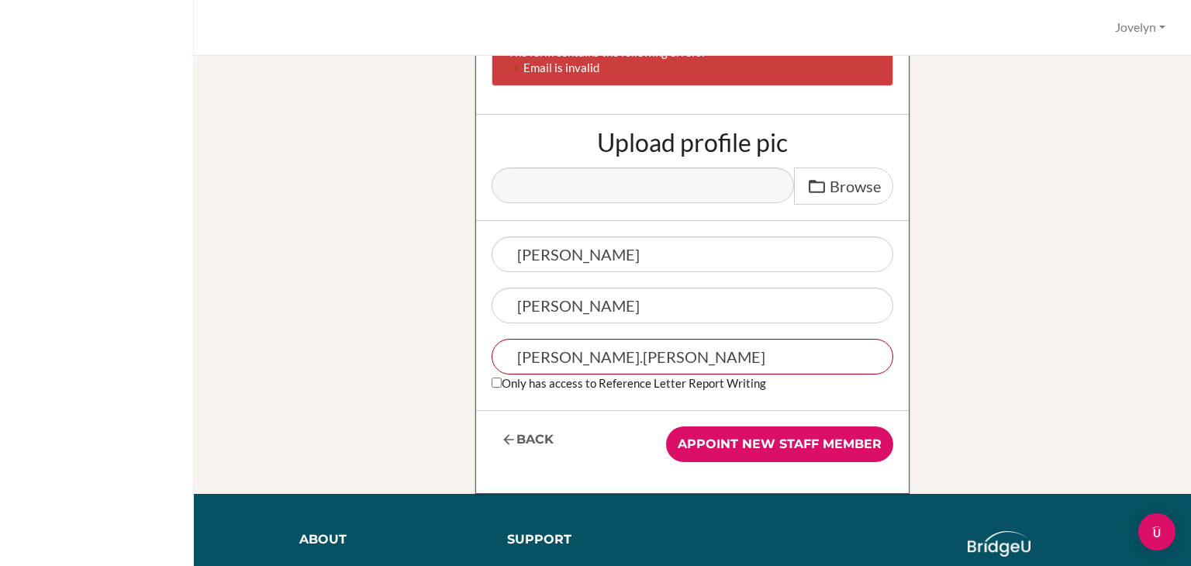
scroll to position [174, 0]
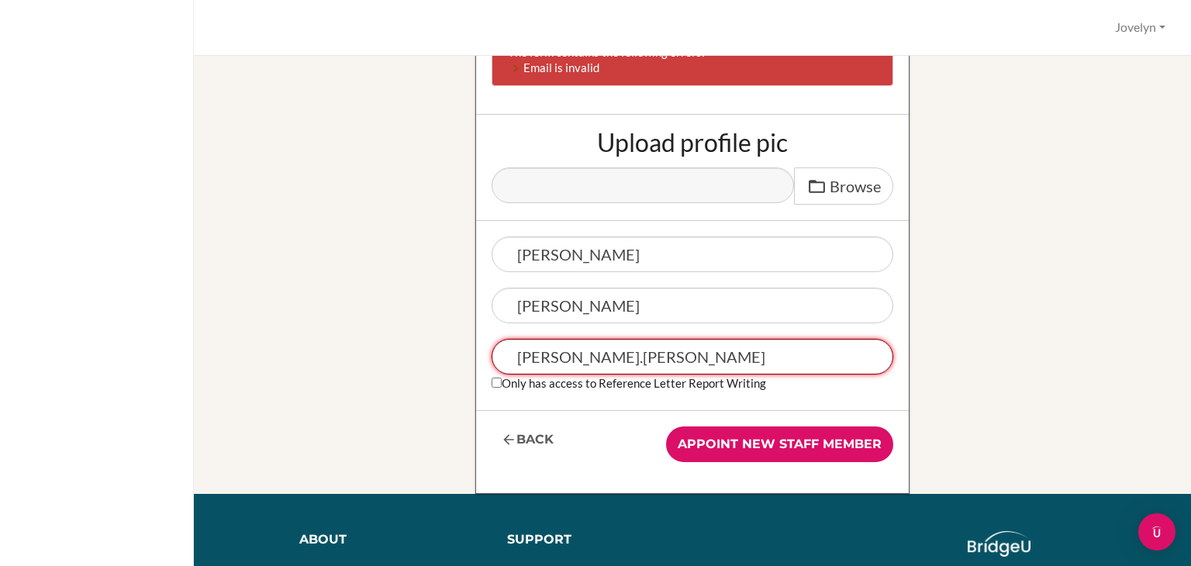
click at [626, 353] on input "[PERSON_NAME].[PERSON_NAME]" at bounding box center [692, 357] width 402 height 36
type input "[PERSON_NAME][EMAIL_ADDRESS][PERSON_NAME][PERSON_NAME][DOMAIN_NAME]"
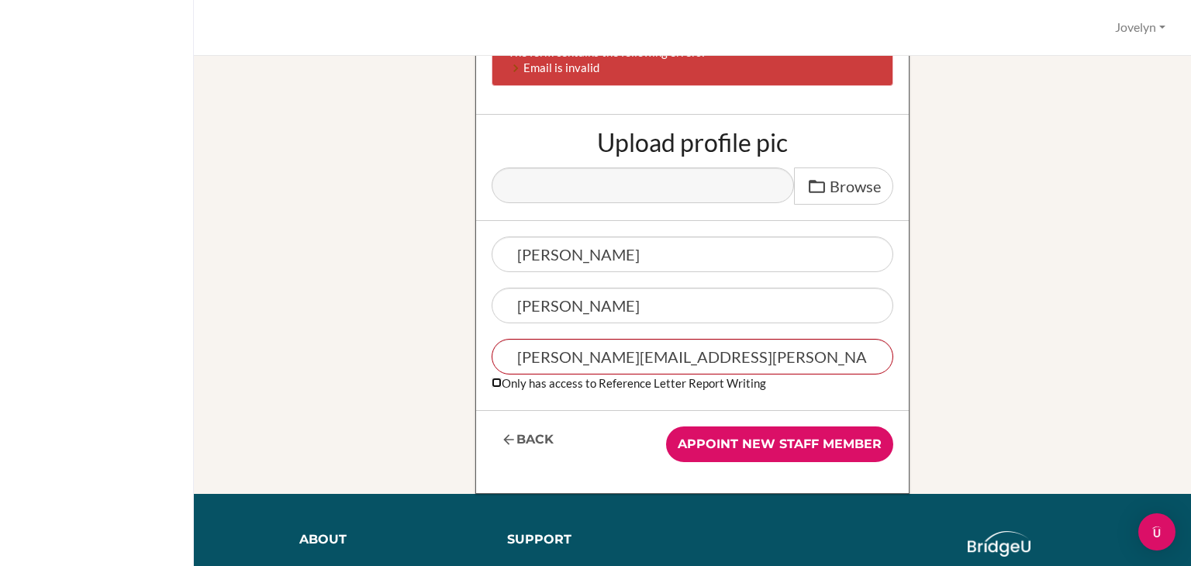
click at [491, 380] on input "Only has access to Reference Letter Report Writing" at bounding box center [496, 383] width 10 height 10
checkbox input "true"
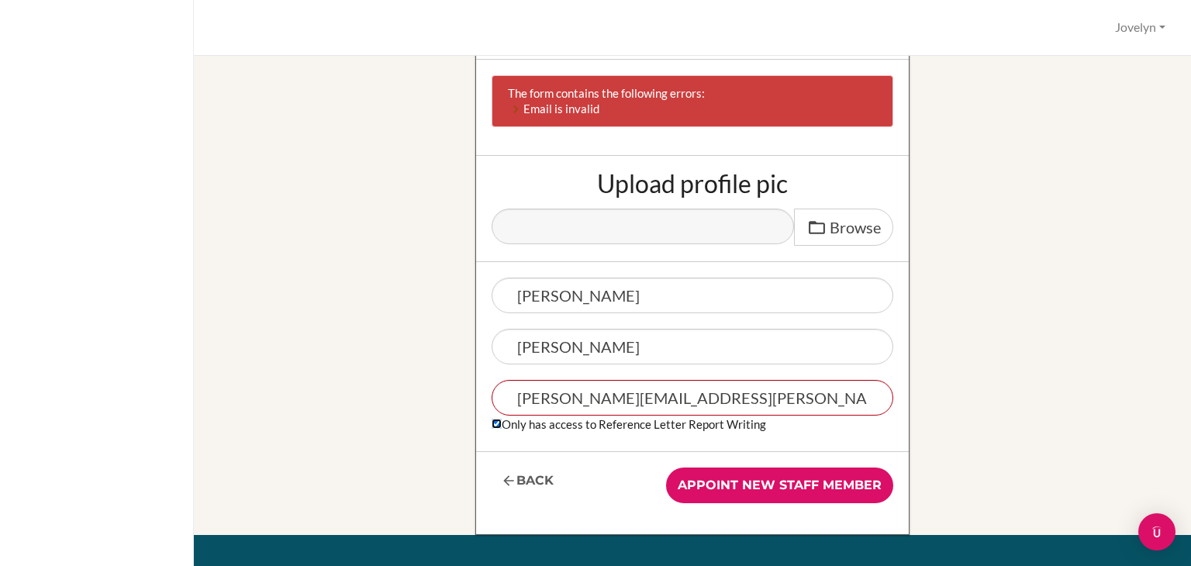
scroll to position [135, 0]
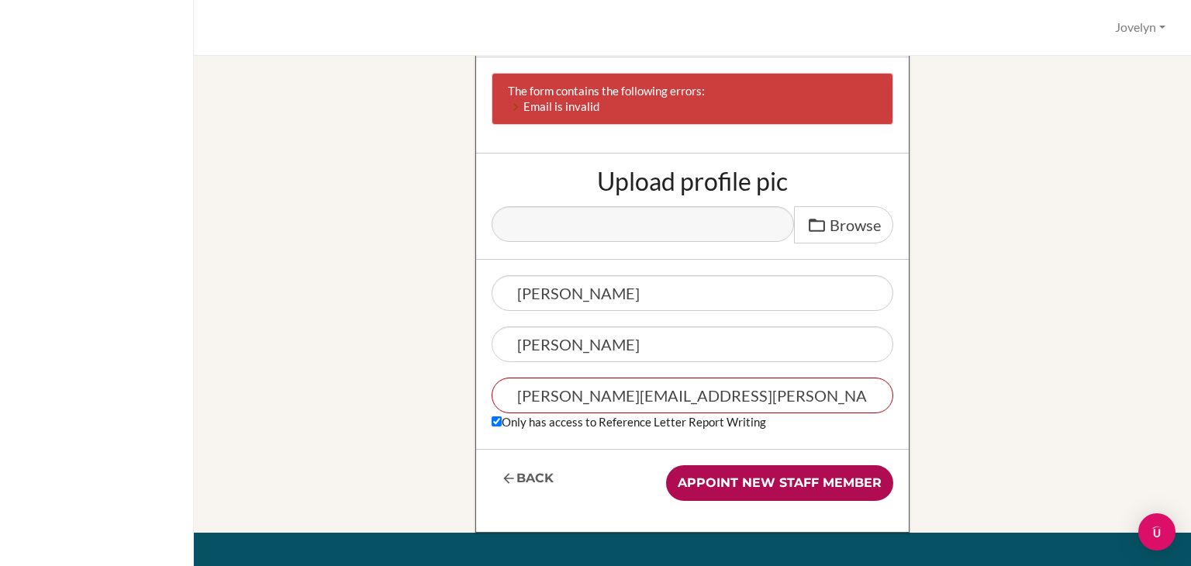
click at [745, 477] on input "Appoint new staff member" at bounding box center [779, 483] width 227 height 36
